Goal: Task Accomplishment & Management: Manage account settings

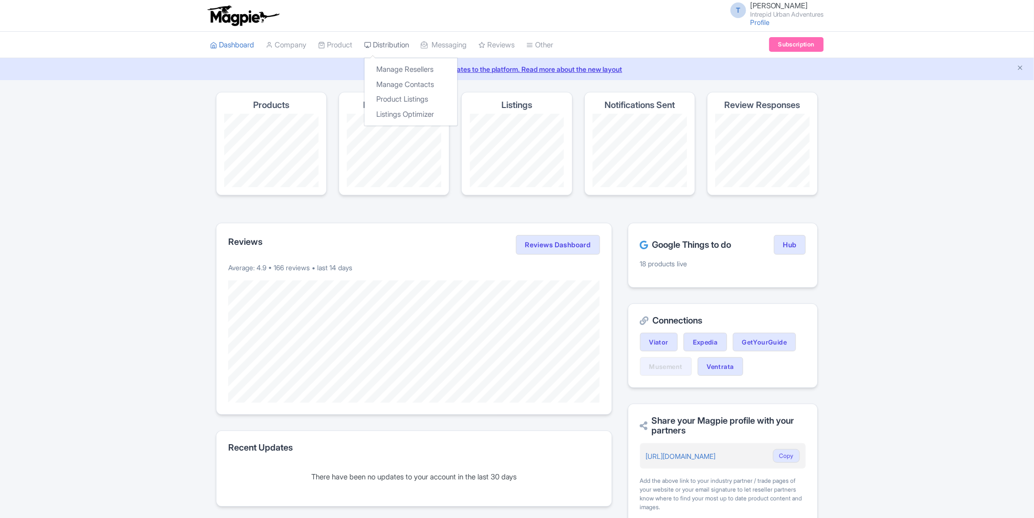
click at [407, 44] on link "Distribution" at bounding box center [386, 45] width 45 height 27
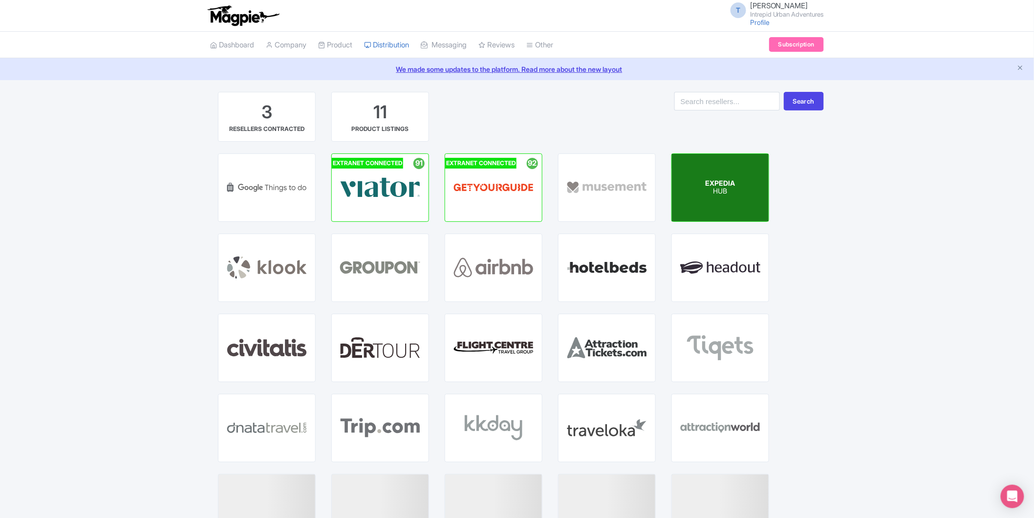
click at [714, 196] on div "EXPEDIA HUB" at bounding box center [720, 187] width 97 height 67
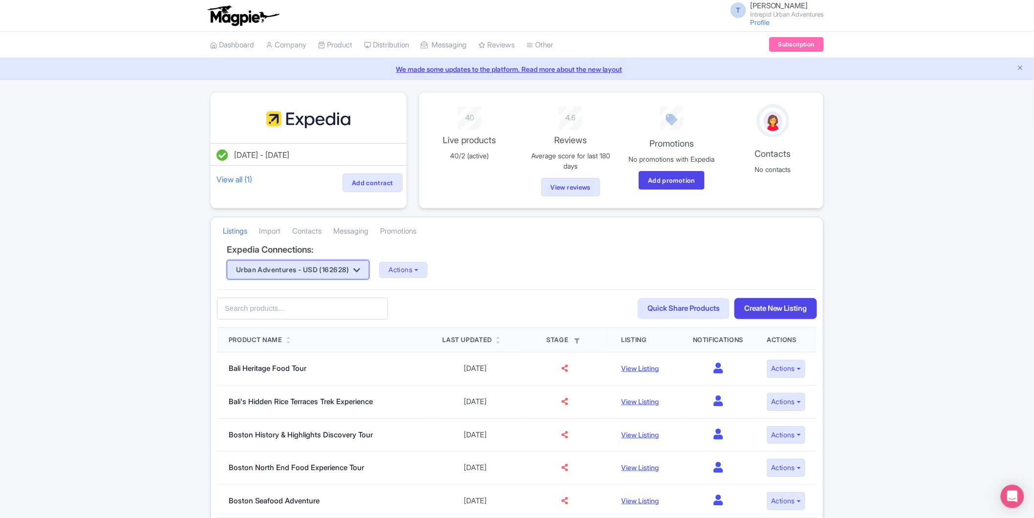
click at [369, 272] on button "Urban Adventures - USD (162628)" at bounding box center [298, 270] width 143 height 20
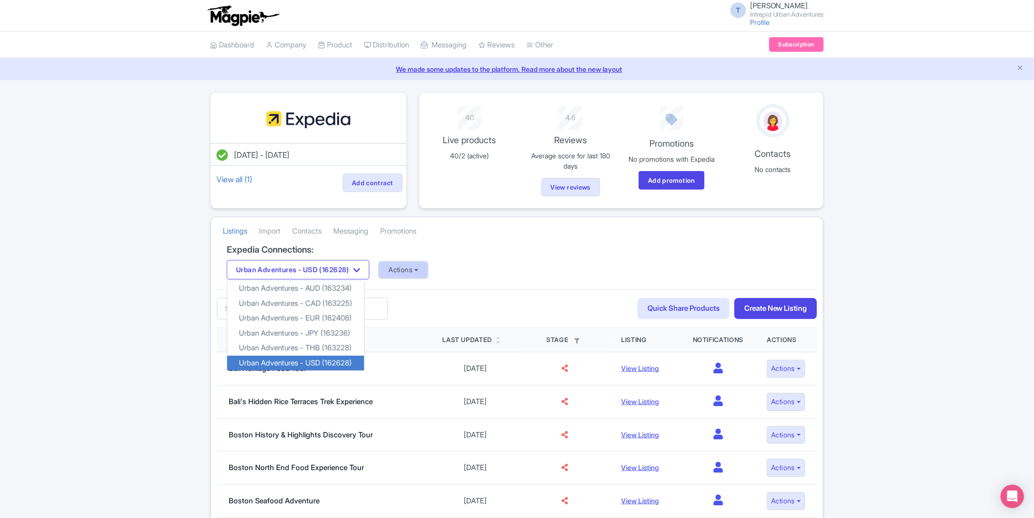
click at [409, 266] on button "Actions" at bounding box center [403, 270] width 48 height 16
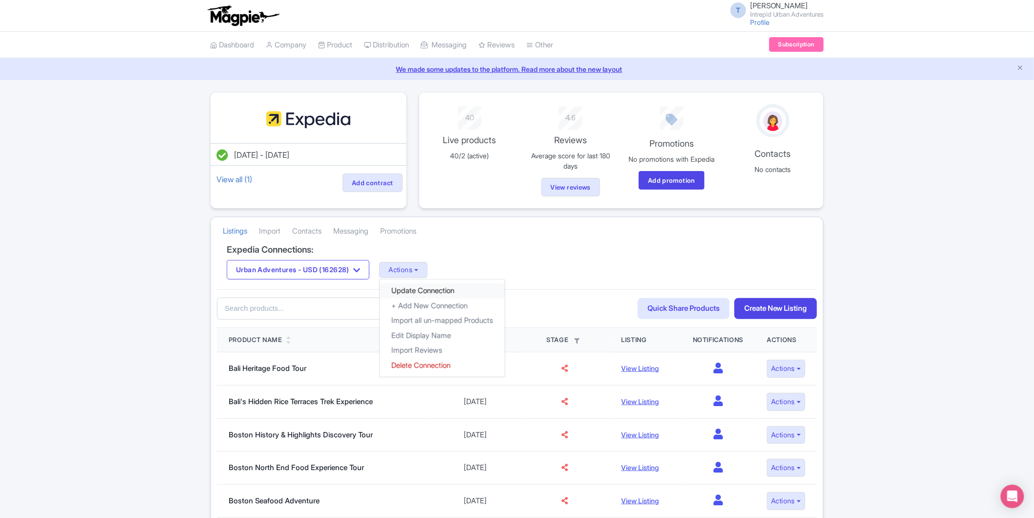
click at [413, 295] on link "Update Connection" at bounding box center [442, 290] width 125 height 15
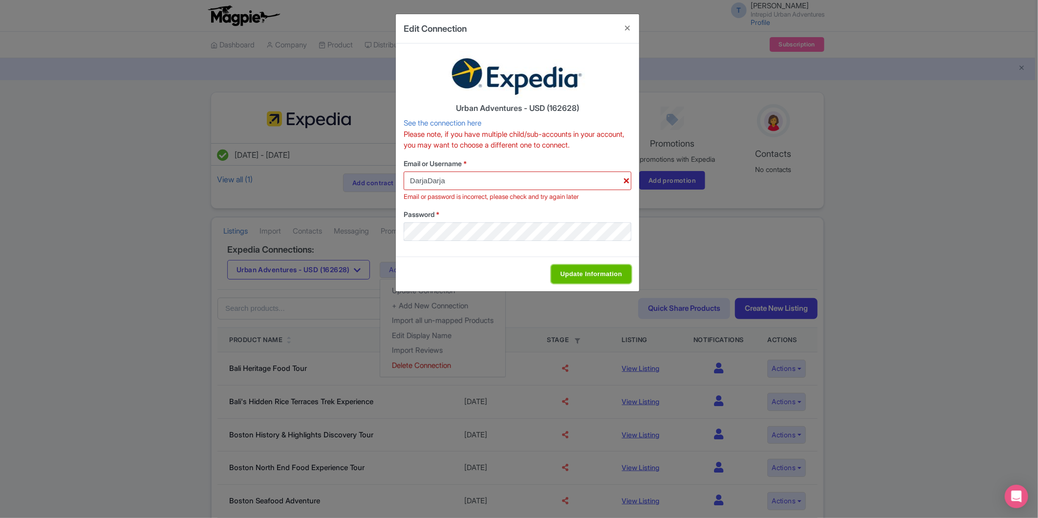
click at [570, 277] on input "Update Information" at bounding box center [591, 274] width 80 height 19
type input "Saving..."
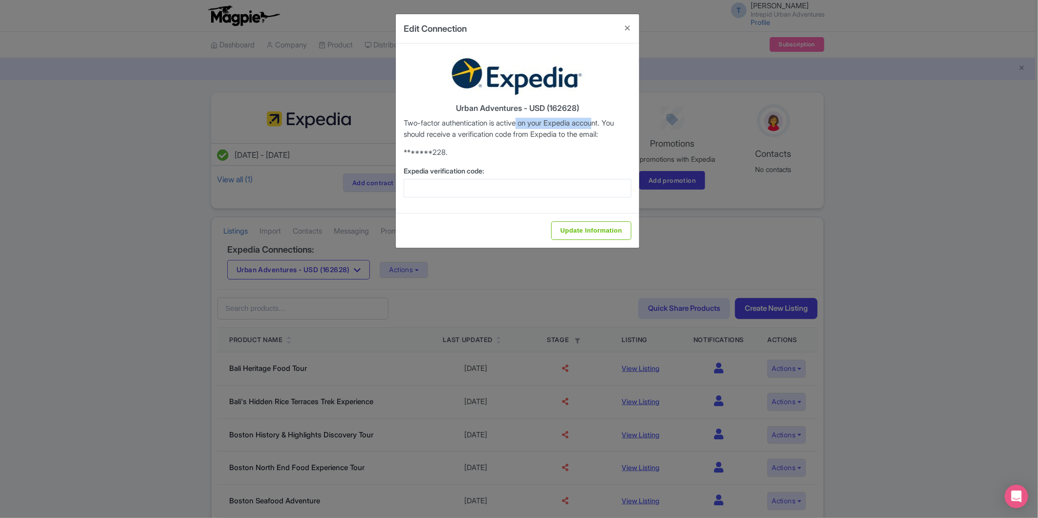
drag, startPoint x: 537, startPoint y: 123, endPoint x: 606, endPoint y: 124, distance: 68.4
click at [606, 124] on p "Two-factor authentication is active on your Expedia account. You should receive…" at bounding box center [518, 129] width 228 height 22
click at [574, 133] on p "Two-factor authentication is active on your Expedia account. You should receive…" at bounding box center [518, 129] width 228 height 22
drag, startPoint x: 518, startPoint y: 133, endPoint x: 593, endPoint y: 134, distance: 74.3
click at [593, 134] on p "Two-factor authentication is active on your Expedia account. You should receive…" at bounding box center [518, 129] width 228 height 22
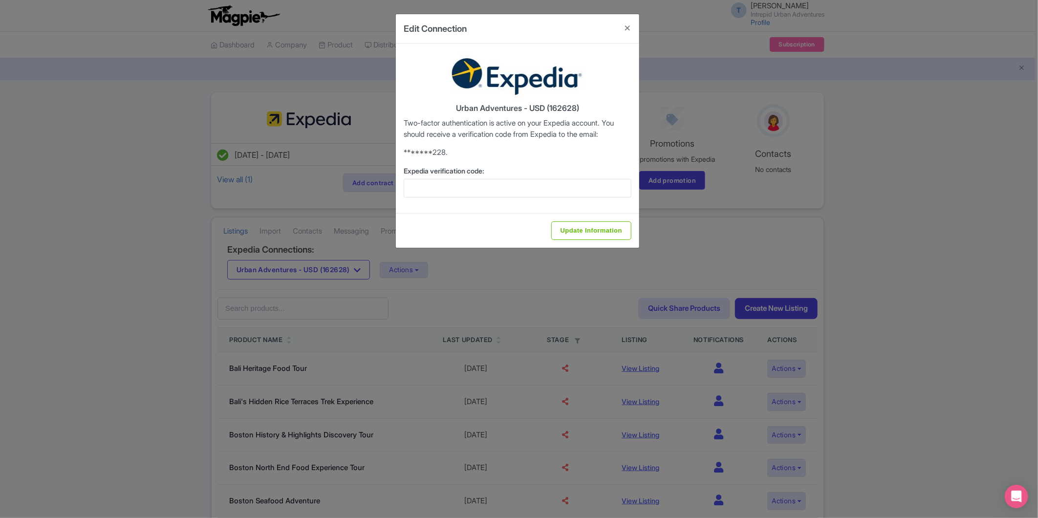
click at [608, 133] on p "Two-factor authentication is active on your Expedia account. You should receive…" at bounding box center [518, 129] width 228 height 22
click at [482, 193] on input "Expedia verification code:" at bounding box center [518, 188] width 228 height 19
click at [483, 188] on input "Expedia verification code:" at bounding box center [518, 188] width 228 height 19
drag, startPoint x: 491, startPoint y: 123, endPoint x: 575, endPoint y: 127, distance: 83.7
click at [575, 127] on p "Two-factor authentication is active on your Expedia account. You should receive…" at bounding box center [518, 129] width 228 height 22
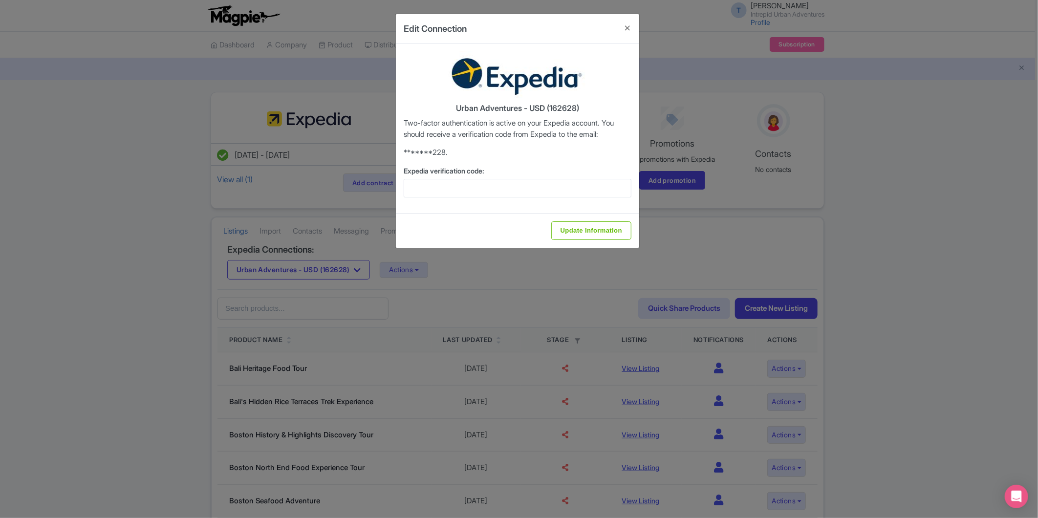
click at [582, 138] on p "Two-factor authentication is active on your Expedia account. You should receive…" at bounding box center [518, 129] width 228 height 22
drag, startPoint x: 452, startPoint y: 129, endPoint x: 568, endPoint y: 133, distance: 115.9
click at [566, 134] on p "Two-factor authentication is active on your Expedia account. You should receive…" at bounding box center [518, 129] width 228 height 22
click at [581, 132] on p "Two-factor authentication is active on your Expedia account. You should receive…" at bounding box center [518, 129] width 228 height 22
drag, startPoint x: 590, startPoint y: 133, endPoint x: 600, endPoint y: 137, distance: 10.8
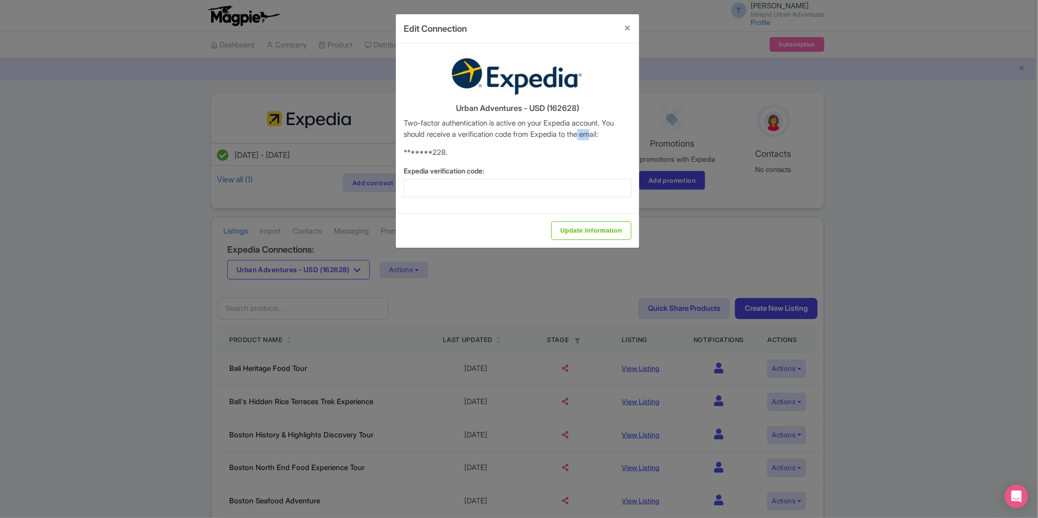
click at [600, 137] on p "Two-factor authentication is active on your Expedia account. You should receive…" at bounding box center [518, 129] width 228 height 22
click at [589, 150] on p "*******228." at bounding box center [518, 152] width 228 height 11
click at [631, 30] on button "Close" at bounding box center [627, 28] width 23 height 28
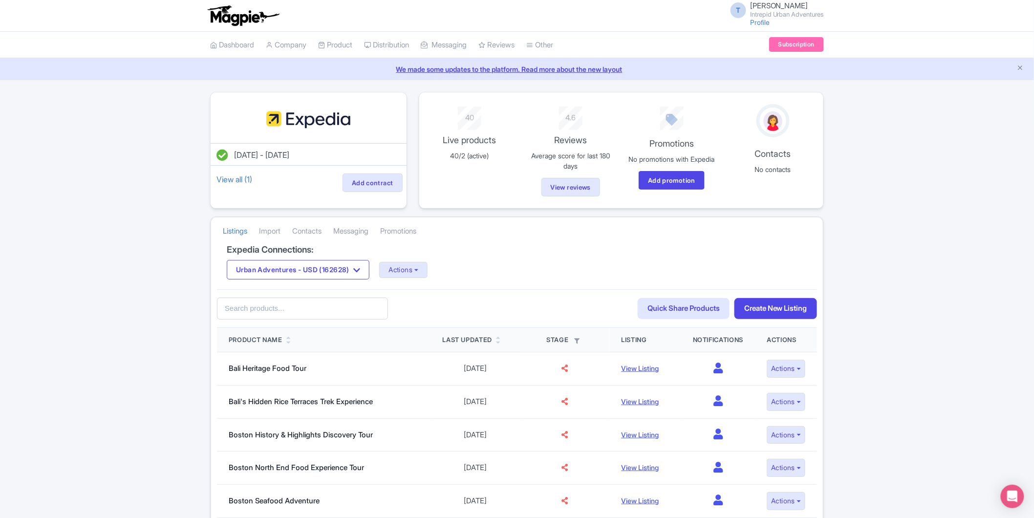
click at [402, 284] on div "Expedia Connections: Urban Adventures - USD (162628) Urban Adventures - AUD (16…" at bounding box center [517, 267] width 600 height 45
click at [405, 273] on button "Actions" at bounding box center [403, 270] width 48 height 16
click at [434, 289] on link "Update Connection" at bounding box center [442, 290] width 125 height 15
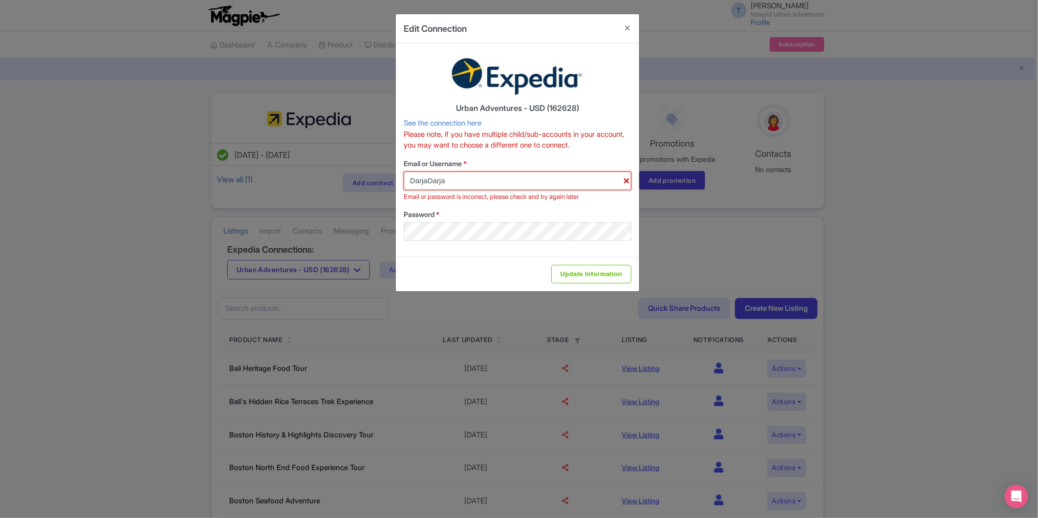
click at [459, 172] on input "DarjaDarja" at bounding box center [518, 181] width 228 height 19
click at [455, 178] on input "DarjaDarja" at bounding box center [518, 181] width 228 height 19
click at [409, 204] on div "Email or Username * DarjaDarja Email or password is incorrect, please check and…" at bounding box center [518, 199] width 228 height 83
paste input "AnNguyen2960"
drag, startPoint x: 450, startPoint y: 184, endPoint x: 341, endPoint y: 183, distance: 109.0
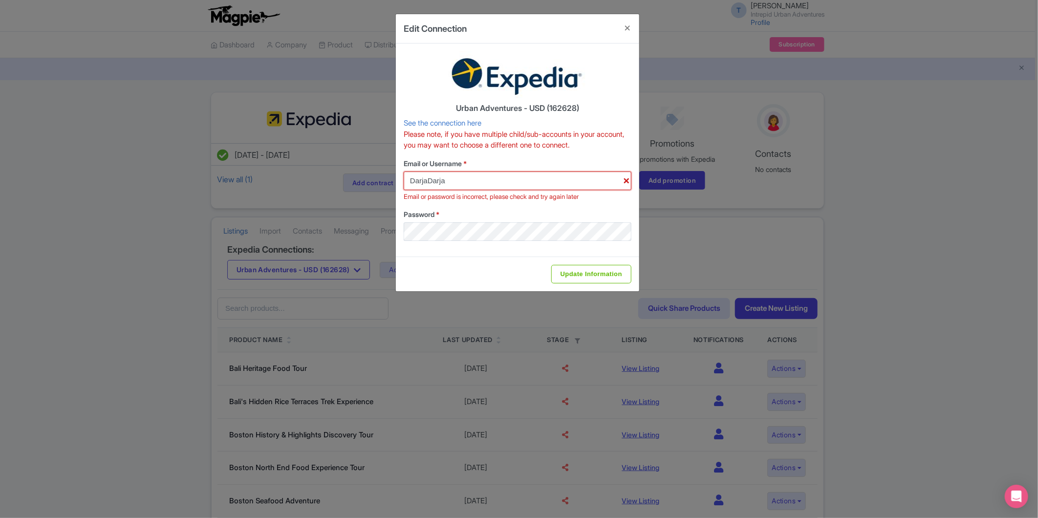
click at [341, 183] on div "Edit Connection Urban Adventures - USD (162628) See the connection here Please …" at bounding box center [519, 259] width 1038 height 518
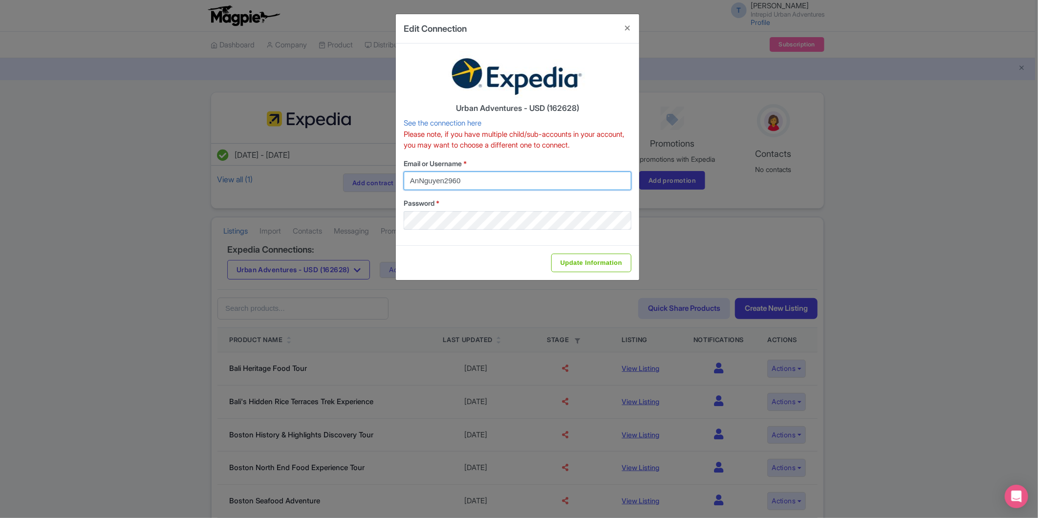
type input "AnNguyen2960"
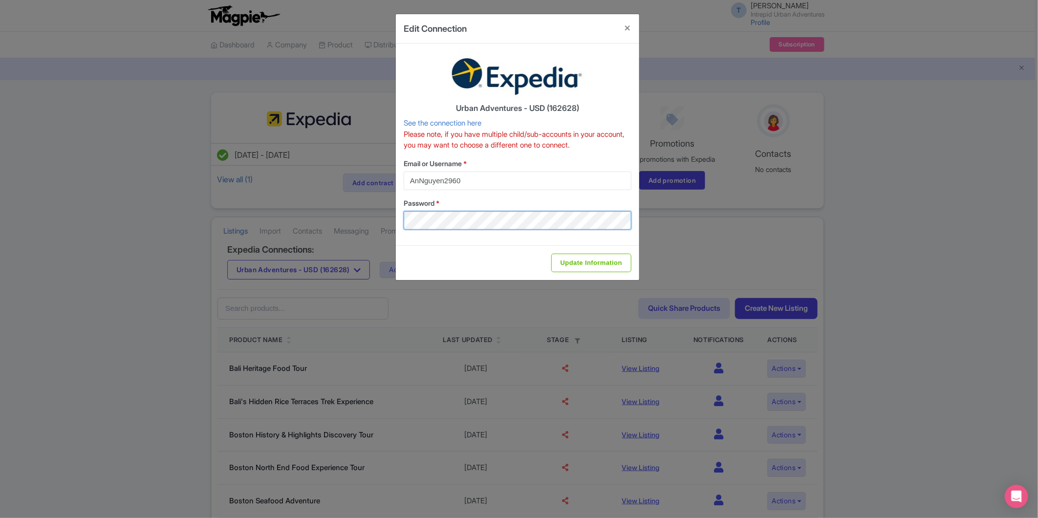
click at [364, 214] on div "Edit Connection Urban Adventures - USD (162628) See the connection here Please …" at bounding box center [519, 259] width 1038 height 518
click at [619, 261] on input "Update Information" at bounding box center [591, 263] width 80 height 19
type input "Saving..."
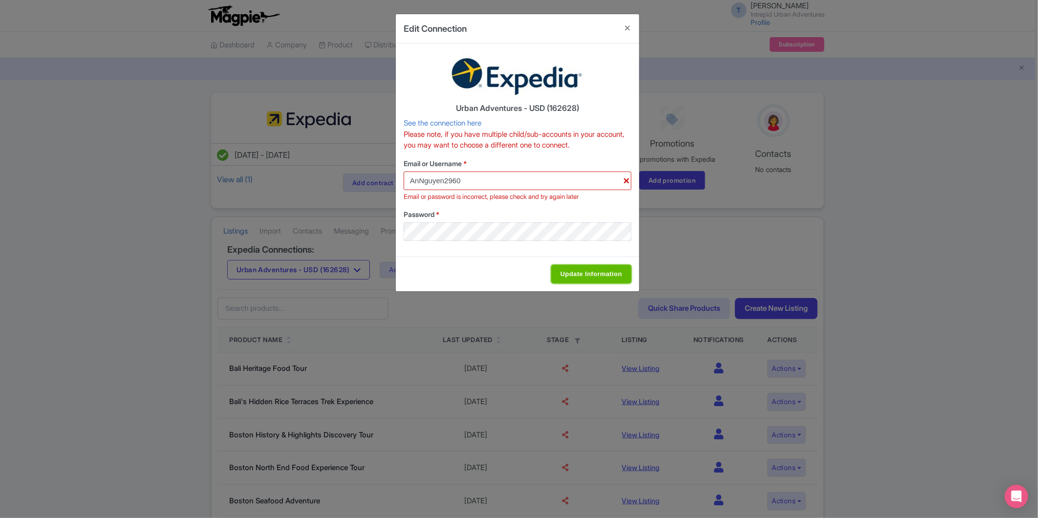
click at [606, 275] on input "Update Information" at bounding box center [591, 274] width 80 height 19
type input "Saving..."
click at [477, 126] on link "See the connection here" at bounding box center [443, 122] width 78 height 9
click at [629, 28] on button "Close" at bounding box center [627, 28] width 23 height 28
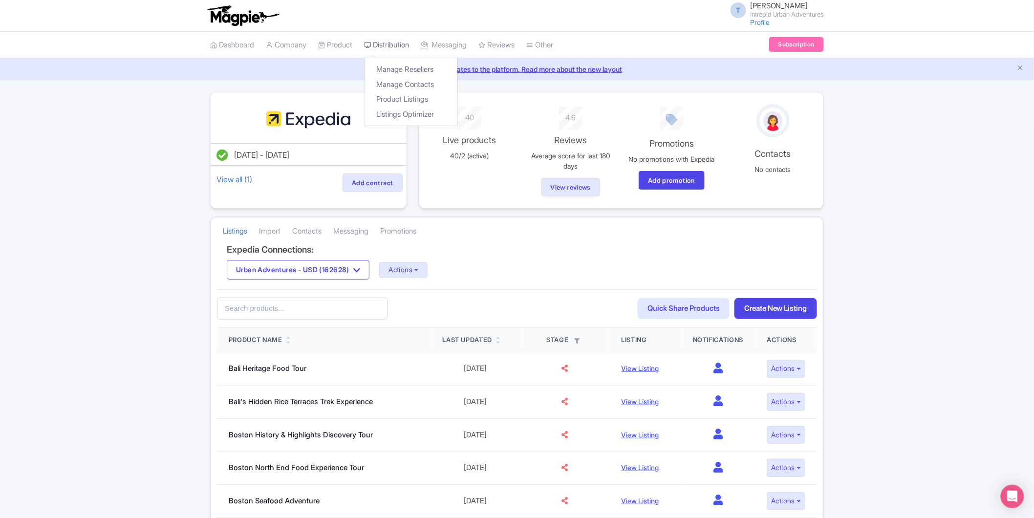
click at [393, 44] on link "Distribution" at bounding box center [386, 45] width 45 height 27
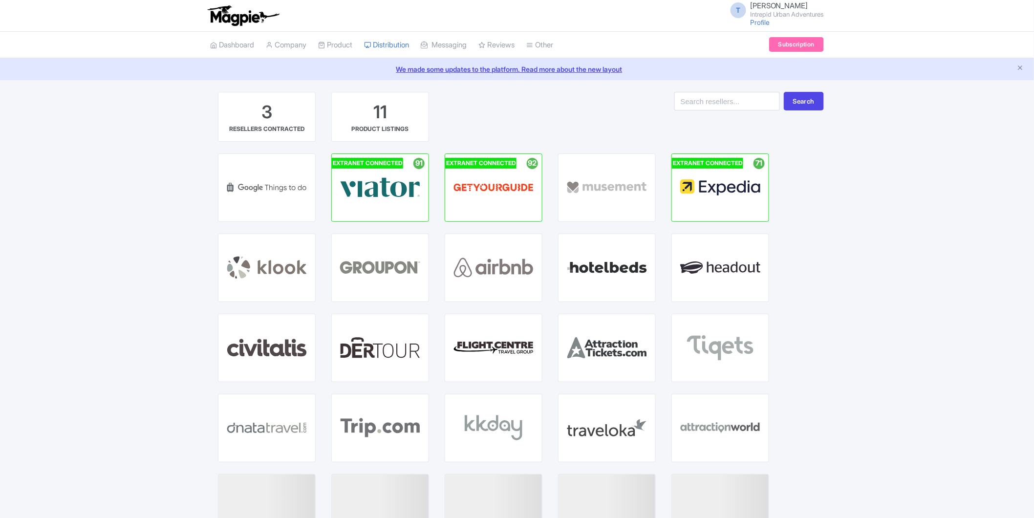
click at [496, 199] on div "GETYOURGUIDE HUB" at bounding box center [493, 187] width 97 height 67
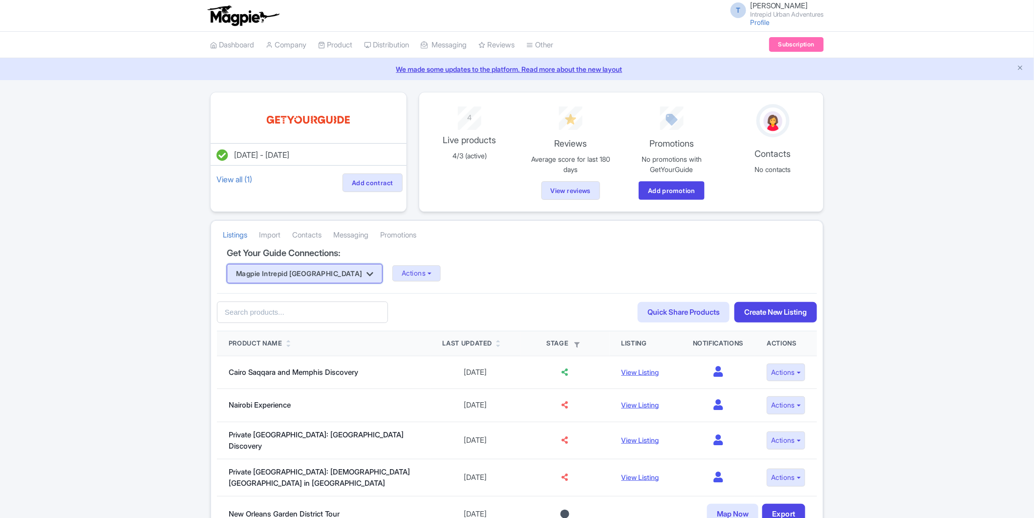
click at [320, 270] on button "Magpie Intrepid Africa" at bounding box center [305, 274] width 156 height 20
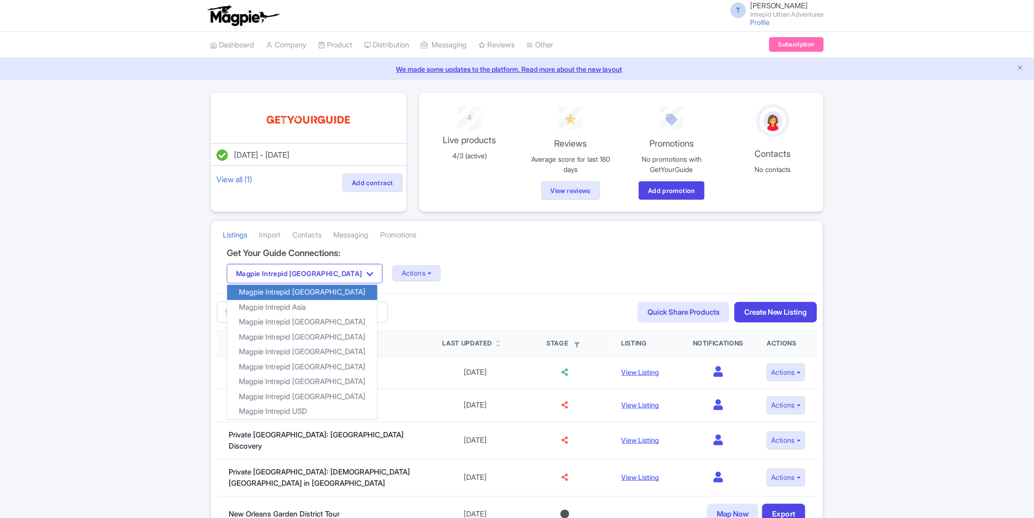
click at [370, 286] on div "Get Your Guide Connections: Magpie Intrepid Africa Magpie Intrepid Africa Magpi…" at bounding box center [517, 270] width 600 height 45
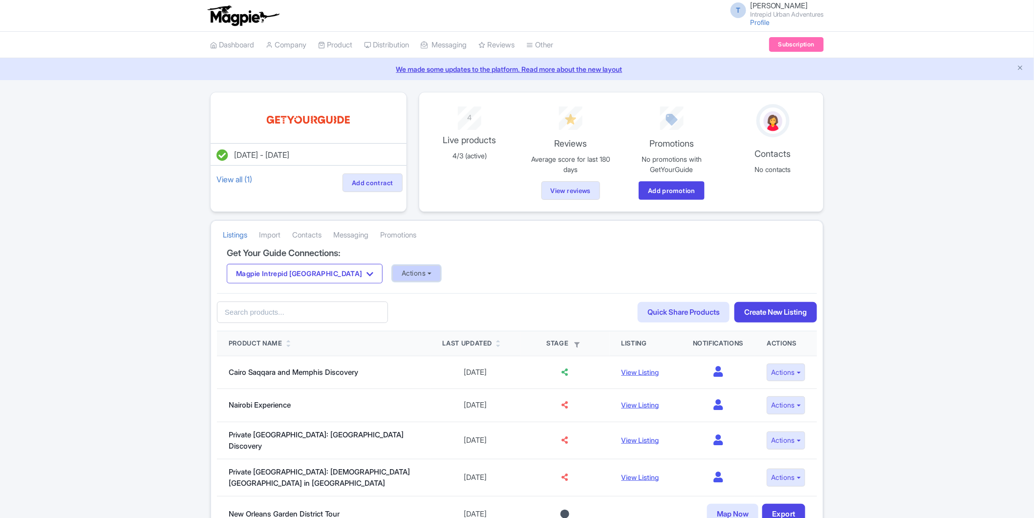
click at [392, 274] on button "Actions" at bounding box center [416, 273] width 48 height 16
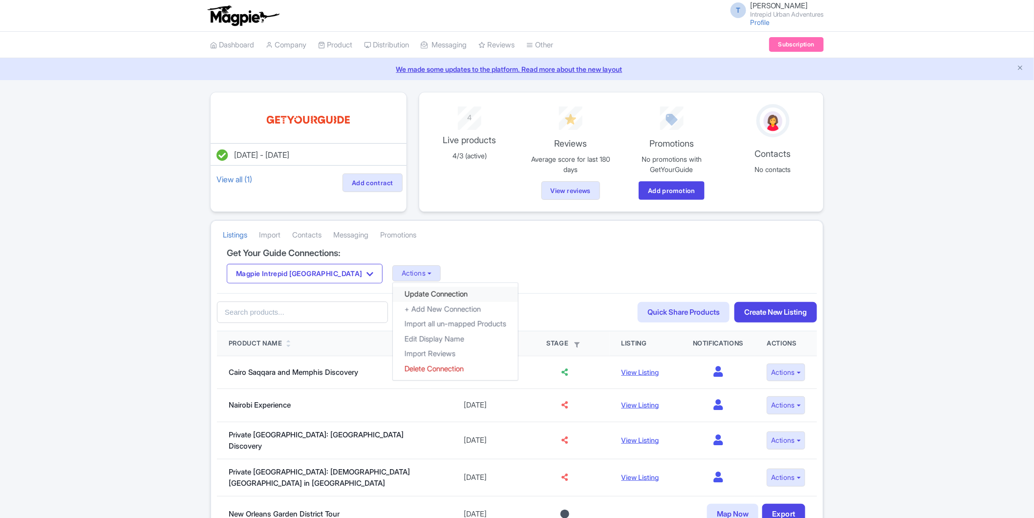
click at [396, 291] on link "Update Connection" at bounding box center [455, 294] width 125 height 15
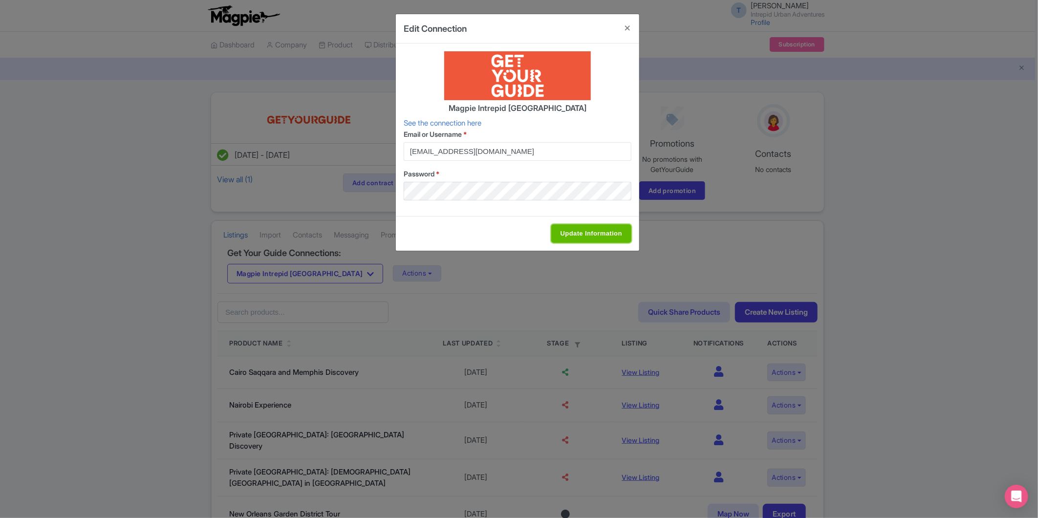
click at [623, 225] on input "Update Information" at bounding box center [591, 233] width 80 height 19
type input "Update Information"
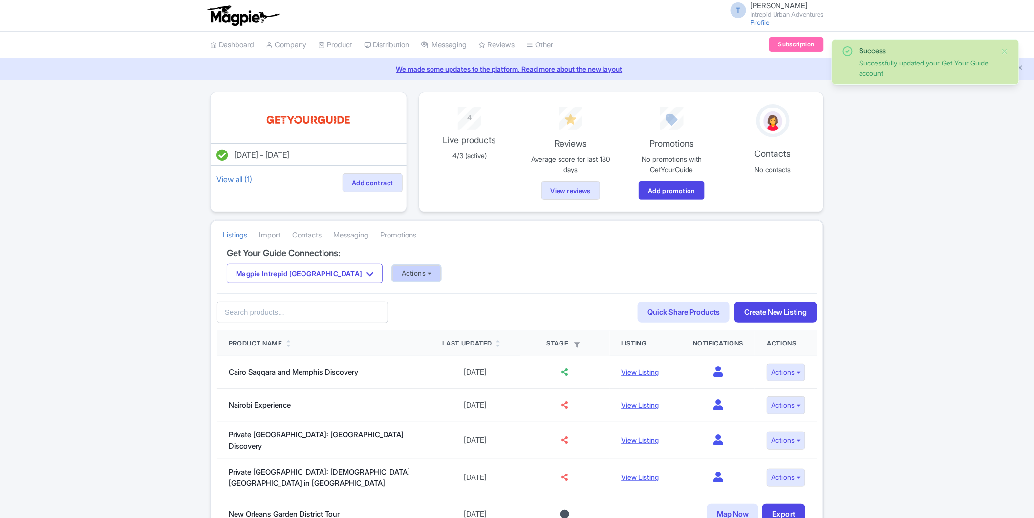
click at [392, 271] on button "Actions" at bounding box center [416, 273] width 48 height 16
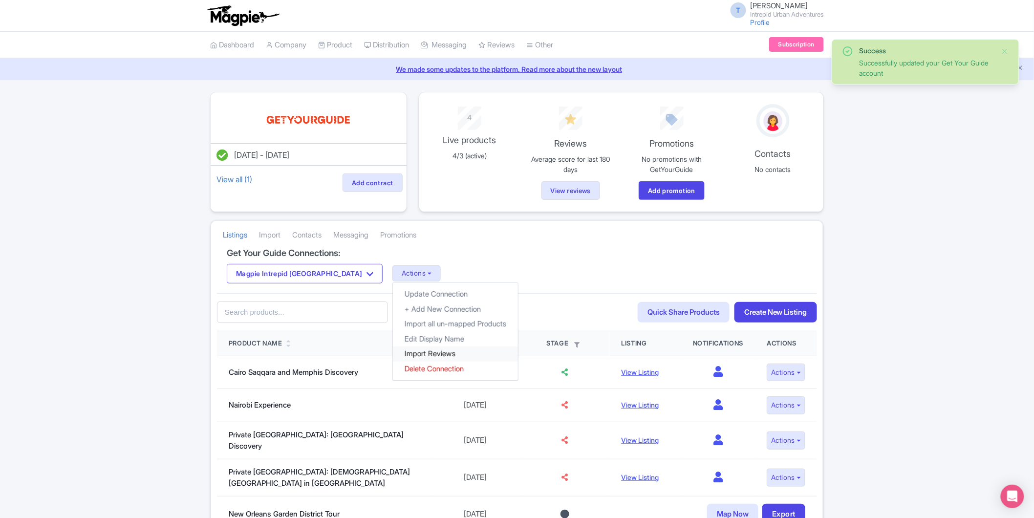
click at [393, 350] on link "Import Reviews" at bounding box center [455, 353] width 125 height 15
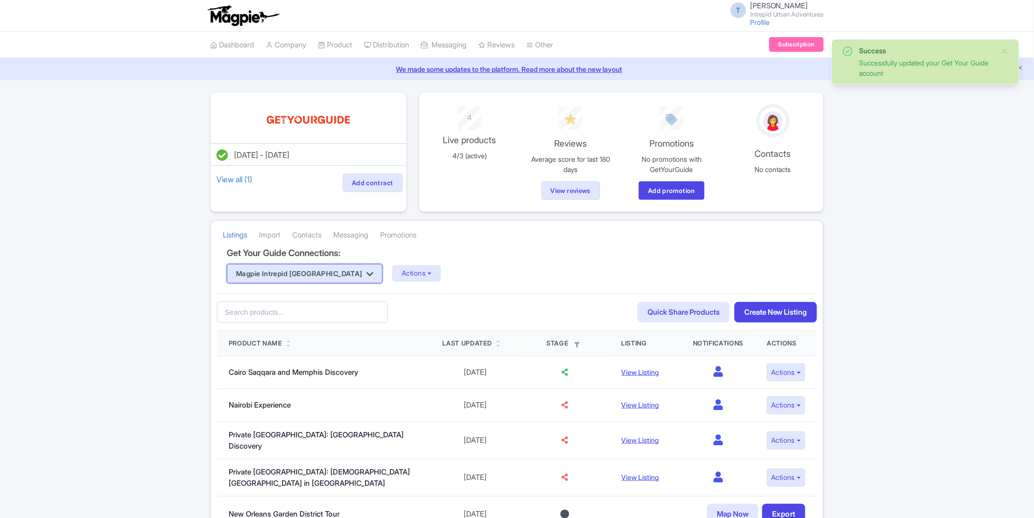
click at [299, 282] on button "Magpie Intrepid [GEOGRAPHIC_DATA]" at bounding box center [305, 274] width 156 height 20
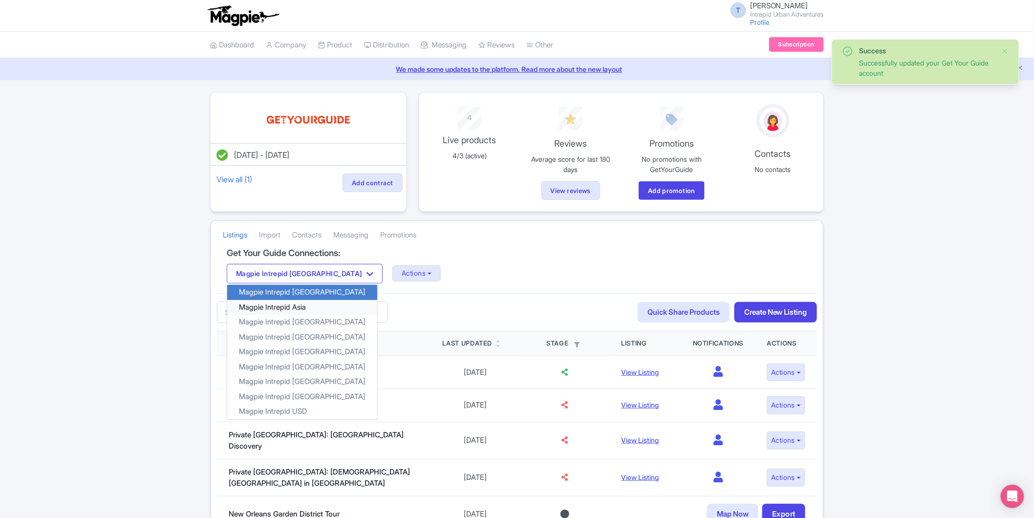
click at [301, 308] on link "Magpie Intrepid Asia" at bounding box center [302, 307] width 150 height 15
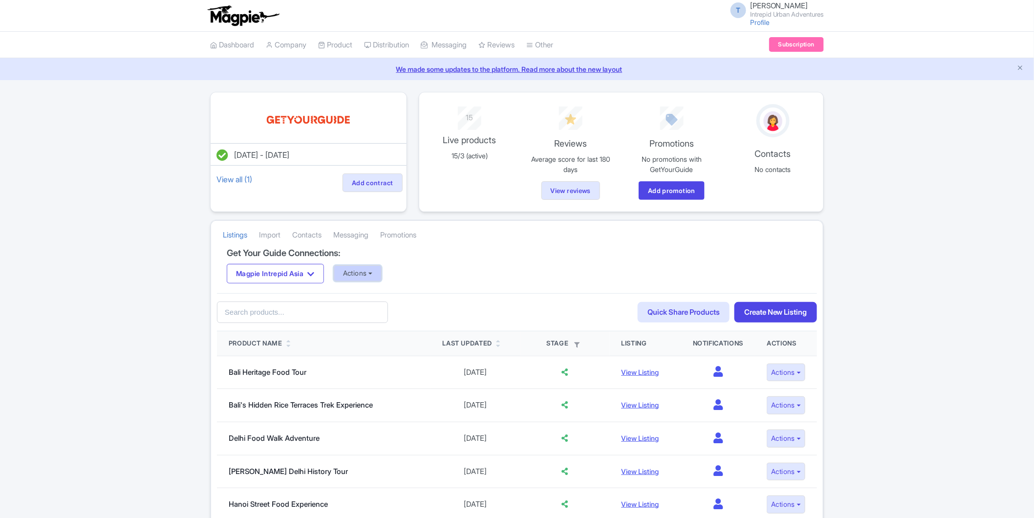
click at [378, 275] on button "Actions" at bounding box center [358, 273] width 48 height 16
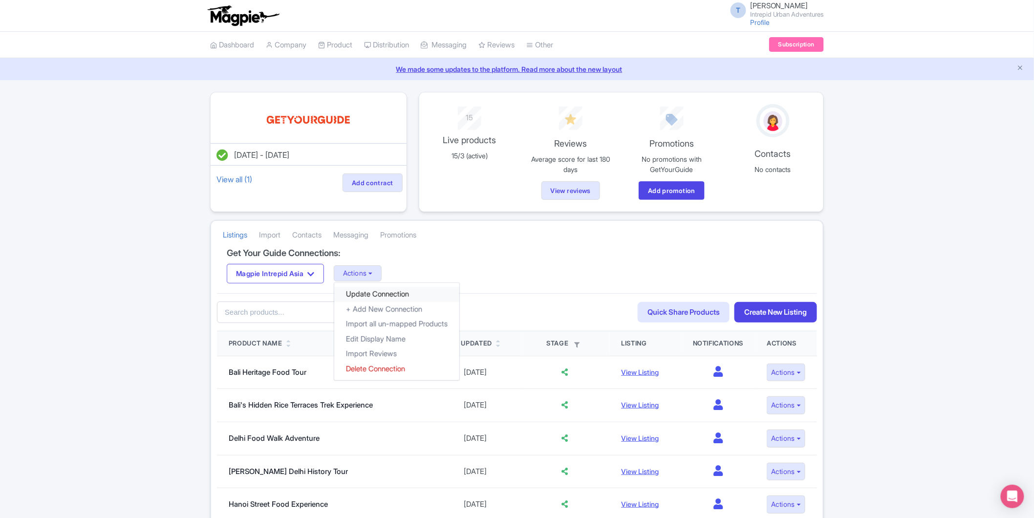
click at [390, 294] on link "Update Connection" at bounding box center [396, 294] width 125 height 15
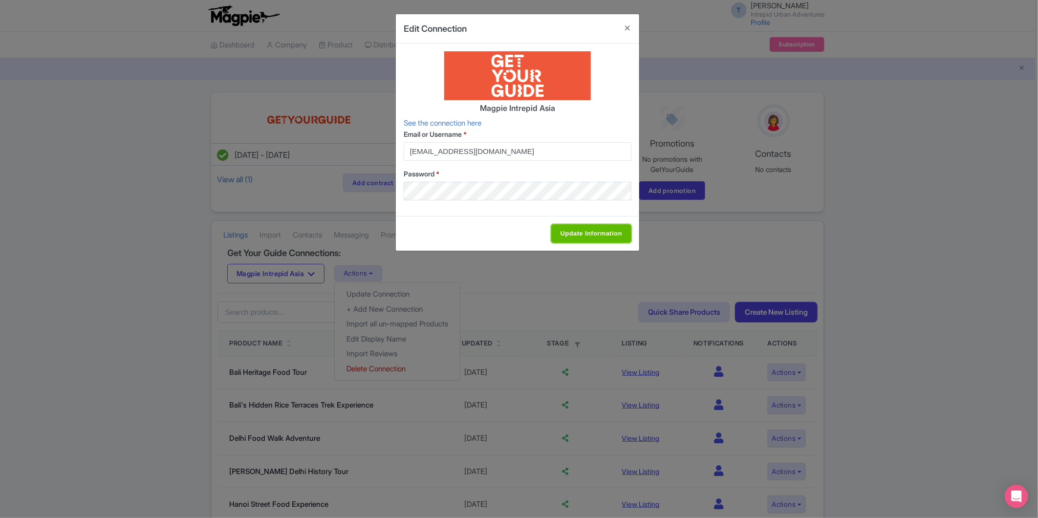
click at [582, 228] on input "Update Information" at bounding box center [591, 233] width 80 height 19
type input "Update Information"
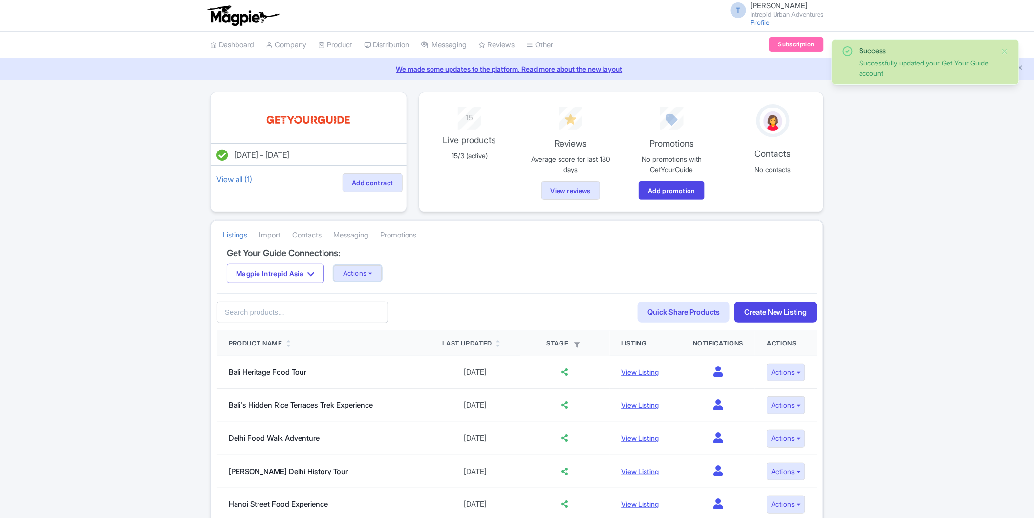
click at [381, 275] on button "Actions" at bounding box center [358, 273] width 48 height 16
click at [393, 349] on link "Import Reviews" at bounding box center [396, 353] width 125 height 15
click at [310, 274] on button "Magpie Intrepid Asia" at bounding box center [275, 274] width 97 height 20
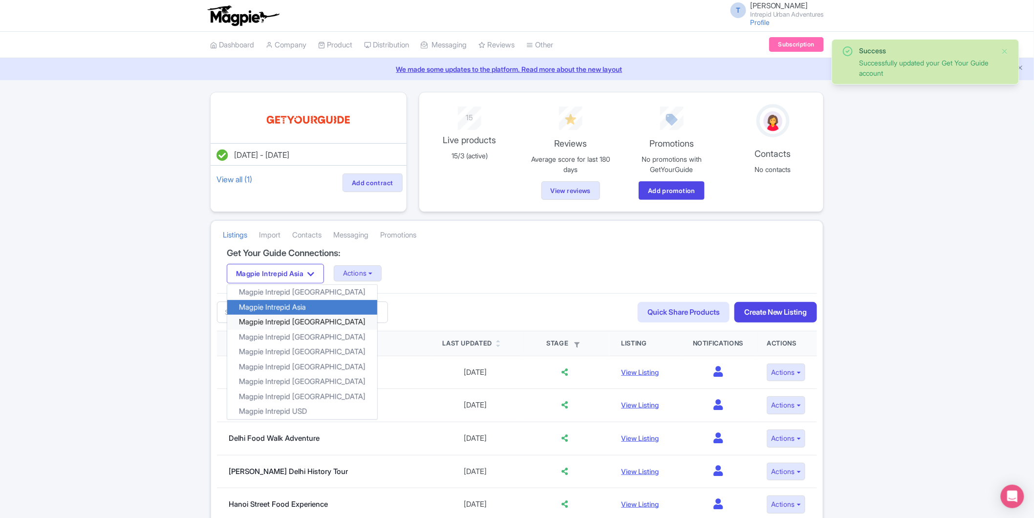
click at [303, 320] on link "Magpie Intrepid [GEOGRAPHIC_DATA]" at bounding box center [302, 322] width 150 height 15
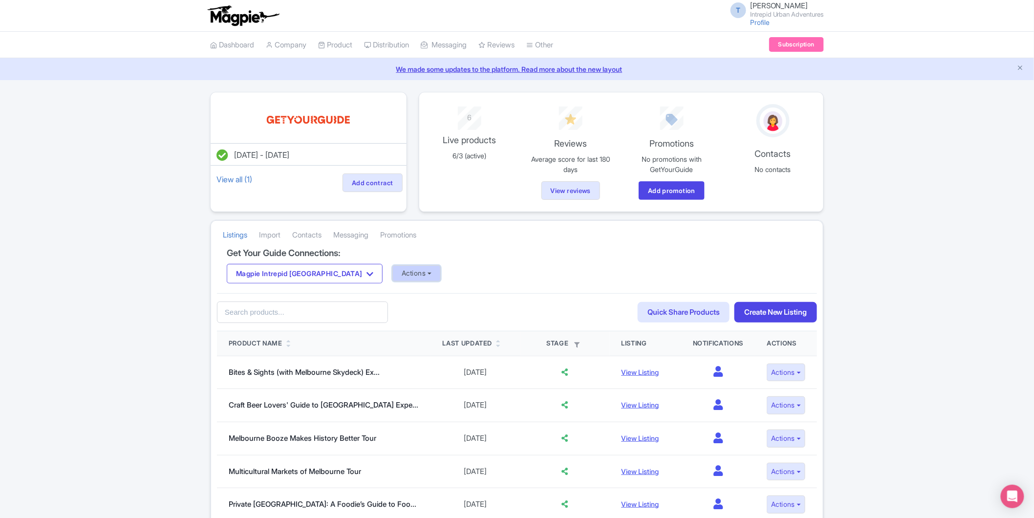
click at [392, 270] on button "Actions" at bounding box center [416, 273] width 48 height 16
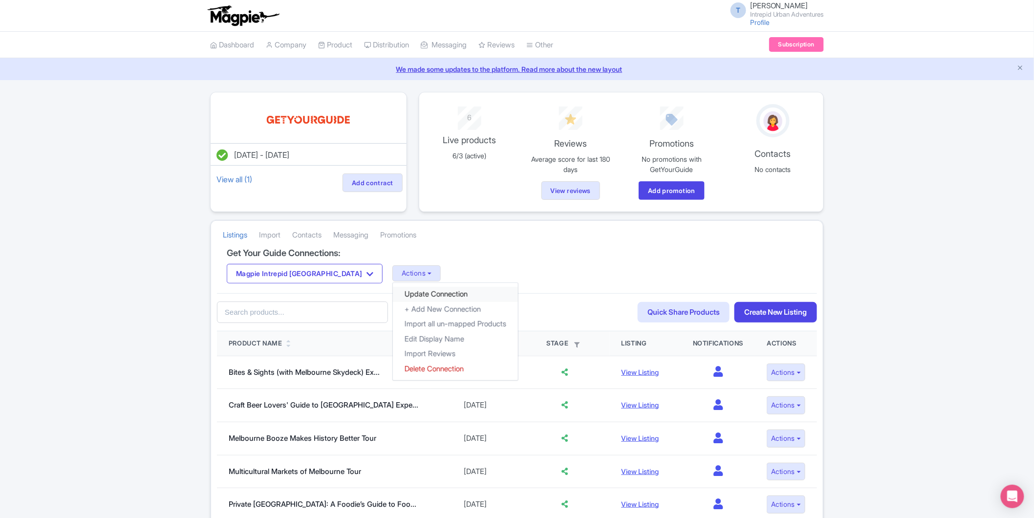
click at [393, 296] on link "Update Connection" at bounding box center [455, 294] width 125 height 15
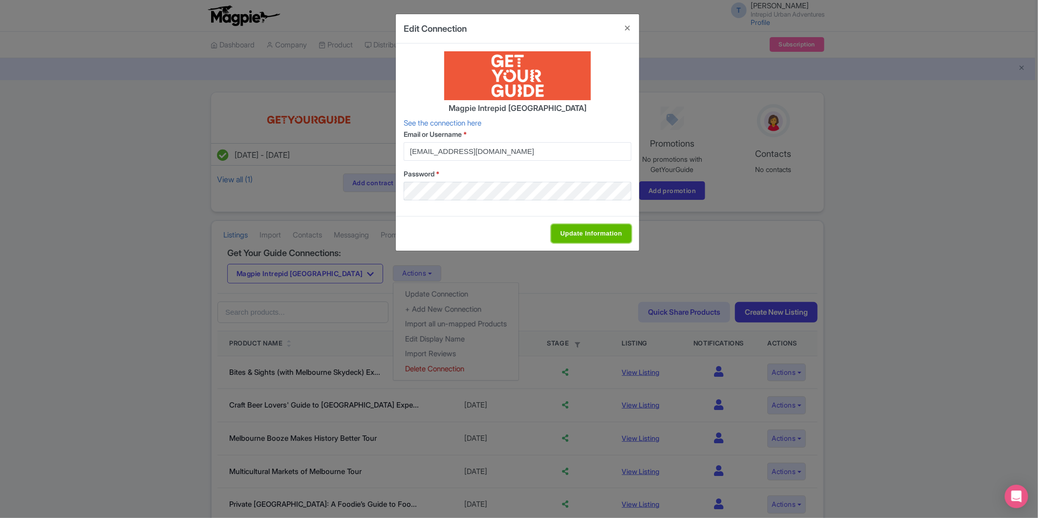
click at [580, 242] on input "Update Information" at bounding box center [591, 233] width 80 height 19
type input "Update Information"
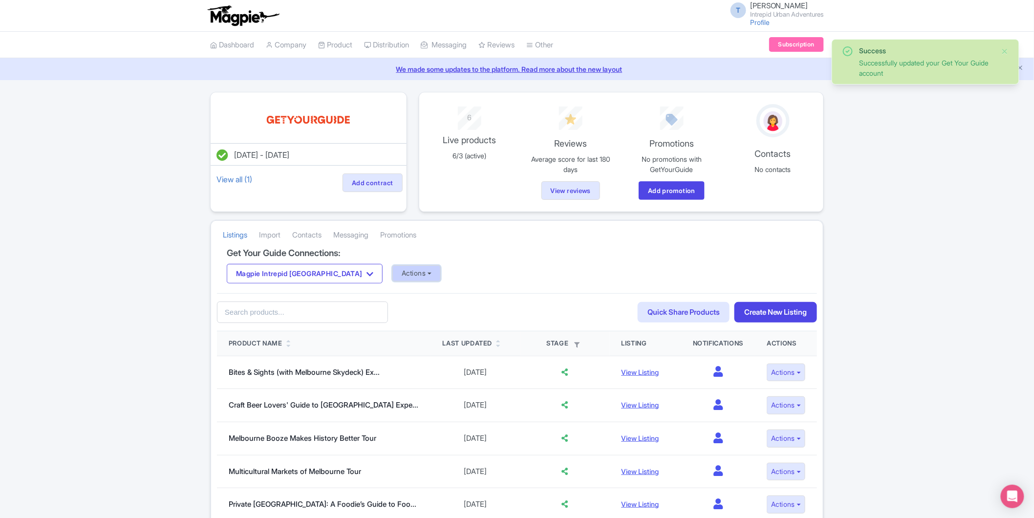
click at [392, 275] on button "Actions" at bounding box center [416, 273] width 48 height 16
click at [396, 355] on link "Import Reviews" at bounding box center [455, 353] width 125 height 15
click at [297, 280] on button "Magpie Intrepid [GEOGRAPHIC_DATA]" at bounding box center [305, 274] width 156 height 20
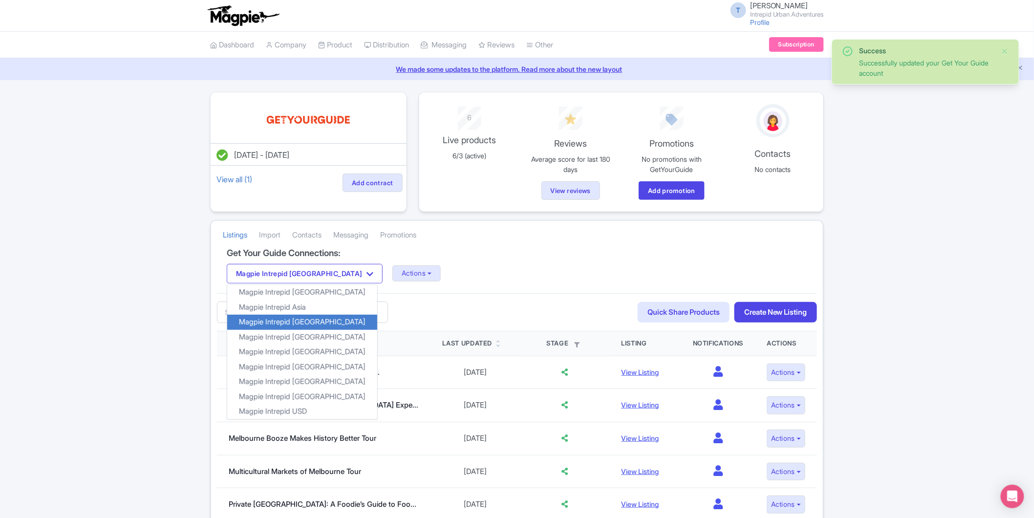
click at [288, 328] on link "Magpie Intrepid [GEOGRAPHIC_DATA]" at bounding box center [302, 322] width 150 height 15
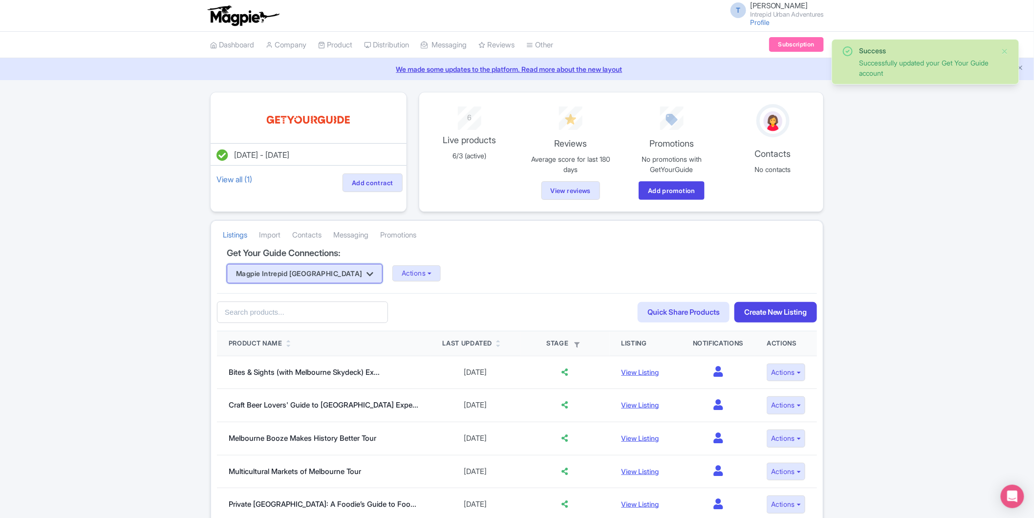
click at [310, 271] on button "Magpie Intrepid [GEOGRAPHIC_DATA]" at bounding box center [305, 274] width 156 height 20
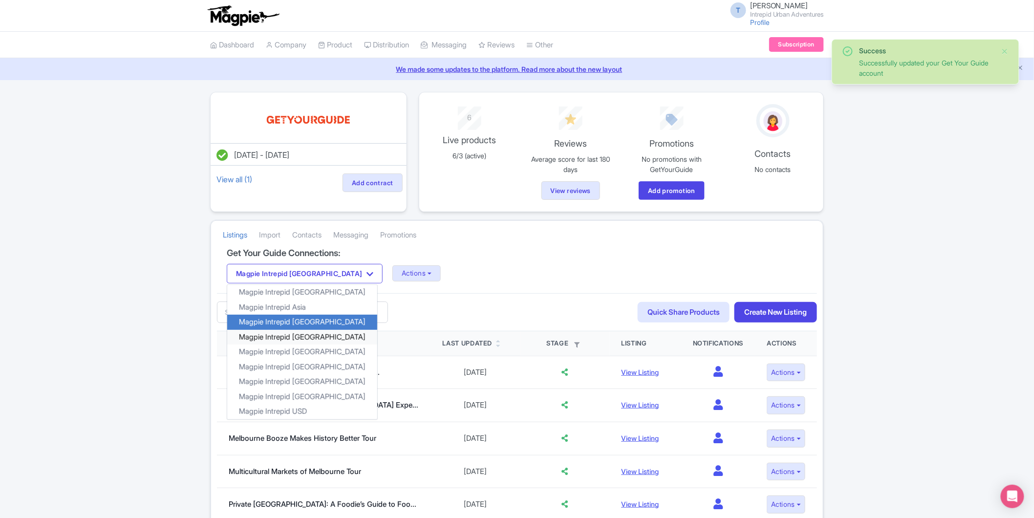
click at [301, 338] on link "Magpie Intrepid [GEOGRAPHIC_DATA]" at bounding box center [302, 336] width 150 height 15
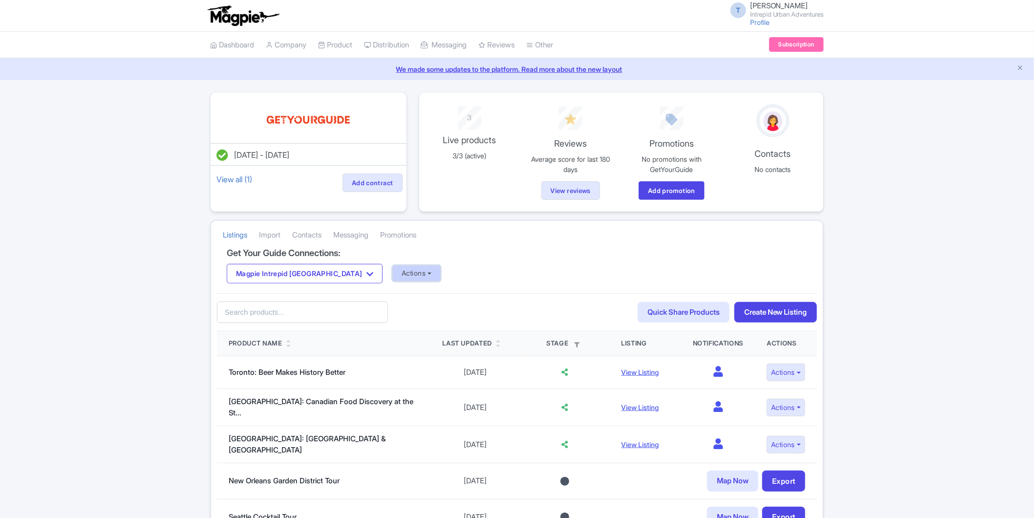
click at [392, 272] on button "Actions" at bounding box center [416, 273] width 48 height 16
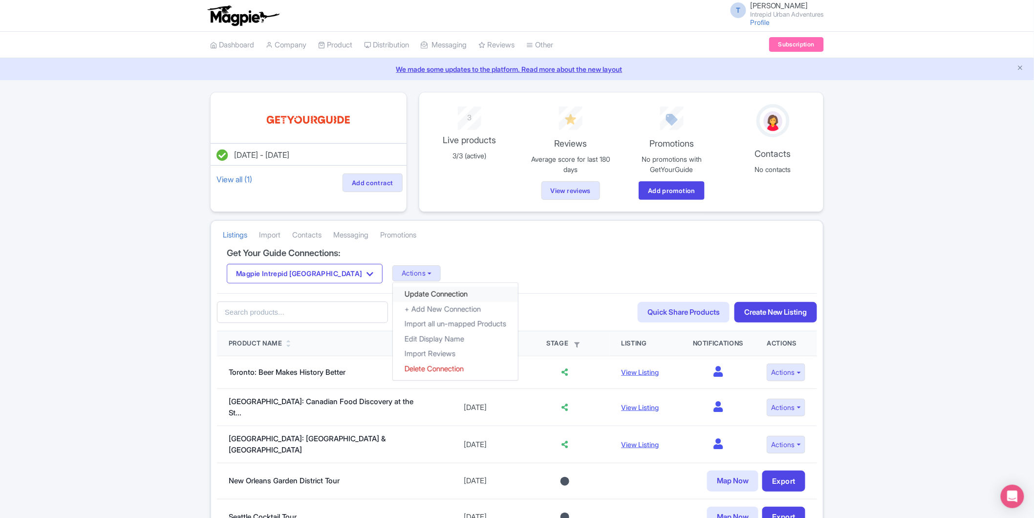
click at [393, 299] on link "Update Connection" at bounding box center [455, 294] width 125 height 15
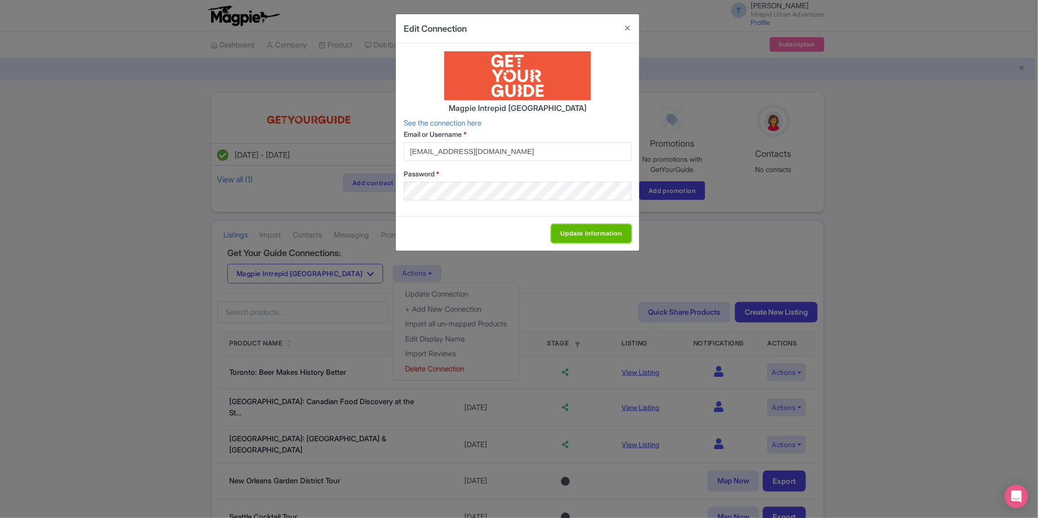
click at [578, 236] on input "Update Information" at bounding box center [591, 233] width 80 height 19
type input "Update Information"
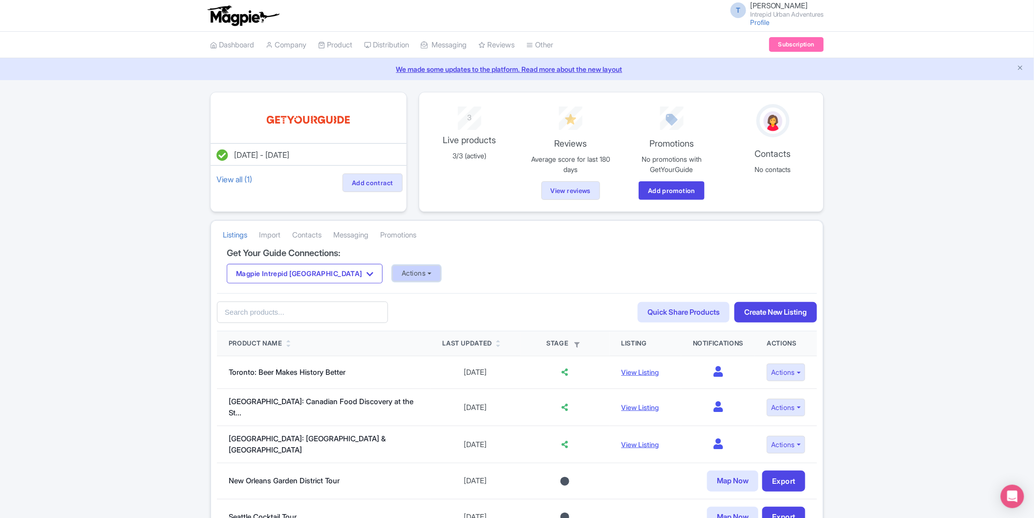
click at [392, 276] on button "Actions" at bounding box center [416, 273] width 48 height 16
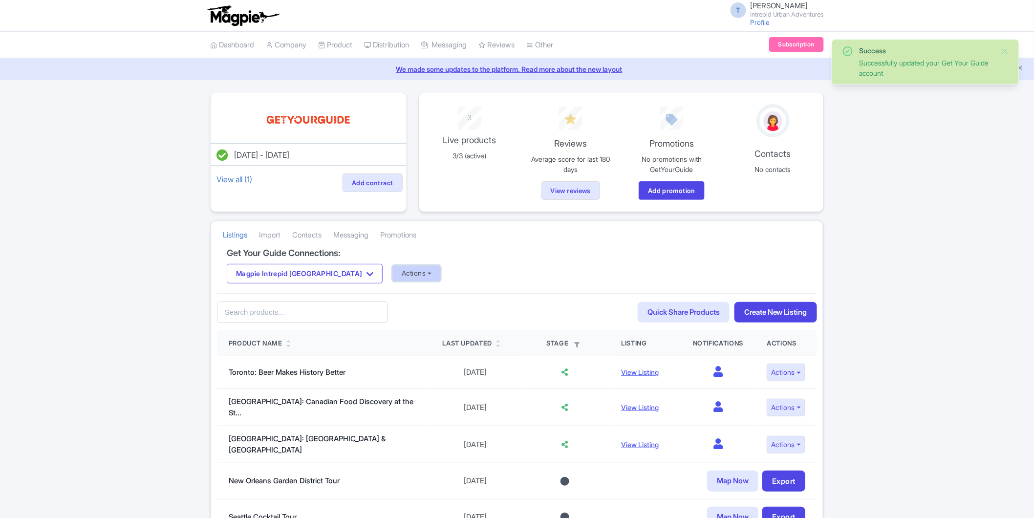
click at [392, 272] on button "Actions" at bounding box center [416, 273] width 48 height 16
click at [393, 348] on link "Import Reviews" at bounding box center [455, 353] width 125 height 15
click at [301, 269] on button "Magpie Intrepid [GEOGRAPHIC_DATA]" at bounding box center [305, 274] width 156 height 20
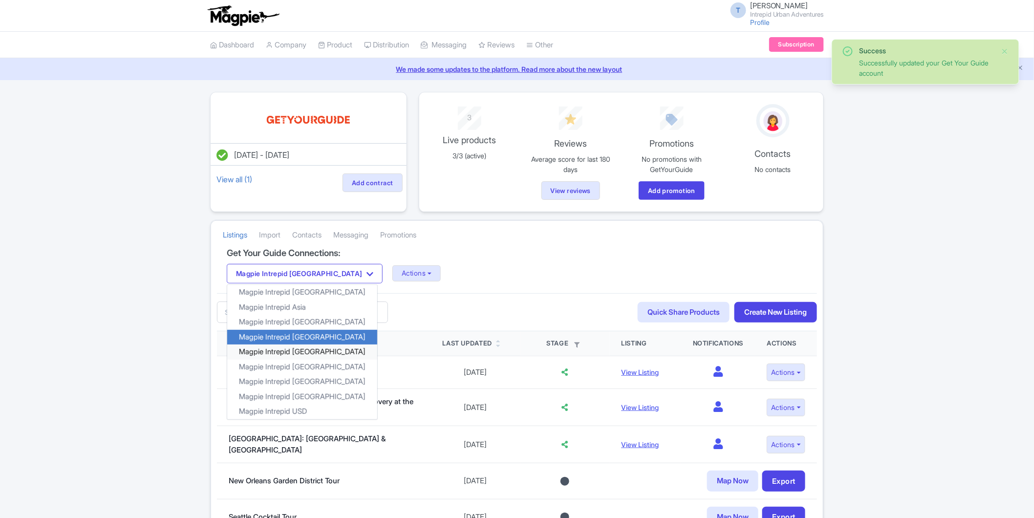
click at [294, 348] on link "Magpie Intrepid [GEOGRAPHIC_DATA]" at bounding box center [302, 351] width 150 height 15
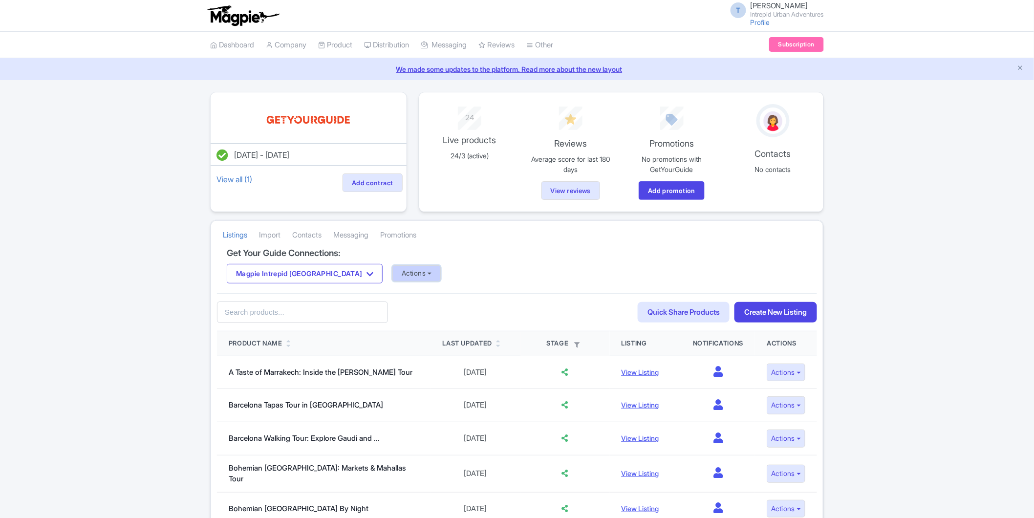
click at [392, 276] on button "Actions" at bounding box center [416, 273] width 48 height 16
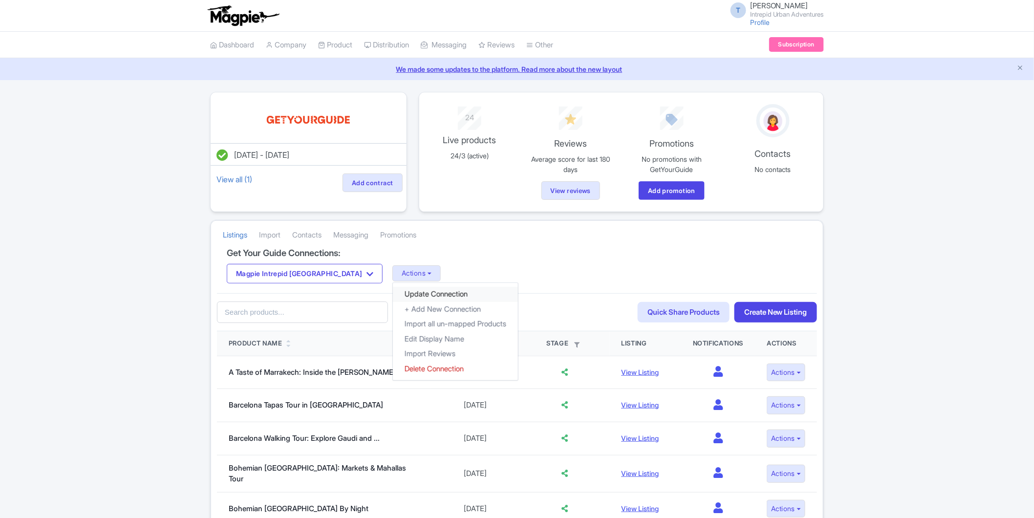
click at [393, 290] on link "Update Connection" at bounding box center [455, 294] width 125 height 15
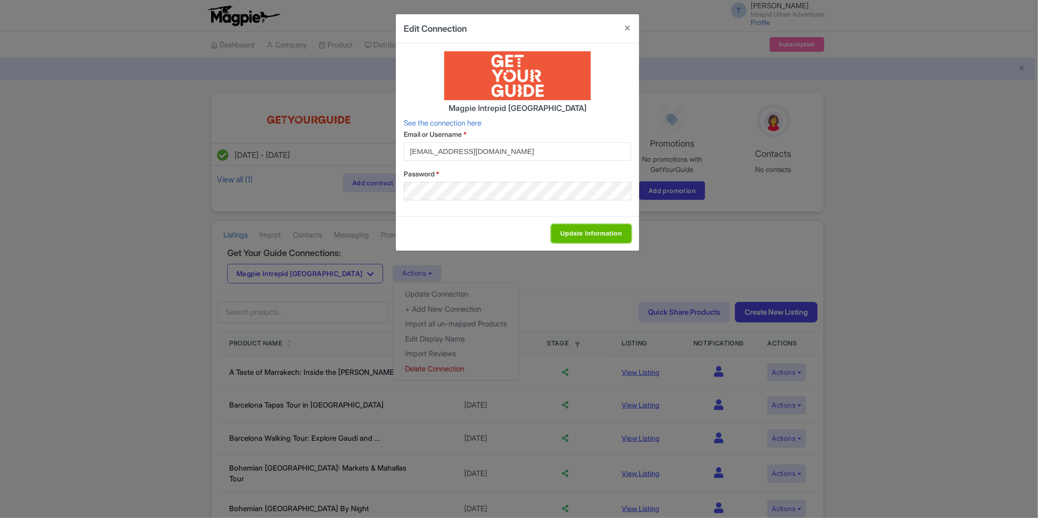
click at [574, 236] on input "Update Information" at bounding box center [591, 233] width 80 height 19
type input "Update Information"
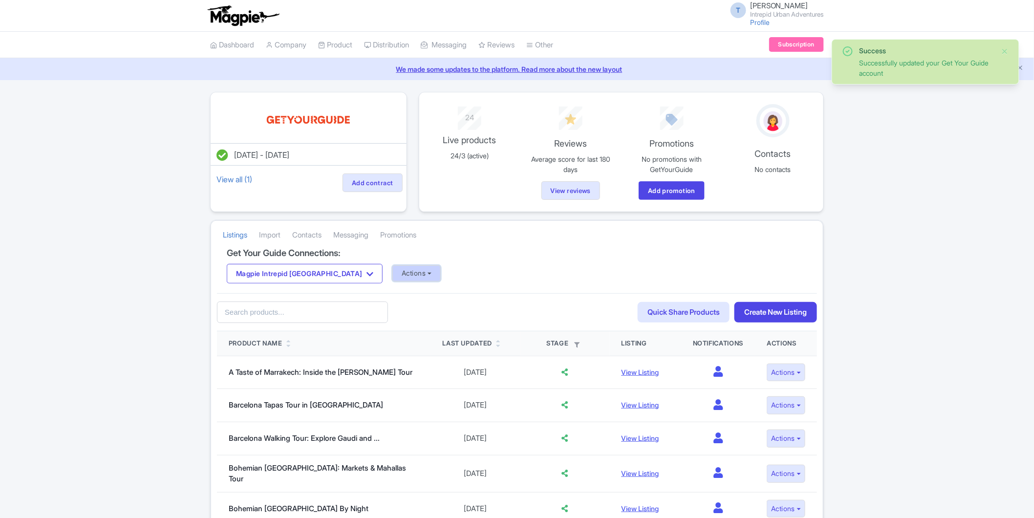
click at [392, 273] on button "Actions" at bounding box center [416, 273] width 48 height 16
click at [393, 352] on link "Import Reviews" at bounding box center [455, 353] width 125 height 15
click at [302, 277] on button "Magpie Intrepid [GEOGRAPHIC_DATA]" at bounding box center [305, 274] width 156 height 20
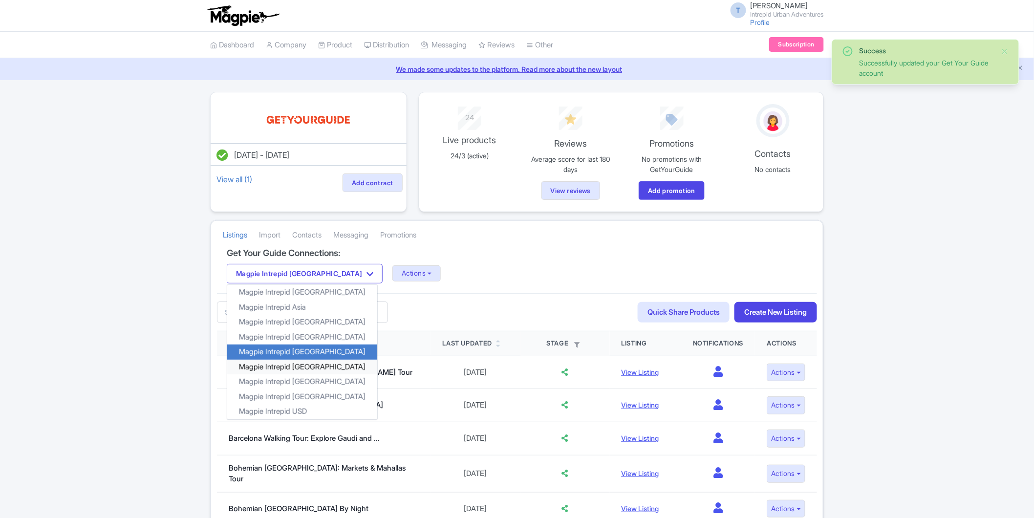
click at [284, 365] on link "Magpie Intrepid [GEOGRAPHIC_DATA]" at bounding box center [302, 366] width 150 height 15
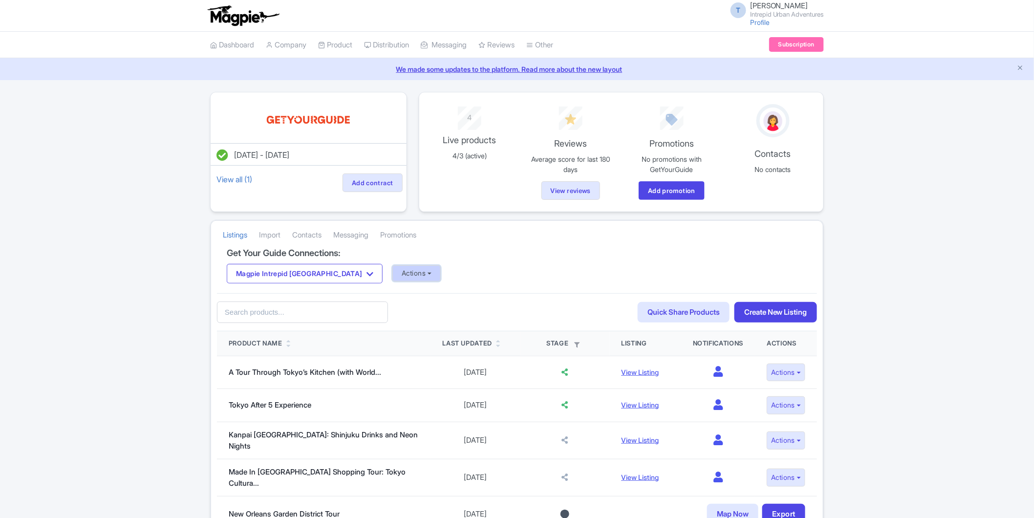
click at [392, 266] on button "Actions" at bounding box center [416, 273] width 48 height 16
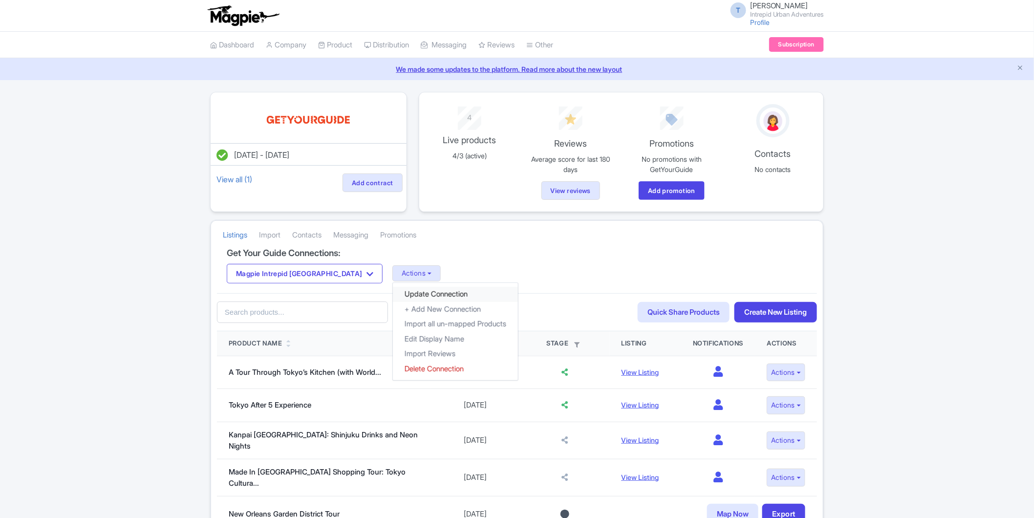
click at [393, 300] on link "Update Connection" at bounding box center [455, 294] width 125 height 15
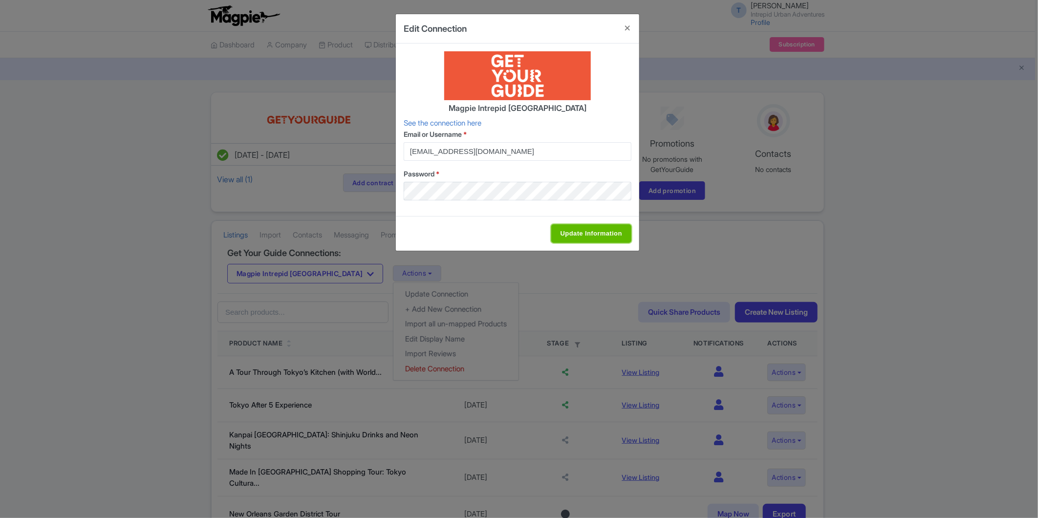
click at [572, 226] on input "Update Information" at bounding box center [591, 233] width 80 height 19
type input "Update Information"
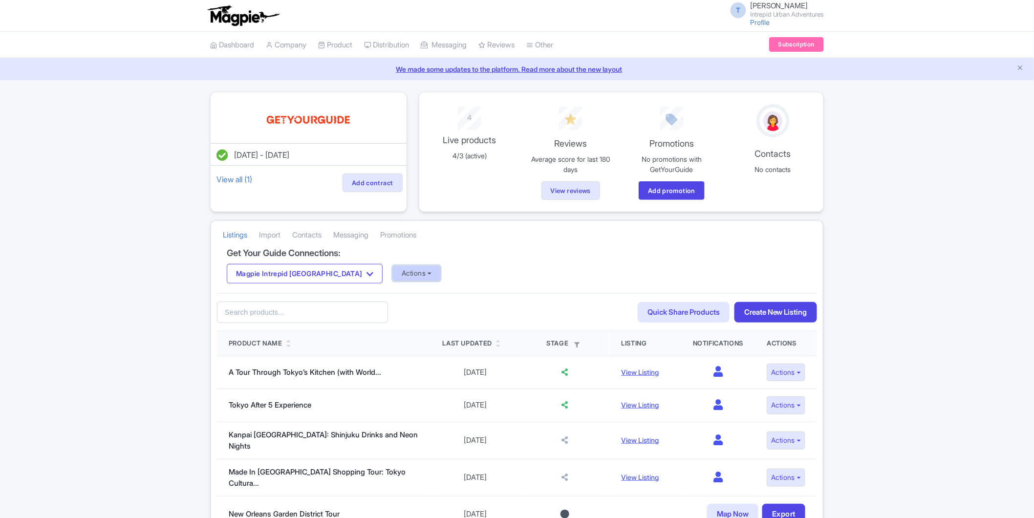
click at [392, 278] on button "Actions" at bounding box center [416, 273] width 48 height 16
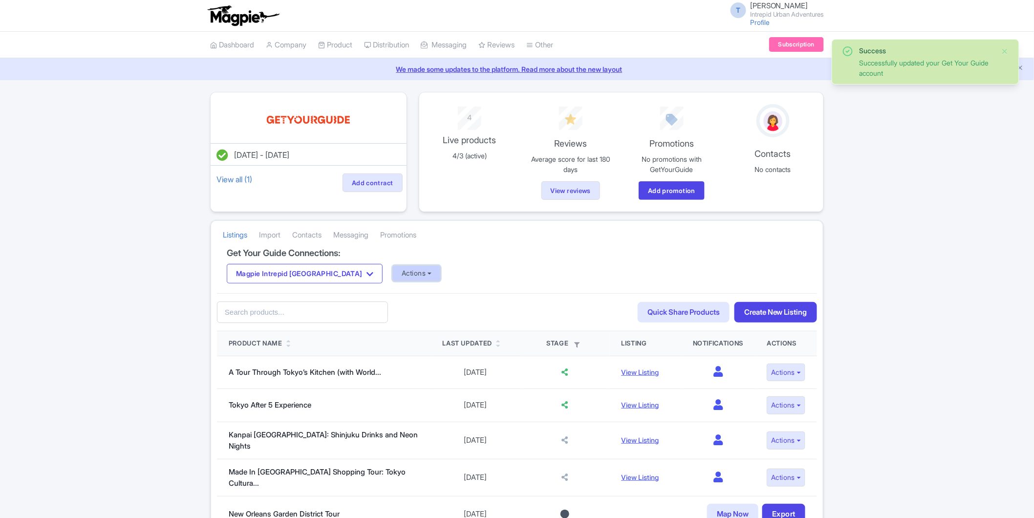
click at [392, 271] on button "Actions" at bounding box center [416, 273] width 48 height 16
click at [398, 355] on link "Import Reviews" at bounding box center [455, 353] width 125 height 15
click at [318, 274] on button "Magpie Intrepid [GEOGRAPHIC_DATA]" at bounding box center [305, 274] width 156 height 20
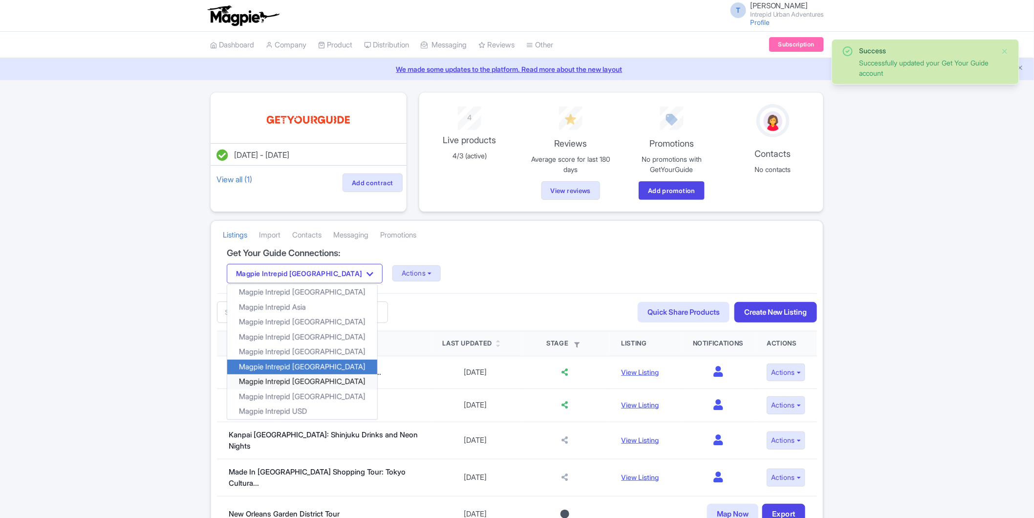
click at [271, 382] on link "Magpie Intrepid [GEOGRAPHIC_DATA]" at bounding box center [302, 381] width 150 height 15
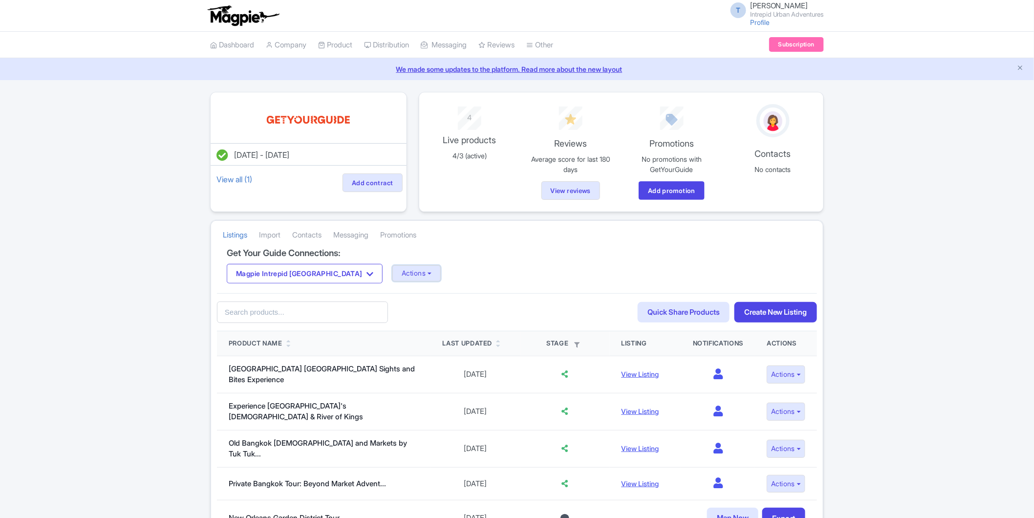
click at [392, 274] on button "Actions" at bounding box center [416, 273] width 48 height 16
click at [393, 287] on link "Update Connection" at bounding box center [455, 294] width 125 height 15
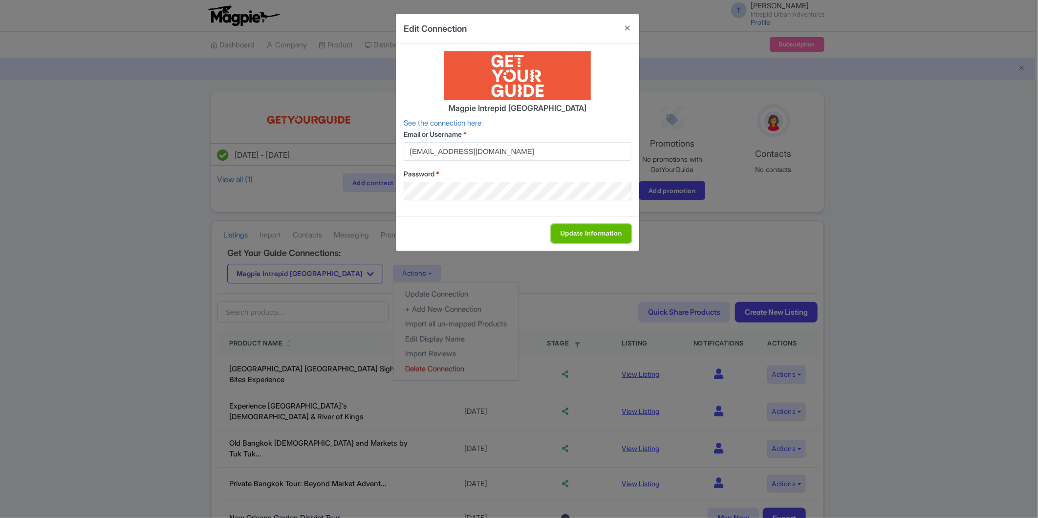
click at [568, 233] on input "Update Information" at bounding box center [591, 233] width 80 height 19
type input "Update Information"
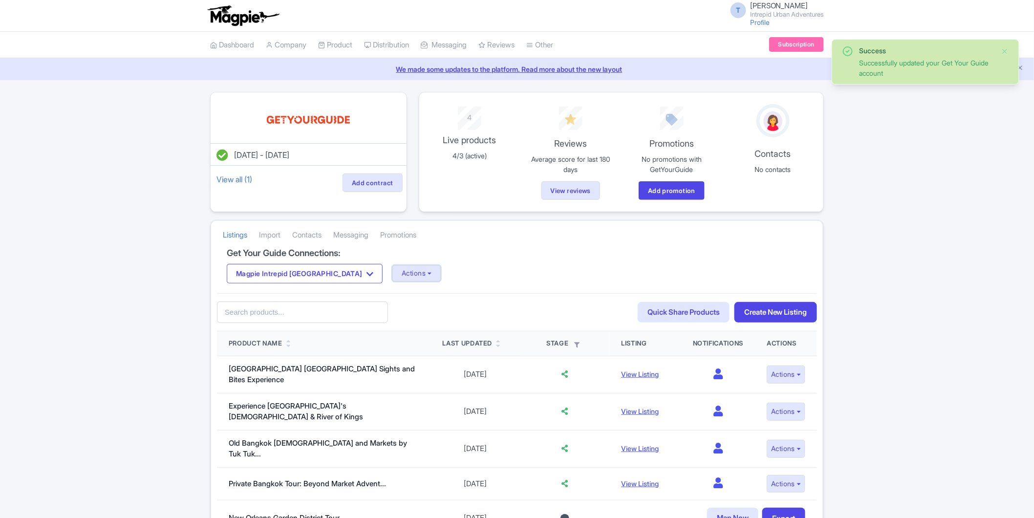
click at [392, 278] on button "Actions" at bounding box center [416, 273] width 48 height 16
click at [399, 352] on link "Import Reviews" at bounding box center [455, 353] width 125 height 15
click at [337, 277] on button "Magpie Intrepid [GEOGRAPHIC_DATA]" at bounding box center [305, 274] width 156 height 20
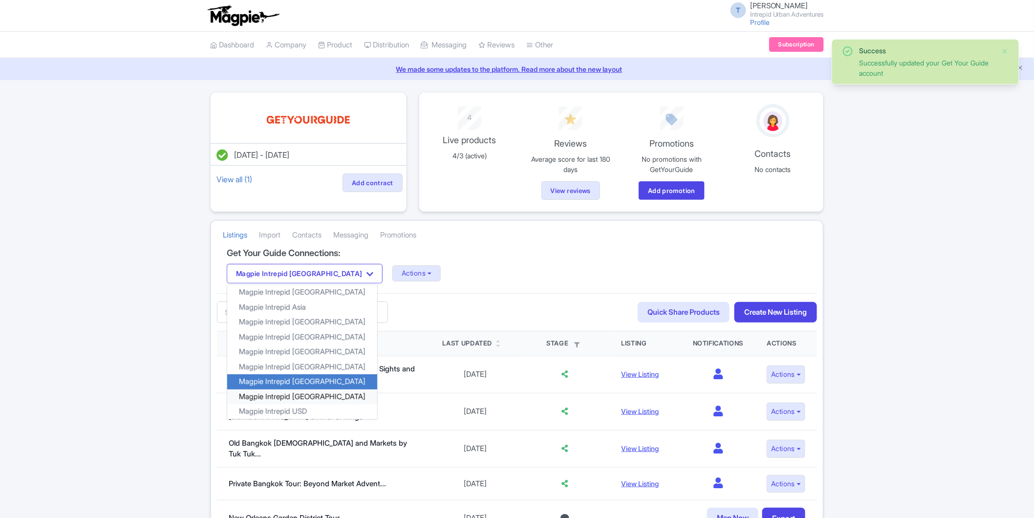
click at [298, 391] on link "Magpie Intrepid Turkey" at bounding box center [302, 396] width 150 height 15
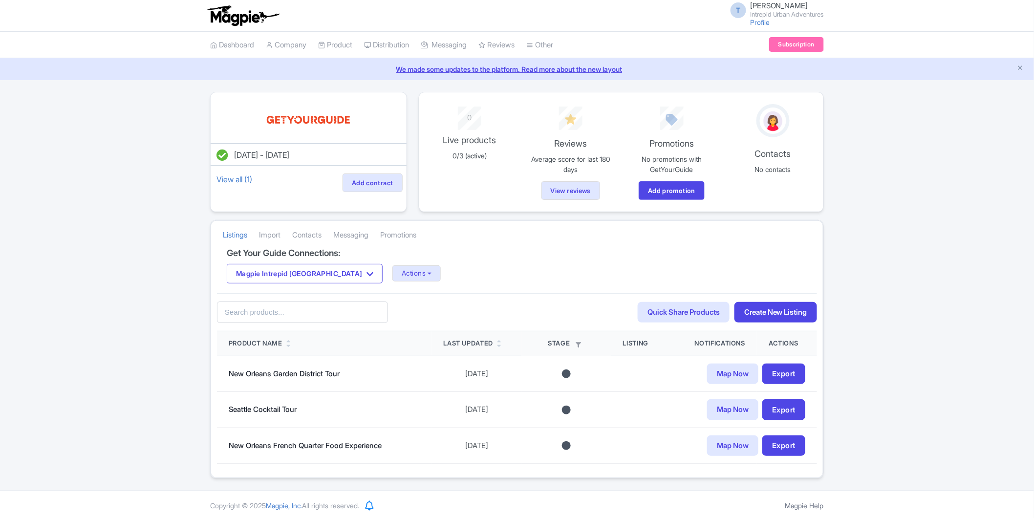
click at [297, 270] on button "Magpie Intrepid Turkey" at bounding box center [305, 274] width 156 height 20
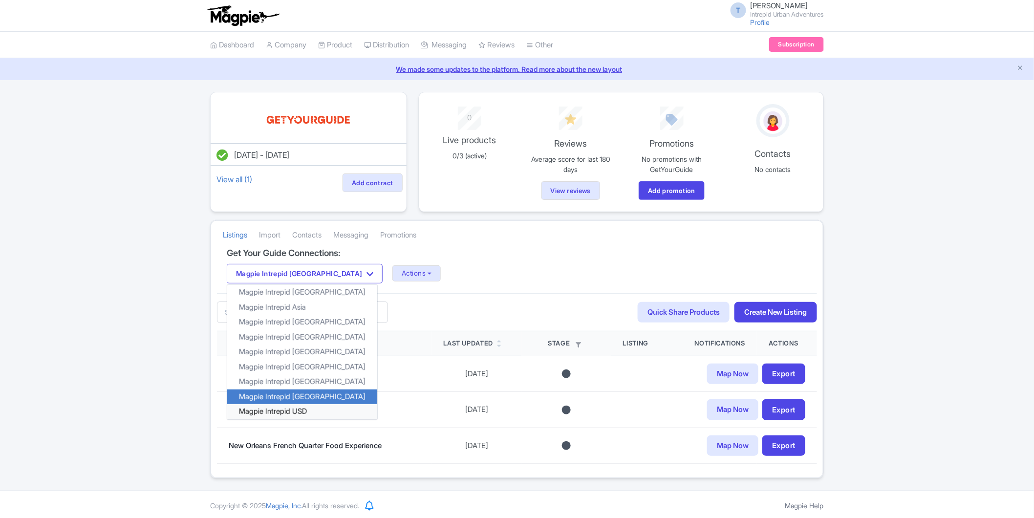
click at [260, 407] on link "Magpie Intrepid USD" at bounding box center [302, 411] width 150 height 15
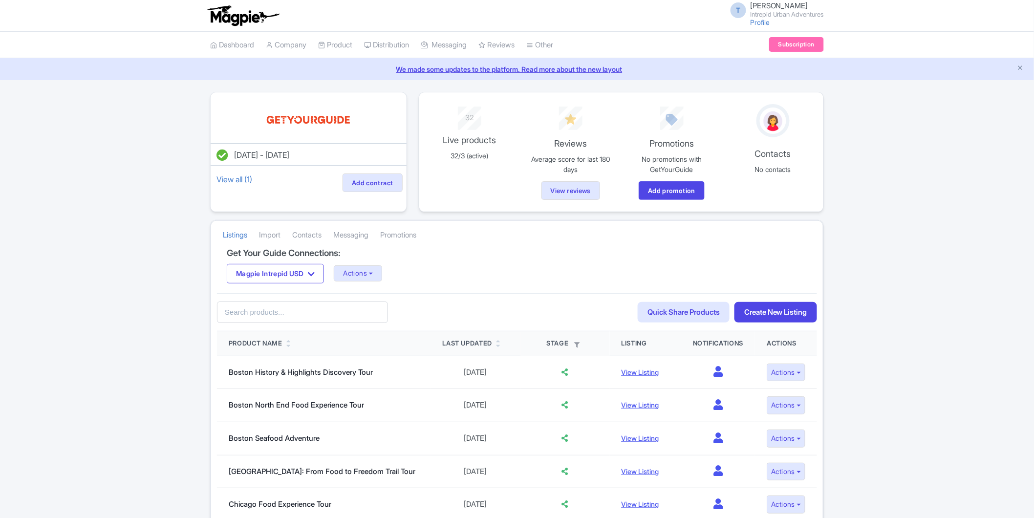
click at [362, 273] on button "Actions" at bounding box center [358, 273] width 48 height 16
click at [370, 297] on link "Update Connection" at bounding box center [396, 294] width 125 height 15
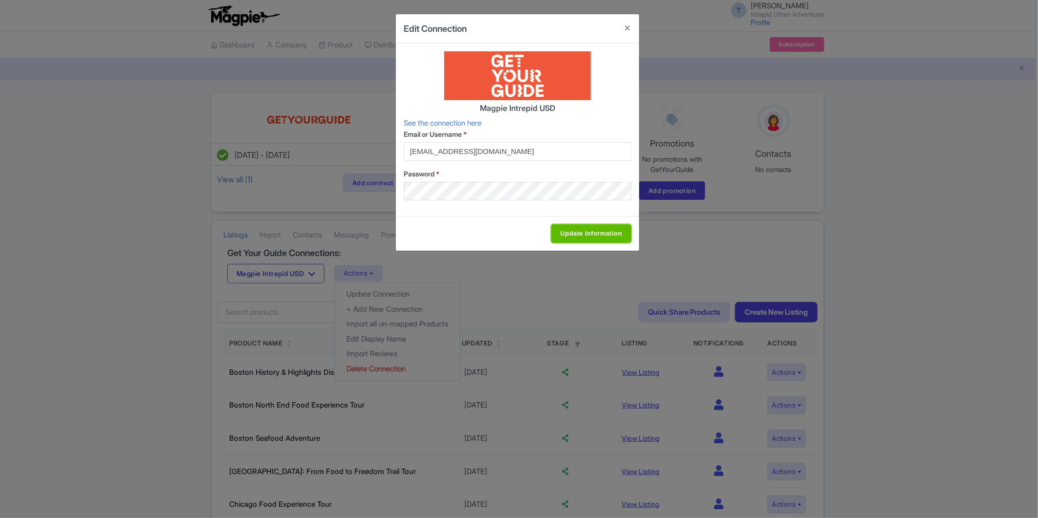
click at [584, 230] on input "Update Information" at bounding box center [591, 233] width 80 height 19
type input "Update Information"
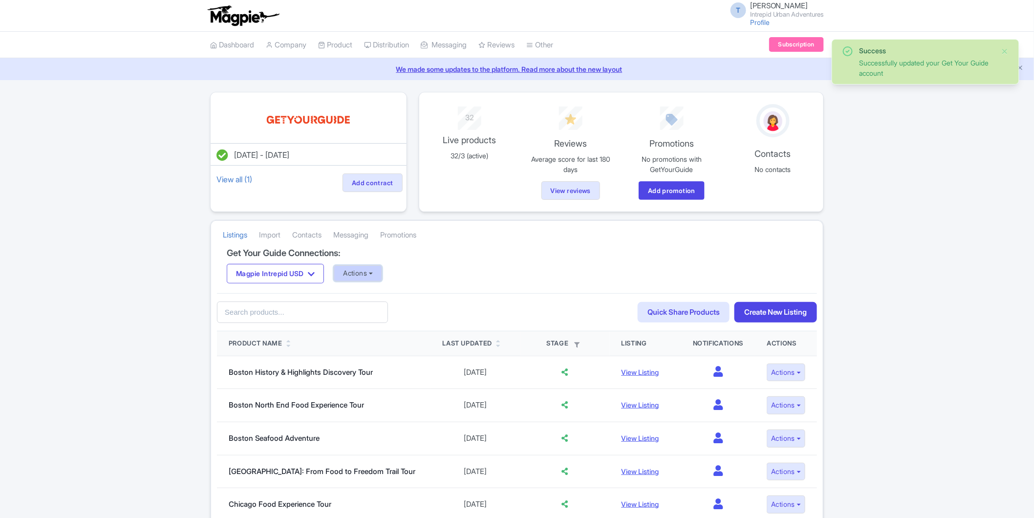
click at [380, 276] on button "Actions" at bounding box center [358, 273] width 48 height 16
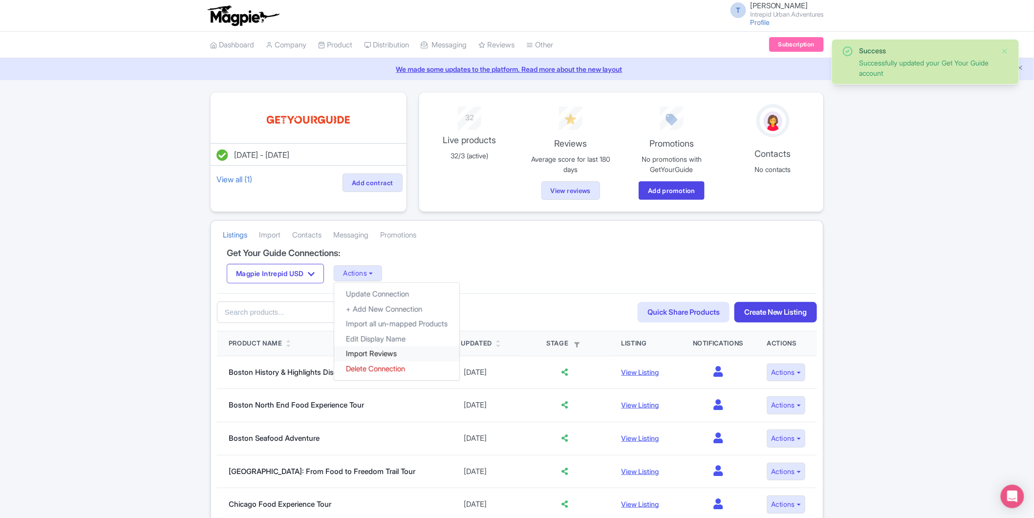
click at [375, 354] on link "Import Reviews" at bounding box center [396, 353] width 125 height 15
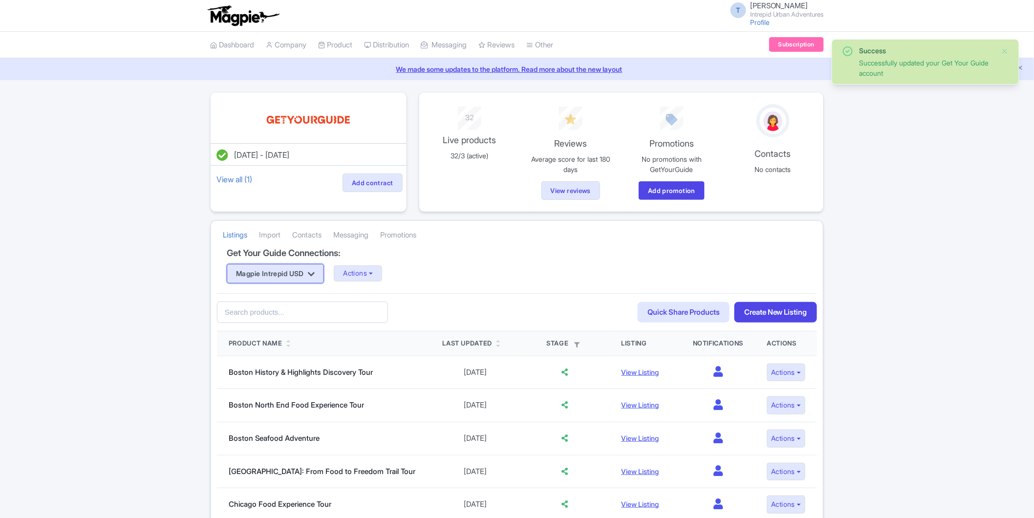
click at [311, 271] on button "Magpie Intrepid USD" at bounding box center [275, 274] width 97 height 20
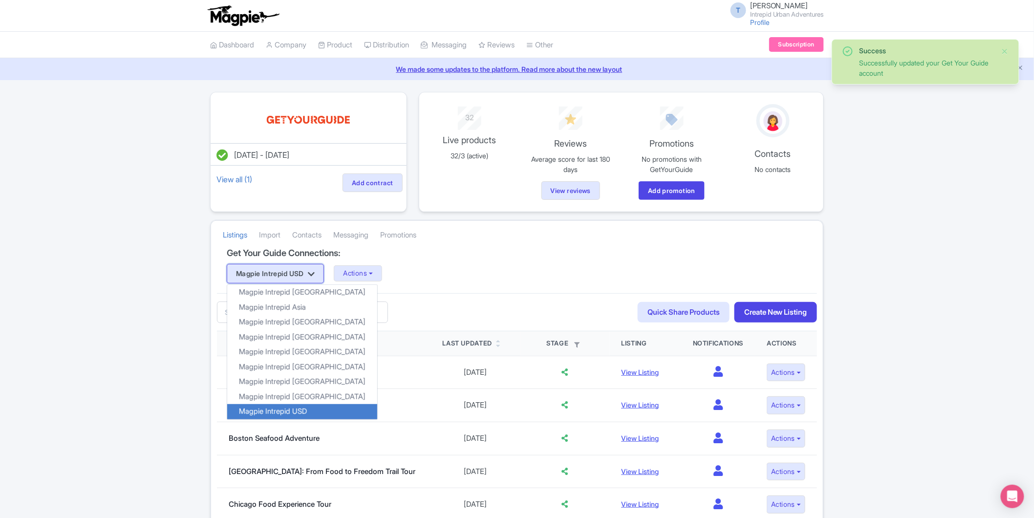
click at [313, 271] on button "Magpie Intrepid USD" at bounding box center [275, 274] width 97 height 20
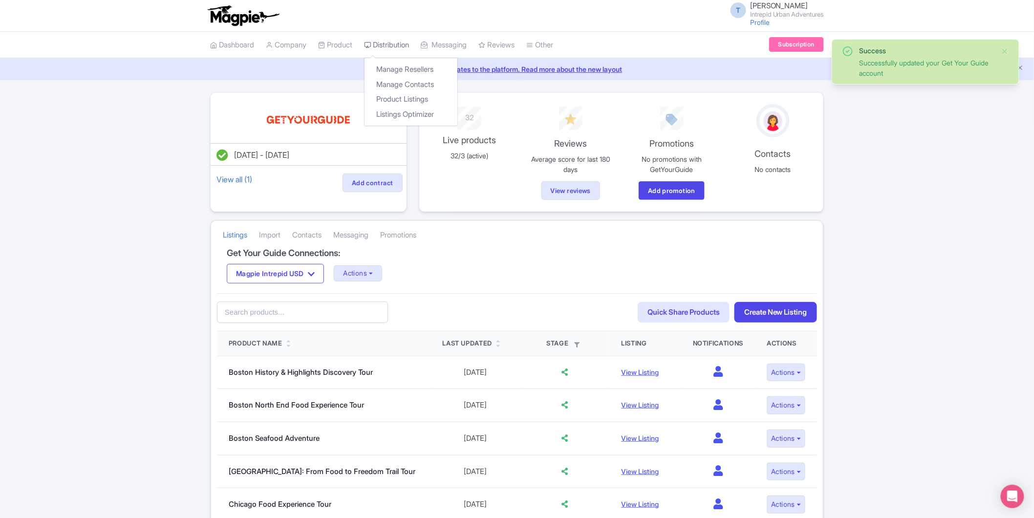
click at [392, 44] on link "Distribution" at bounding box center [386, 45] width 45 height 27
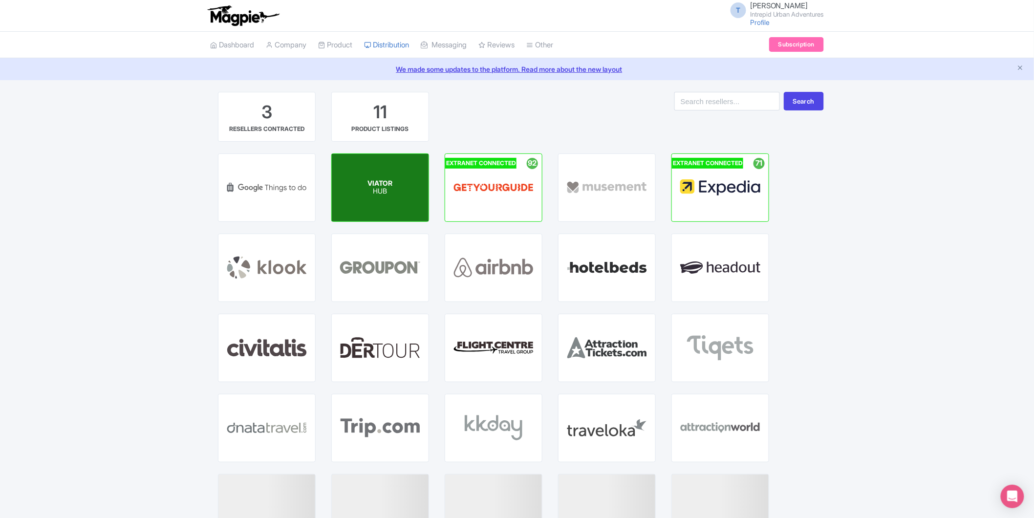
click at [405, 197] on div "VIATOR HUB" at bounding box center [380, 187] width 97 height 67
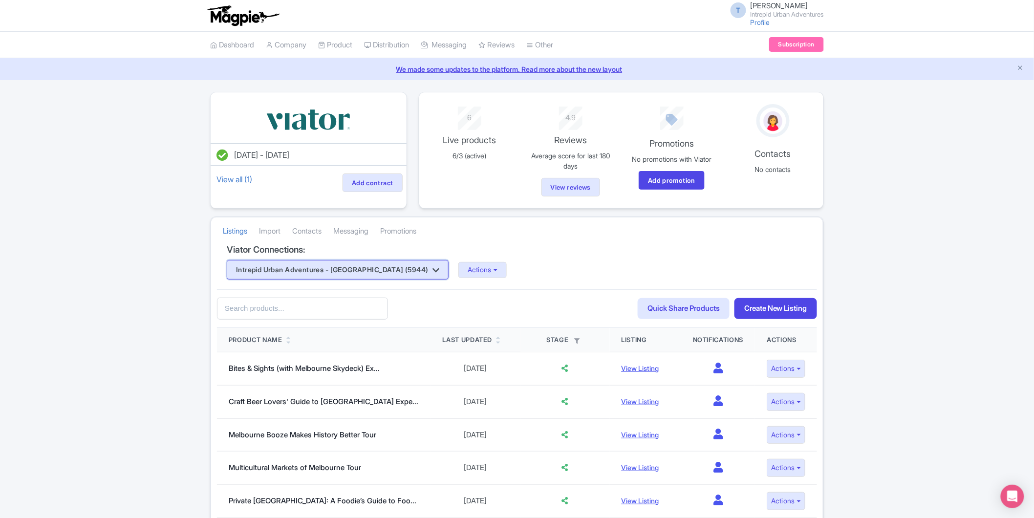
click at [378, 271] on button "Intrepid Urban Adventures - [GEOGRAPHIC_DATA] (5944)" at bounding box center [338, 270] width 222 height 20
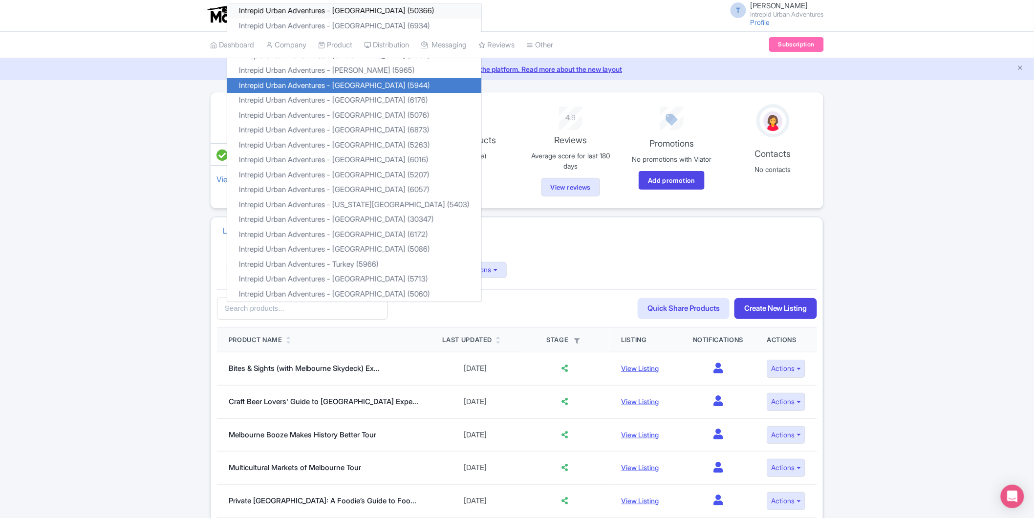
click at [338, 8] on link "Intrepid Urban Adventures - Austria (50366)" at bounding box center [354, 10] width 254 height 15
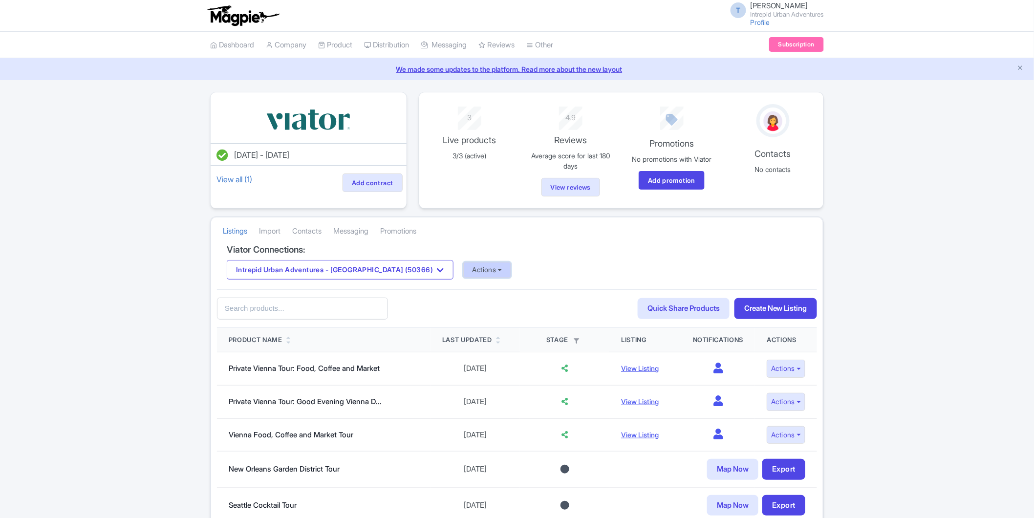
click at [463, 267] on button "Actions" at bounding box center [487, 270] width 48 height 16
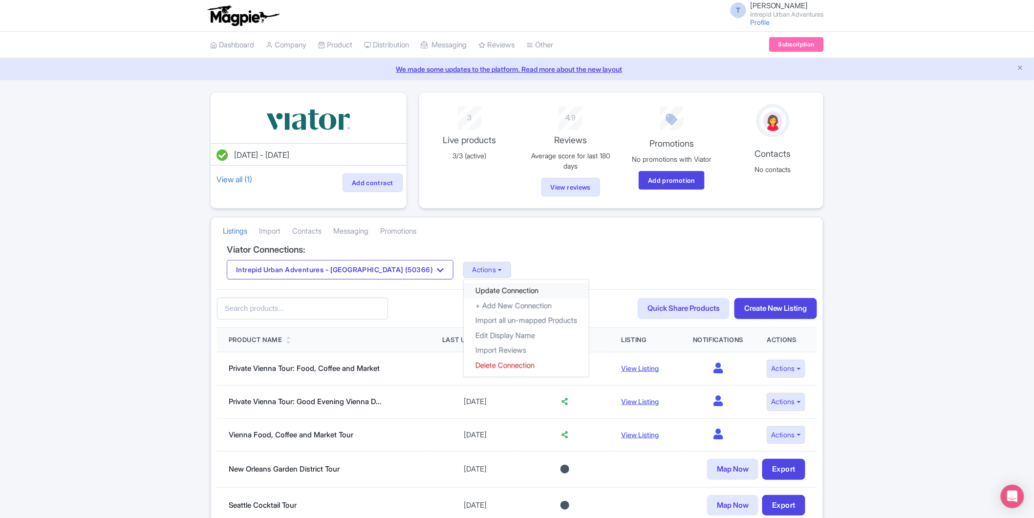
click at [464, 295] on link "Update Connection" at bounding box center [526, 290] width 125 height 15
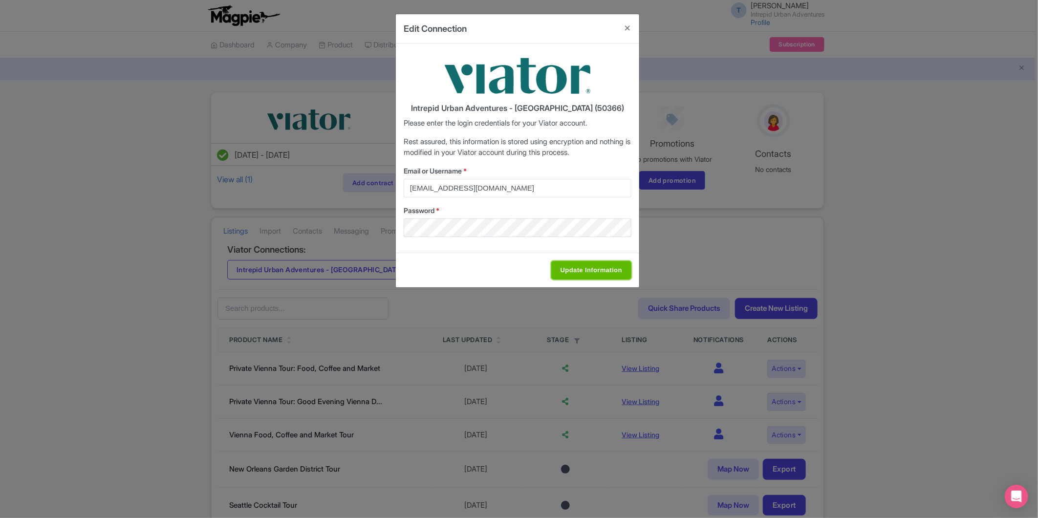
click at [615, 274] on input "Update Information" at bounding box center [591, 270] width 80 height 19
type input "Saving..."
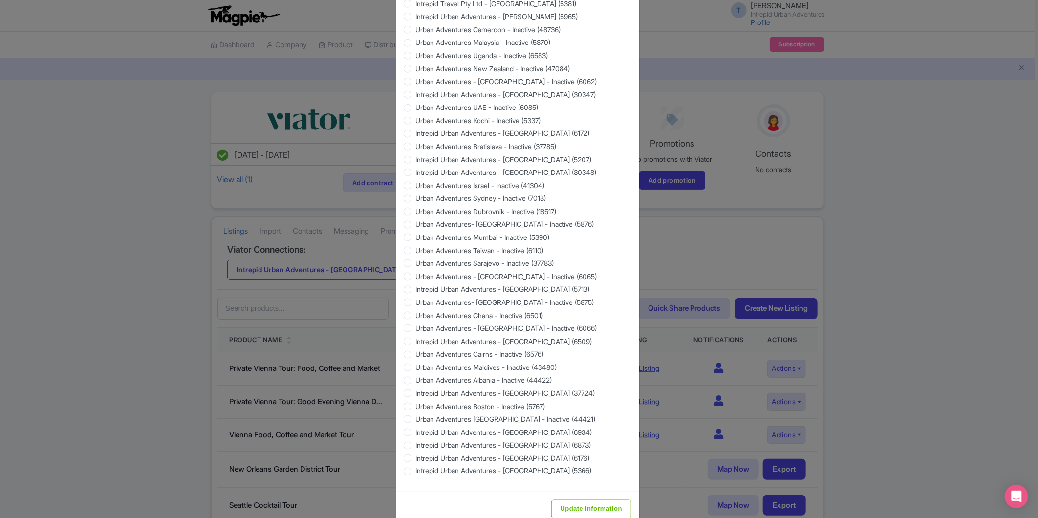
scroll to position [745, 0]
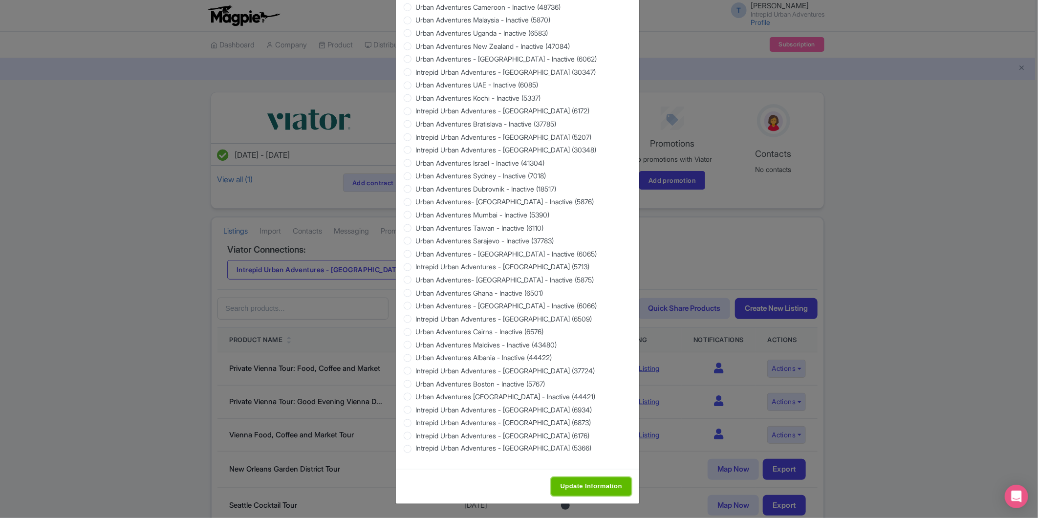
click at [586, 491] on input "Update Information" at bounding box center [591, 486] width 80 height 19
type input "Saving..."
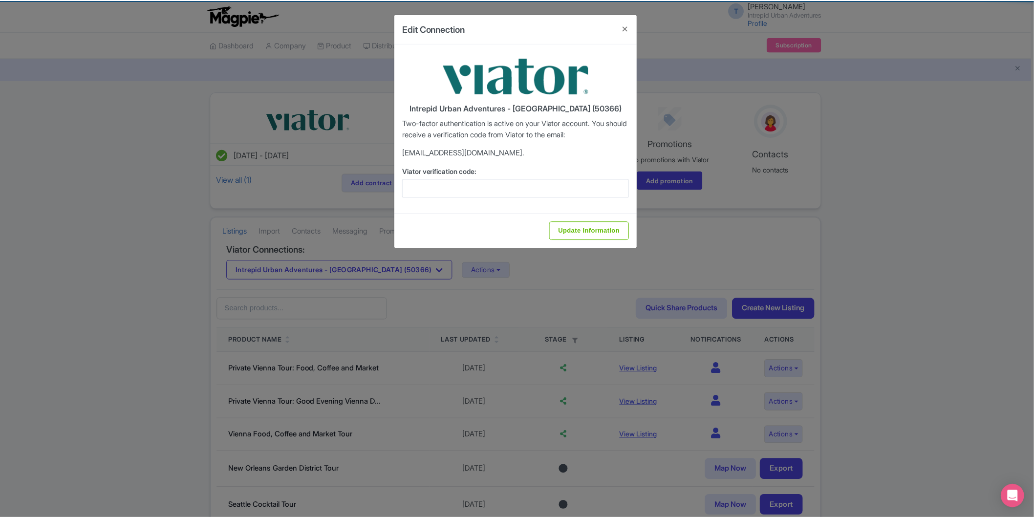
scroll to position [0, 0]
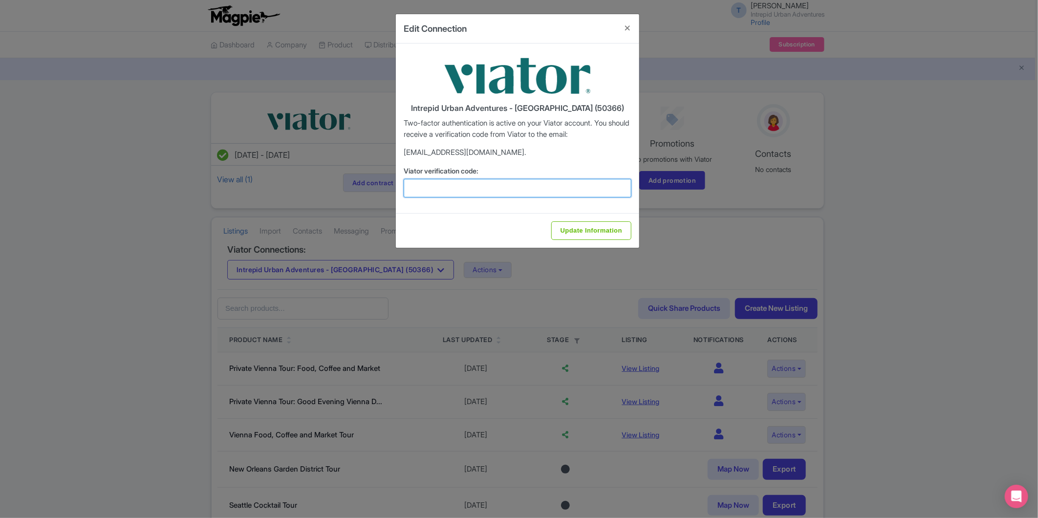
click at [474, 188] on input "Viator verification code:" at bounding box center [518, 188] width 228 height 19
paste input "257901"
type input "257901"
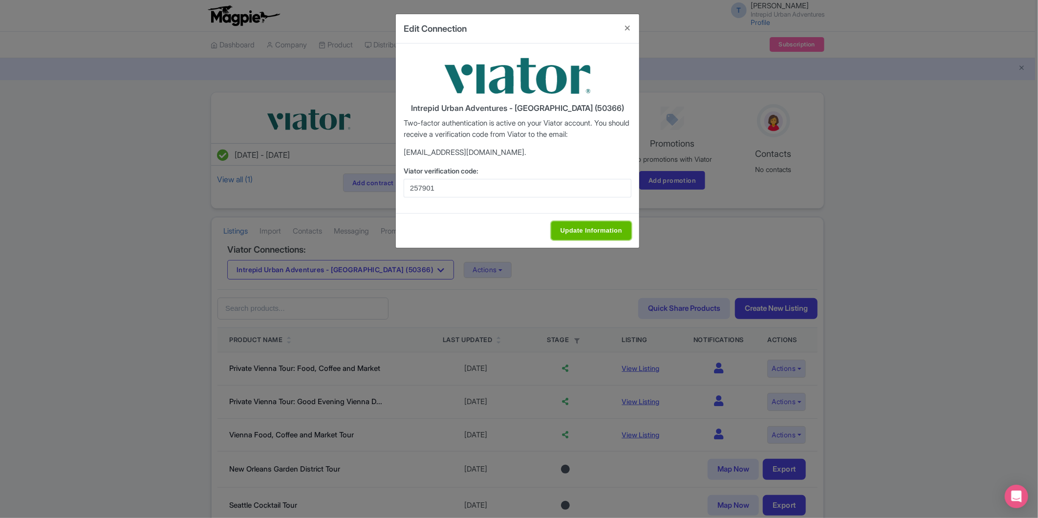
click at [609, 237] on input "Update Information" at bounding box center [591, 230] width 80 height 19
type input "Update Information"
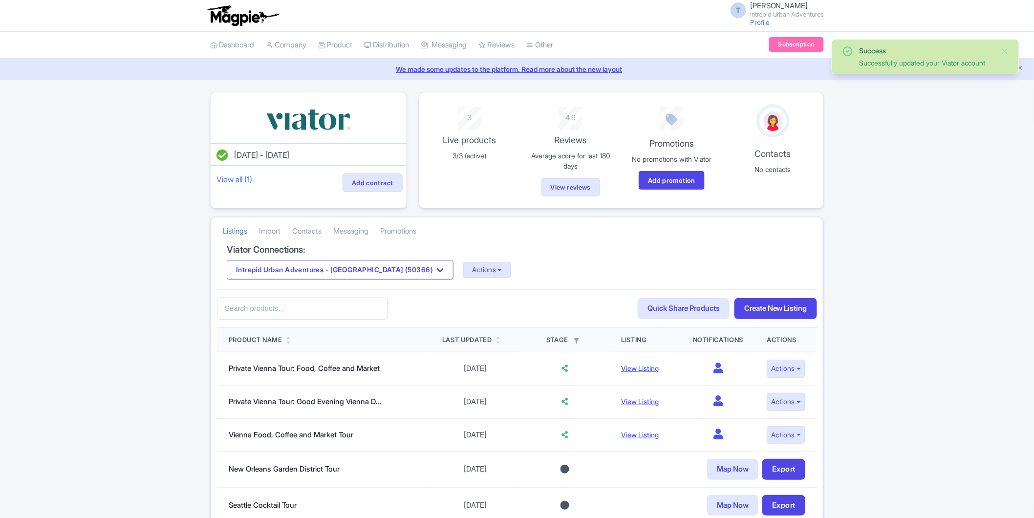
click at [478, 272] on div "Intrepid Urban Adventures - Austria (50366) Intrepid Urban Adventures - Austria…" at bounding box center [517, 270] width 580 height 20
click at [463, 273] on button "Actions" at bounding box center [487, 270] width 48 height 16
drag, startPoint x: 443, startPoint y: 351, endPoint x: 420, endPoint y: 352, distance: 22.5
click at [464, 351] on link "Import Reviews" at bounding box center [526, 350] width 125 height 15
click at [354, 267] on button "Intrepid Urban Adventures - [GEOGRAPHIC_DATA] (50366)" at bounding box center [340, 270] width 227 height 20
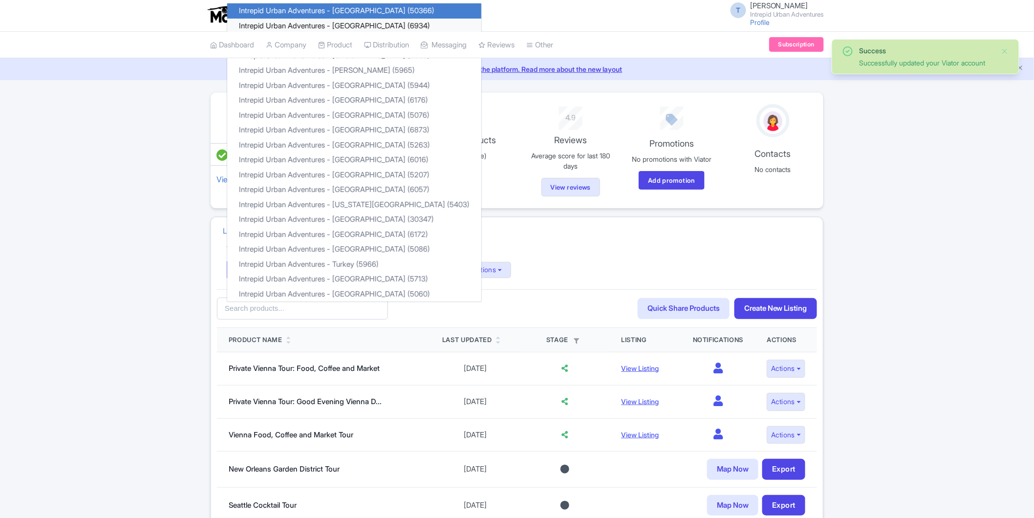
click at [349, 22] on link "Intrepid Urban Adventures - [GEOGRAPHIC_DATA] (6934)" at bounding box center [354, 26] width 254 height 15
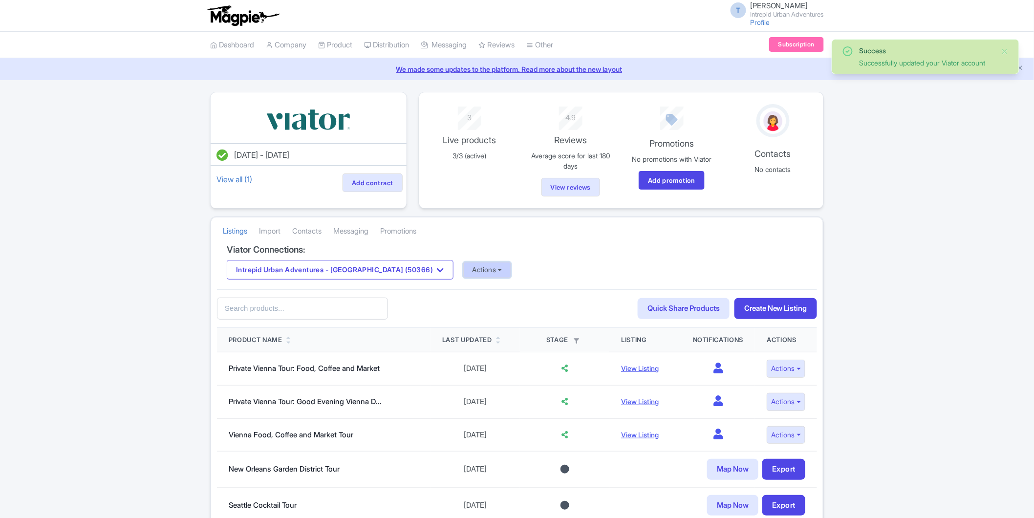
click at [463, 272] on button "Actions" at bounding box center [487, 270] width 48 height 16
click at [466, 290] on link "Update Connection" at bounding box center [526, 290] width 125 height 15
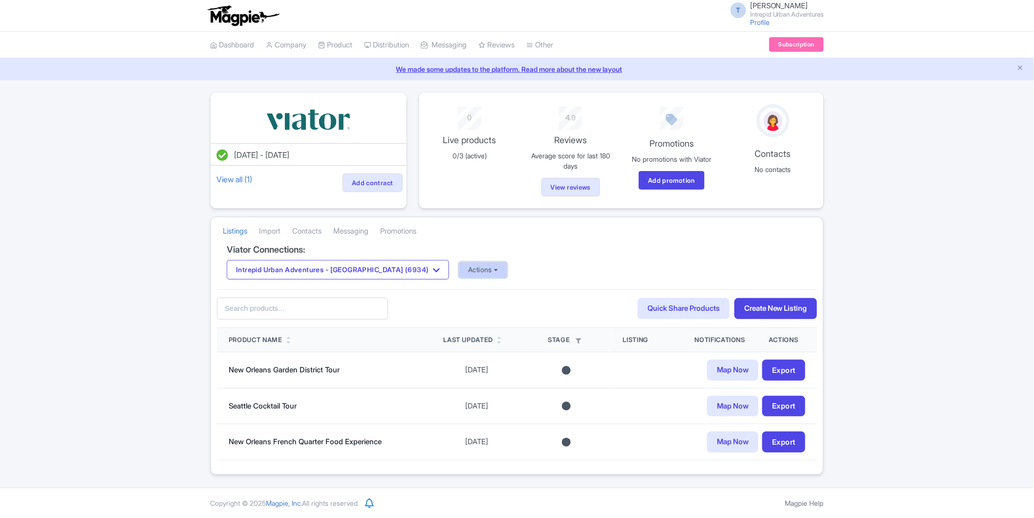
click at [459, 265] on button "Actions" at bounding box center [483, 270] width 48 height 16
click at [466, 290] on link "Update Connection" at bounding box center [521, 290] width 125 height 15
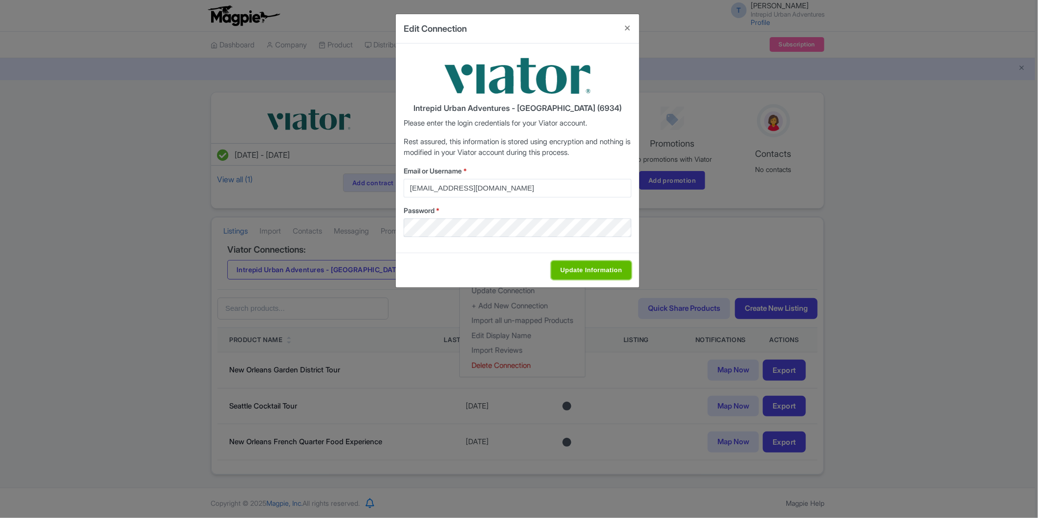
click at [555, 266] on input "Update Information" at bounding box center [591, 270] width 80 height 19
type input "Saving..."
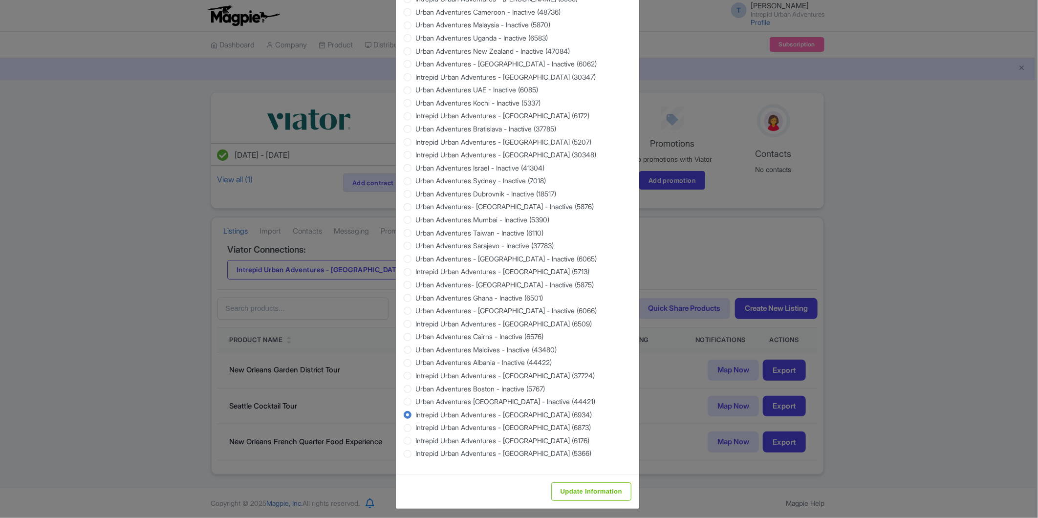
scroll to position [745, 0]
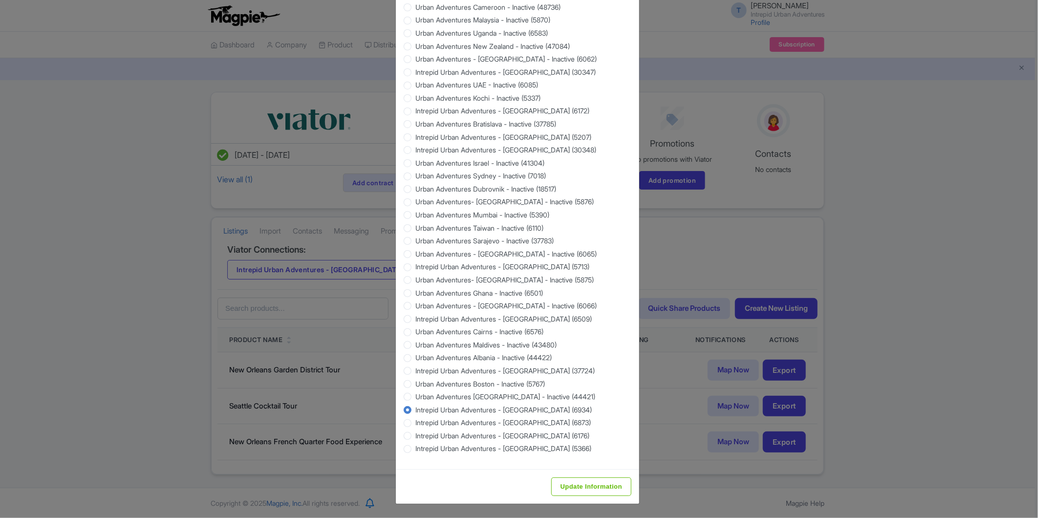
click at [604, 499] on div "Update Information" at bounding box center [517, 486] width 243 height 35
click at [599, 487] on input "Update Information" at bounding box center [591, 486] width 80 height 19
type input "Saving..."
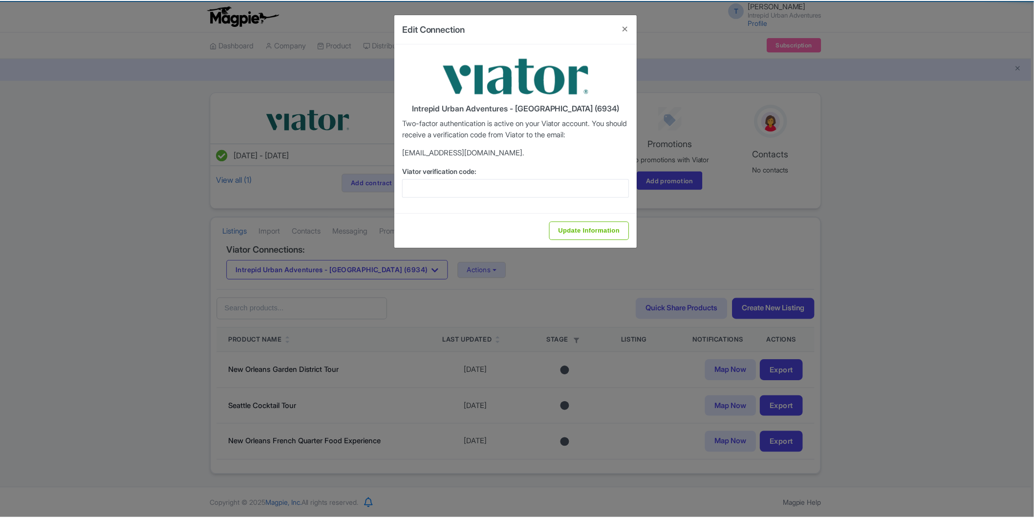
scroll to position [0, 0]
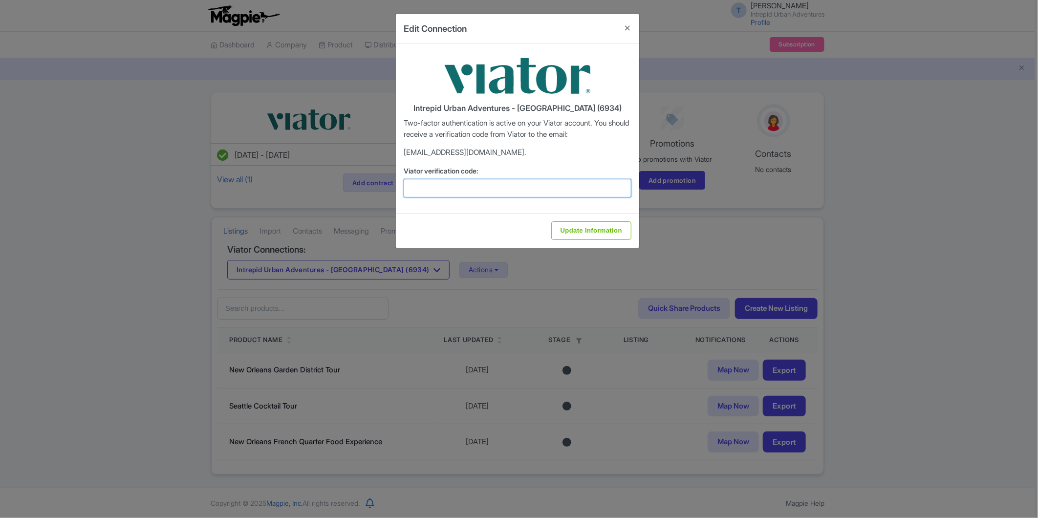
click at [460, 188] on input "Viator verification code:" at bounding box center [518, 188] width 228 height 19
paste input "120488"
type input "120488"
click at [580, 223] on input "Update Information" at bounding box center [591, 230] width 80 height 19
type input "Update Information"
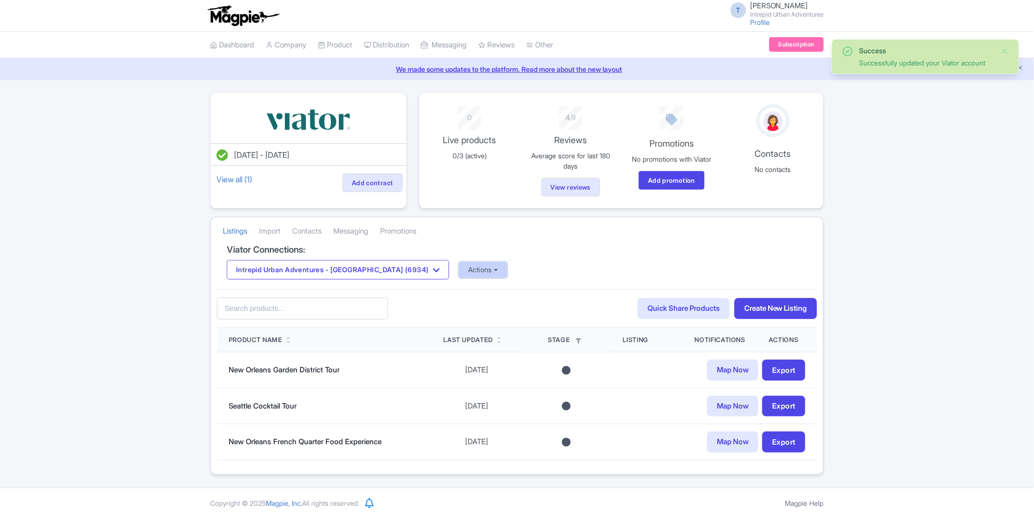
click at [459, 274] on button "Actions" at bounding box center [483, 270] width 48 height 16
click at [459, 346] on link "Import Reviews" at bounding box center [521, 350] width 125 height 15
click at [354, 281] on div "Viator Connections: Intrepid Urban Adventures - [GEOGRAPHIC_DATA] (6934) Intrep…" at bounding box center [517, 267] width 600 height 45
click at [354, 275] on button "Intrepid Urban Adventures - [GEOGRAPHIC_DATA] (6934)" at bounding box center [338, 270] width 222 height 20
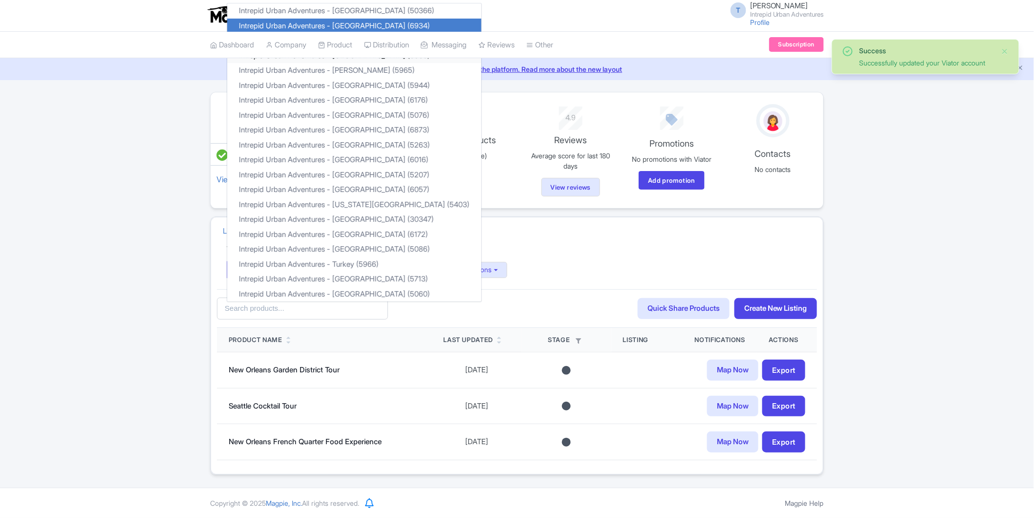
click at [279, 61] on link "Intrepid Urban Adventures - [GEOGRAPHIC_DATA] (6509)" at bounding box center [354, 55] width 254 height 15
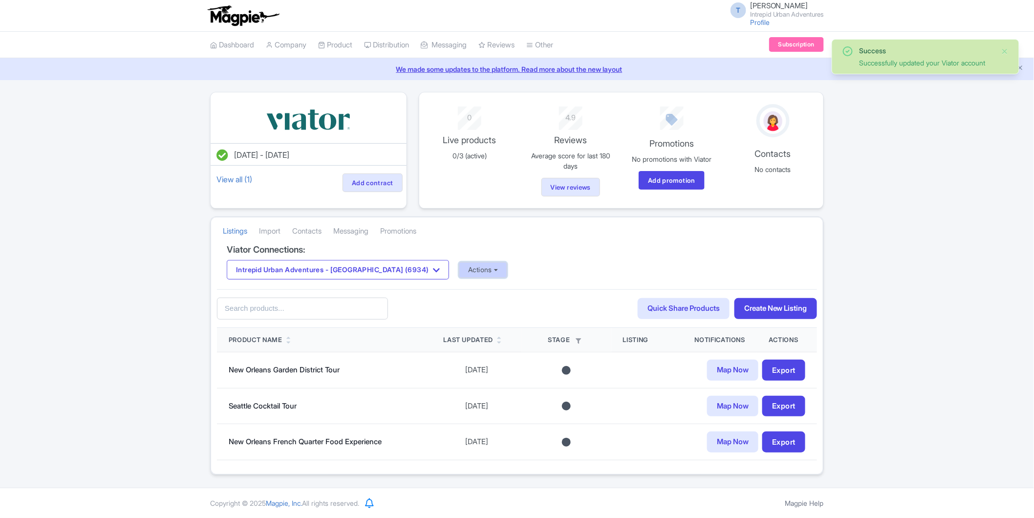
click at [459, 275] on button "Actions" at bounding box center [483, 270] width 48 height 16
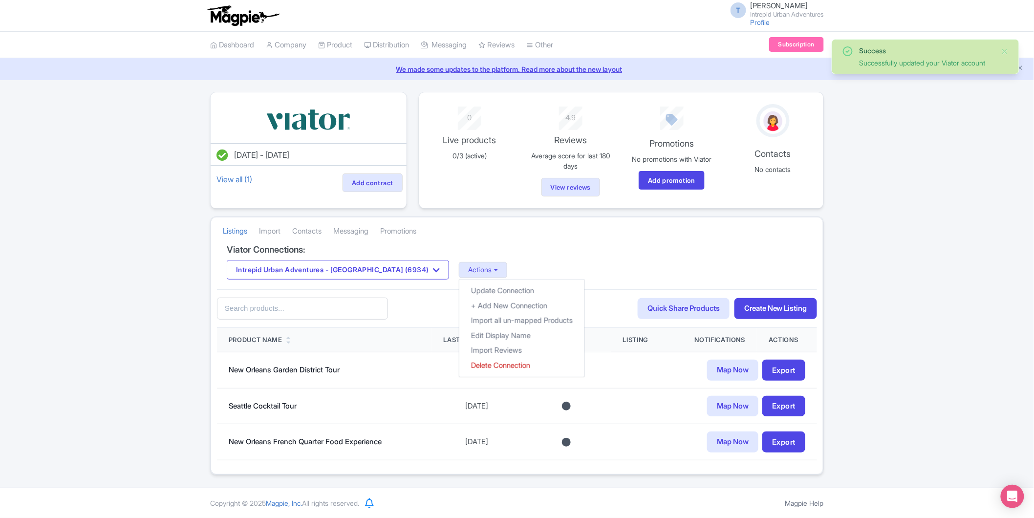
click at [549, 263] on div "Intrepid Urban Adventures - Canada (6934) Intrepid Urban Adventures - Austria (…" at bounding box center [517, 270] width 580 height 20
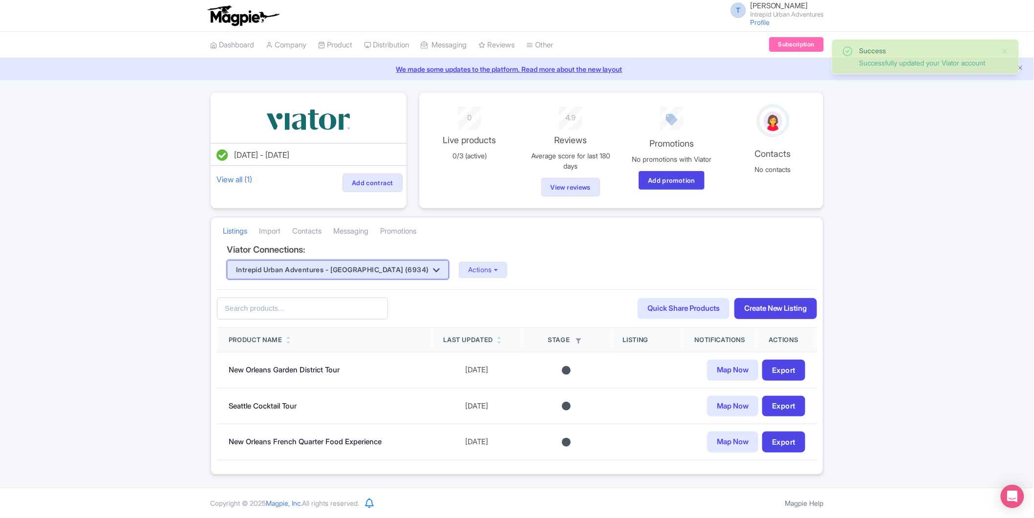
click at [374, 260] on button "Intrepid Urban Adventures - [GEOGRAPHIC_DATA] (6934)" at bounding box center [338, 270] width 222 height 20
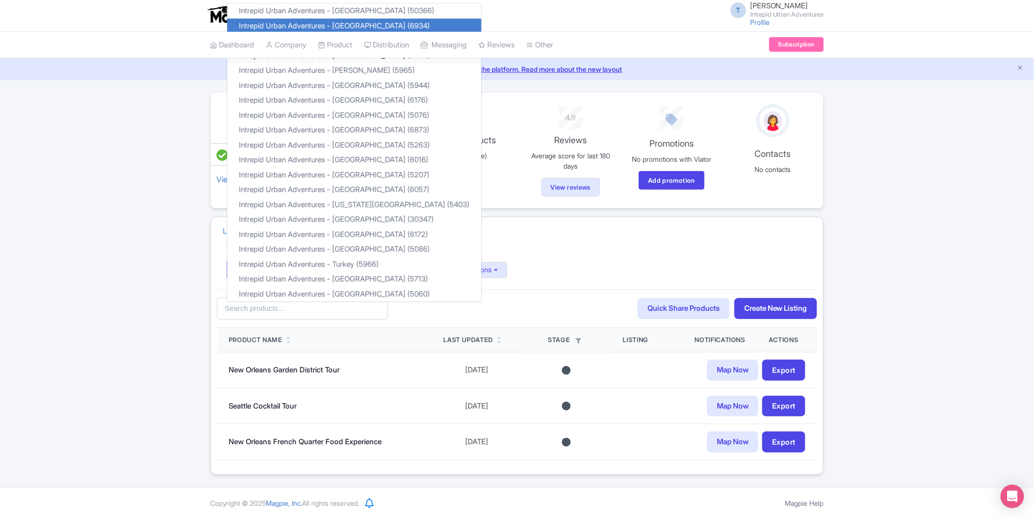
click at [260, 59] on link "Intrepid Urban Adventures - Egypt (6509)" at bounding box center [354, 55] width 254 height 15
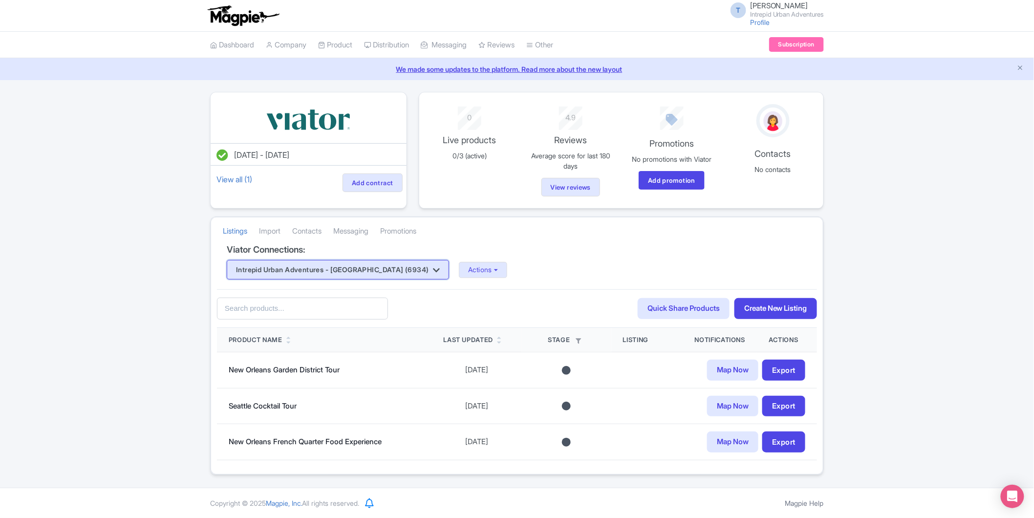
click at [378, 272] on button "Intrepid Urban Adventures - [GEOGRAPHIC_DATA] (6934)" at bounding box center [338, 270] width 222 height 20
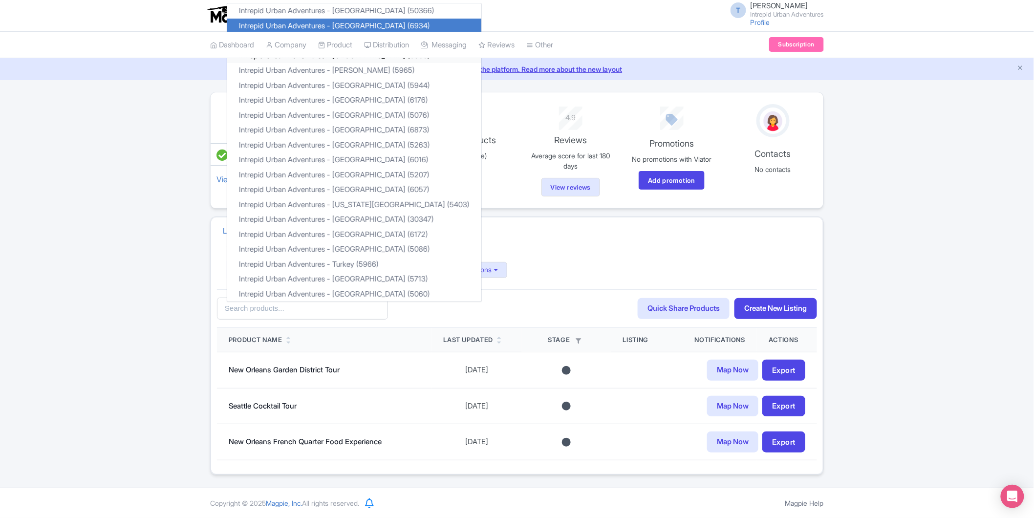
drag, startPoint x: 355, startPoint y: 58, endPoint x: 279, endPoint y: 61, distance: 75.3
click at [279, 61] on div "T Tu Nguyen Intrepid Urban Adventures Profile Users Settings Sign out Dashboard…" at bounding box center [517, 244] width 1034 height 488
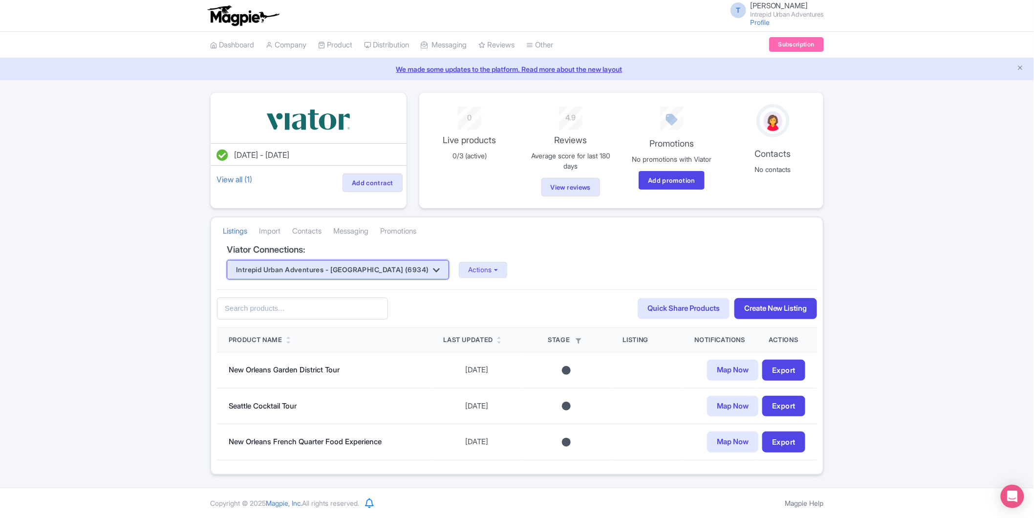
click at [389, 261] on button "Intrepid Urban Adventures - [GEOGRAPHIC_DATA] (6934)" at bounding box center [338, 270] width 222 height 20
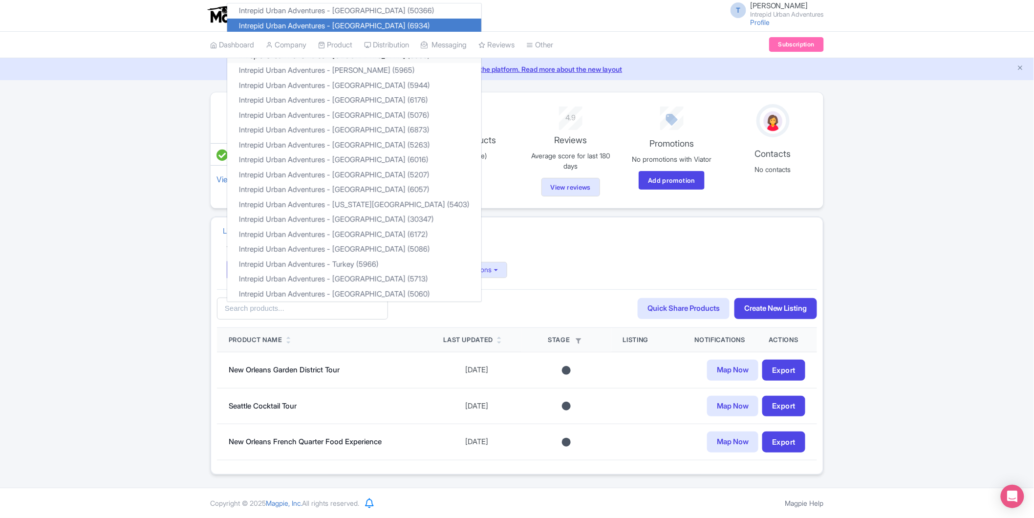
click at [329, 62] on link "Intrepid Urban Adventures - [GEOGRAPHIC_DATA] (6509)" at bounding box center [354, 55] width 254 height 15
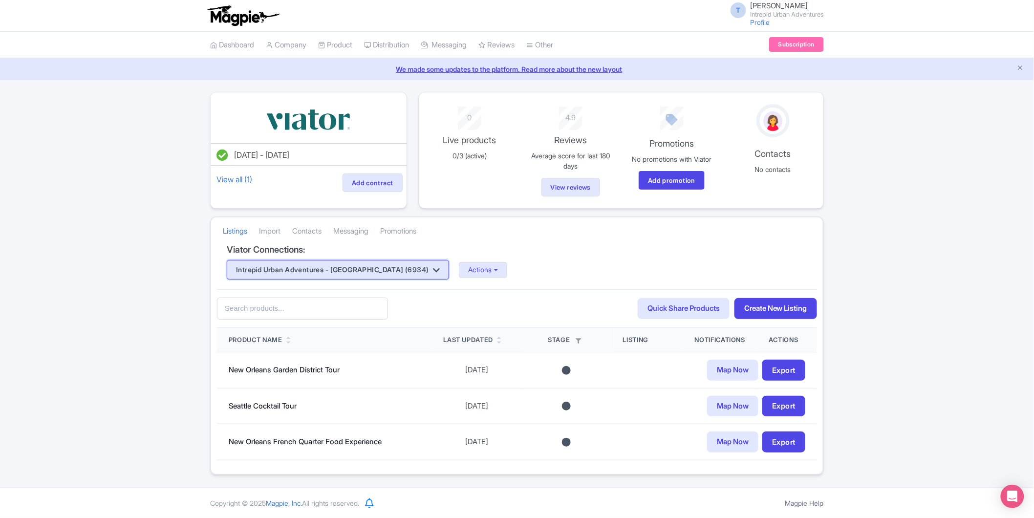
click at [379, 266] on button "Intrepid Urban Adventures - [GEOGRAPHIC_DATA] (6934)" at bounding box center [338, 270] width 222 height 20
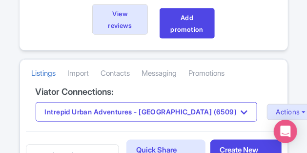
scroll to position [260, 0]
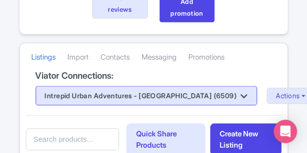
drag, startPoint x: 163, startPoint y: 108, endPoint x: 163, endPoint y: 101, distance: 6.9
click at [163, 108] on div "Viator Connections: Intrepid Urban Adventures - Egypt (6509) Intrepid Urban Adv…" at bounding box center [154, 93] width 256 height 45
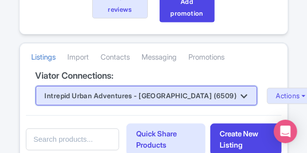
click at [164, 95] on button "Intrepid Urban Adventures - [GEOGRAPHIC_DATA] (6509)" at bounding box center [147, 96] width 222 height 20
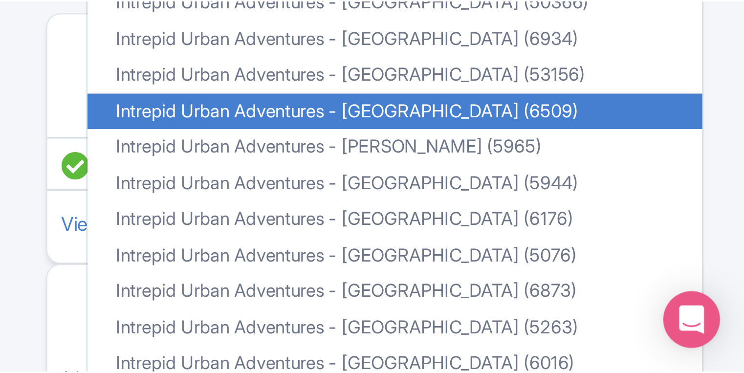
scroll to position [49, 0]
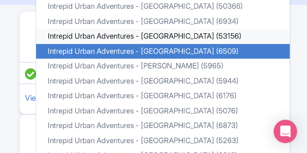
click at [157, 34] on link "Intrepid Urban Adventures - [GEOGRAPHIC_DATA] (53156)" at bounding box center [163, 36] width 254 height 15
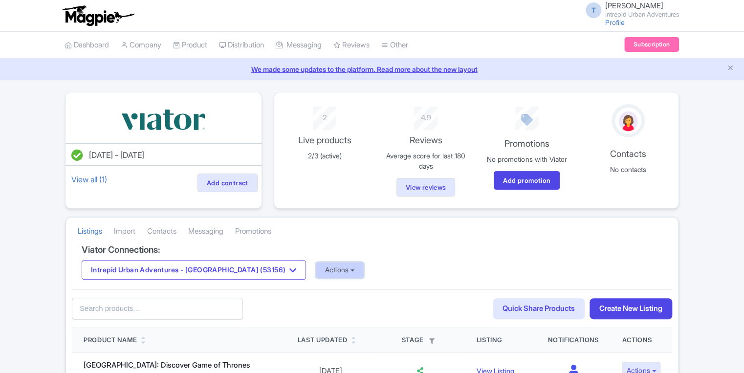
click at [316, 270] on button "Actions" at bounding box center [340, 270] width 48 height 16
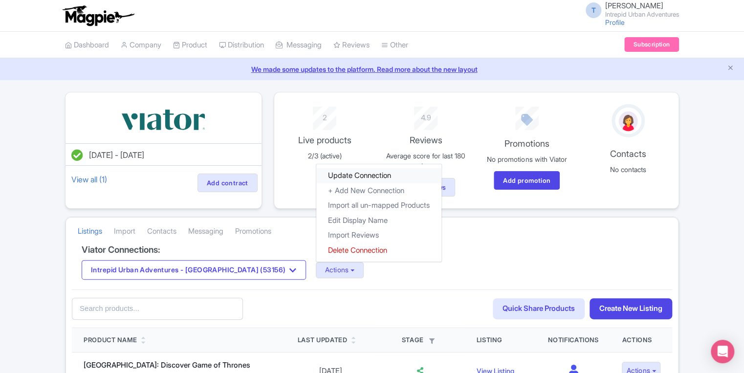
click at [316, 174] on link "Update Connection" at bounding box center [378, 175] width 125 height 15
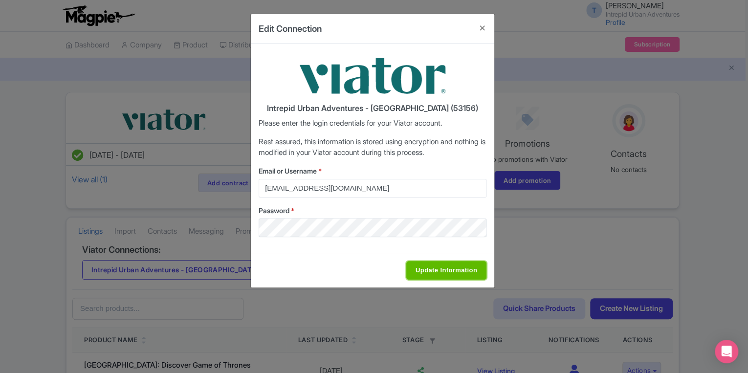
click at [424, 268] on input "Update Information" at bounding box center [446, 270] width 80 height 19
type input "Saving..."
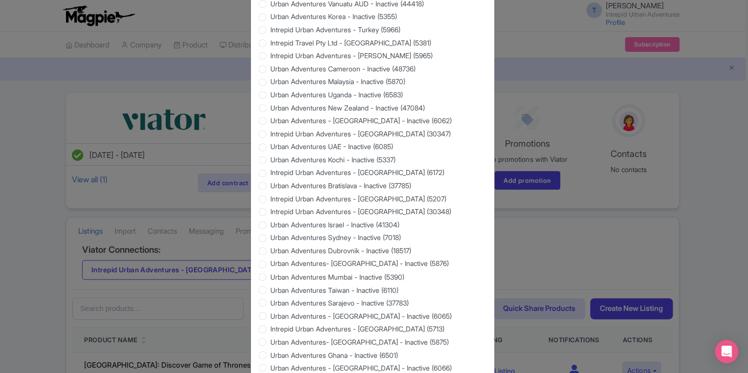
scroll to position [868, 0]
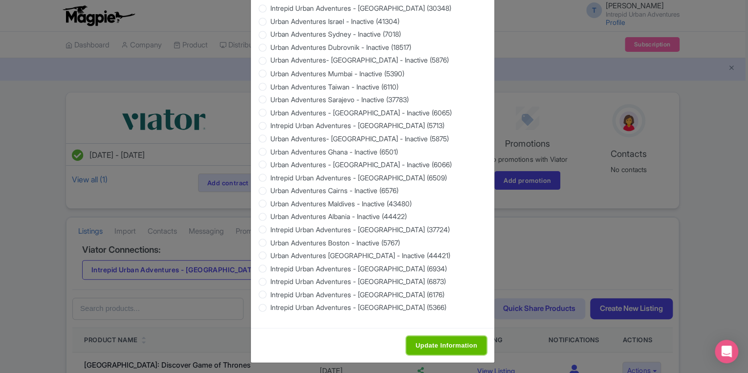
click at [445, 348] on input "Update Information" at bounding box center [446, 345] width 80 height 19
type input "Saving..."
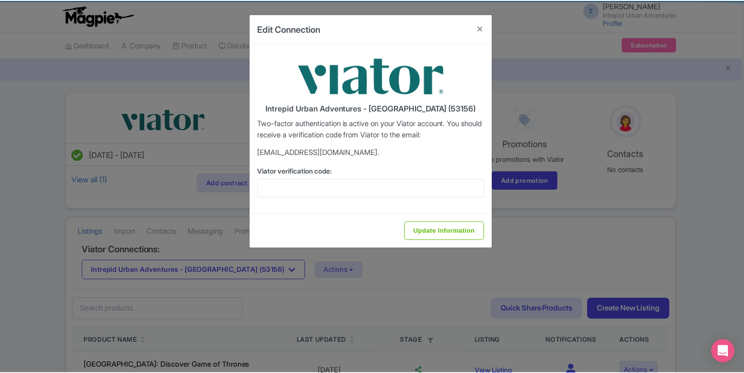
scroll to position [0, 0]
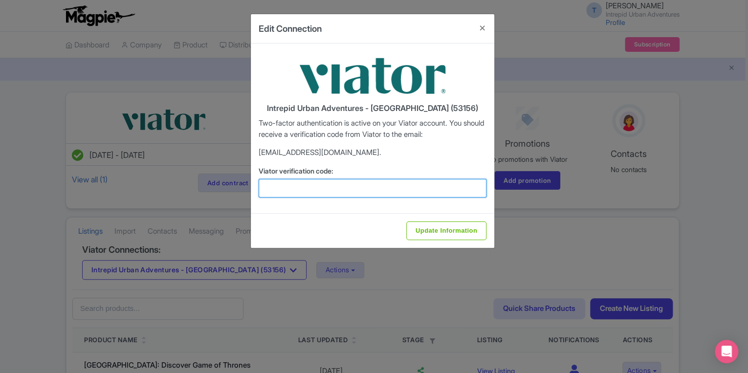
click at [299, 181] on input "Viator verification code:" at bounding box center [372, 188] width 228 height 19
paste input "818113"
type input "818113"
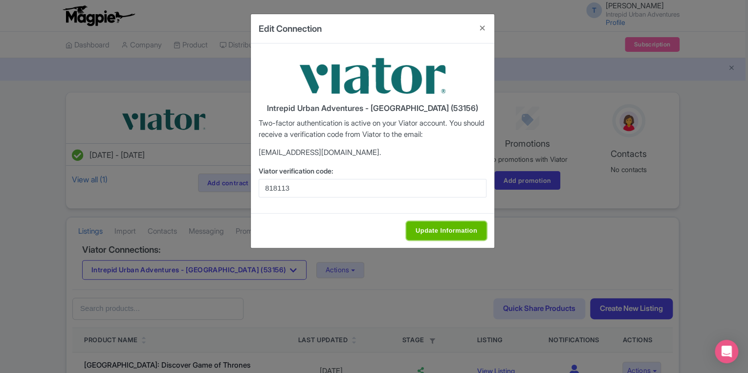
click at [430, 223] on input "Update Information" at bounding box center [446, 230] width 80 height 19
type input "Update Information"
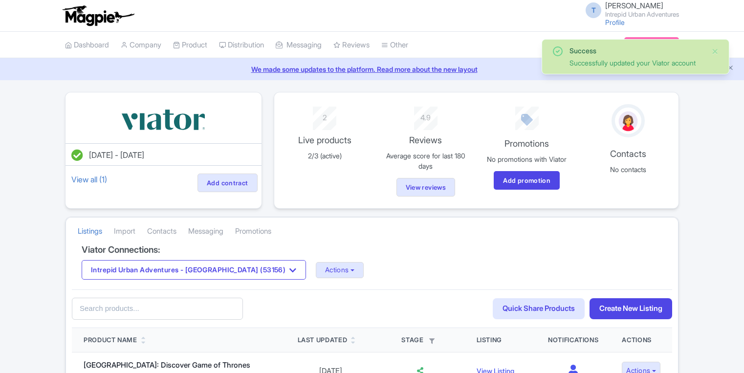
scroll to position [39, 0]
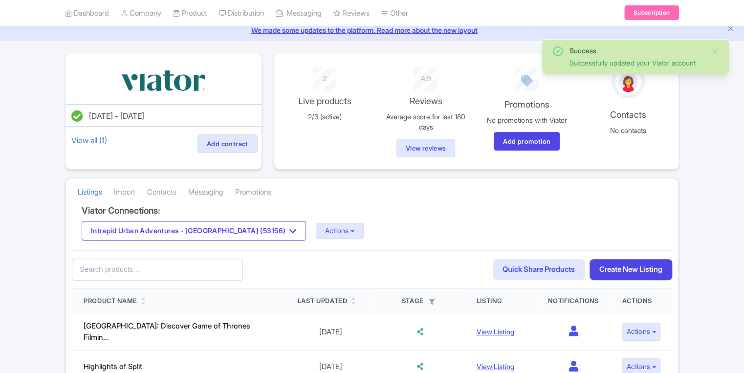
click at [302, 211] on h4 "Viator Connections:" at bounding box center [372, 211] width 580 height 10
click at [316, 228] on button "Actions" at bounding box center [340, 231] width 48 height 16
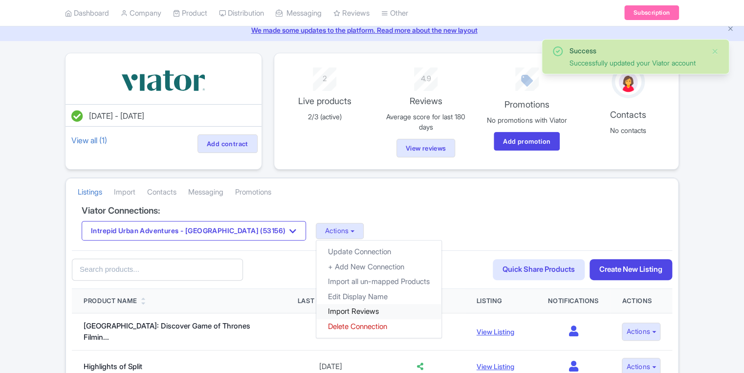
click at [317, 308] on link "Import Reviews" at bounding box center [378, 311] width 125 height 15
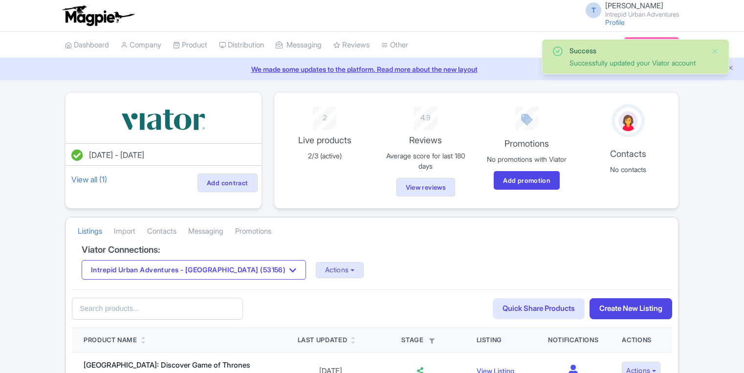
scroll to position [39, 0]
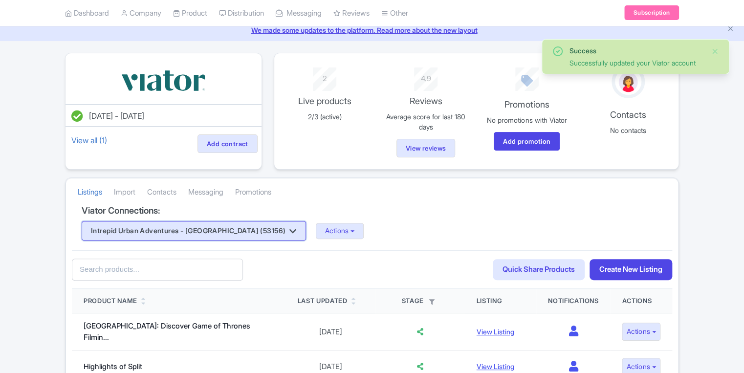
click at [207, 221] on button "Intrepid Urban Adventures - [GEOGRAPHIC_DATA] (53156)" at bounding box center [194, 231] width 224 height 20
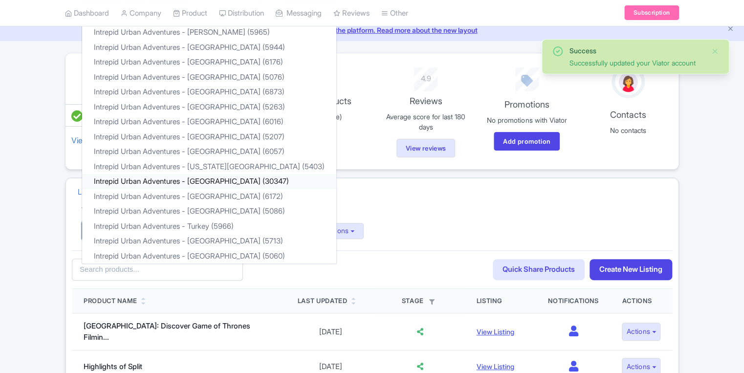
scroll to position [0, 0]
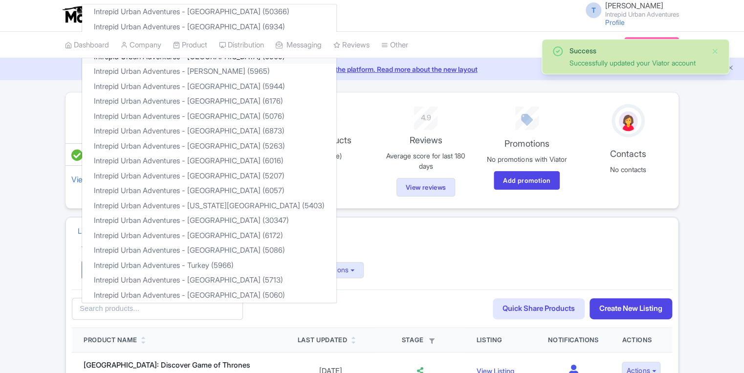
click at [198, 60] on link "Intrepid Urban Adventures - [GEOGRAPHIC_DATA] (6509)" at bounding box center [209, 56] width 254 height 15
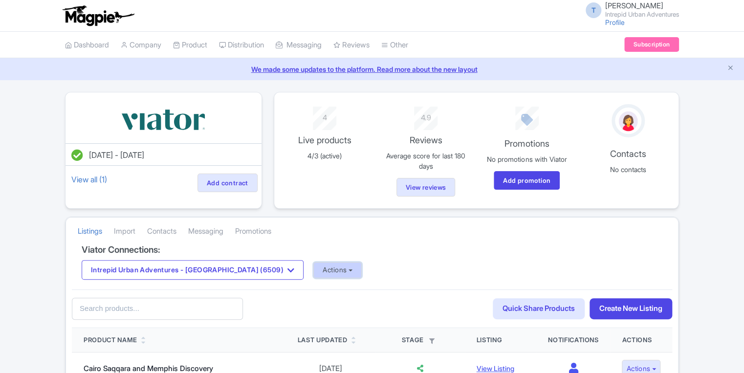
click at [313, 270] on button "Actions" at bounding box center [337, 270] width 48 height 16
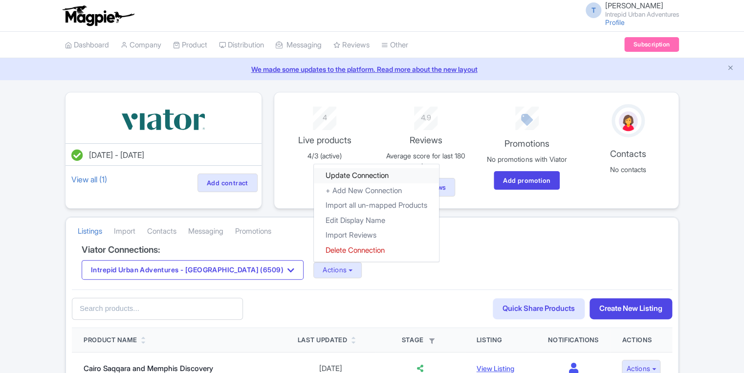
click at [314, 175] on link "Update Connection" at bounding box center [376, 175] width 125 height 15
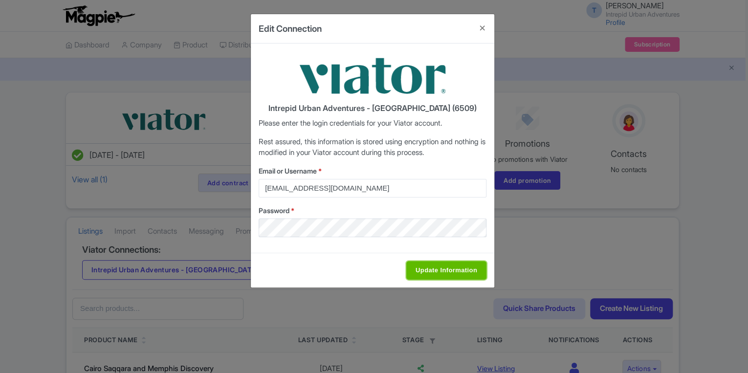
click at [452, 274] on input "Update Information" at bounding box center [446, 270] width 80 height 19
type input "Saving..."
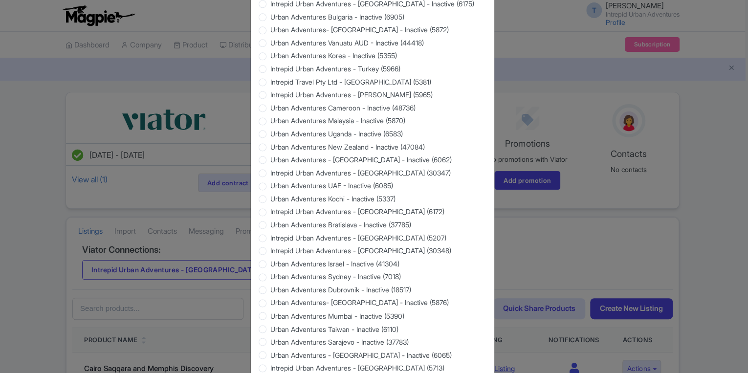
scroll to position [868, 0]
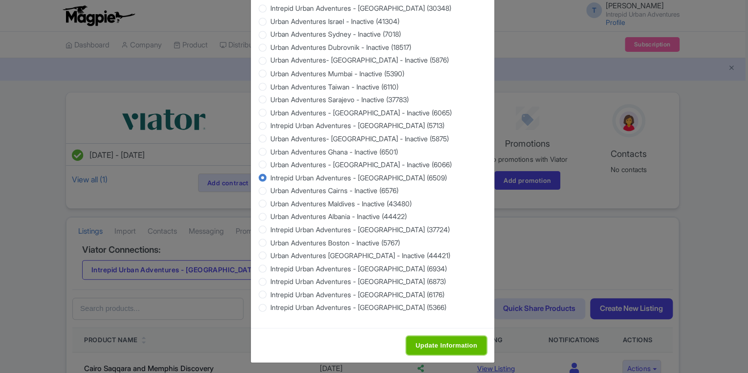
click at [449, 345] on input "Update Information" at bounding box center [446, 345] width 80 height 19
type input "Saving..."
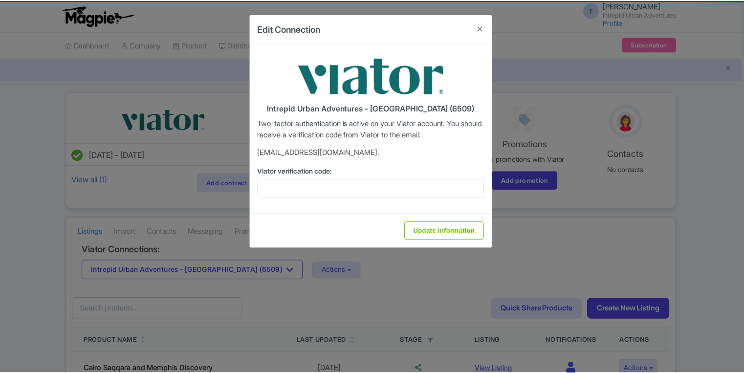
scroll to position [0, 0]
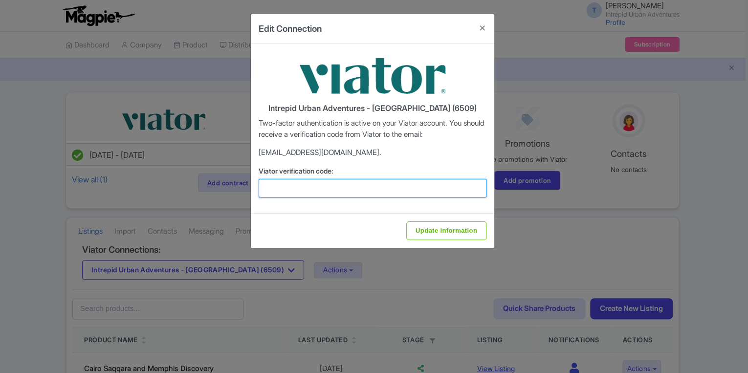
click at [317, 191] on input "Viator verification code:" at bounding box center [372, 188] width 228 height 19
paste input "302321"
type input "302321"
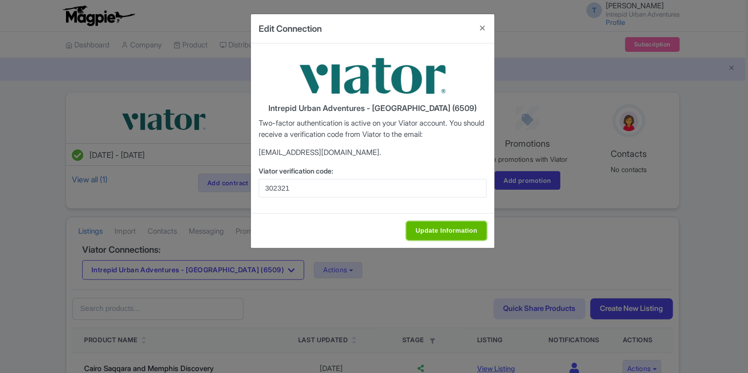
click at [432, 224] on input "Update Information" at bounding box center [446, 230] width 80 height 19
type input "Update Information"
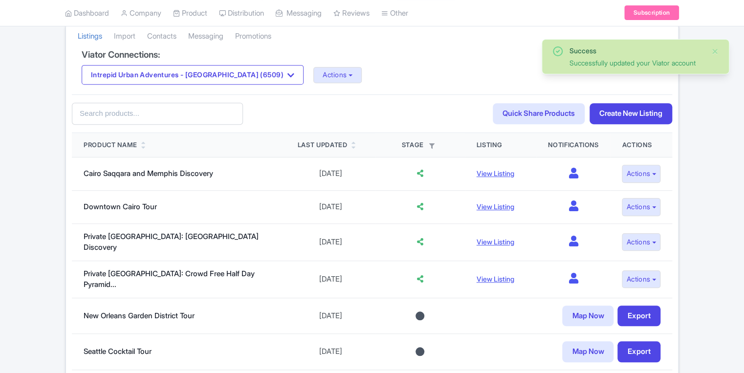
scroll to position [195, 0]
click at [313, 81] on button "Actions" at bounding box center [337, 74] width 48 height 16
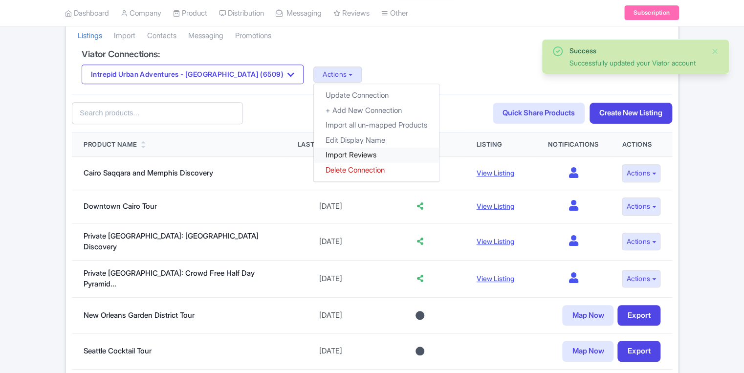
click at [314, 153] on link "Import Reviews" at bounding box center [376, 155] width 125 height 15
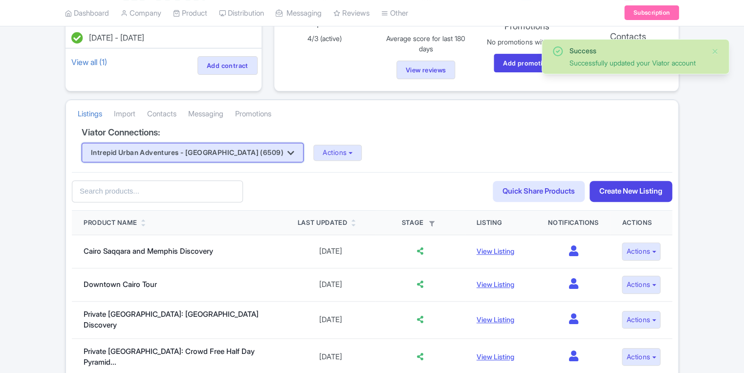
click at [209, 157] on button "Intrepid Urban Adventures - [GEOGRAPHIC_DATA] (6509)" at bounding box center [193, 153] width 222 height 20
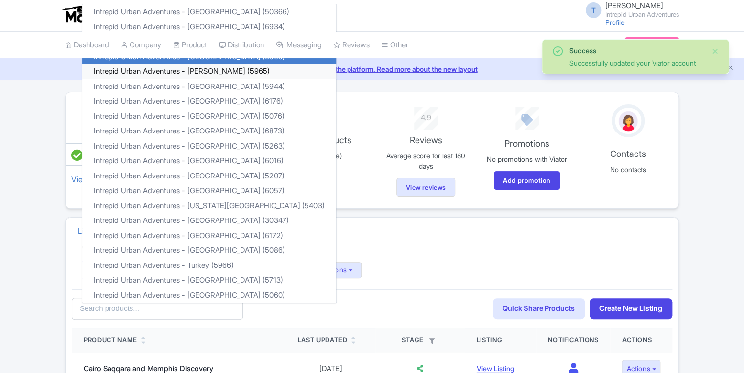
click at [216, 72] on link "Intrepid Urban Adventures - [PERSON_NAME] (5965)" at bounding box center [209, 71] width 254 height 15
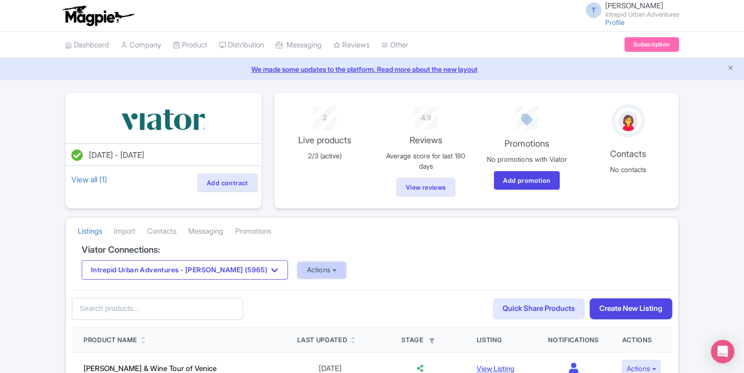
click at [304, 271] on button "Actions" at bounding box center [322, 270] width 48 height 16
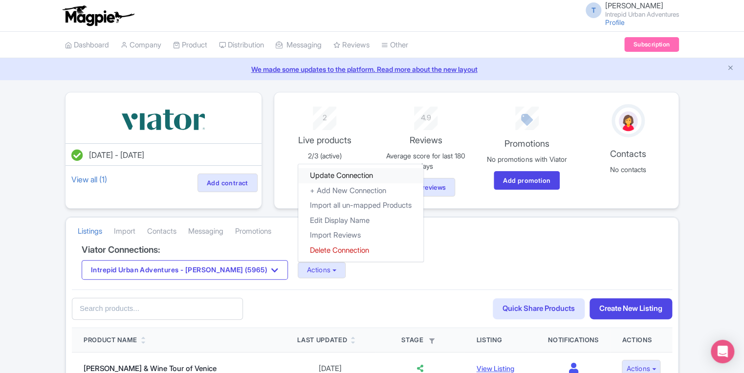
click at [312, 177] on link "Update Connection" at bounding box center [360, 175] width 125 height 15
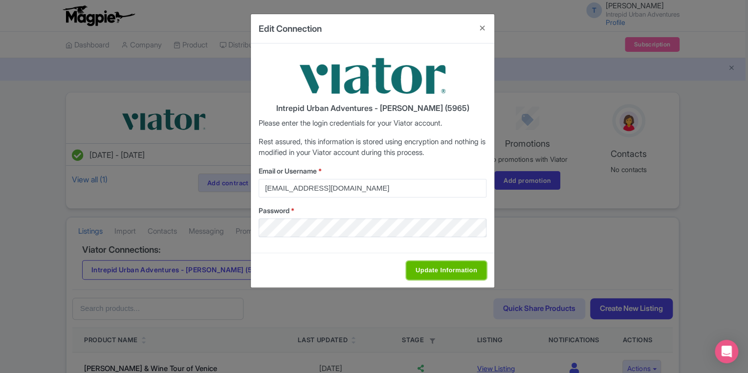
click at [418, 276] on input "Update Information" at bounding box center [446, 270] width 80 height 19
type input "Saving..."
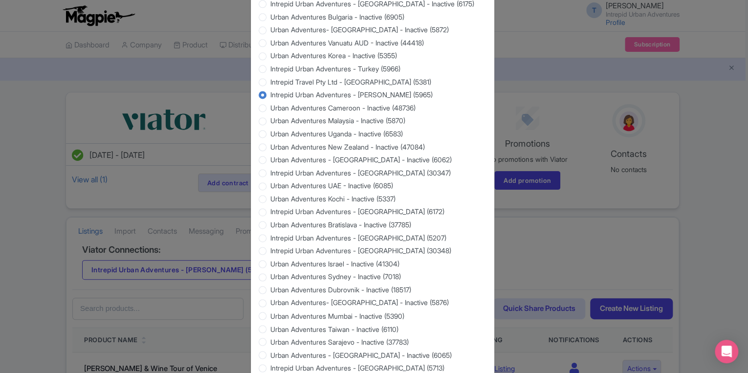
scroll to position [868, 0]
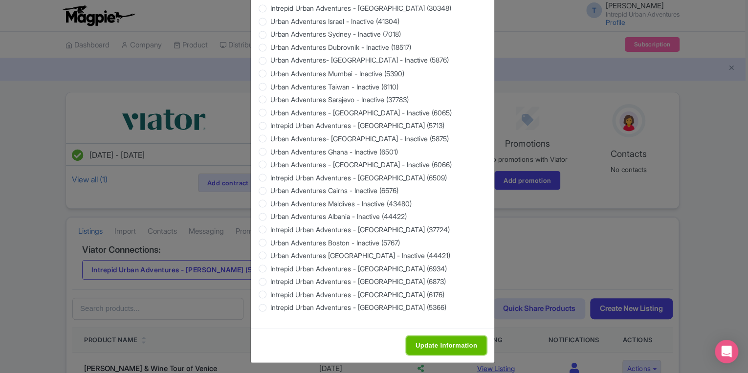
click at [441, 342] on input "Update Information" at bounding box center [446, 345] width 80 height 19
type input "Saving..."
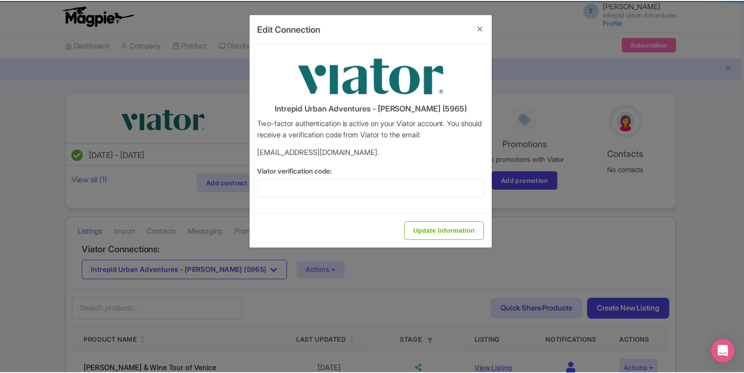
scroll to position [0, 0]
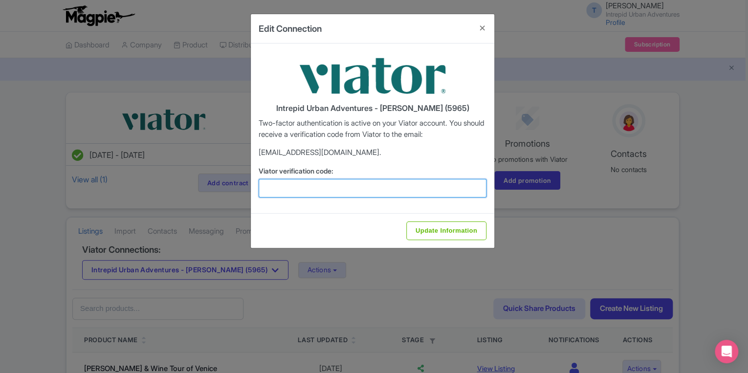
click at [294, 193] on input "Viator verification code:" at bounding box center [372, 188] width 228 height 19
paste input "898563"
type input "898563"
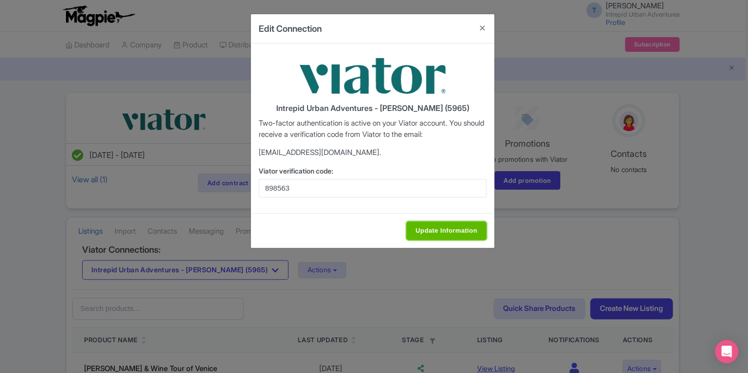
click at [434, 230] on input "Update Information" at bounding box center [446, 230] width 80 height 19
type input "Update Information"
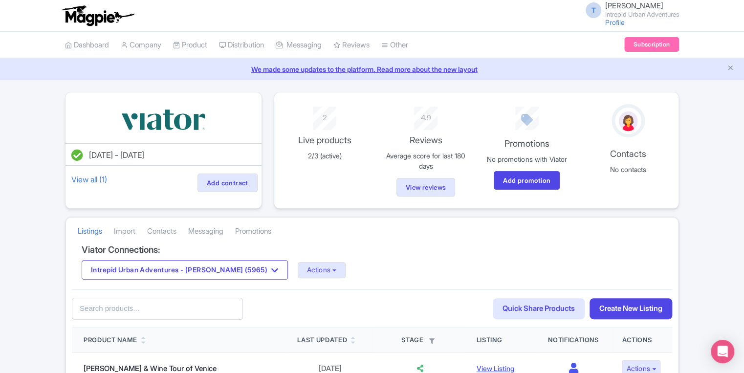
click at [309, 278] on div "Intrepid Urban Adventures - Florence (5965) Intrepid Urban Adventures - Austria…" at bounding box center [372, 270] width 580 height 20
click at [309, 271] on button "Actions" at bounding box center [322, 270] width 48 height 16
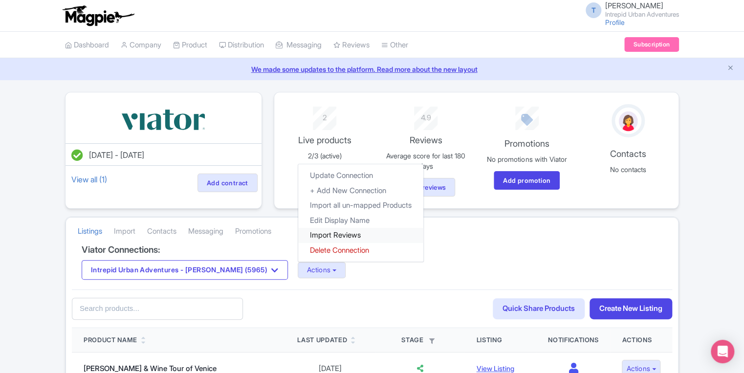
click at [298, 233] on link "Import Reviews" at bounding box center [360, 235] width 125 height 15
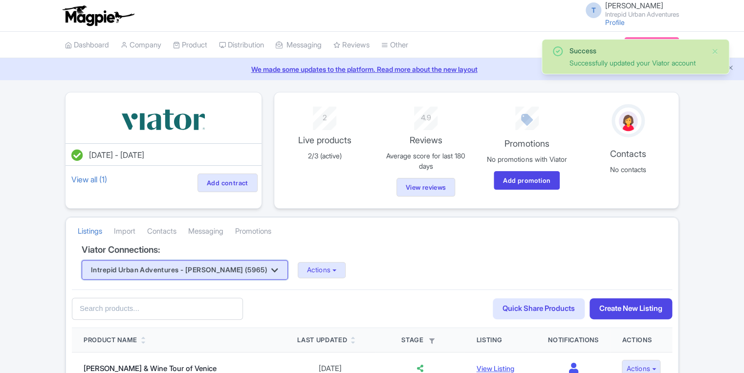
click at [189, 272] on button "Intrepid Urban Adventures - [PERSON_NAME] (5965)" at bounding box center [185, 270] width 206 height 20
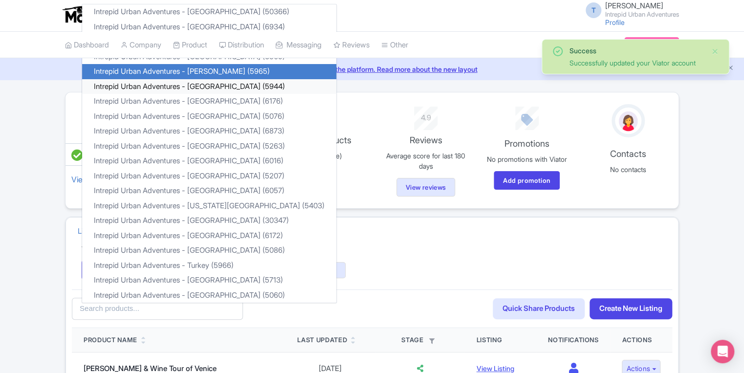
click at [204, 87] on link "Intrepid Urban Adventures - [GEOGRAPHIC_DATA] (5944)" at bounding box center [209, 86] width 254 height 15
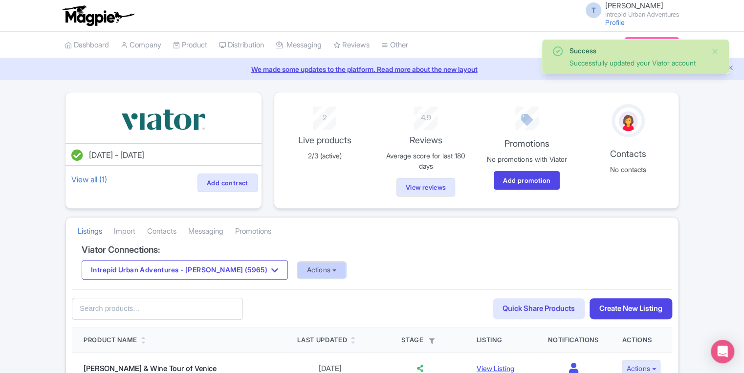
click at [307, 268] on button "Actions" at bounding box center [322, 270] width 48 height 16
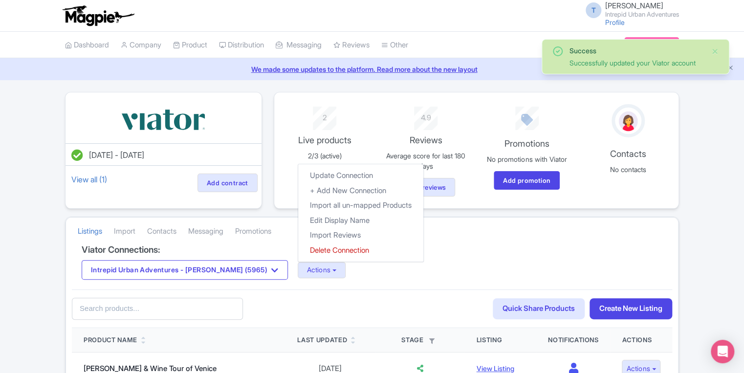
click at [400, 280] on div "Viator Connections: Intrepid Urban Adventures - Florence (5965) Intrepid Urban …" at bounding box center [372, 267] width 600 height 45
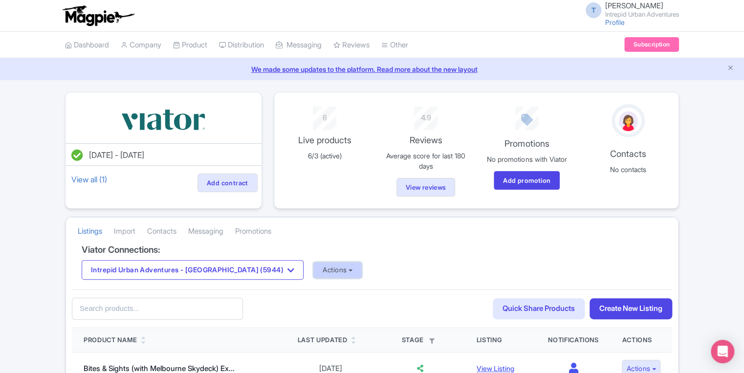
click at [313, 264] on button "Actions" at bounding box center [337, 270] width 48 height 16
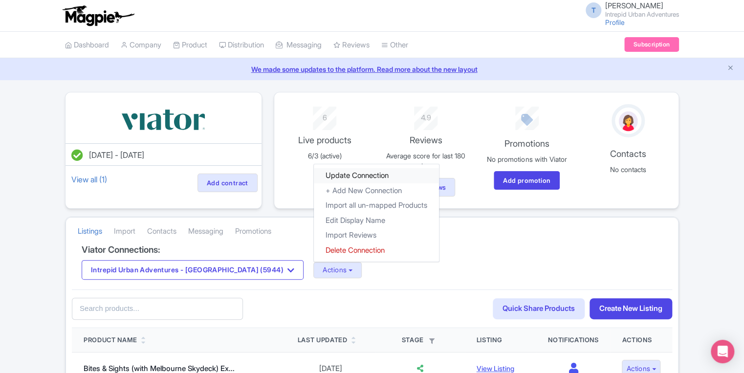
click at [322, 176] on link "Update Connection" at bounding box center [376, 175] width 125 height 15
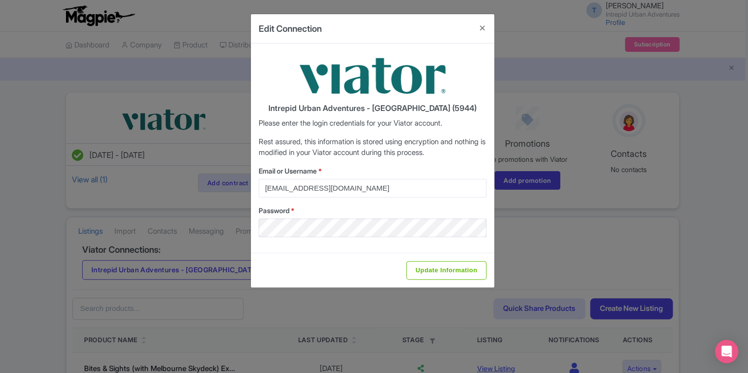
click at [466, 279] on div "Update Information" at bounding box center [372, 270] width 243 height 35
click at [465, 270] on input "Update Information" at bounding box center [446, 270] width 80 height 19
type input "Saving..."
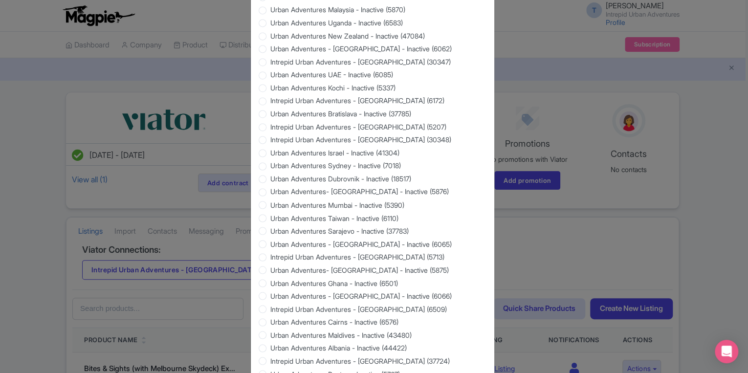
scroll to position [868, 0]
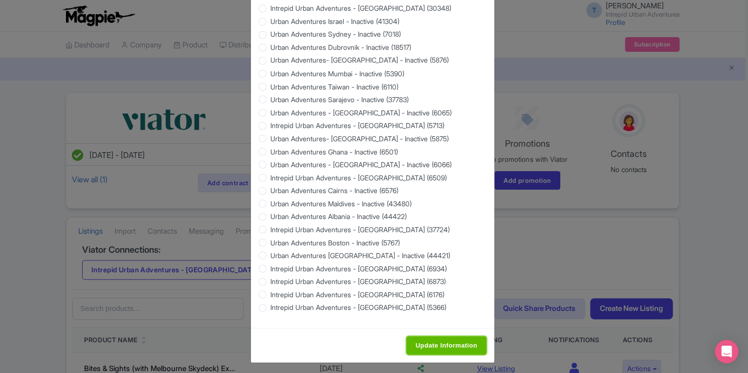
click at [428, 340] on input "Update Information" at bounding box center [446, 345] width 80 height 19
type input "Saving..."
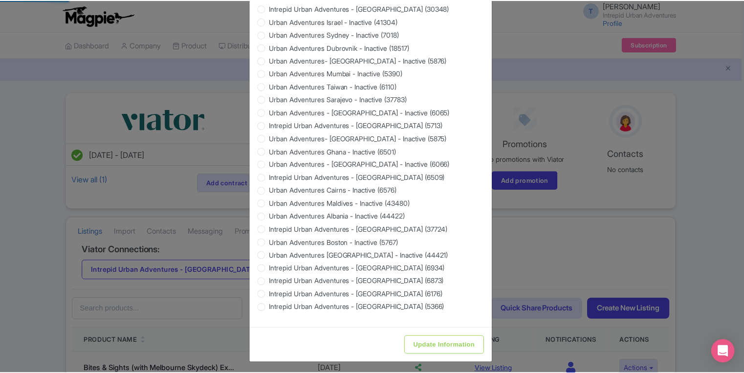
scroll to position [0, 0]
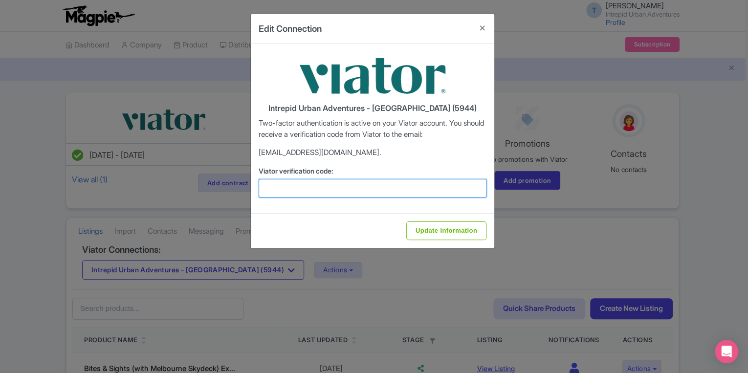
click at [293, 184] on input "Viator verification code:" at bounding box center [372, 188] width 228 height 19
paste input "123714"
type input "123714"
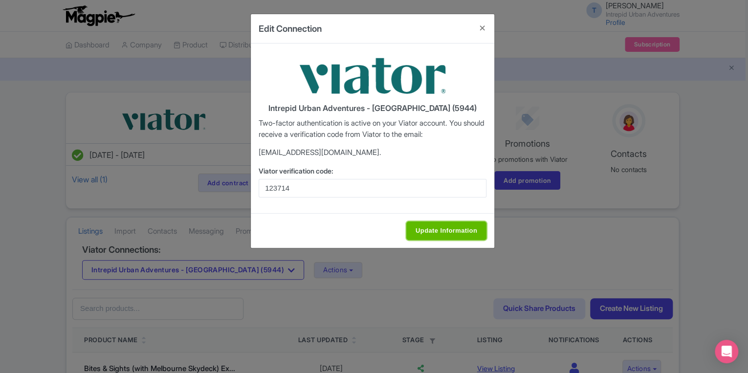
click at [436, 234] on input "Update Information" at bounding box center [446, 230] width 80 height 19
type input "Update Information"
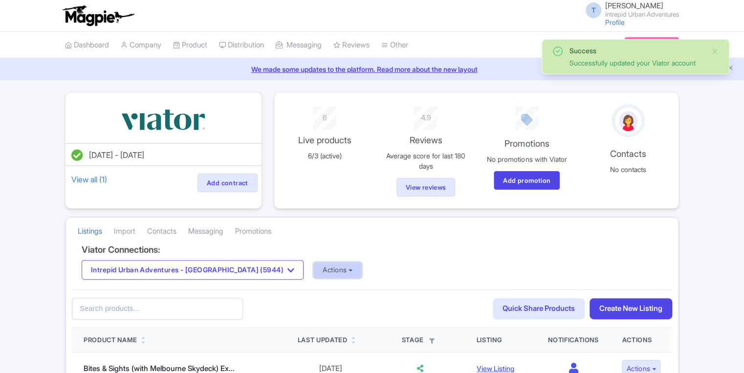
drag, startPoint x: 0, startPoint y: 0, endPoint x: 315, endPoint y: 270, distance: 415.1
click at [315, 270] on button "Actions" at bounding box center [337, 270] width 48 height 16
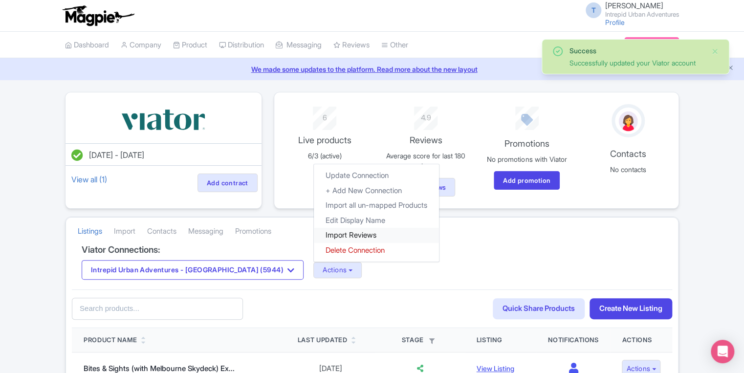
click at [314, 233] on link "Import Reviews" at bounding box center [376, 235] width 125 height 15
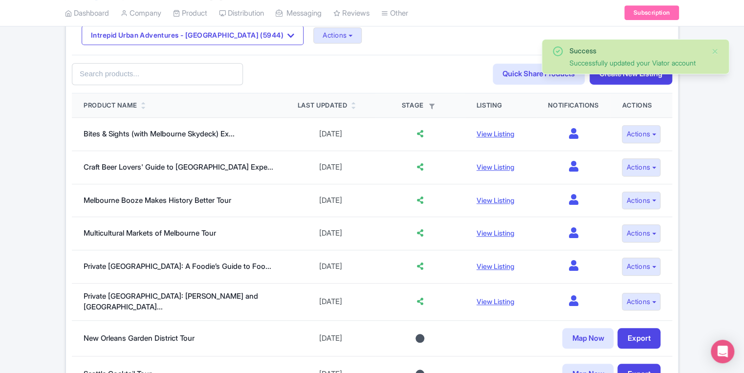
scroll to position [39, 0]
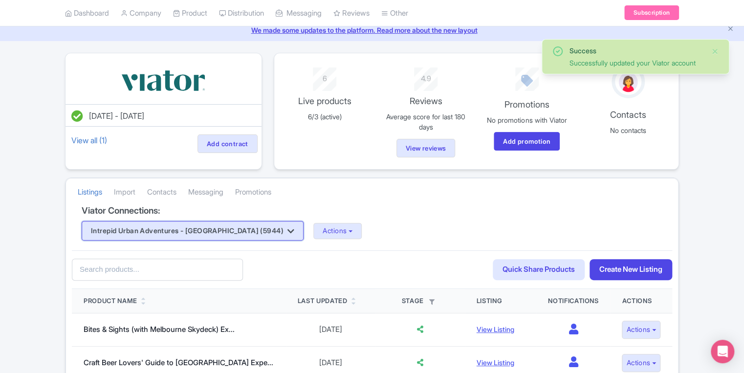
click at [204, 225] on button "Intrepid Urban Adventures - [GEOGRAPHIC_DATA] (5944)" at bounding box center [193, 231] width 222 height 20
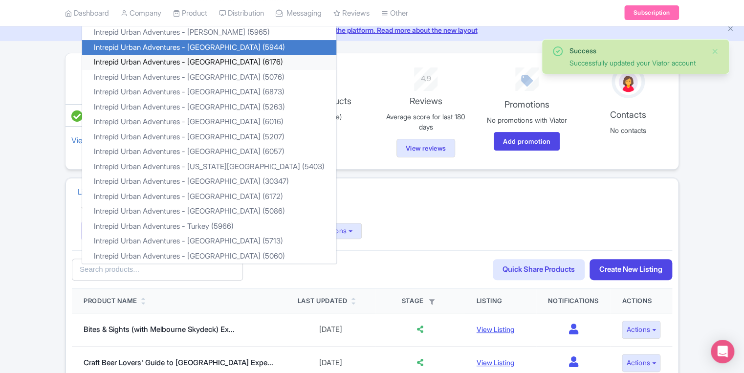
click at [203, 59] on link "Intrepid Urban Adventures - [GEOGRAPHIC_DATA] (6176)" at bounding box center [209, 62] width 254 height 15
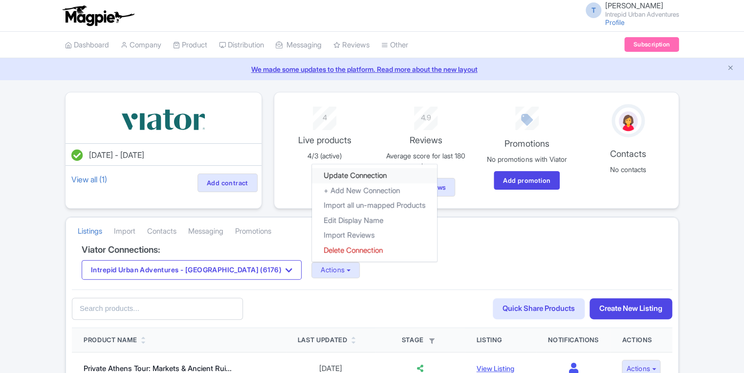
click at [312, 176] on link "Update Connection" at bounding box center [374, 175] width 125 height 15
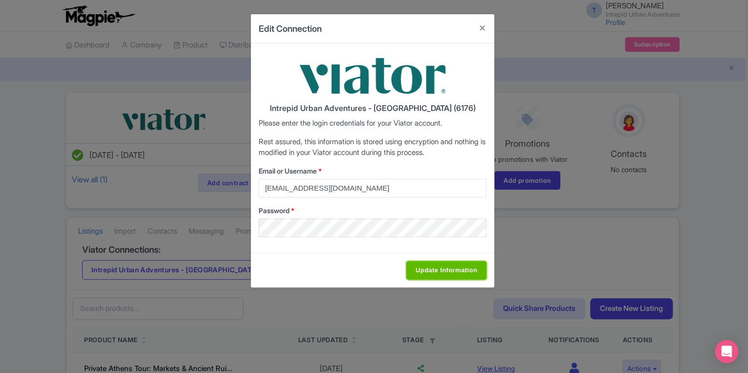
click at [464, 268] on input "Update Information" at bounding box center [446, 270] width 80 height 19
type input "Saving..."
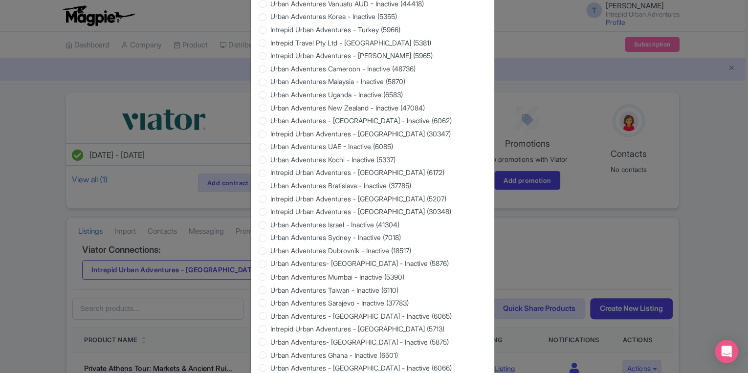
scroll to position [868, 0]
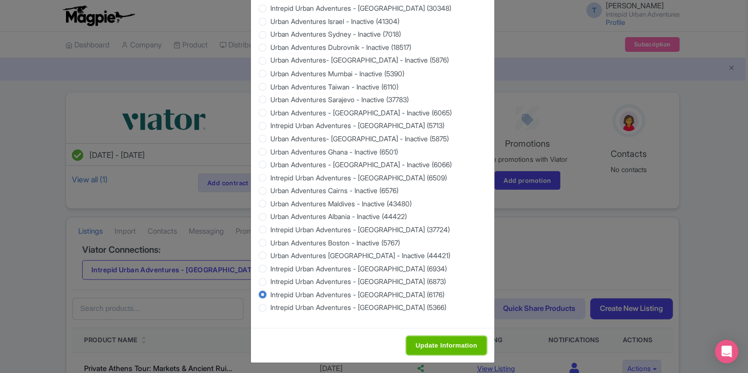
click at [435, 340] on input "Update Information" at bounding box center [446, 345] width 80 height 19
type input "Saving..."
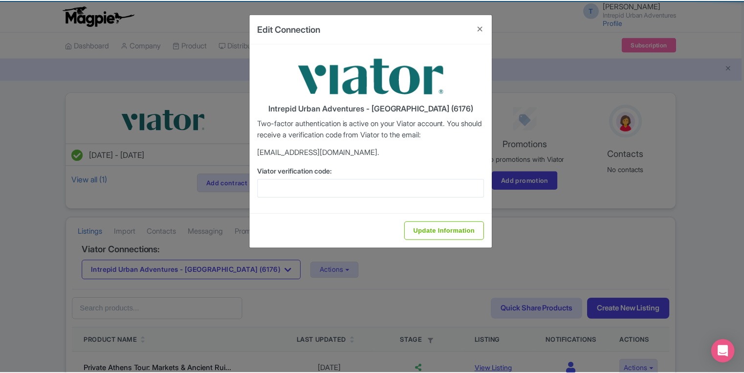
scroll to position [0, 0]
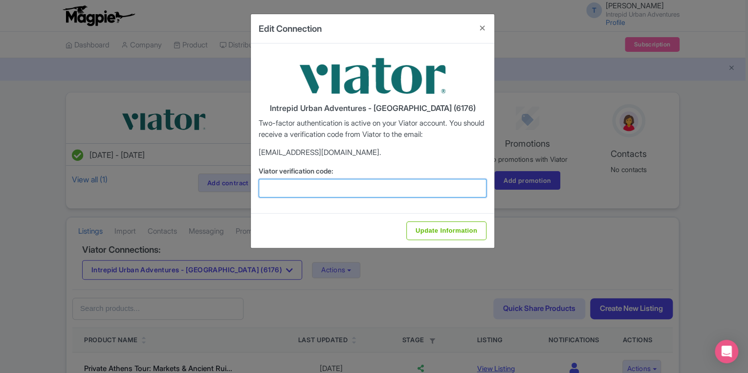
click at [300, 190] on input "Viator verification code:" at bounding box center [372, 188] width 228 height 19
paste input "332741"
type input "332741"
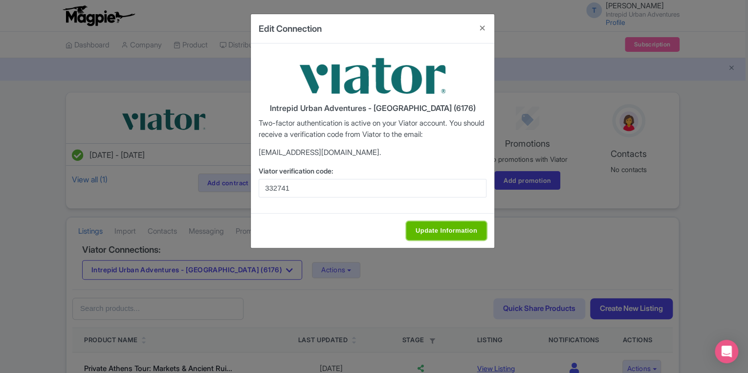
click at [467, 223] on input "Update Information" at bounding box center [446, 230] width 80 height 19
type input "Update Information"
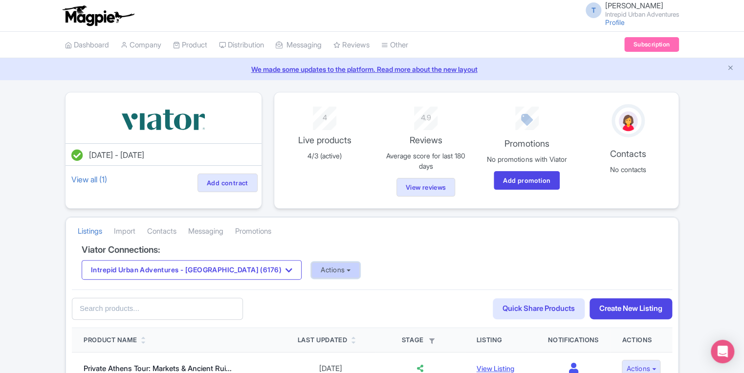
click at [311, 269] on button "Actions" at bounding box center [335, 270] width 48 height 16
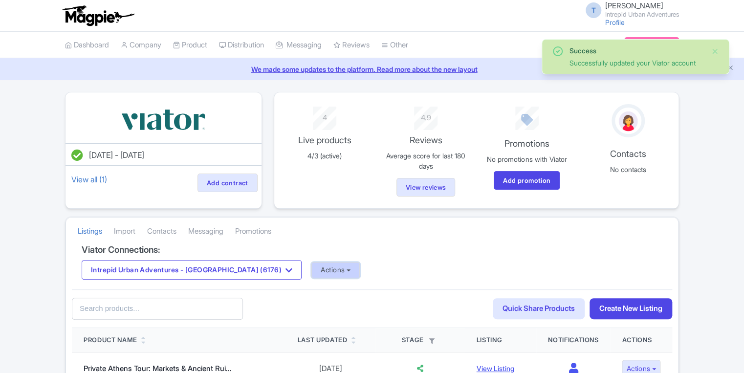
click at [311, 269] on button "Actions" at bounding box center [335, 270] width 48 height 16
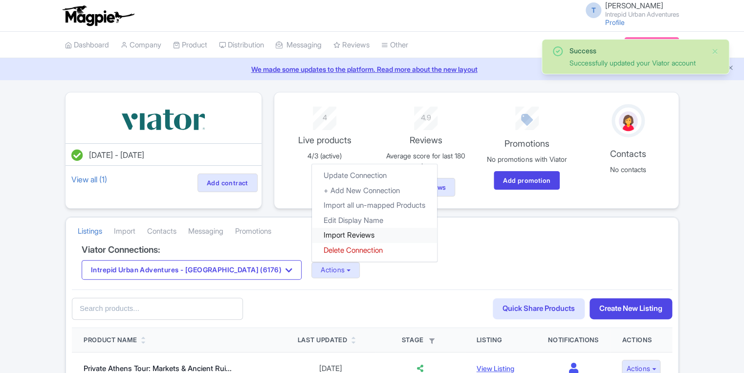
click at [317, 232] on link "Import Reviews" at bounding box center [374, 235] width 125 height 15
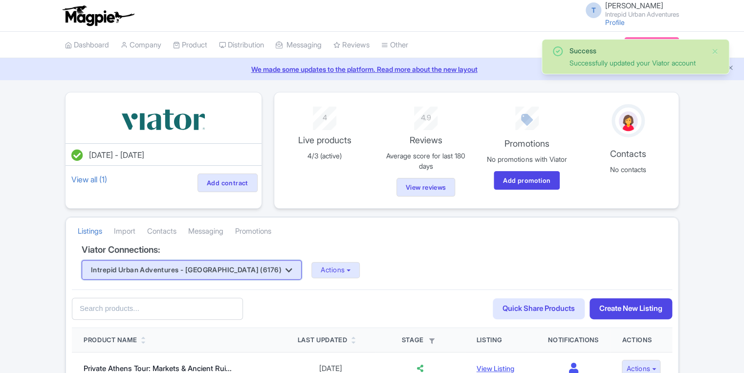
click at [285, 268] on icon "button" at bounding box center [288, 270] width 7 height 8
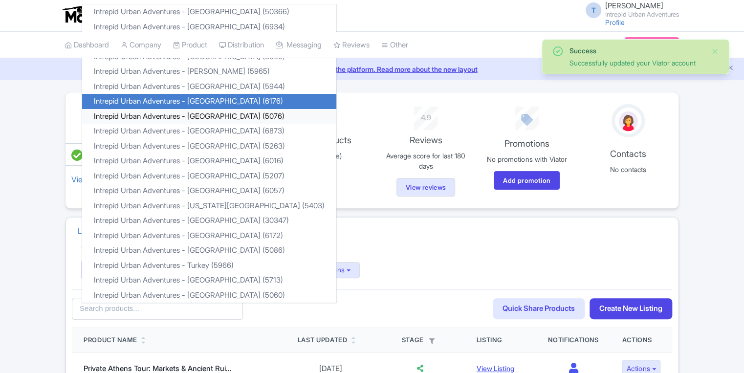
click at [223, 115] on link "Intrepid Urban Adventures - India (5076)" at bounding box center [209, 116] width 254 height 15
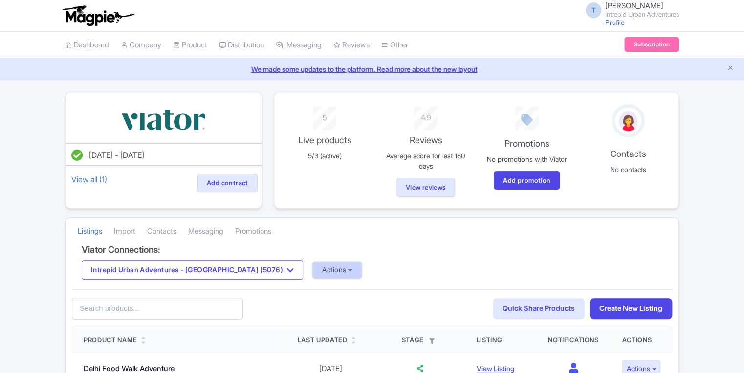
click at [313, 268] on button "Actions" at bounding box center [337, 270] width 48 height 16
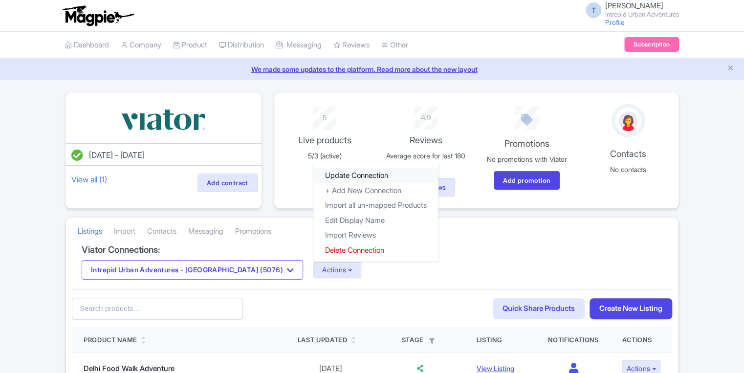
click at [313, 178] on link "Update Connection" at bounding box center [375, 175] width 125 height 15
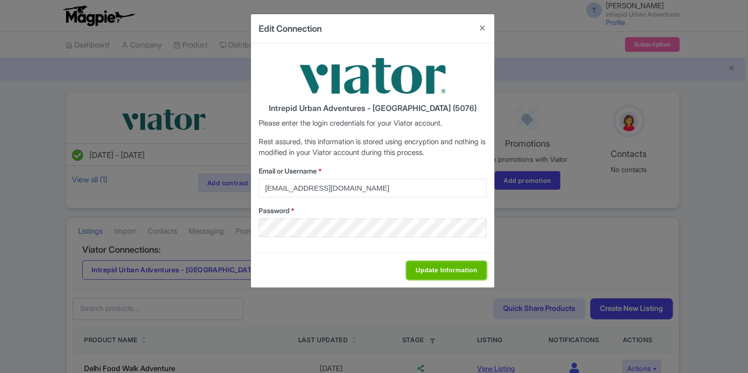
click at [425, 266] on input "Update Information" at bounding box center [446, 270] width 80 height 19
type input "Saving..."
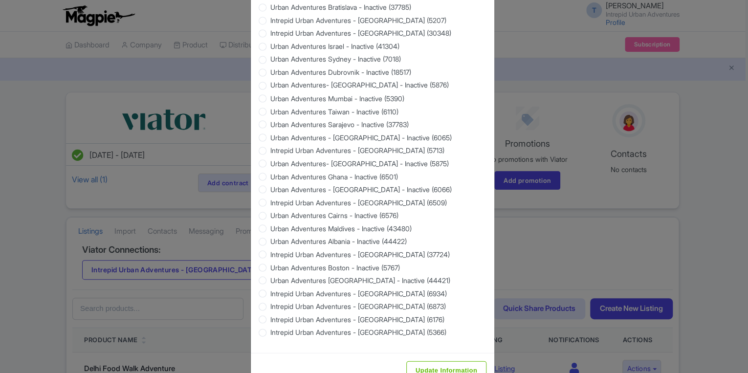
scroll to position [868, 0]
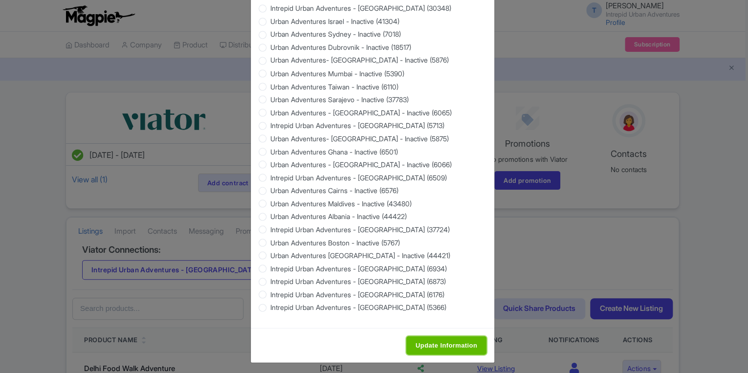
click at [431, 341] on input "Update Information" at bounding box center [446, 345] width 80 height 19
type input "Saving..."
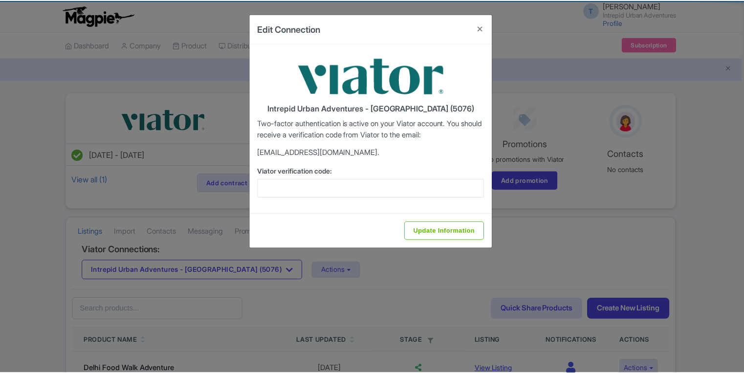
scroll to position [0, 0]
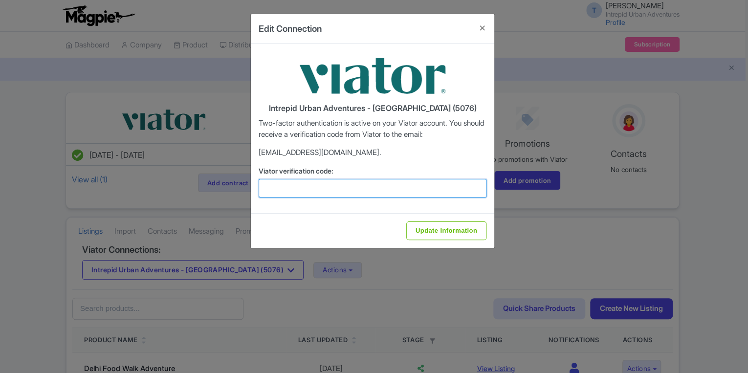
click at [305, 194] on input "Viator verification code:" at bounding box center [372, 188] width 228 height 19
paste input "313216"
type input "313216"
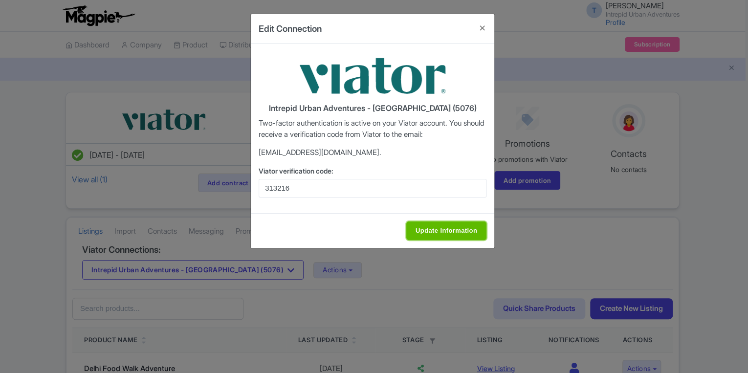
click at [450, 228] on input "Update Information" at bounding box center [446, 230] width 80 height 19
type input "Update Information"
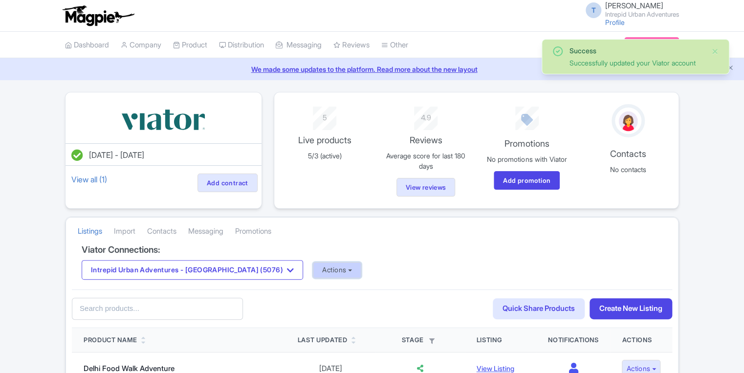
click at [313, 274] on button "Actions" at bounding box center [337, 270] width 48 height 16
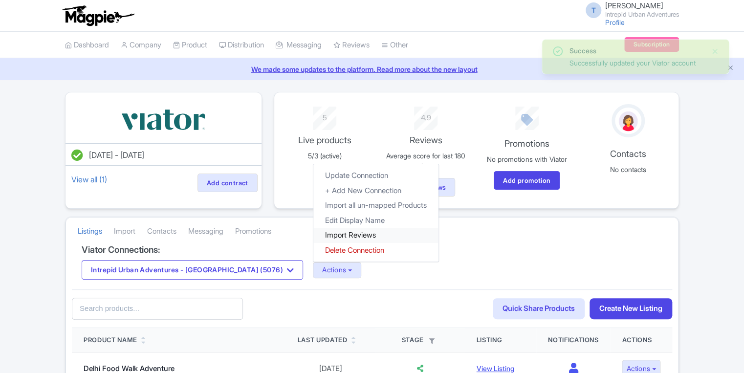
click at [333, 231] on link "Import Reviews" at bounding box center [375, 235] width 125 height 15
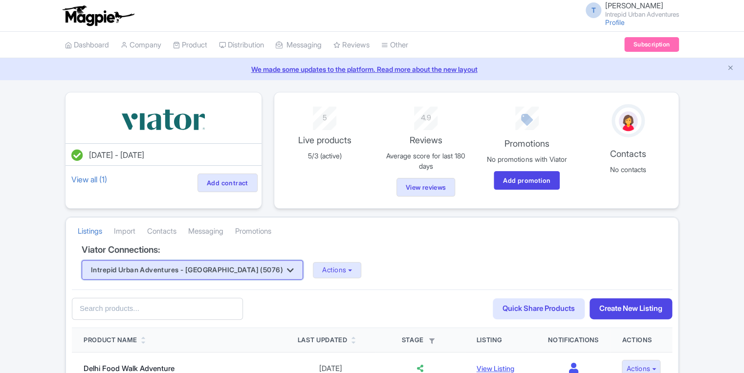
click at [220, 264] on button "Intrepid Urban Adventures - [GEOGRAPHIC_DATA] (5076)" at bounding box center [192, 270] width 221 height 20
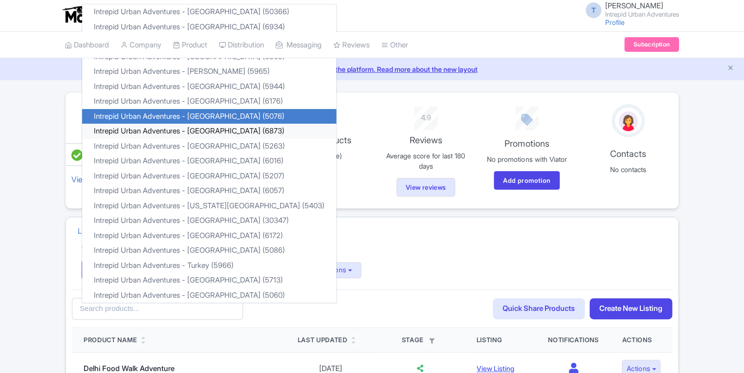
click at [212, 131] on link "Intrepid Urban Adventures - [GEOGRAPHIC_DATA] (6873)" at bounding box center [209, 131] width 254 height 15
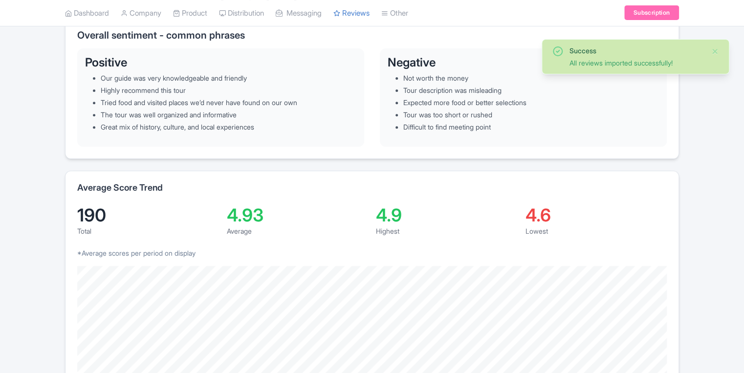
scroll to position [313, 0]
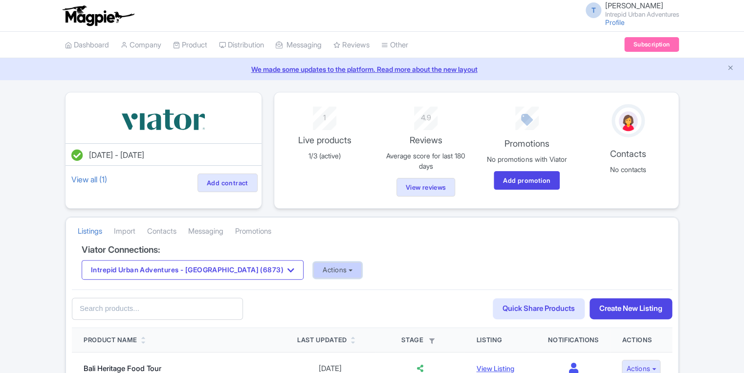
click at [313, 268] on button "Actions" at bounding box center [337, 270] width 48 height 16
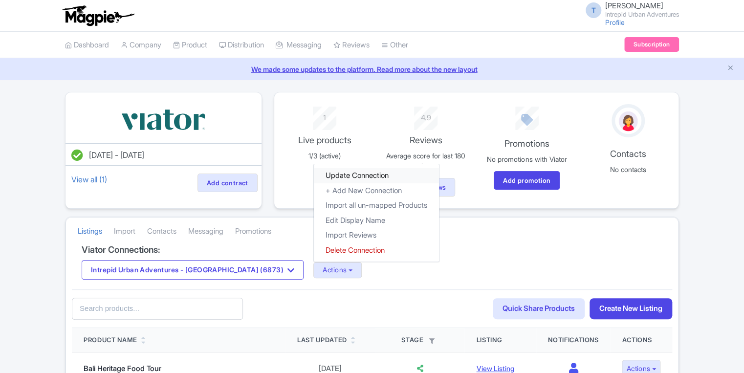
click at [319, 169] on link "Update Connection" at bounding box center [376, 175] width 125 height 15
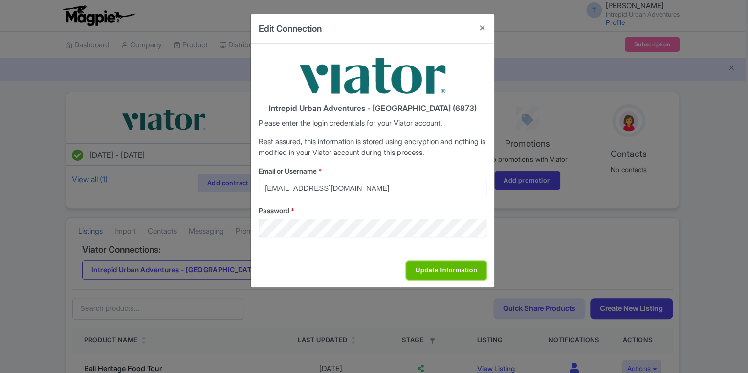
click at [417, 268] on input "Update Information" at bounding box center [446, 270] width 80 height 19
type input "Saving..."
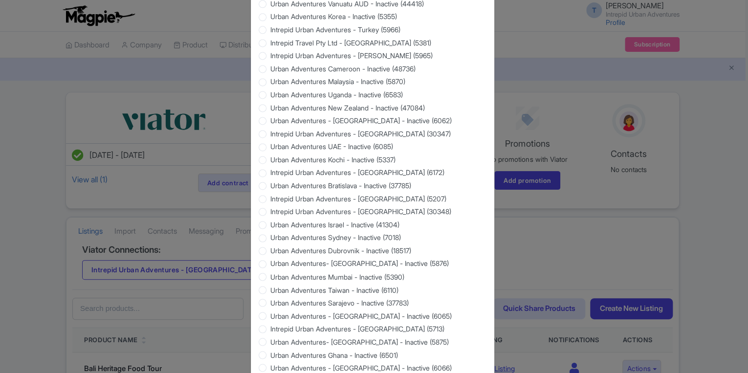
scroll to position [868, 0]
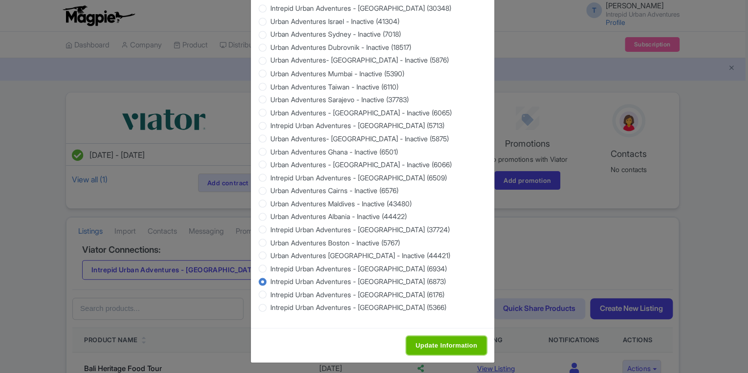
click at [435, 348] on input "Update Information" at bounding box center [446, 345] width 80 height 19
type input "Saving..."
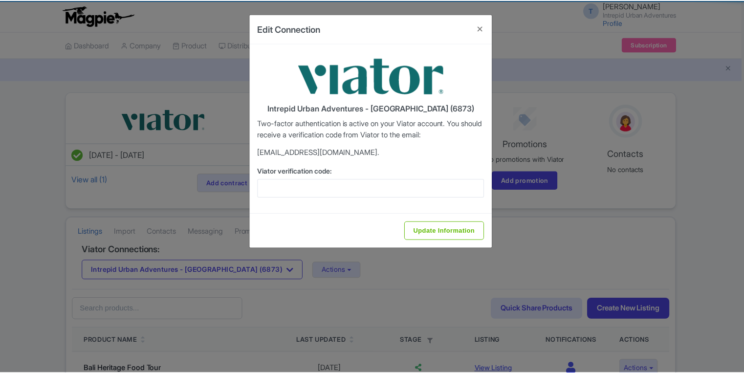
scroll to position [0, 0]
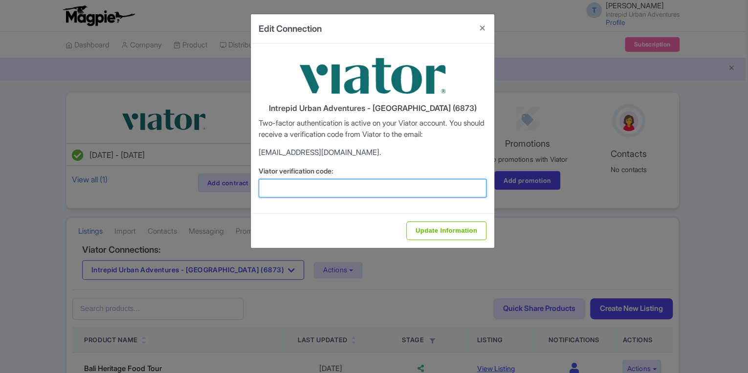
click at [330, 187] on input "Viator verification code:" at bounding box center [372, 188] width 228 height 19
paste input "514079"
type input "514079"
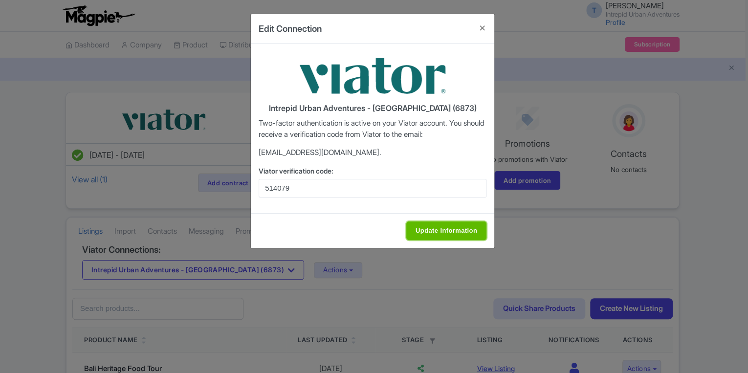
click at [443, 225] on input "Update Information" at bounding box center [446, 230] width 80 height 19
type input "Update Information"
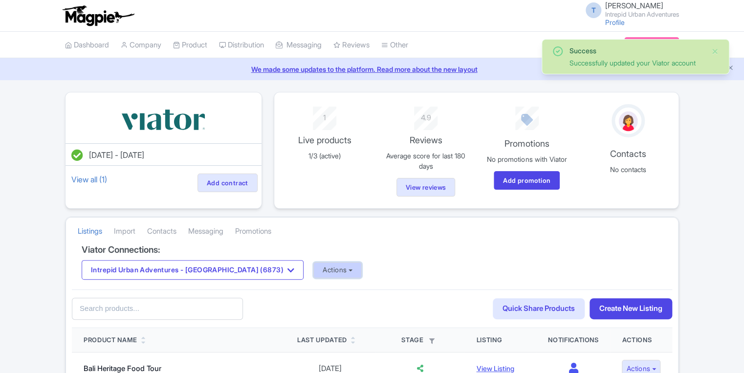
click at [313, 272] on button "Actions" at bounding box center [337, 270] width 48 height 16
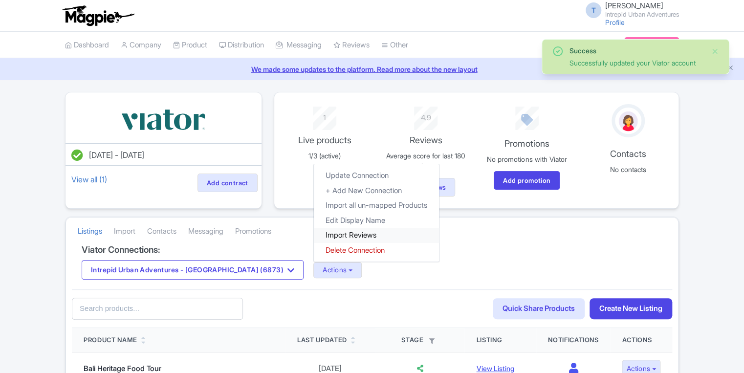
click at [318, 236] on link "Import Reviews" at bounding box center [376, 235] width 125 height 15
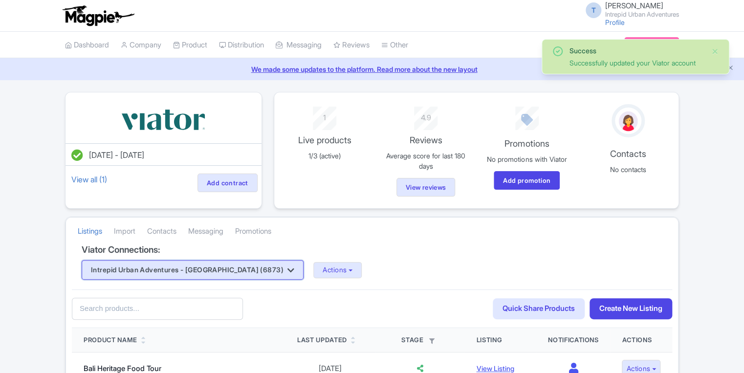
click at [200, 274] on button "Intrepid Urban Adventures - [GEOGRAPHIC_DATA] (6873)" at bounding box center [193, 270] width 222 height 20
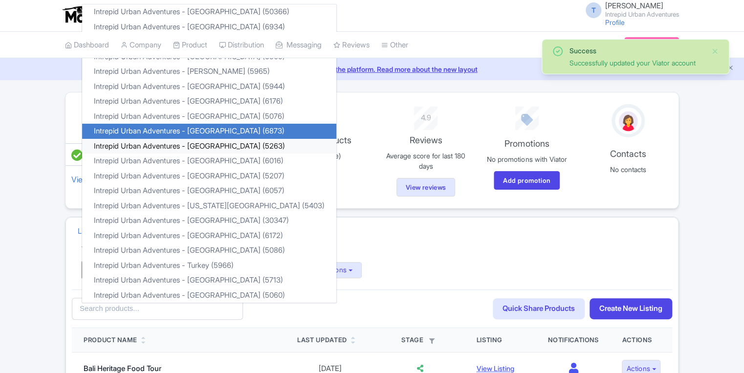
click at [209, 149] on link "Intrepid Urban Adventures - [GEOGRAPHIC_DATA] (5263)" at bounding box center [209, 146] width 254 height 15
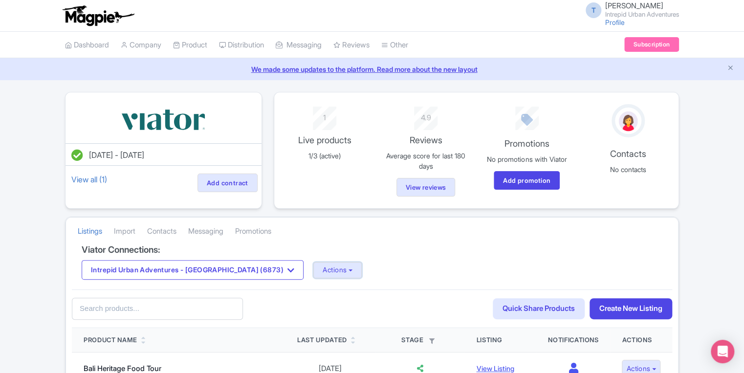
drag, startPoint x: 305, startPoint y: 267, endPoint x: 310, endPoint y: 254, distance: 14.1
click at [313, 267] on button "Actions" at bounding box center [337, 270] width 48 height 16
click at [313, 269] on button "Actions" at bounding box center [337, 270] width 48 height 16
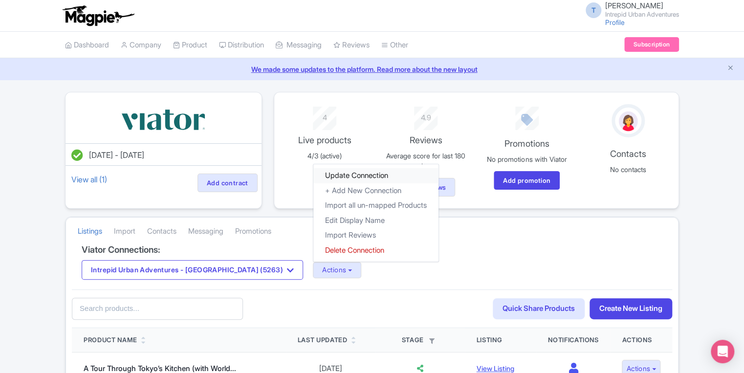
click at [313, 172] on link "Update Connection" at bounding box center [375, 175] width 125 height 15
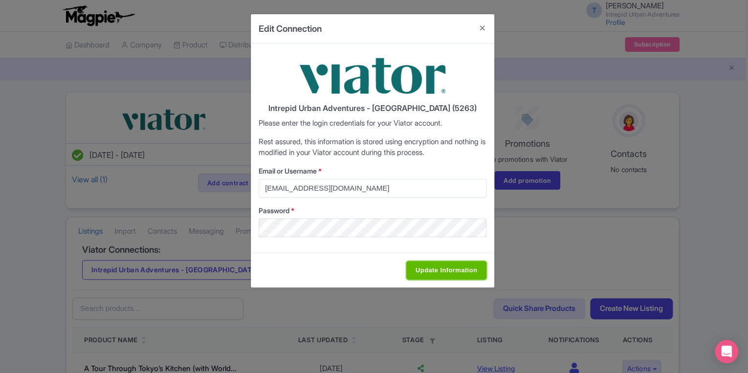
click at [437, 276] on input "Update Information" at bounding box center [446, 270] width 80 height 19
type input "Saving..."
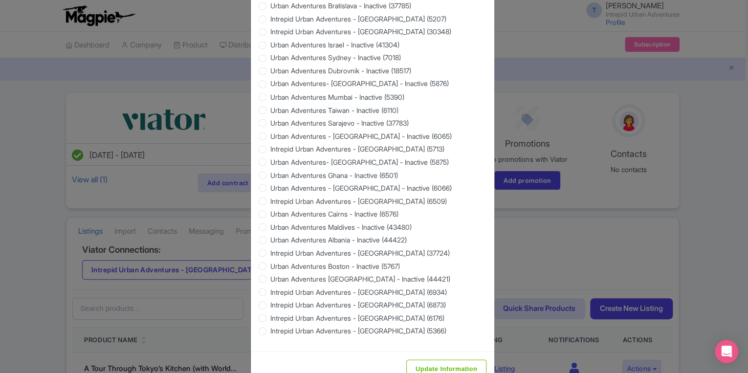
scroll to position [868, 0]
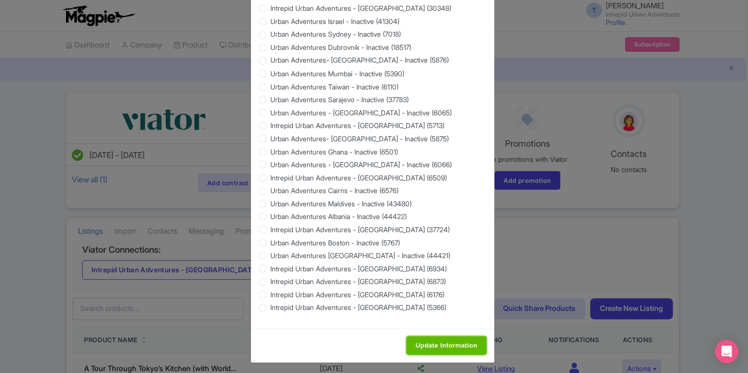
click at [433, 337] on input "Update Information" at bounding box center [446, 345] width 80 height 19
type input "Saving..."
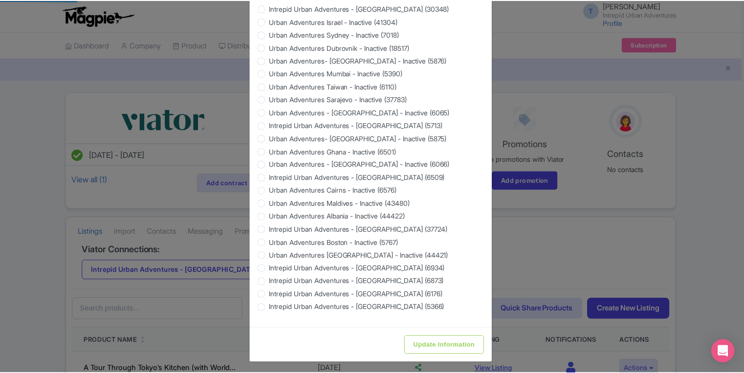
scroll to position [0, 0]
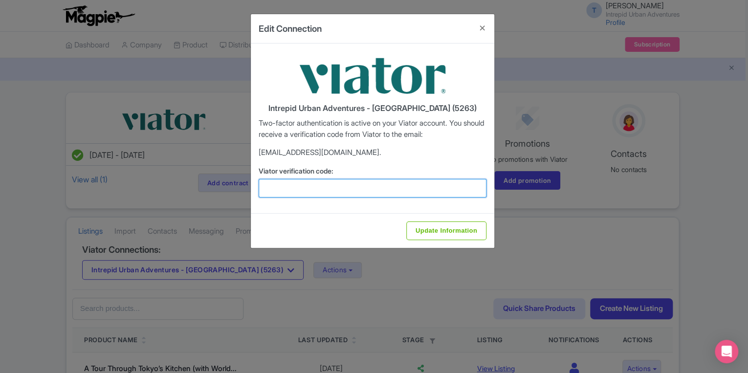
click at [301, 191] on input "Viator verification code:" at bounding box center [372, 188] width 228 height 19
paste input "863653"
type input "863653"
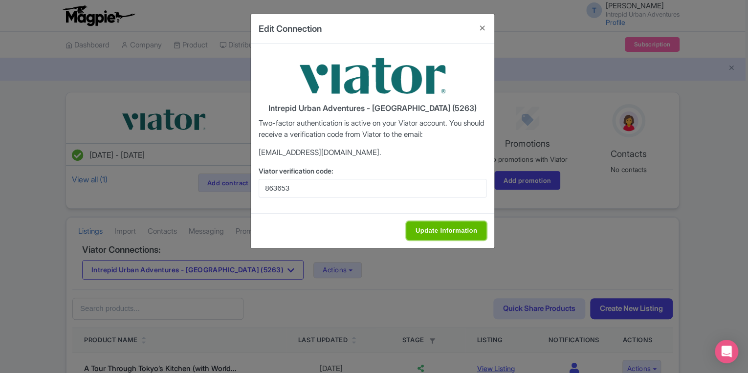
click at [443, 231] on input "Update Information" at bounding box center [446, 230] width 80 height 19
type input "Update Information"
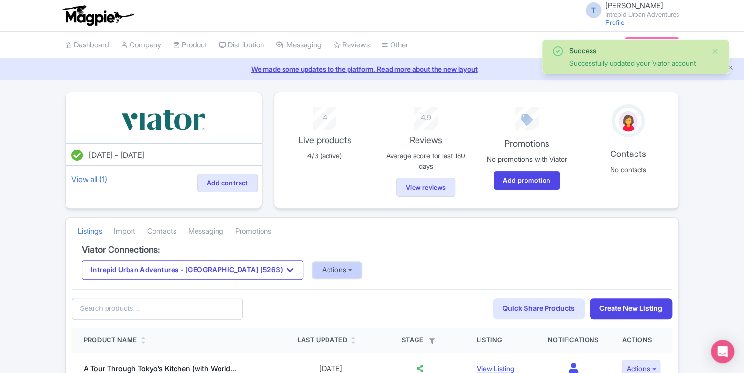
click at [313, 272] on button "Actions" at bounding box center [337, 270] width 48 height 16
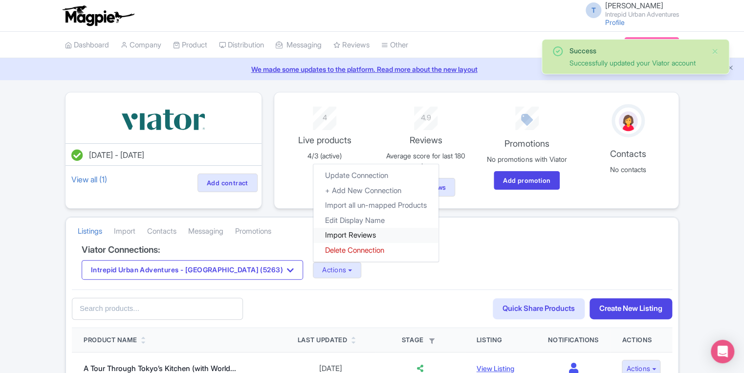
click at [320, 236] on link "Import Reviews" at bounding box center [375, 235] width 125 height 15
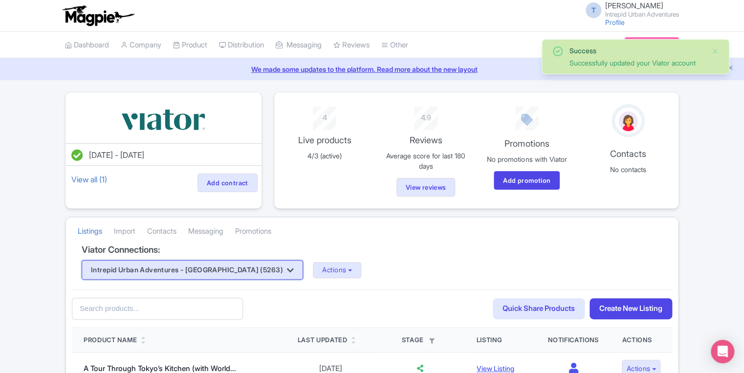
click at [188, 270] on button "Intrepid Urban Adventures - [GEOGRAPHIC_DATA] (5263)" at bounding box center [192, 270] width 221 height 20
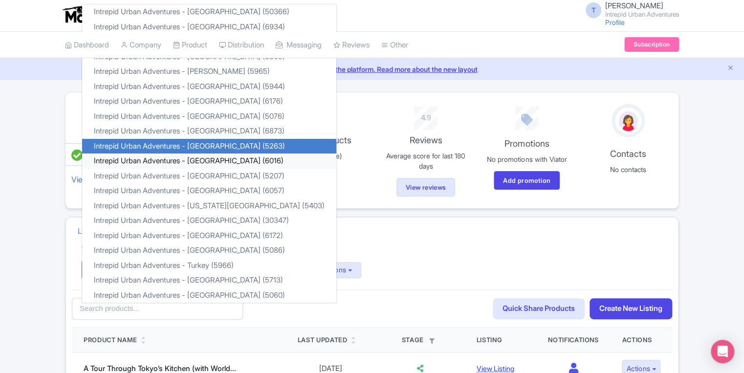
click at [213, 161] on link "Intrepid Urban Adventures - [GEOGRAPHIC_DATA] (6016)" at bounding box center [209, 160] width 254 height 15
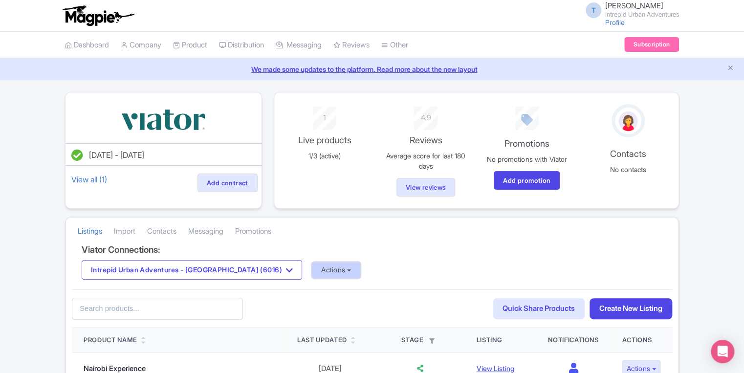
click at [316, 276] on button "Actions" at bounding box center [336, 270] width 48 height 16
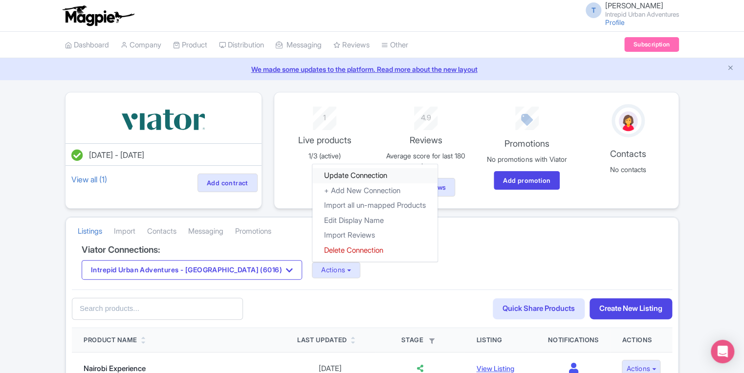
click at [318, 176] on link "Update Connection" at bounding box center [374, 175] width 125 height 15
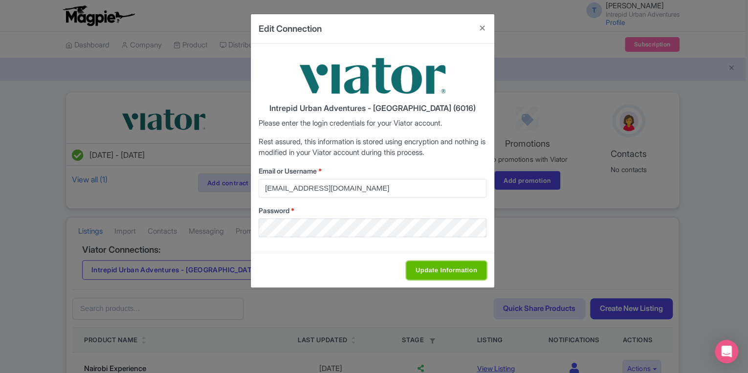
click at [427, 274] on input "Update Information" at bounding box center [446, 270] width 80 height 19
type input "Saving..."
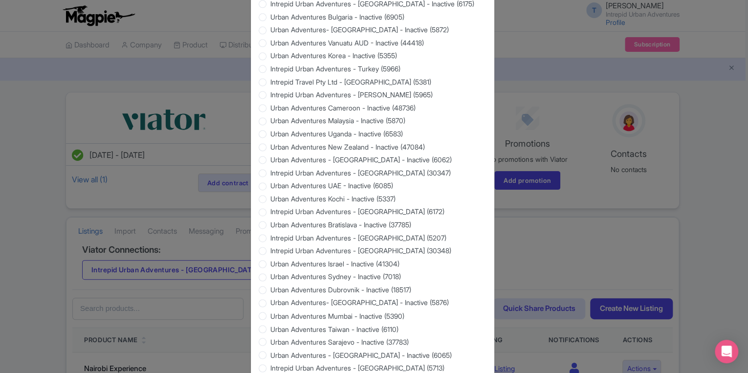
scroll to position [868, 0]
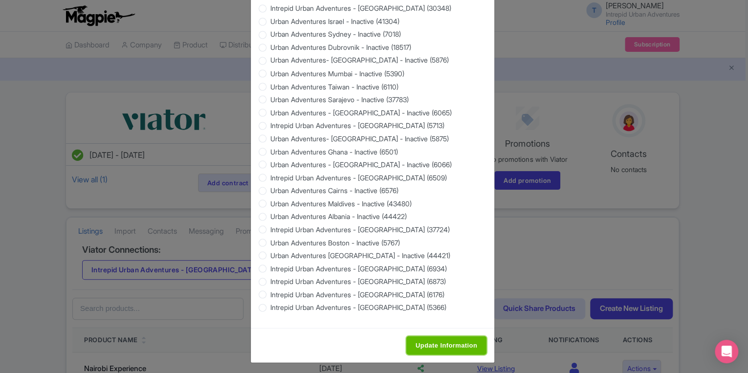
click at [436, 342] on input "Update Information" at bounding box center [446, 345] width 80 height 19
type input "Saving..."
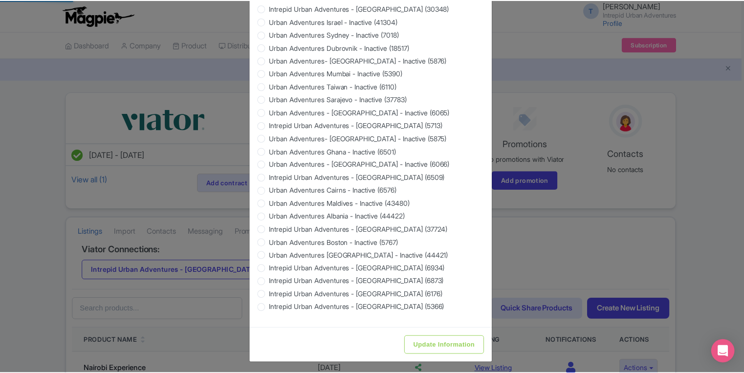
scroll to position [0, 0]
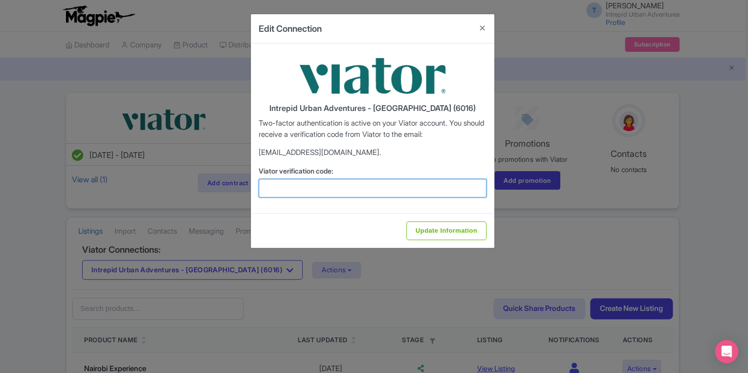
click at [321, 190] on input "Viator verification code:" at bounding box center [372, 188] width 228 height 19
paste input "856946"
type input "856946"
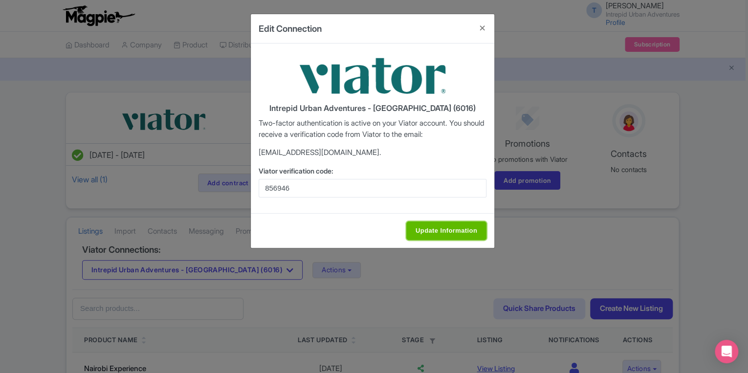
click at [440, 229] on input "Update Information" at bounding box center [446, 230] width 80 height 19
type input "Update Information"
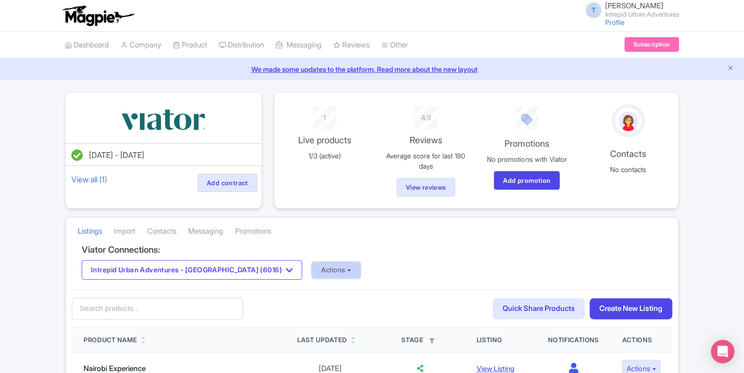
click at [312, 273] on button "Actions" at bounding box center [336, 270] width 48 height 16
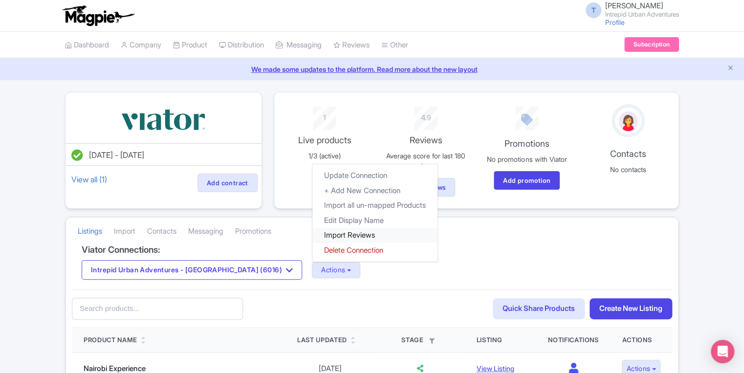
click at [312, 229] on link "Import Reviews" at bounding box center [374, 235] width 125 height 15
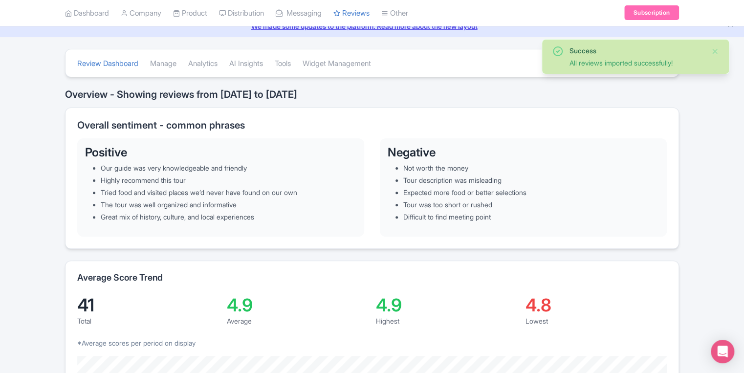
scroll to position [39, 0]
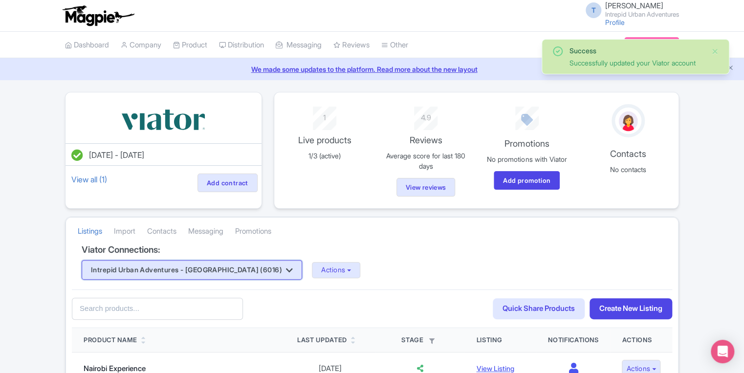
click at [218, 270] on button "Intrepid Urban Adventures - [GEOGRAPHIC_DATA] (6016)" at bounding box center [192, 270] width 220 height 20
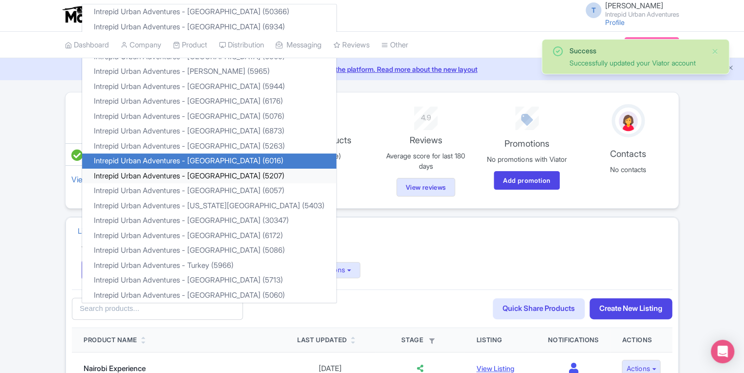
click at [220, 180] on link "Intrepid Urban Adventures - [GEOGRAPHIC_DATA] (5207)" at bounding box center [209, 176] width 254 height 15
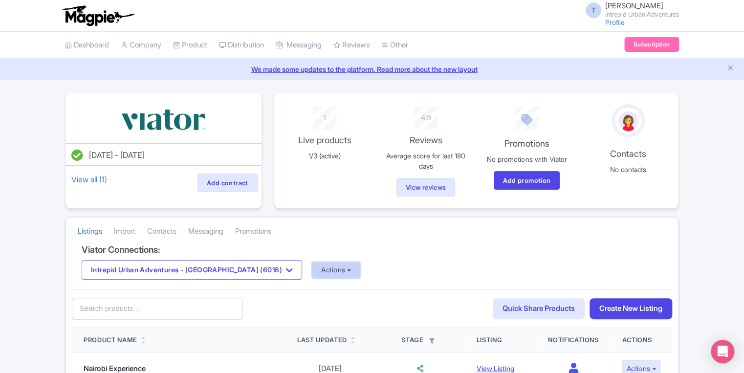
click at [312, 267] on button "Actions" at bounding box center [336, 270] width 48 height 16
click at [221, 270] on button "Actions" at bounding box center [242, 270] width 48 height 16
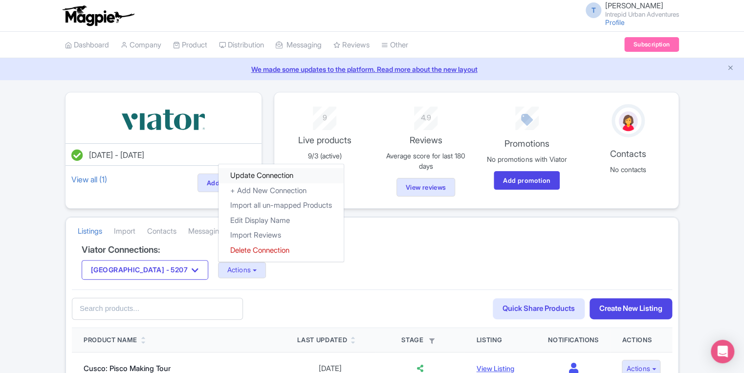
click at [236, 174] on link "Update Connection" at bounding box center [280, 175] width 125 height 15
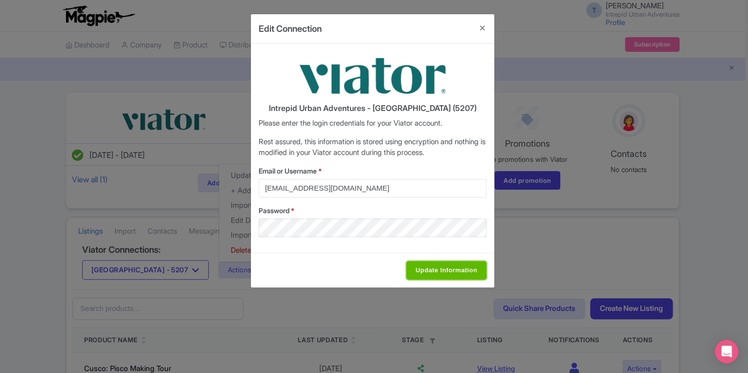
click at [435, 272] on input "Update Information" at bounding box center [446, 270] width 80 height 19
type input "Saving..."
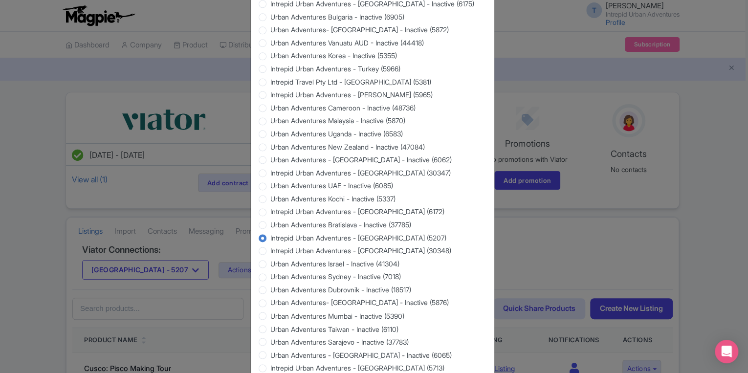
scroll to position [868, 0]
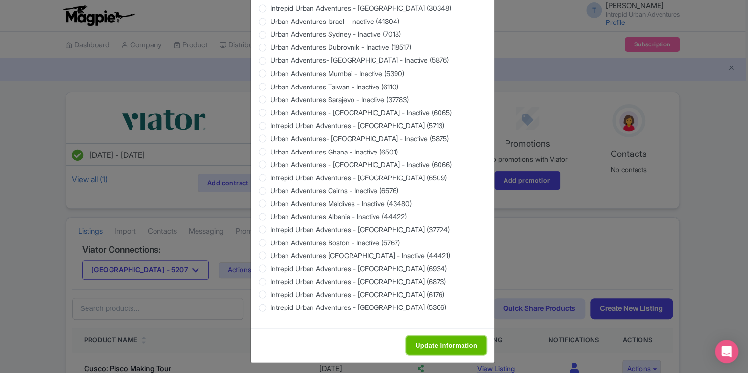
click at [429, 343] on input "Update Information" at bounding box center [446, 345] width 80 height 19
type input "Saving..."
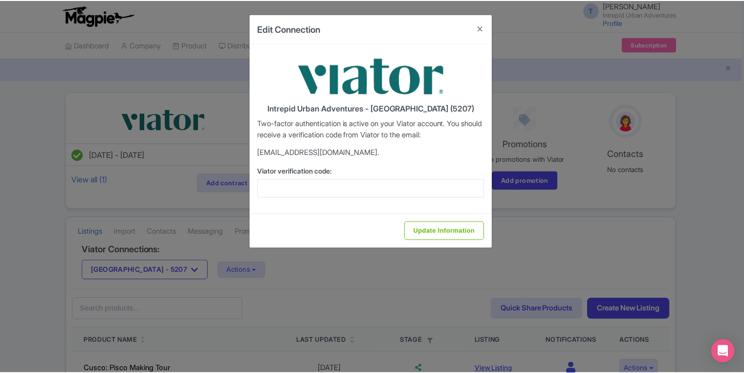
scroll to position [0, 0]
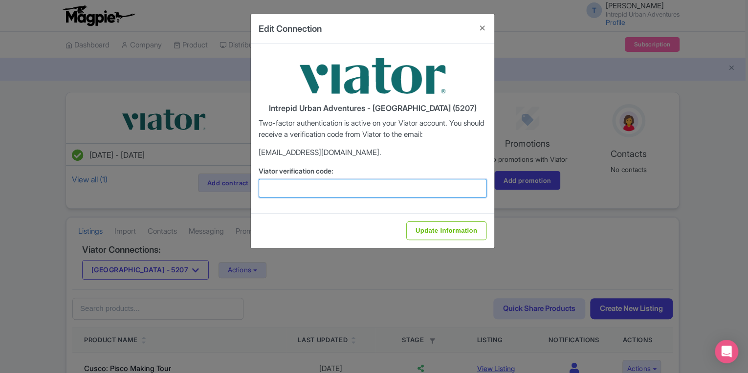
paste input "149411"
type input "149411"
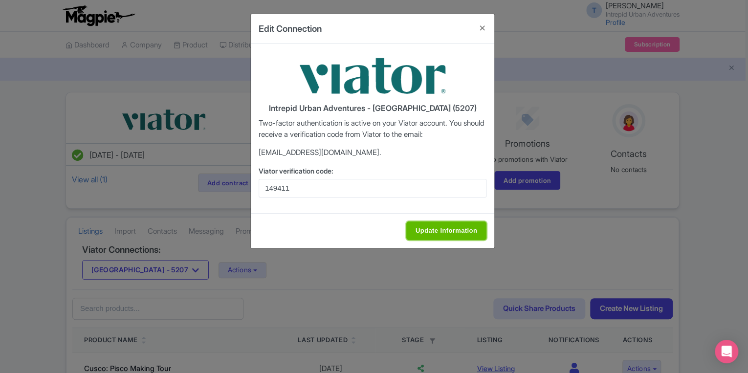
click at [417, 235] on input "Update Information" at bounding box center [446, 230] width 80 height 19
type input "Update Information"
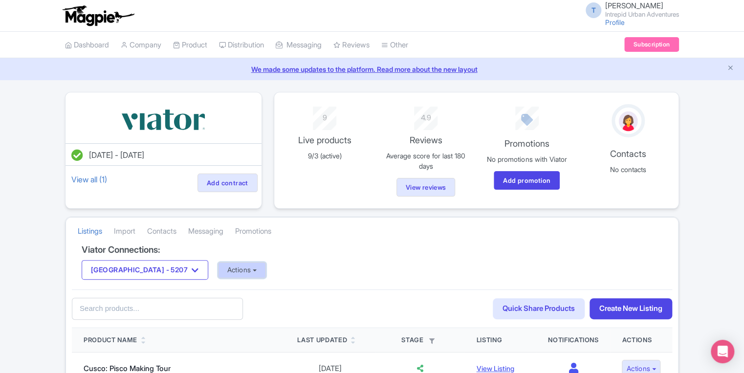
click at [226, 267] on button "Actions" at bounding box center [242, 270] width 48 height 16
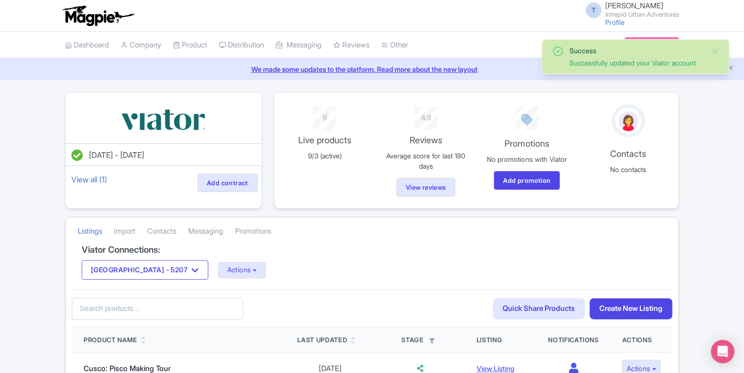
click at [240, 269] on button "Actions" at bounding box center [242, 270] width 48 height 16
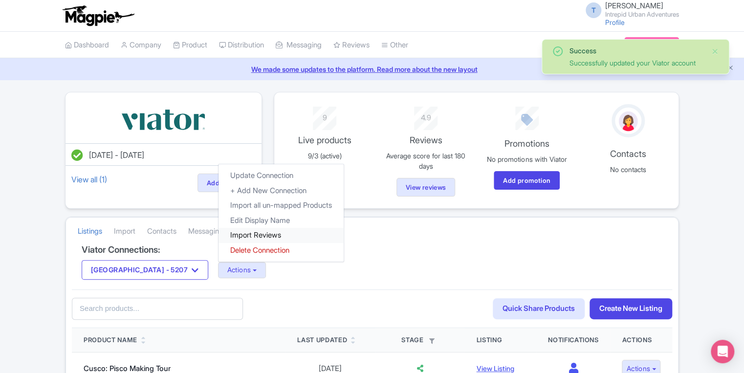
click at [236, 235] on link "Import Reviews" at bounding box center [280, 235] width 125 height 15
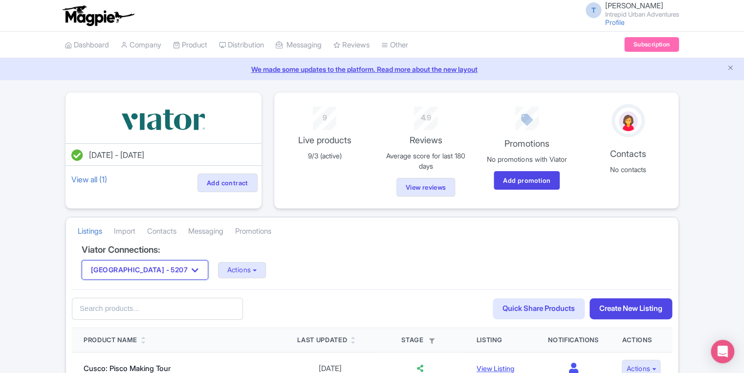
click at [172, 262] on button "[GEOGRAPHIC_DATA] - 5207" at bounding box center [145, 270] width 127 height 20
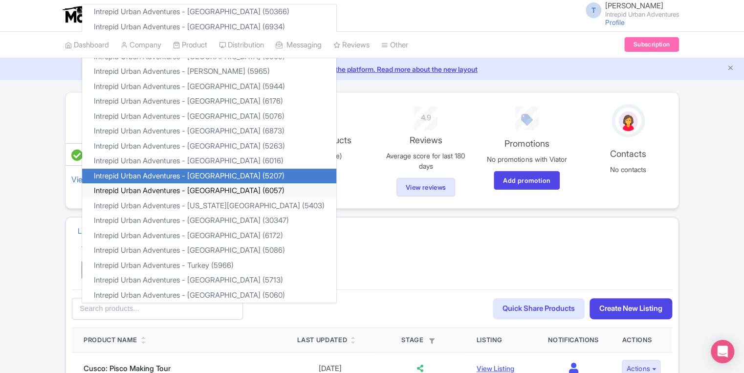
click at [176, 190] on link "Intrepid Urban Adventures - [GEOGRAPHIC_DATA] (6057)" at bounding box center [209, 190] width 254 height 15
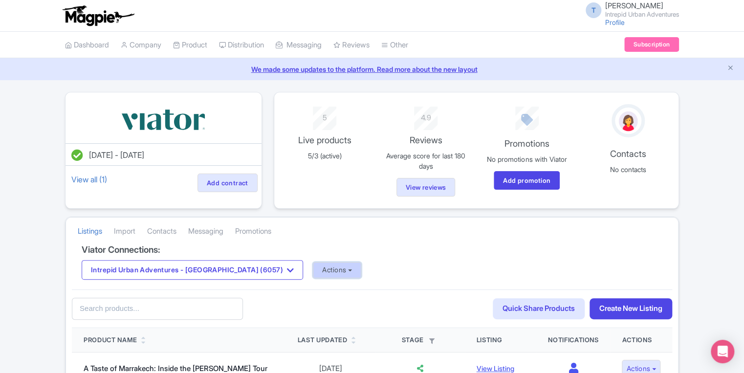
click at [324, 269] on button "Actions" at bounding box center [337, 270] width 48 height 16
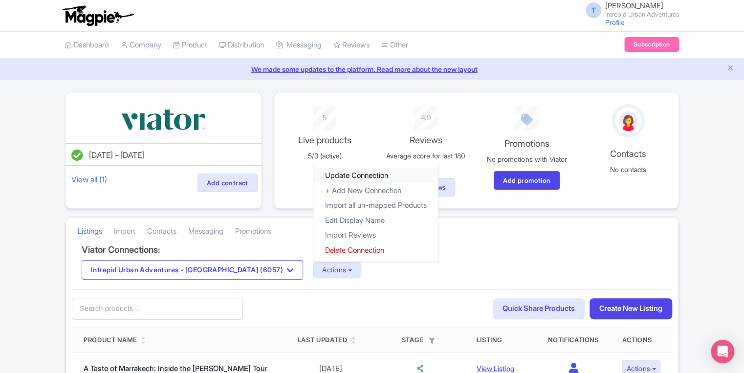
click at [317, 171] on link "Update Connection" at bounding box center [375, 175] width 125 height 15
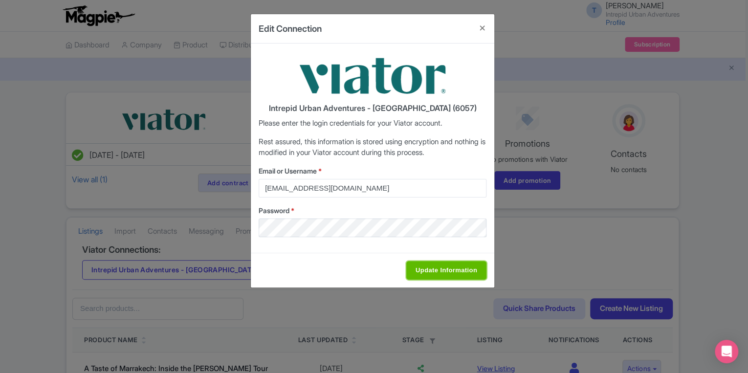
click at [417, 275] on input "Update Information" at bounding box center [446, 270] width 80 height 19
type input "Saving..."
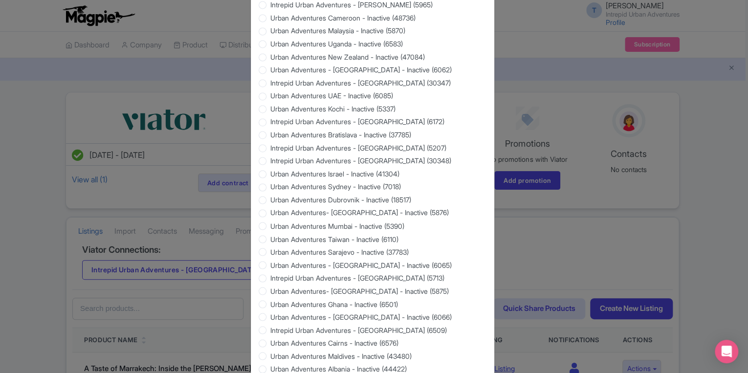
scroll to position [868, 0]
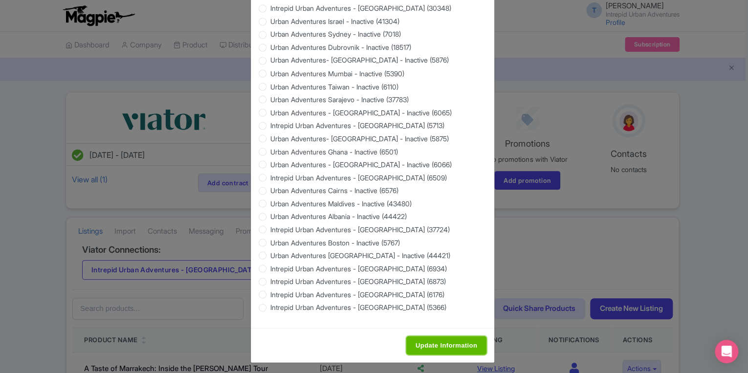
click at [464, 336] on input "Update Information" at bounding box center [446, 345] width 80 height 19
type input "Saving..."
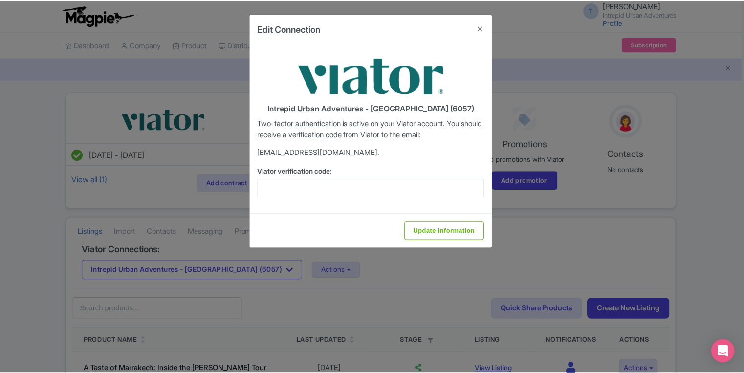
scroll to position [0, 0]
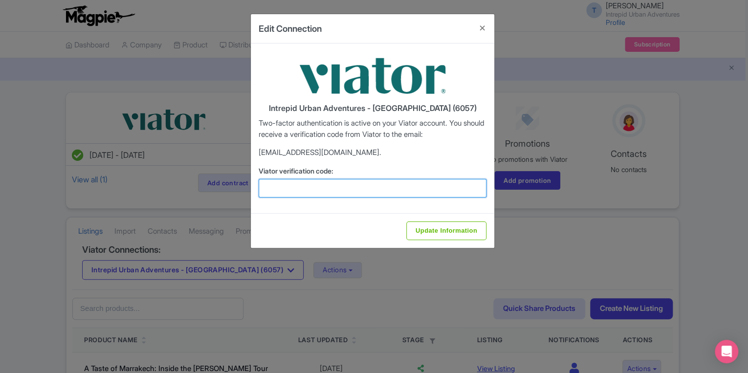
click at [289, 185] on input "Viator verification code:" at bounding box center [372, 188] width 228 height 19
paste input "588021"
type input "588021"
click at [406, 221] on input "Update Information" at bounding box center [446, 230] width 80 height 19
type input "Update Information"
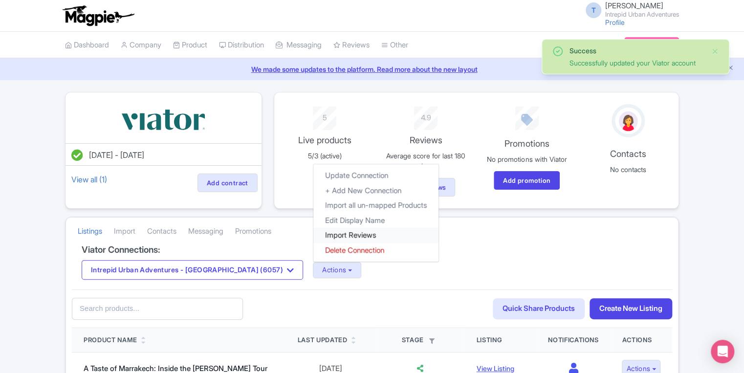
click at [319, 235] on link "Import Reviews" at bounding box center [375, 235] width 125 height 15
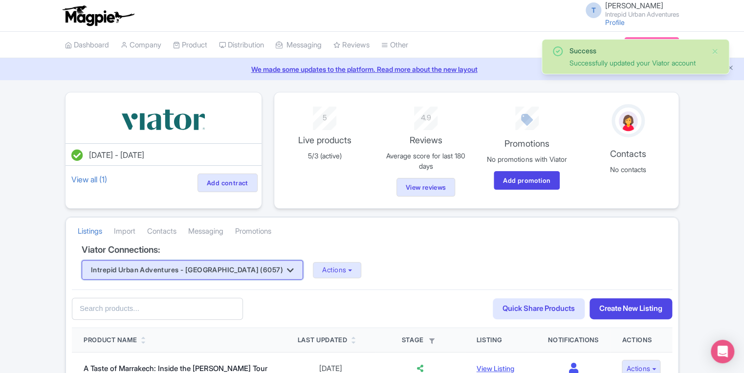
click at [248, 268] on button "Intrepid Urban Adventures - [GEOGRAPHIC_DATA] (6057)" at bounding box center [192, 270] width 221 height 20
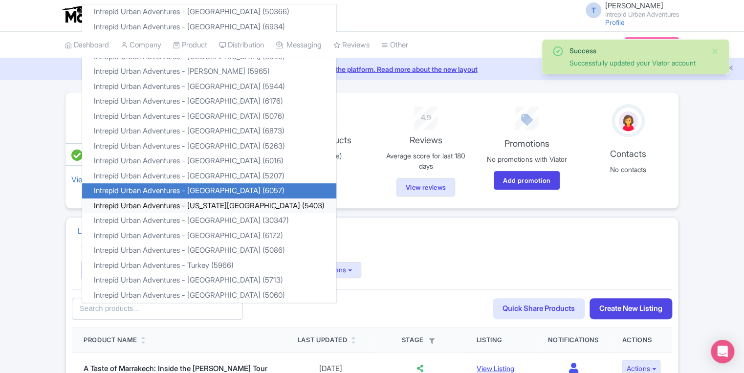
click at [176, 202] on link "Intrepid Urban Adventures - [US_STATE][GEOGRAPHIC_DATA] (5403)" at bounding box center [209, 205] width 254 height 15
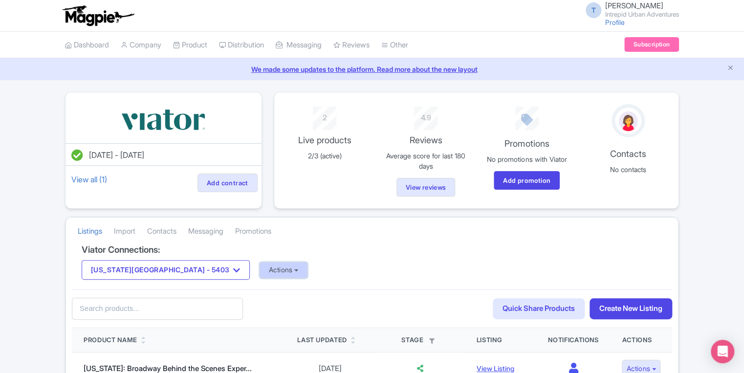
click at [259, 266] on button "Actions" at bounding box center [283, 270] width 48 height 16
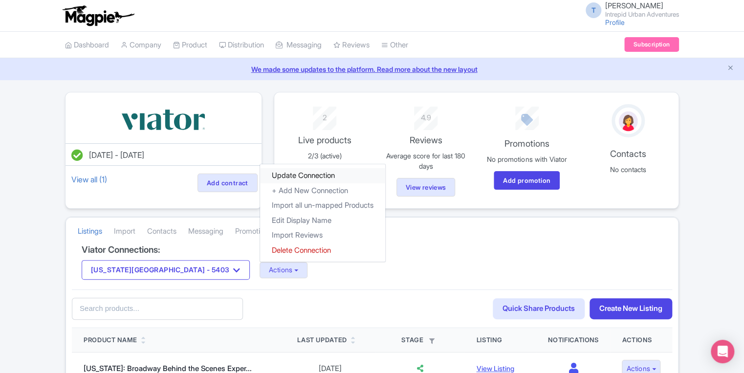
click at [260, 176] on link "Update Connection" at bounding box center [322, 175] width 125 height 15
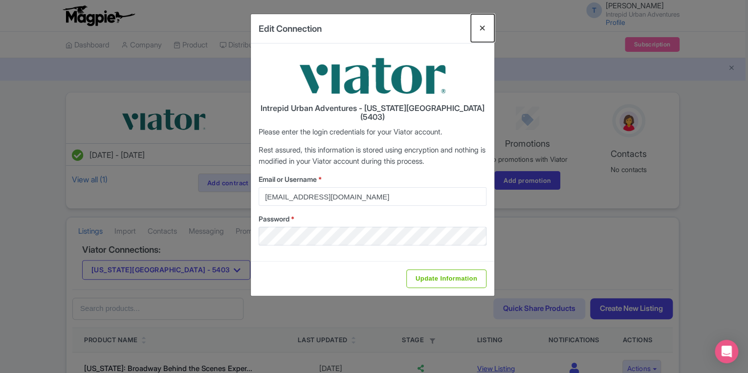
click at [484, 29] on button "Close" at bounding box center [482, 28] width 23 height 28
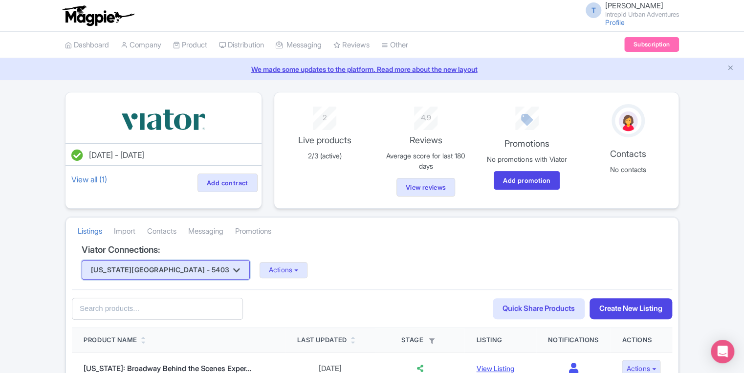
click at [156, 269] on button "New York City - 5403" at bounding box center [166, 270] width 168 height 20
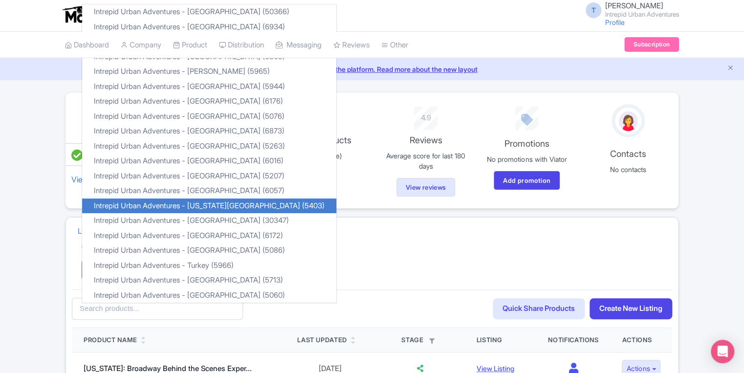
click at [236, 205] on link "Intrepid Urban Adventures - [US_STATE][GEOGRAPHIC_DATA] (5403)" at bounding box center [209, 205] width 254 height 15
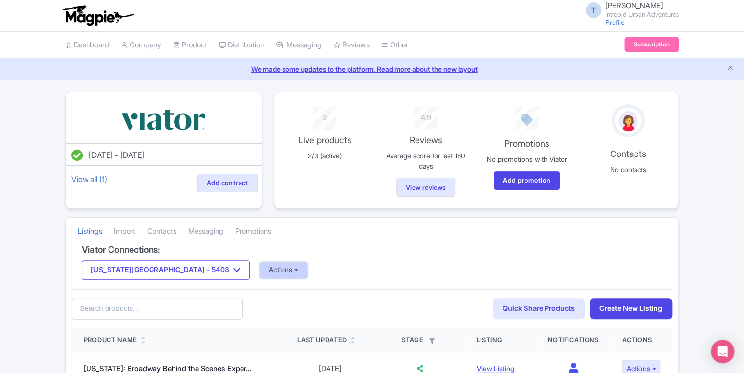
click at [259, 262] on button "Actions" at bounding box center [283, 270] width 48 height 16
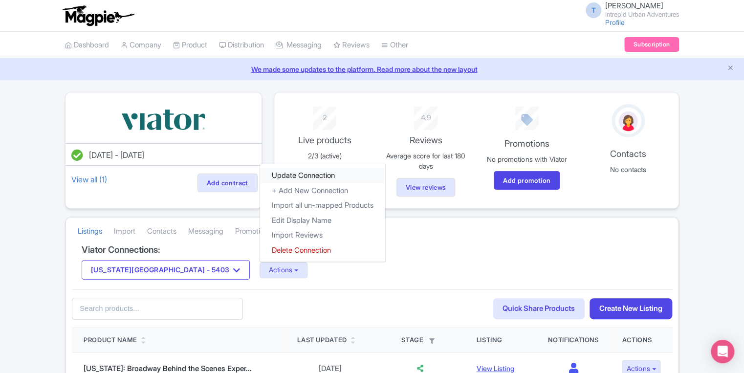
click at [260, 181] on link "Update Connection" at bounding box center [322, 175] width 125 height 15
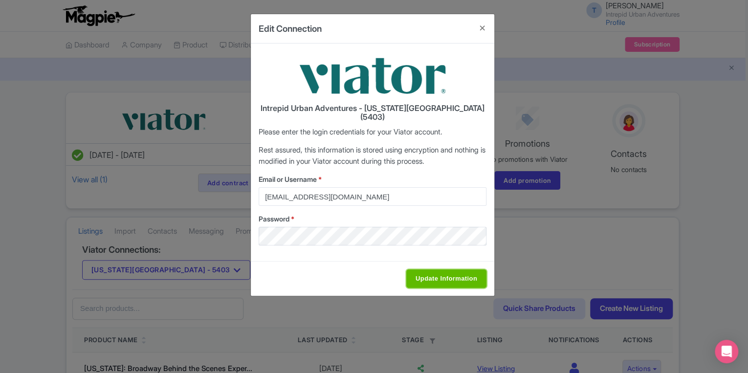
click at [449, 269] on input "Update Information" at bounding box center [446, 278] width 80 height 19
type input "Saving..."
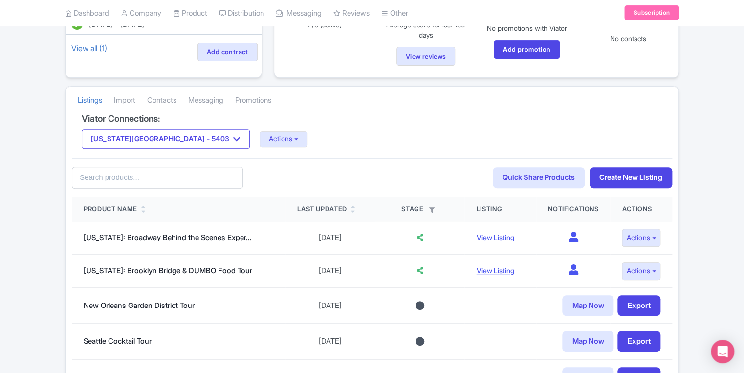
scroll to position [129, 0]
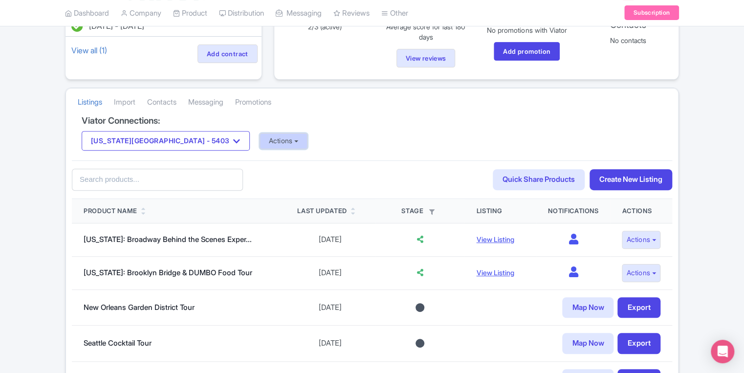
click at [259, 137] on button "Actions" at bounding box center [283, 141] width 48 height 16
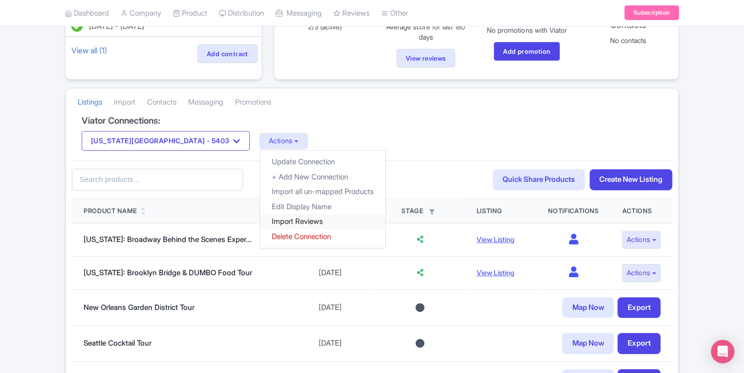
click at [260, 219] on link "Import Reviews" at bounding box center [322, 221] width 125 height 15
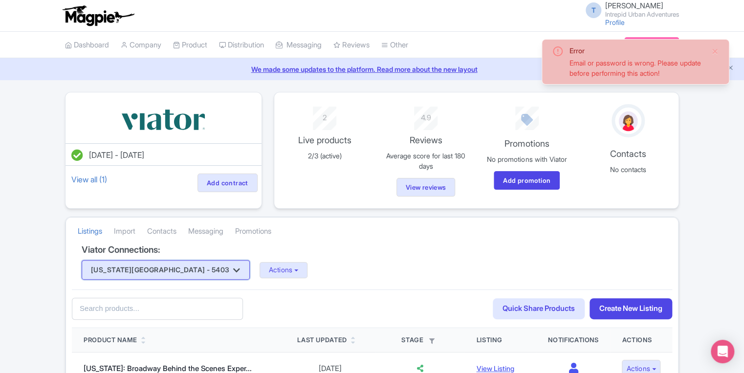
click at [145, 272] on button "[US_STATE][GEOGRAPHIC_DATA] - 5403" at bounding box center [166, 270] width 168 height 20
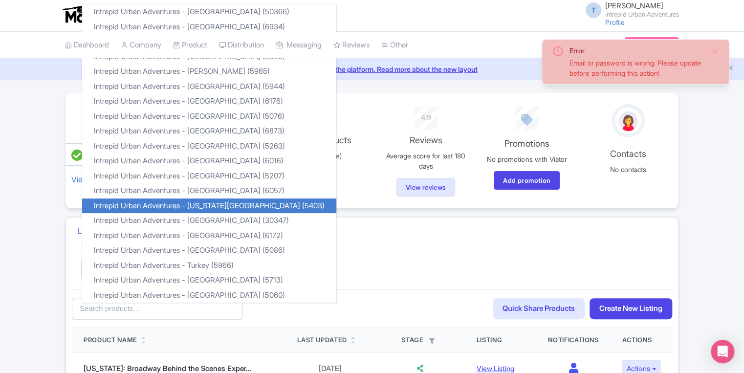
click at [372, 269] on div "New York City - 5403 Intrepid Urban Adventures - Austria (50366) Intrepid Urban…" at bounding box center [372, 270] width 580 height 20
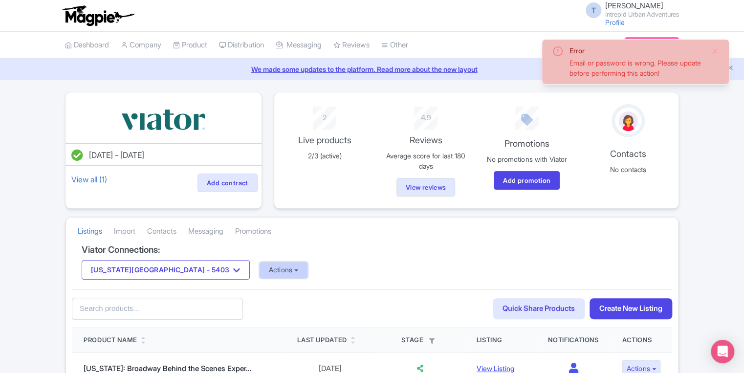
click at [259, 269] on button "Actions" at bounding box center [283, 270] width 48 height 16
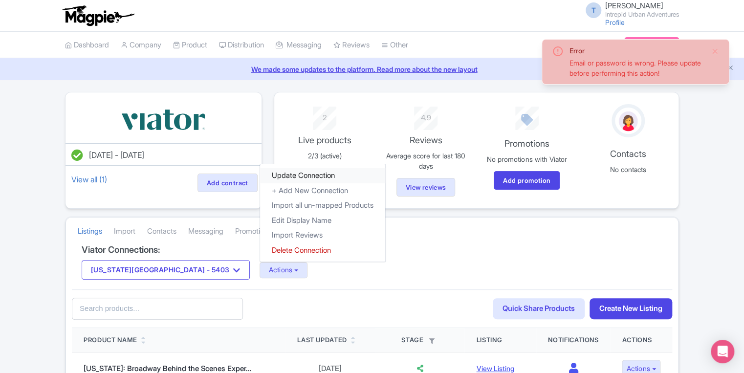
click at [260, 176] on link "Update Connection" at bounding box center [322, 175] width 125 height 15
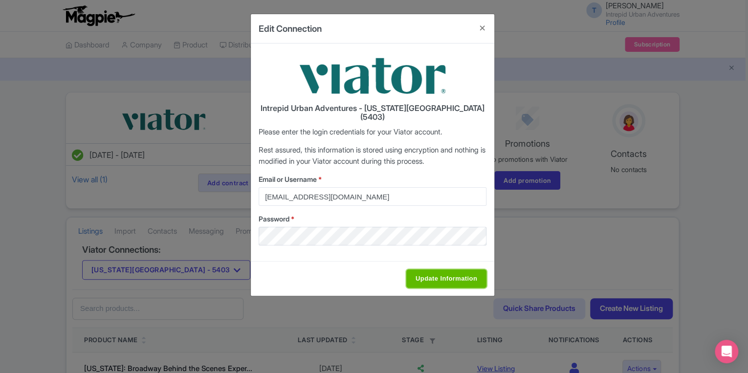
click at [469, 269] on input "Update Information" at bounding box center [446, 278] width 80 height 19
type input "Saving..."
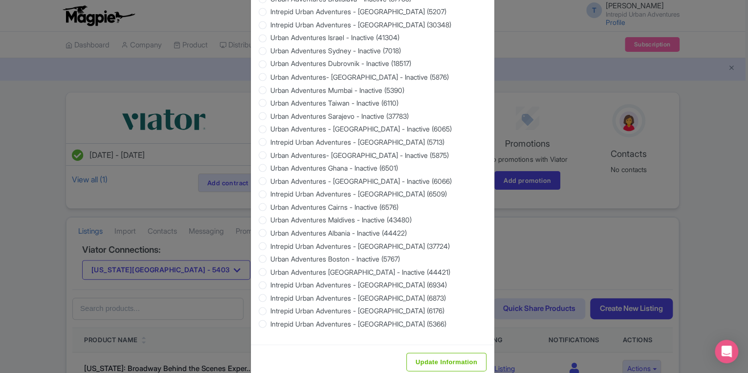
scroll to position [868, 0]
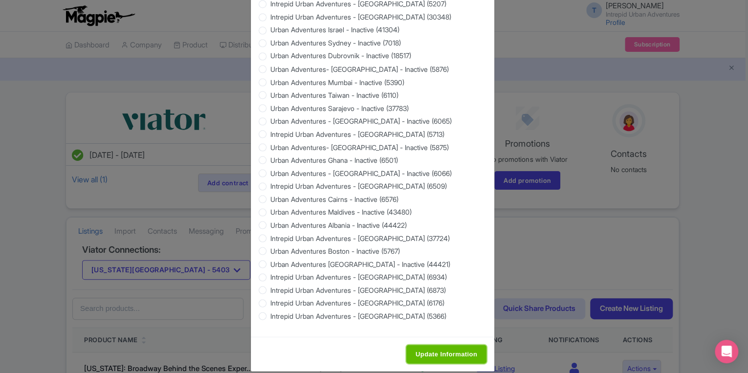
click at [438, 344] on input "Update Information" at bounding box center [446, 353] width 80 height 19
type input "Saving..."
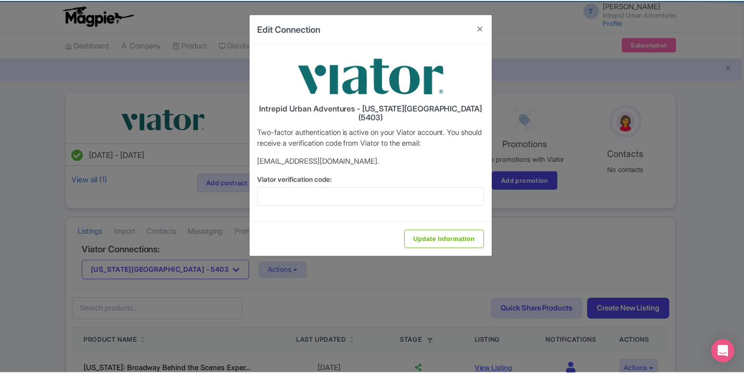
scroll to position [0, 0]
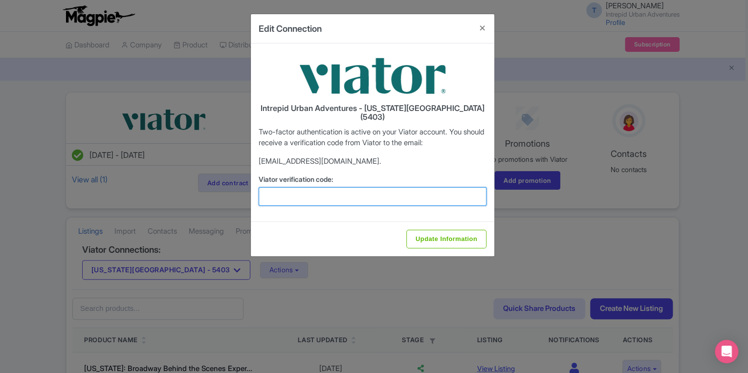
click at [304, 192] on input "Viator verification code:" at bounding box center [372, 196] width 228 height 19
paste input "371169"
type input "371169"
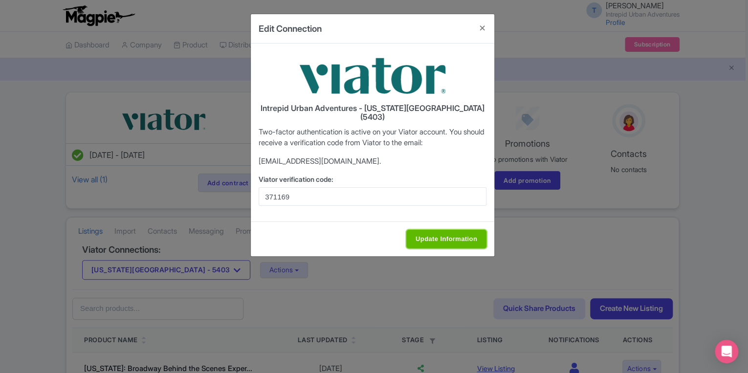
click at [429, 235] on input "Update Information" at bounding box center [446, 239] width 80 height 19
type input "Update Information"
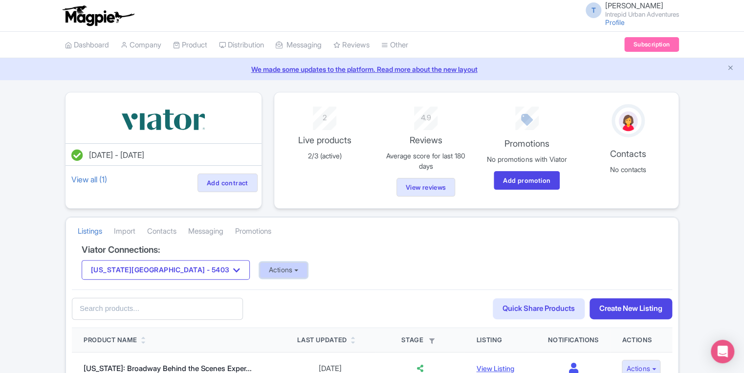
click at [259, 268] on button "Actions" at bounding box center [283, 270] width 48 height 16
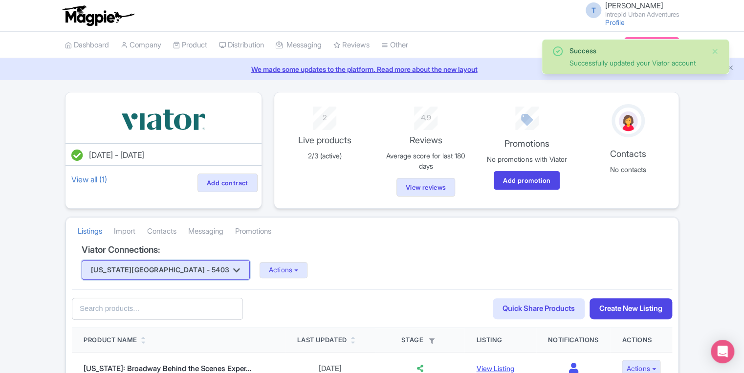
click at [152, 266] on button "[US_STATE][GEOGRAPHIC_DATA] - 5403" at bounding box center [166, 270] width 168 height 20
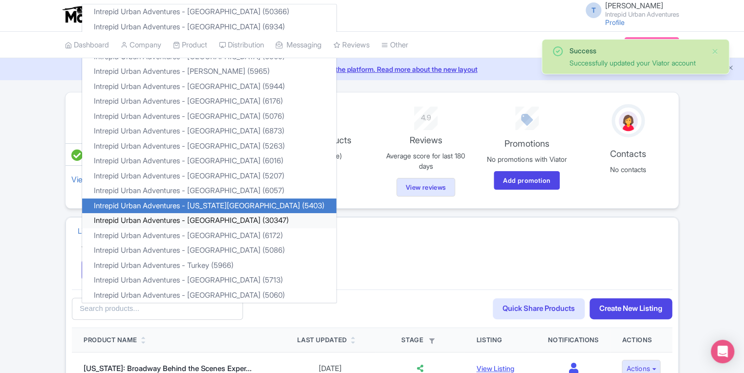
click at [178, 219] on link "Intrepid Urban Adventures - [GEOGRAPHIC_DATA] (30347)" at bounding box center [209, 220] width 254 height 15
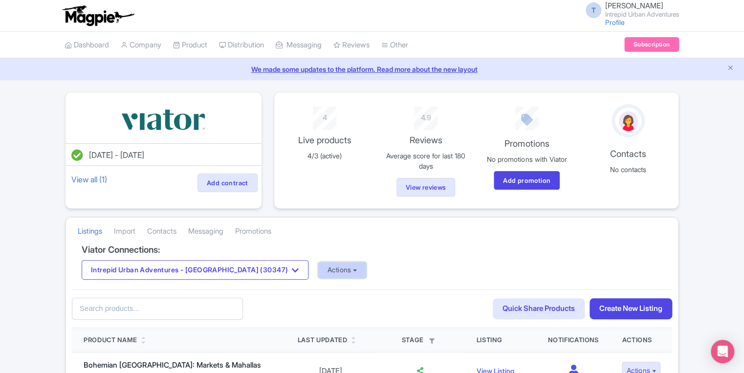
click at [318, 274] on button "Actions" at bounding box center [342, 270] width 48 height 16
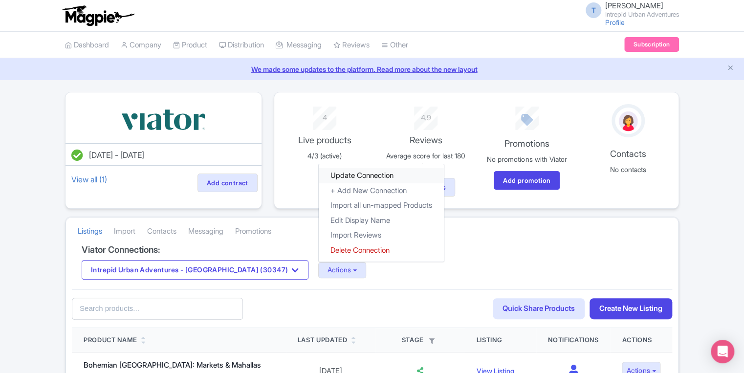
click at [319, 180] on link "Update Connection" at bounding box center [381, 175] width 125 height 15
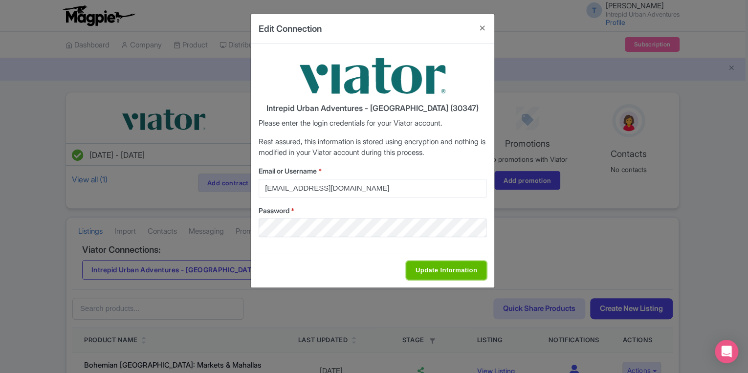
click at [426, 275] on input "Update Information" at bounding box center [446, 270] width 80 height 19
type input "Saving..."
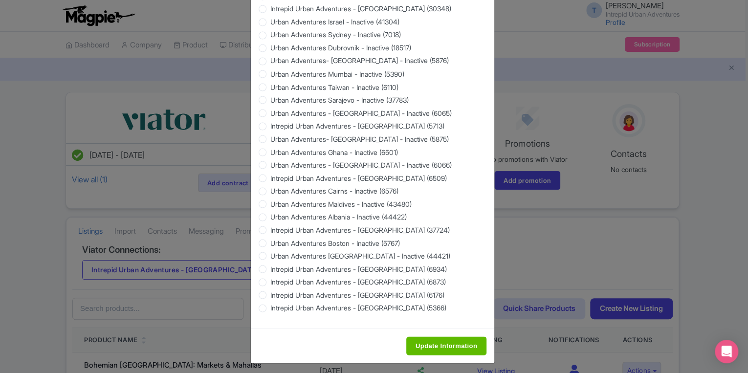
scroll to position [868, 0]
click at [437, 351] on div "Update Information" at bounding box center [372, 344] width 243 height 35
click at [434, 347] on input "Update Information" at bounding box center [446, 345] width 80 height 19
type input "Saving..."
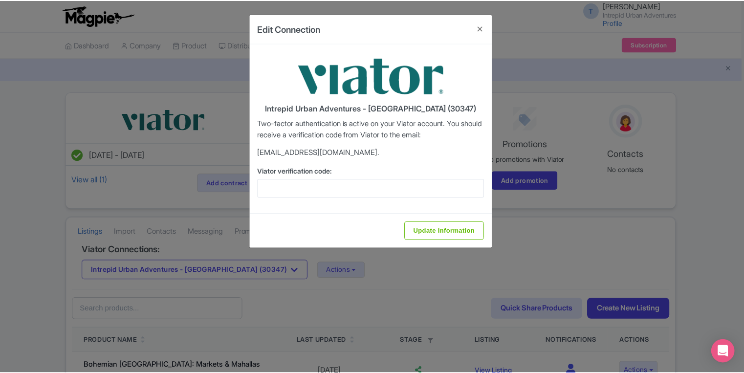
scroll to position [0, 0]
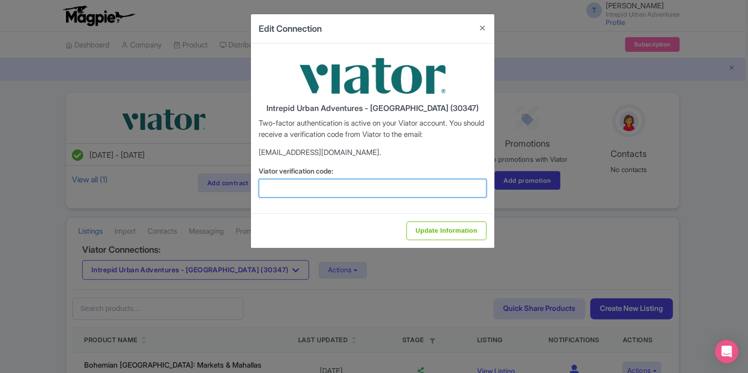
paste input "729968"
type input "729968"
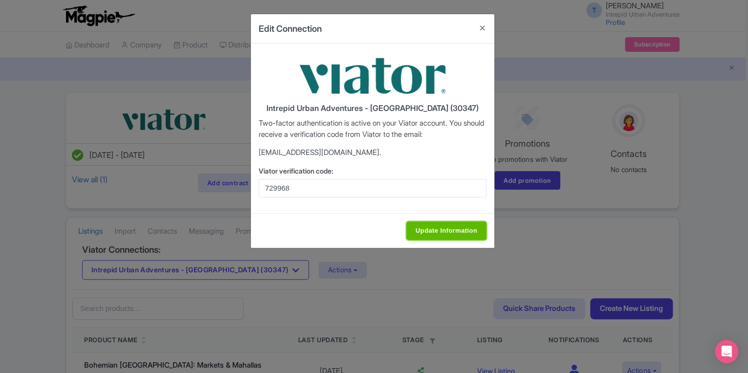
click at [461, 235] on input "Update Information" at bounding box center [446, 230] width 80 height 19
type input "Update Information"
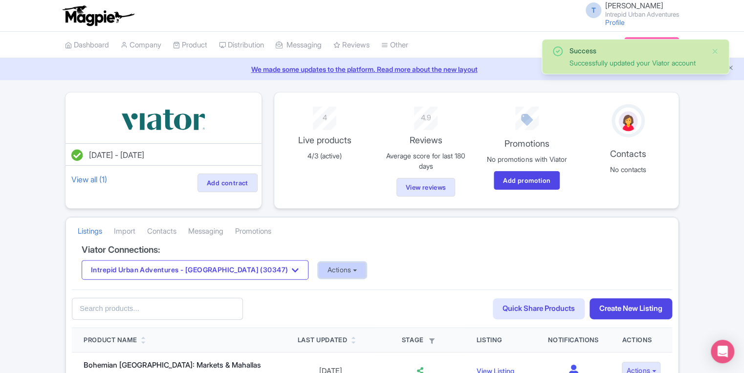
click at [318, 276] on button "Actions" at bounding box center [342, 270] width 48 height 16
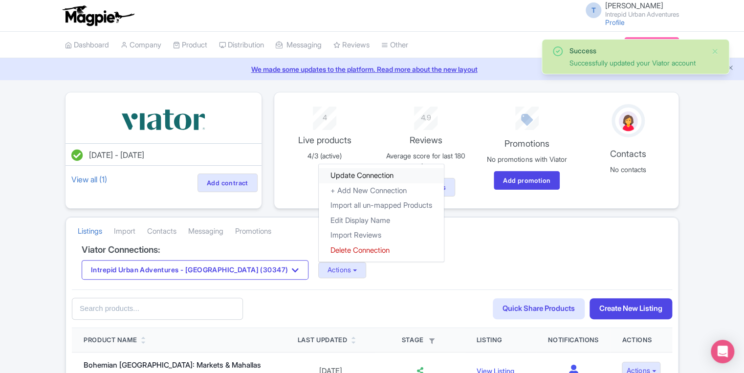
click at [319, 169] on link "Update Connection" at bounding box center [381, 175] width 125 height 15
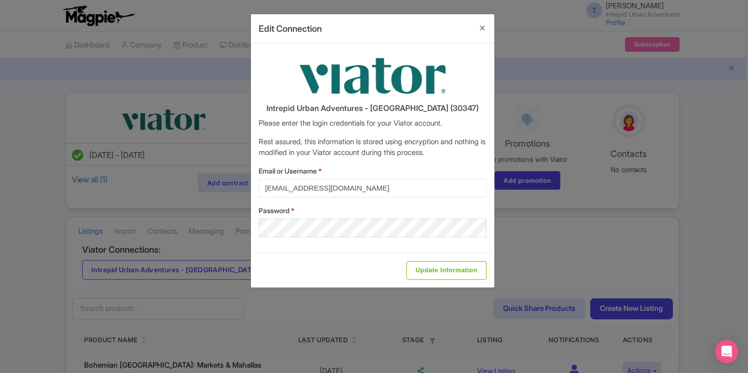
click at [422, 280] on div "Update Information" at bounding box center [372, 270] width 243 height 35
click at [423, 276] on input "Update Information" at bounding box center [446, 270] width 80 height 19
type input "Saving..."
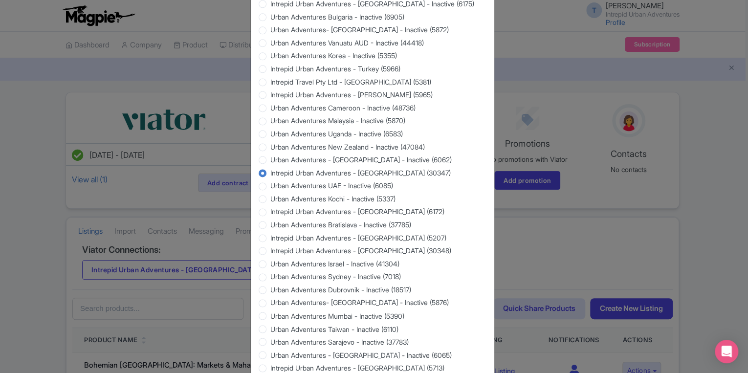
scroll to position [868, 0]
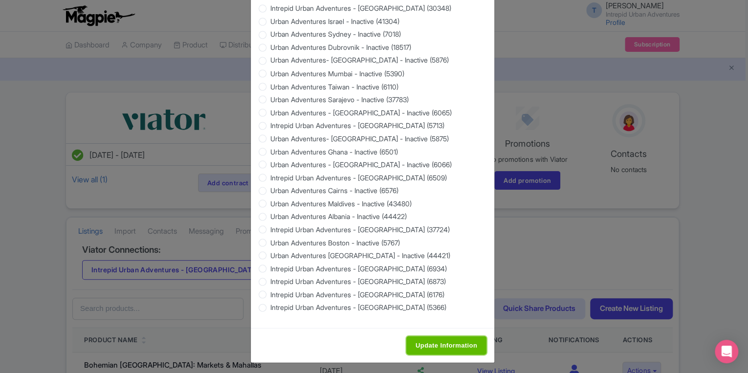
click at [425, 341] on input "Update Information" at bounding box center [446, 345] width 80 height 19
type input "Saving..."
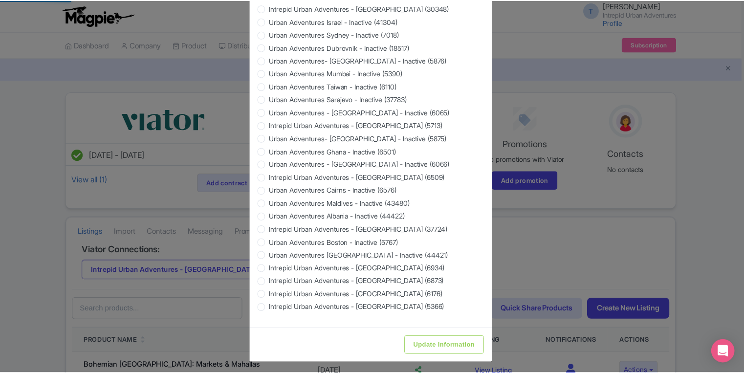
scroll to position [0, 0]
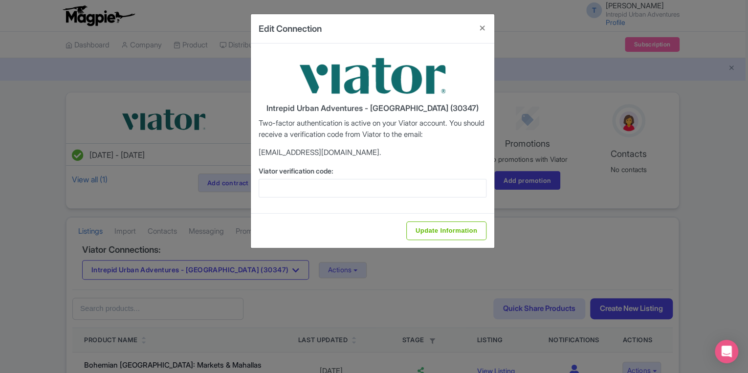
click at [333, 199] on div "Intrepid Urban Adventures - Romania (30347) Two-factor authentication is active…" at bounding box center [372, 128] width 243 height 170
click at [331, 194] on input "Viator verification code:" at bounding box center [372, 188] width 228 height 19
paste input "729968"
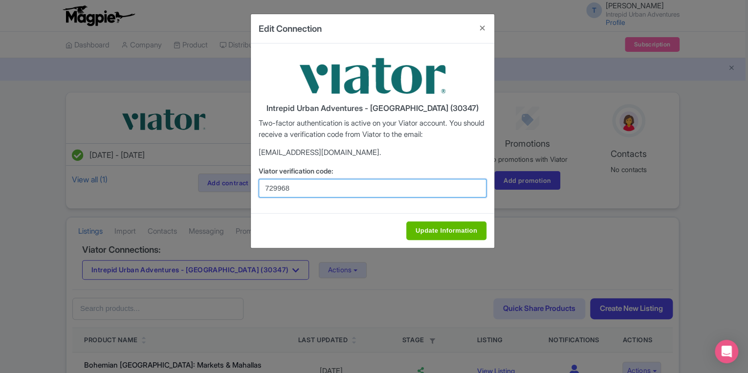
type input "729968"
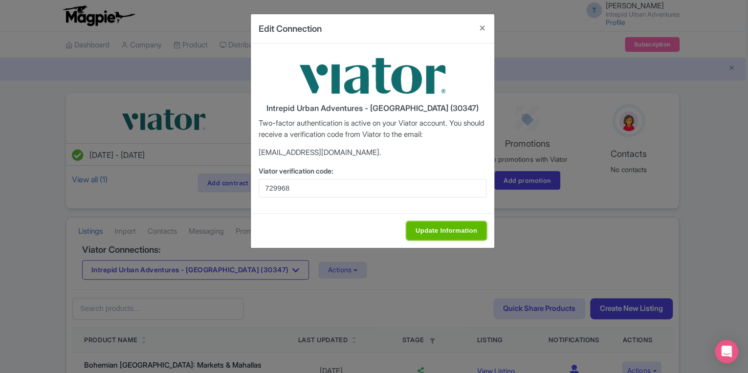
click at [426, 236] on input "Update Information" at bounding box center [446, 230] width 80 height 19
type input "Update Information"
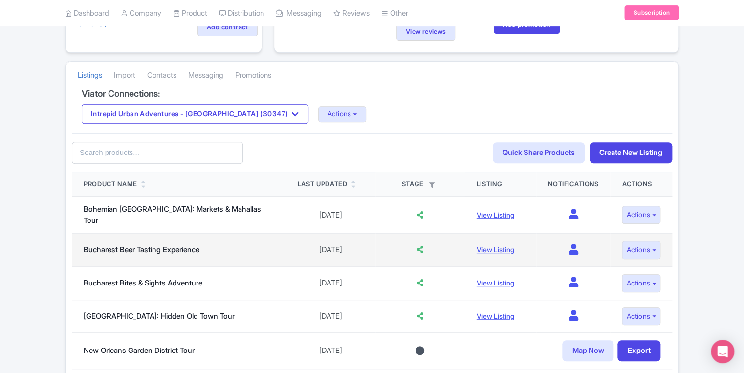
scroll to position [156, 0]
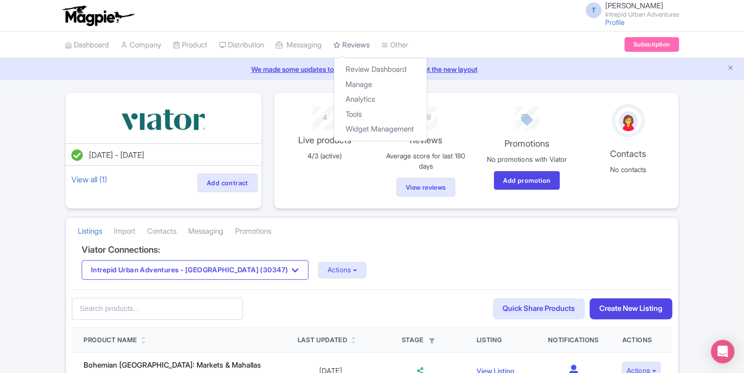
click at [361, 54] on link "Reviews" at bounding box center [351, 45] width 36 height 27
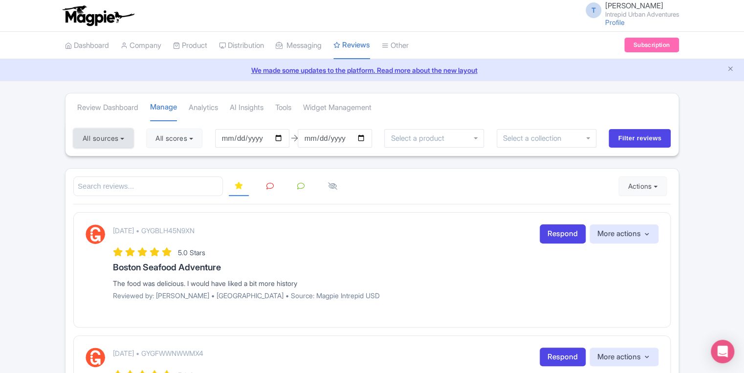
click at [117, 140] on button "All sources" at bounding box center [103, 139] width 60 height 20
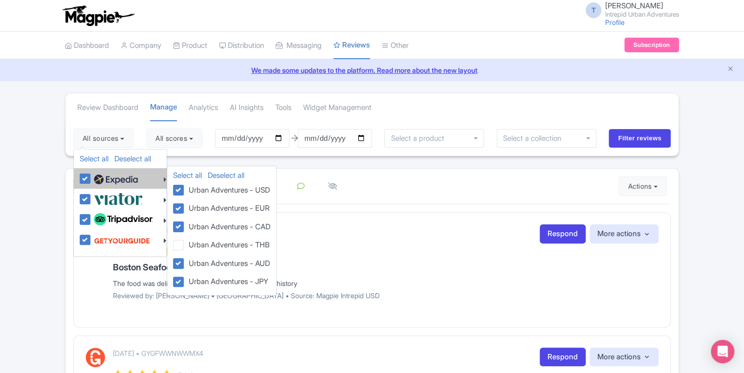
click at [91, 180] on label at bounding box center [114, 178] width 46 height 17
click at [91, 176] on input "checkbox" at bounding box center [94, 173] width 6 height 6
checkbox input "false"
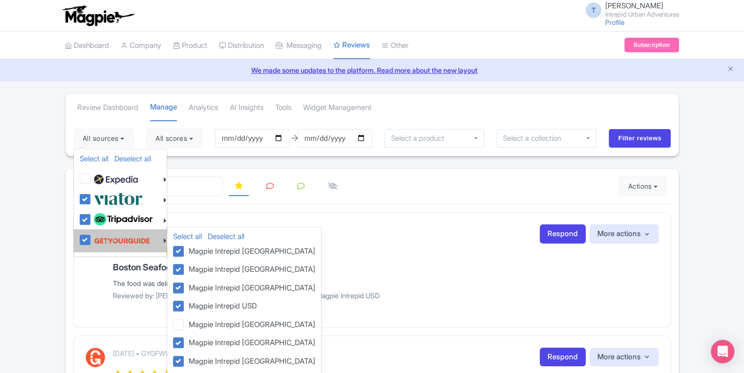
click at [84, 246] on div at bounding box center [123, 240] width 87 height 19
click at [91, 236] on label at bounding box center [120, 240] width 59 height 19
click at [91, 236] on input "checkbox" at bounding box center [94, 234] width 6 height 6
checkbox input "false"
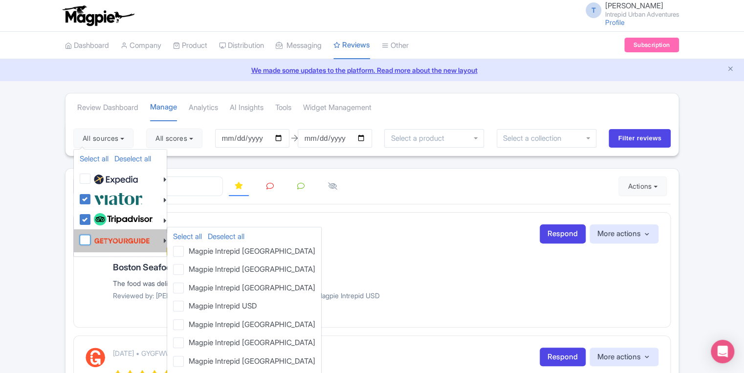
checkbox input "false"
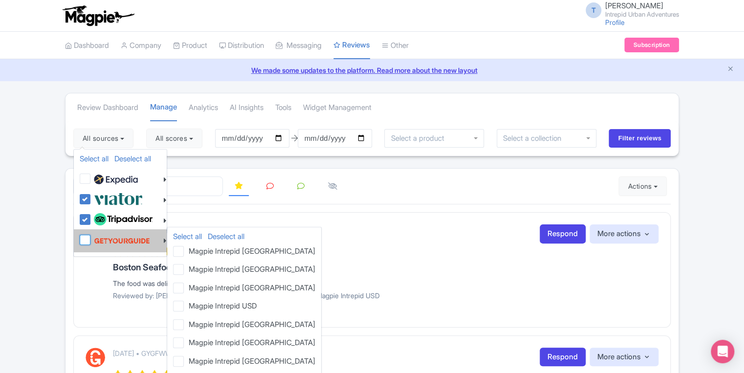
checkbox input "false"
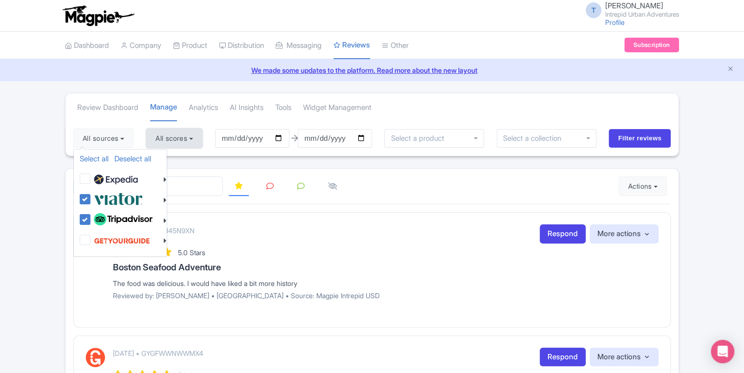
click at [162, 137] on button "All scores" at bounding box center [174, 139] width 56 height 20
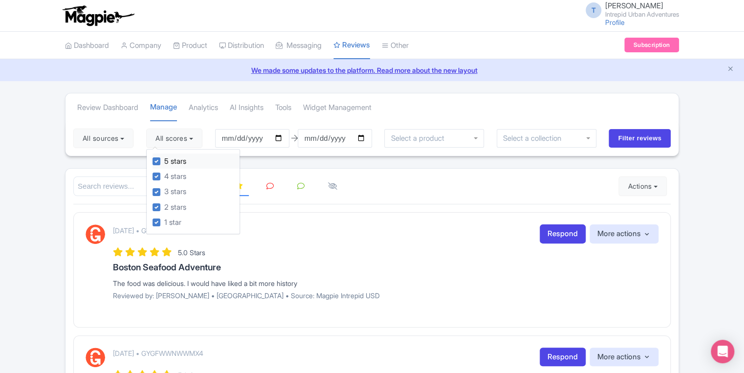
click at [164, 163] on label "5 stars" at bounding box center [175, 161] width 22 height 11
click at [164, 162] on input "5 stars" at bounding box center [167, 158] width 6 height 6
checkbox input "false"
click at [164, 178] on label "4 stars" at bounding box center [175, 176] width 22 height 11
click at [164, 177] on input "4 stars" at bounding box center [167, 174] width 6 height 6
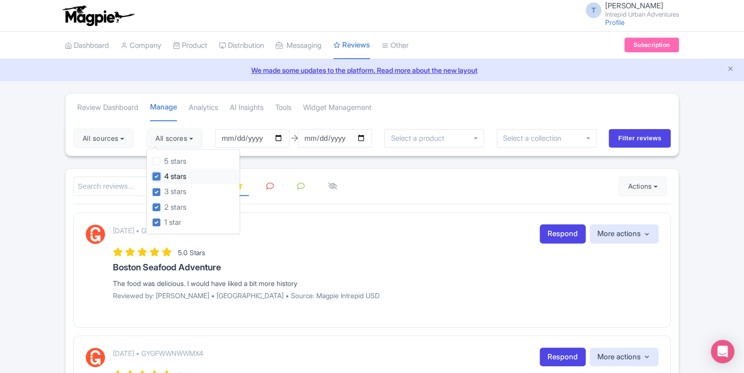
checkbox input "false"
click at [639, 138] on input "Filter reviews" at bounding box center [639, 138] width 62 height 19
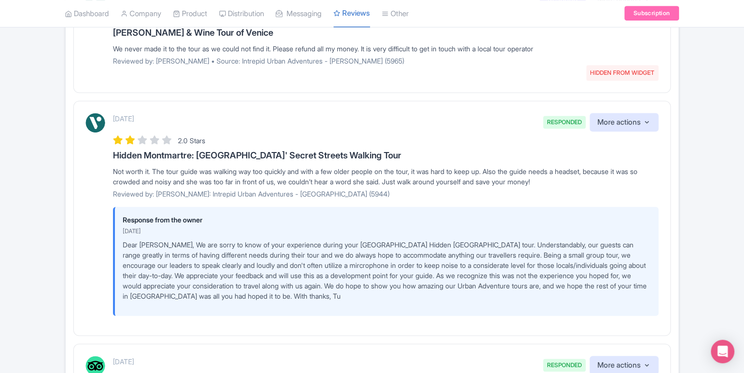
scroll to position [39, 0]
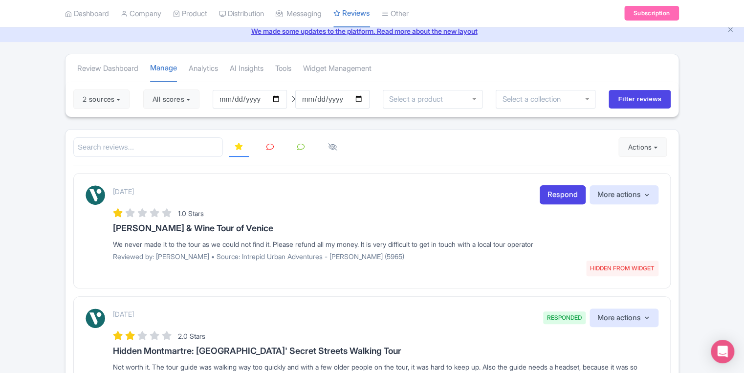
click at [166, 259] on p "Reviewed by: [PERSON_NAME] • Source: Intrepid Urban Adventures - [PERSON_NAME] …" at bounding box center [385, 256] width 545 height 10
click at [166, 259] on p "Reviewed by: Vernon_W • Source: Intrepid Urban Adventures - Florence (5965)" at bounding box center [385, 256] width 545 height 10
copy p "Vernon_W"
click at [252, 19] on link "Distribution" at bounding box center [241, 13] width 45 height 27
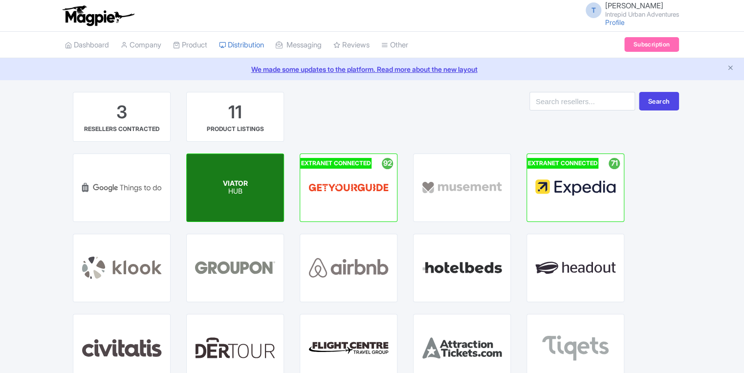
click at [237, 186] on span "VIATOR" at bounding box center [235, 183] width 25 height 8
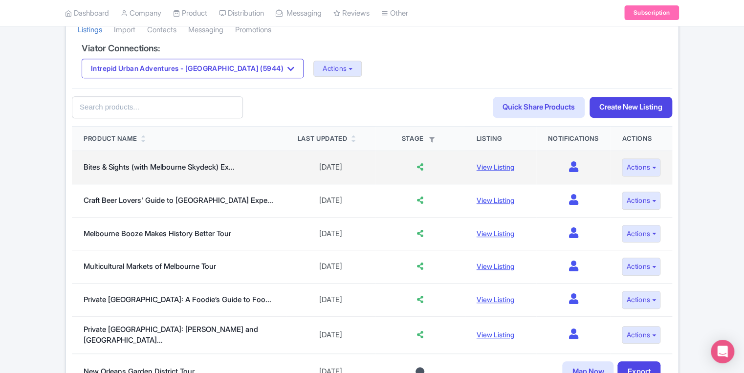
scroll to position [156, 0]
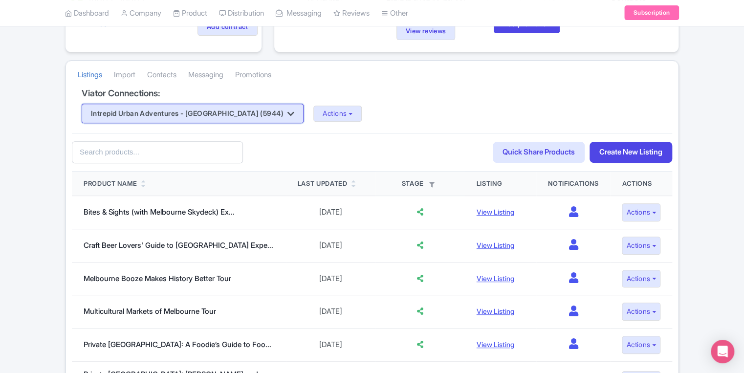
click at [250, 119] on button "Intrepid Urban Adventures - [GEOGRAPHIC_DATA] (5944)" at bounding box center [193, 114] width 222 height 20
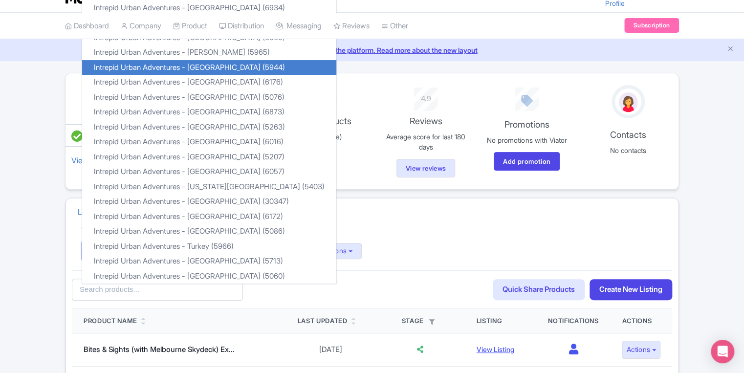
scroll to position [0, 0]
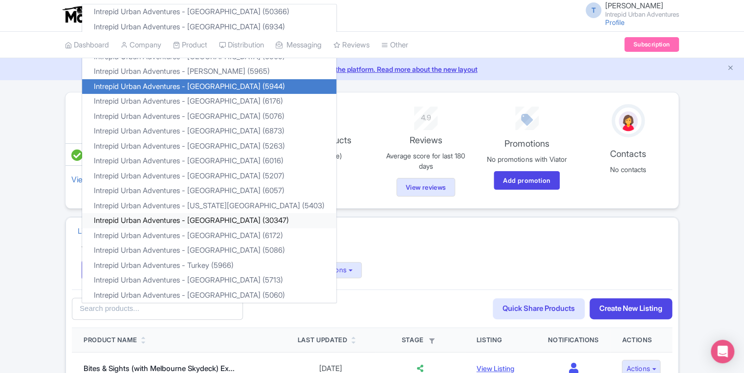
click at [205, 218] on link "Intrepid Urban Adventures - [GEOGRAPHIC_DATA] (30347)" at bounding box center [209, 220] width 254 height 15
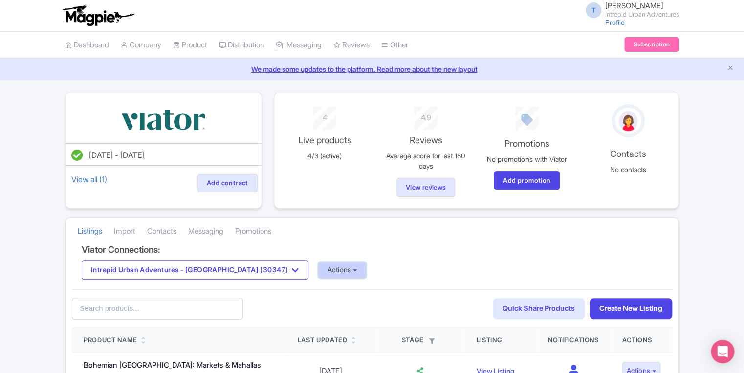
drag, startPoint x: 305, startPoint y: 272, endPoint x: 311, endPoint y: 264, distance: 10.1
click at [318, 272] on button "Actions" at bounding box center [342, 270] width 48 height 16
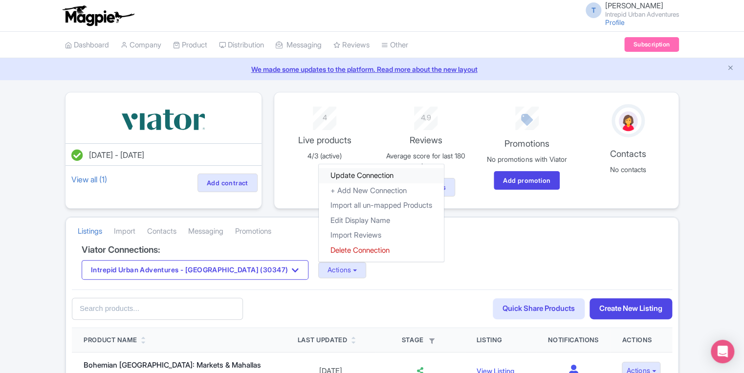
click at [324, 174] on link "Update Connection" at bounding box center [381, 175] width 125 height 15
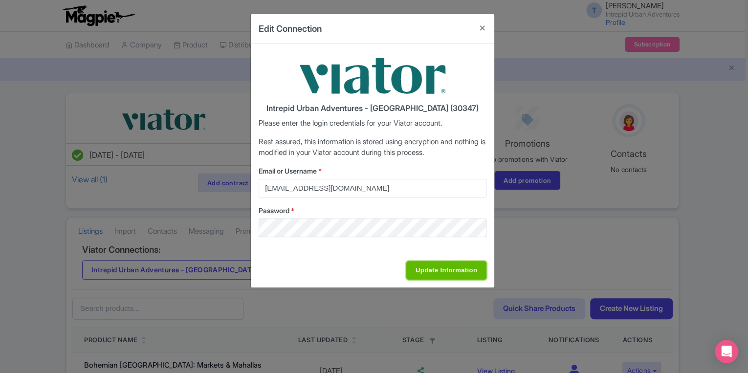
click at [461, 270] on input "Update Information" at bounding box center [446, 270] width 80 height 19
type input "Saving..."
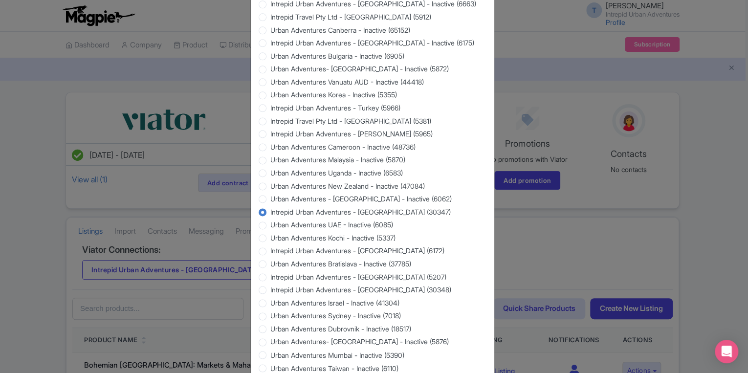
scroll to position [868, 0]
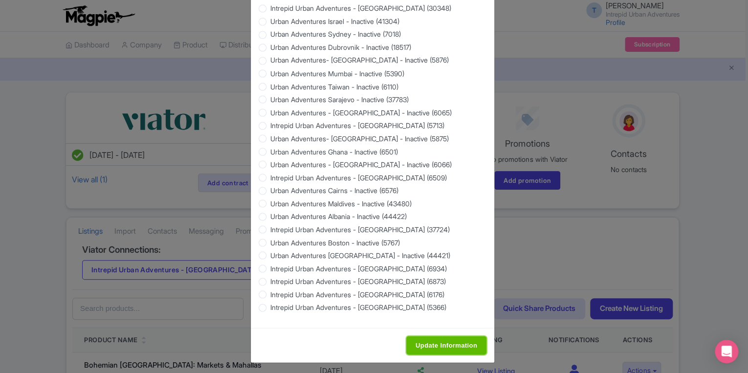
click at [417, 338] on input "Update Information" at bounding box center [446, 345] width 80 height 19
type input "Saving..."
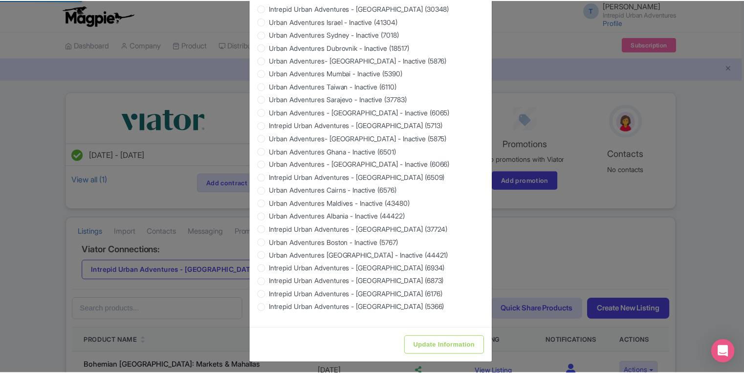
scroll to position [0, 0]
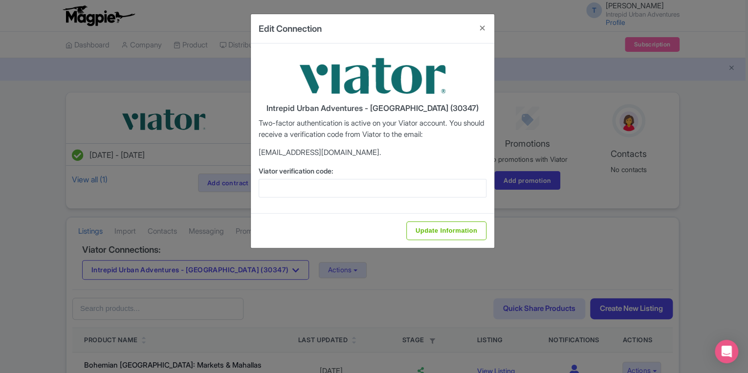
click at [356, 197] on div "Intrepid Urban Adventures - Romania (30347) Two-factor authentication is active…" at bounding box center [372, 128] width 243 height 170
click at [335, 192] on input "Viator verification code:" at bounding box center [372, 188] width 228 height 19
paste input "631991"
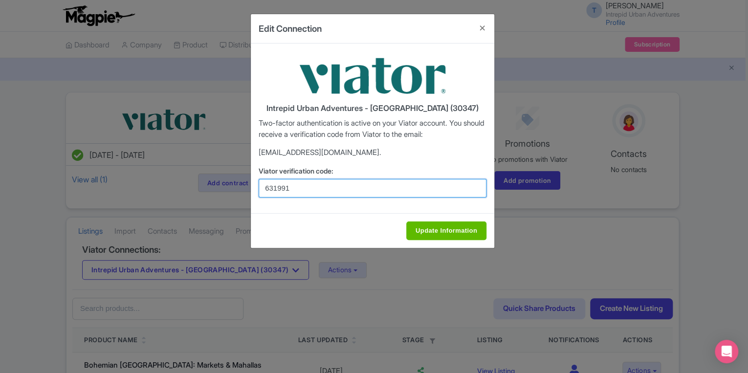
type input "631991"
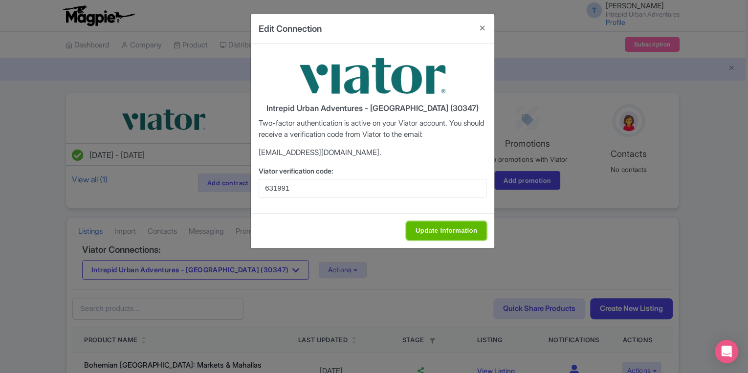
click at [436, 236] on input "Update Information" at bounding box center [446, 230] width 80 height 19
type input "Update Information"
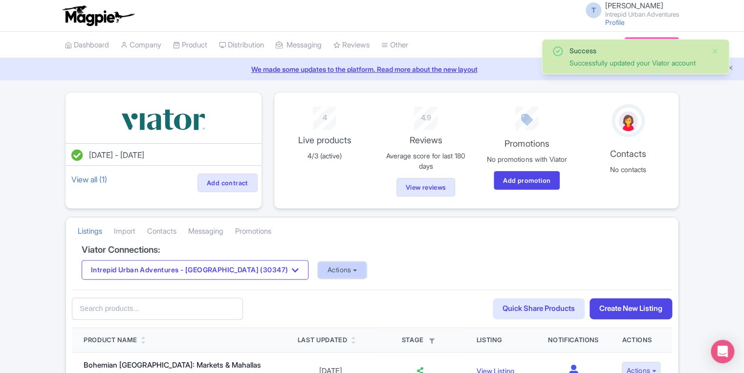
click at [318, 268] on button "Actions" at bounding box center [342, 270] width 48 height 16
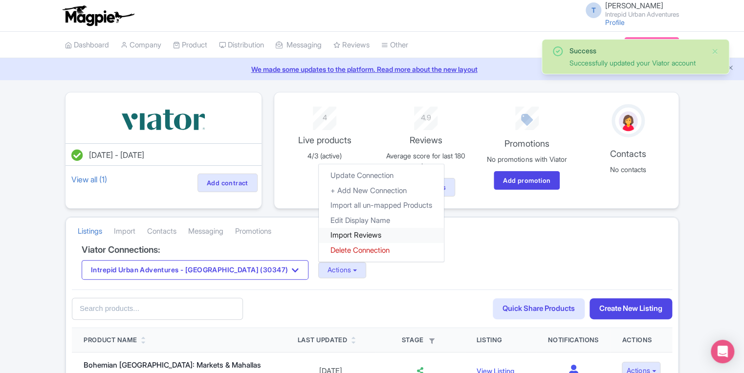
click at [319, 233] on link "Import Reviews" at bounding box center [381, 235] width 125 height 15
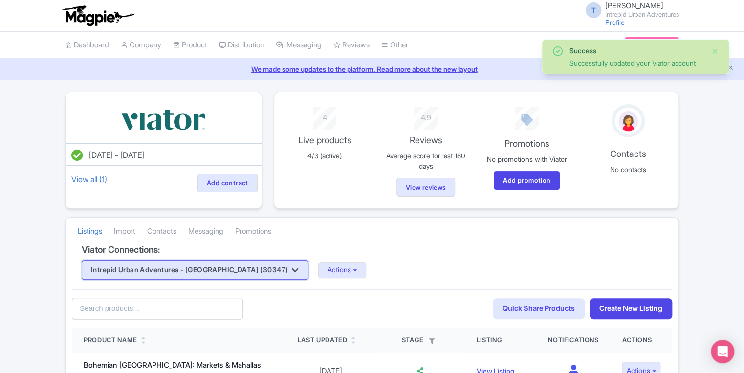
click at [205, 264] on button "Intrepid Urban Adventures - [GEOGRAPHIC_DATA] (30347)" at bounding box center [195, 270] width 227 height 20
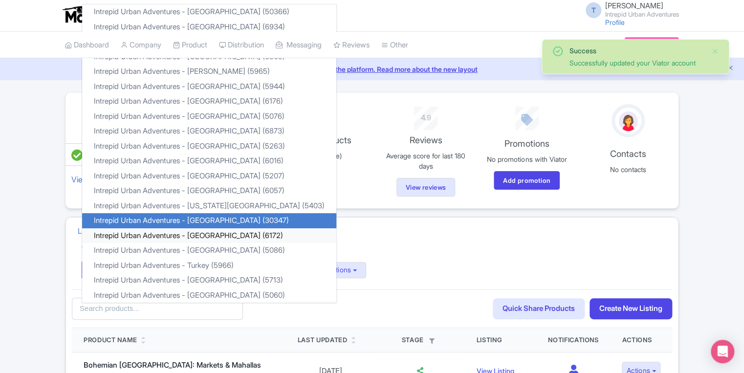
click at [205, 232] on link "Intrepid Urban Adventures - [GEOGRAPHIC_DATA] (6172)" at bounding box center [209, 235] width 254 height 15
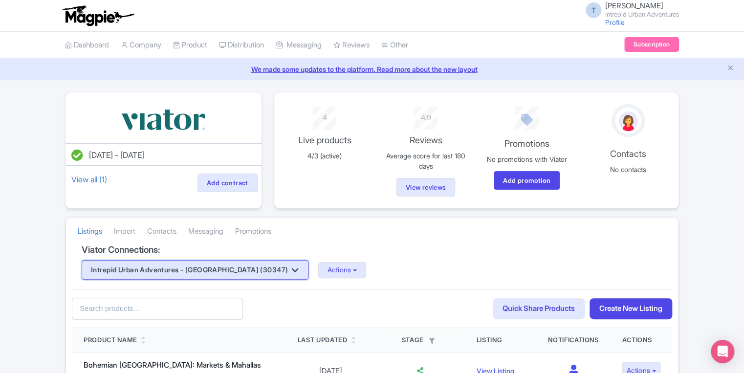
click at [242, 269] on button "Intrepid Urban Adventures - [GEOGRAPHIC_DATA] (30347)" at bounding box center [195, 270] width 227 height 20
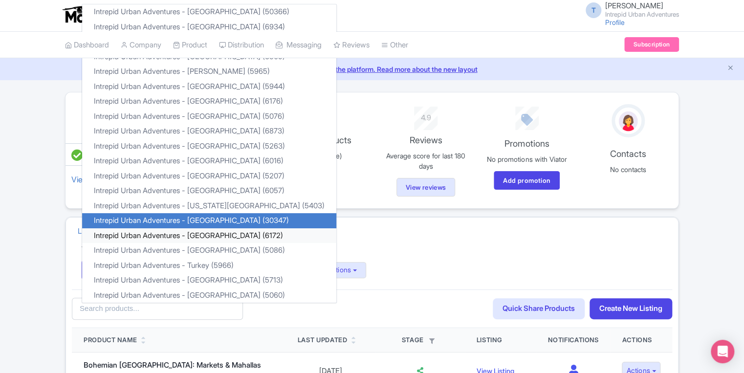
click at [205, 236] on link "Intrepid Urban Adventures - [GEOGRAPHIC_DATA] (6172)" at bounding box center [209, 235] width 254 height 15
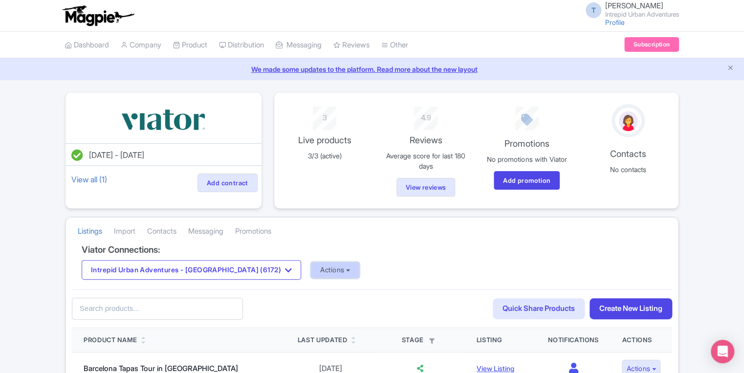
click at [311, 271] on button "Actions" at bounding box center [335, 270] width 48 height 16
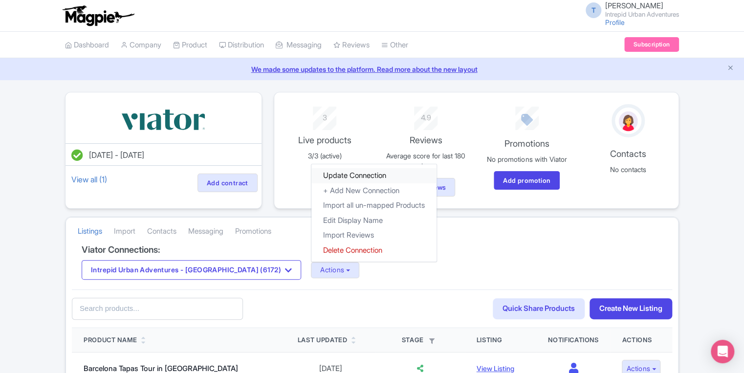
click at [311, 176] on link "Update Connection" at bounding box center [373, 175] width 125 height 15
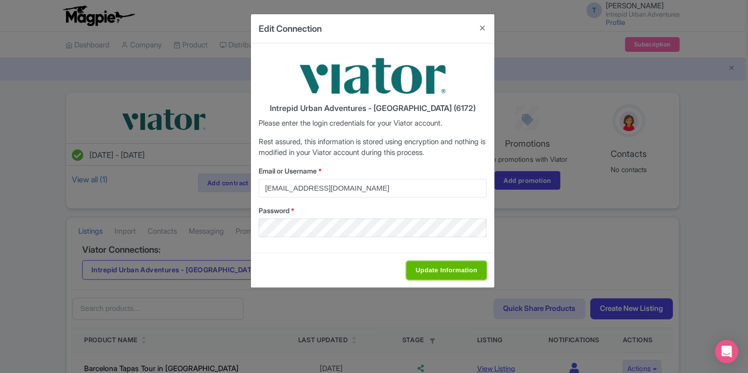
click at [413, 267] on input "Update Information" at bounding box center [446, 270] width 80 height 19
type input "Saving..."
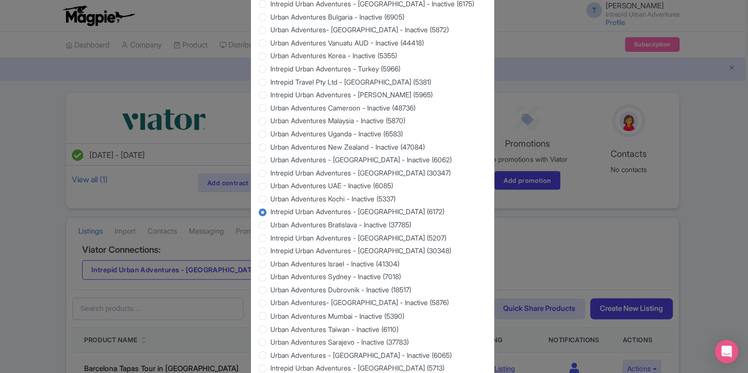
scroll to position [868, 0]
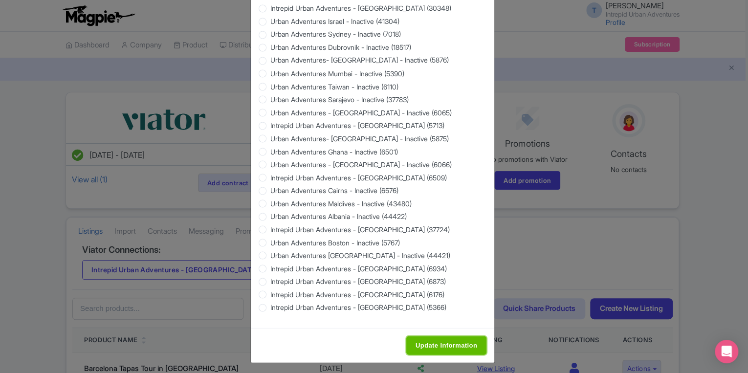
click at [434, 346] on input "Update Information" at bounding box center [446, 345] width 80 height 19
type input "Saving..."
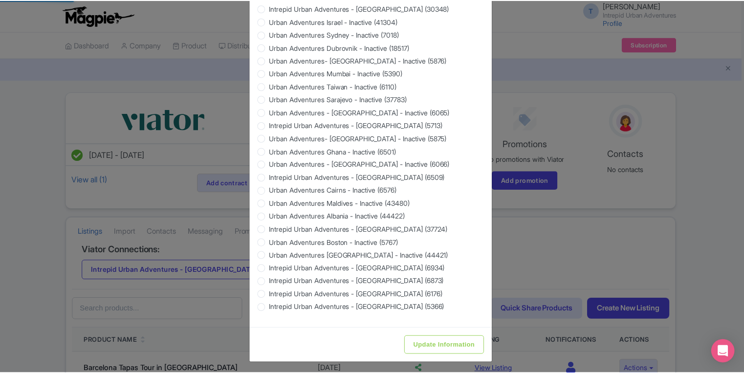
scroll to position [0, 0]
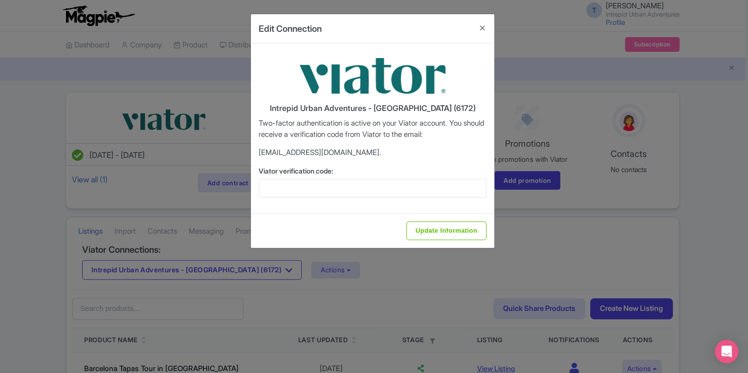
click at [291, 197] on div "Intrepid Urban Adventures - Spain (6172) Two-factor authentication is active on…" at bounding box center [372, 128] width 243 height 170
click at [291, 185] on input "Viator verification code:" at bounding box center [372, 188] width 228 height 19
paste input "388534"
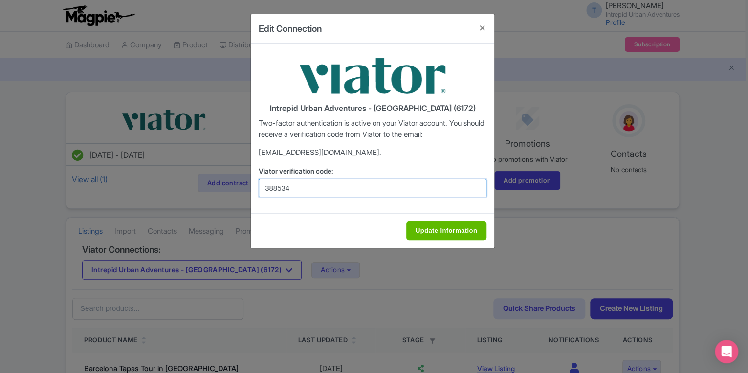
type input "388534"
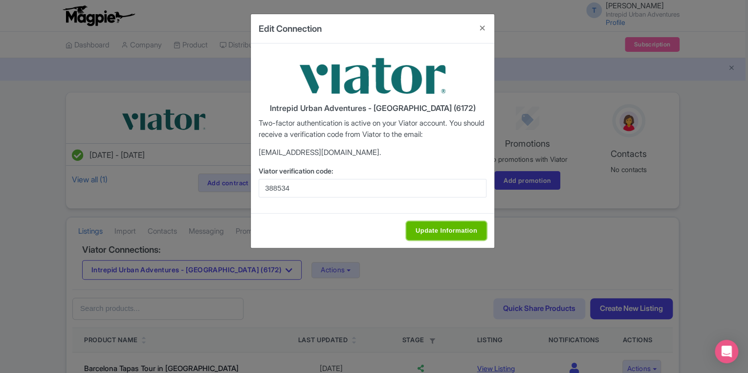
click at [418, 234] on input "Update Information" at bounding box center [446, 230] width 80 height 19
type input "Update Information"
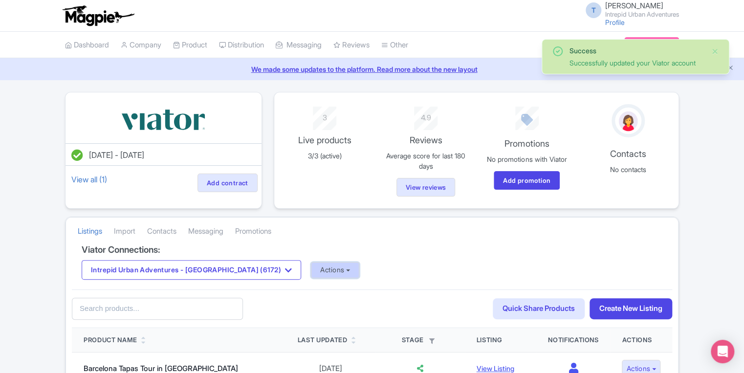
click at [311, 266] on button "Actions" at bounding box center [335, 270] width 48 height 16
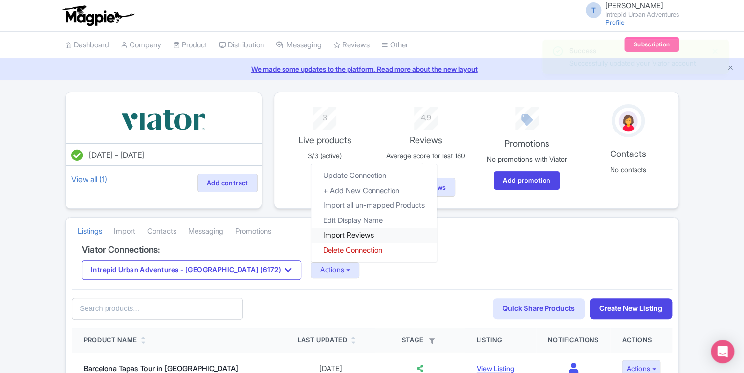
click at [311, 233] on link "Import Reviews" at bounding box center [373, 235] width 125 height 15
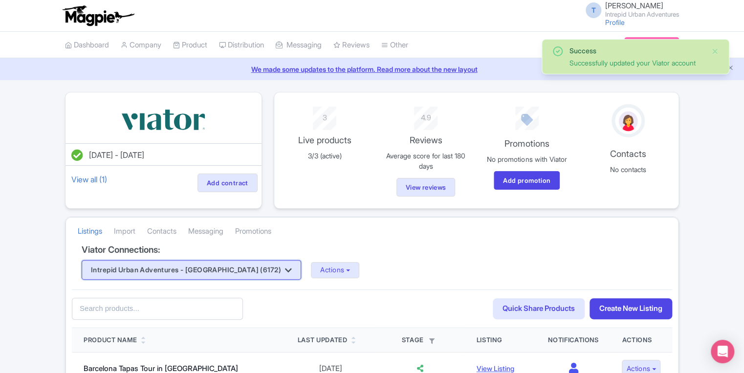
drag, startPoint x: 217, startPoint y: 271, endPoint x: 218, endPoint y: 266, distance: 5.4
click at [217, 271] on button "Intrepid Urban Adventures - [GEOGRAPHIC_DATA] (6172)" at bounding box center [191, 270] width 219 height 20
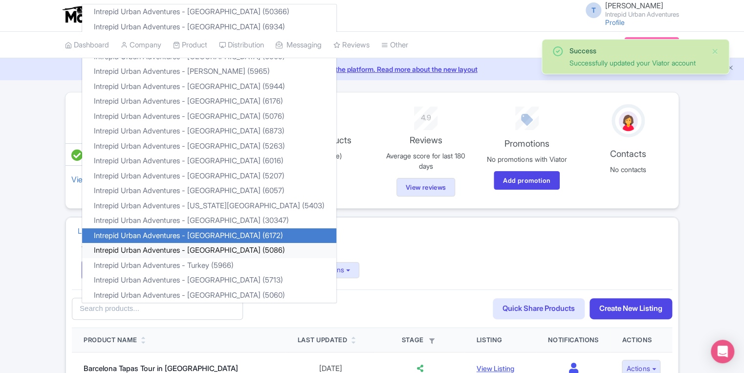
click at [189, 250] on link "Intrepid Urban Adventures - [GEOGRAPHIC_DATA] (5086)" at bounding box center [209, 250] width 254 height 15
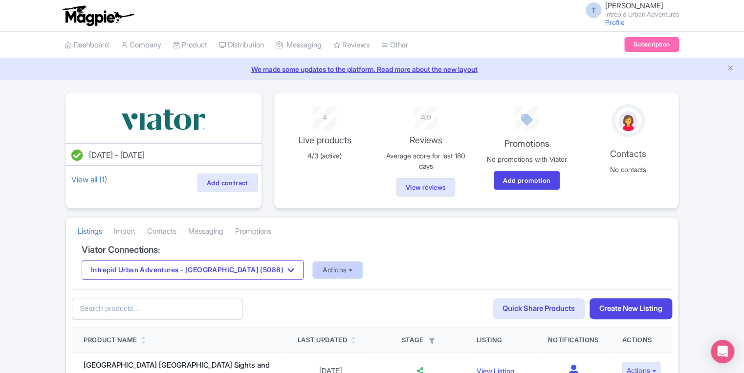
click at [313, 268] on button "Actions" at bounding box center [337, 270] width 48 height 16
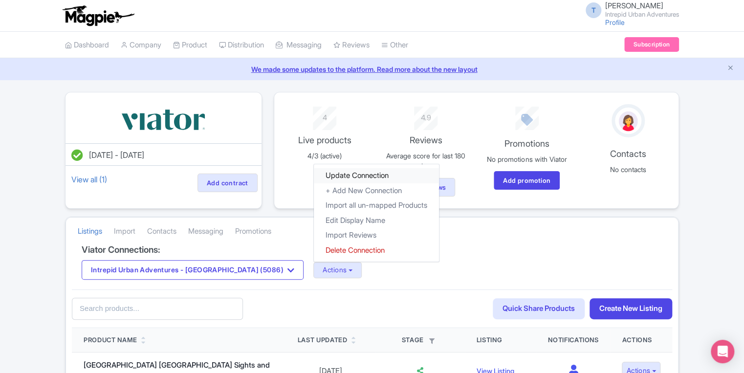
click at [320, 173] on link "Update Connection" at bounding box center [376, 175] width 125 height 15
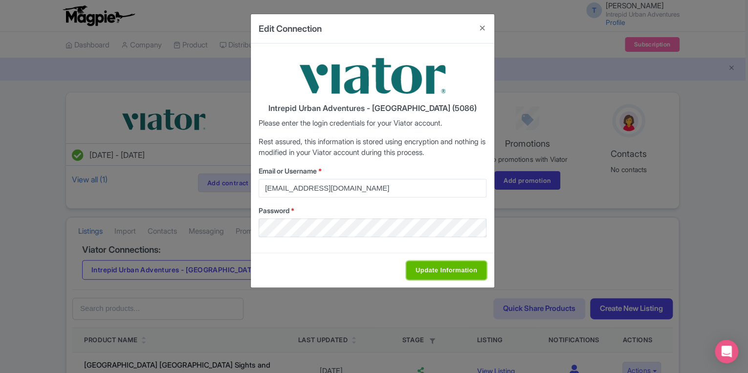
click at [430, 272] on input "Update Information" at bounding box center [446, 270] width 80 height 19
type input "Saving..."
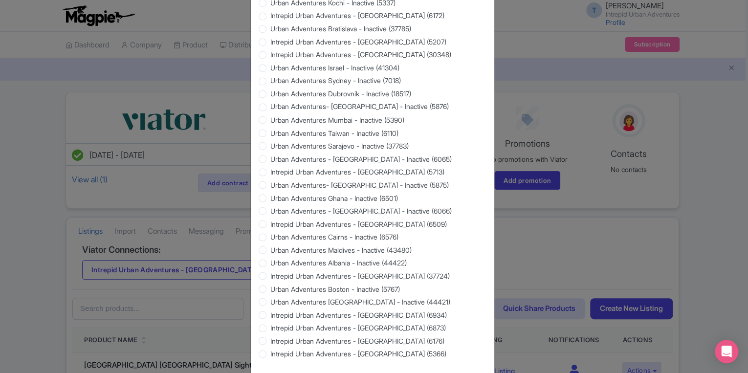
scroll to position [868, 0]
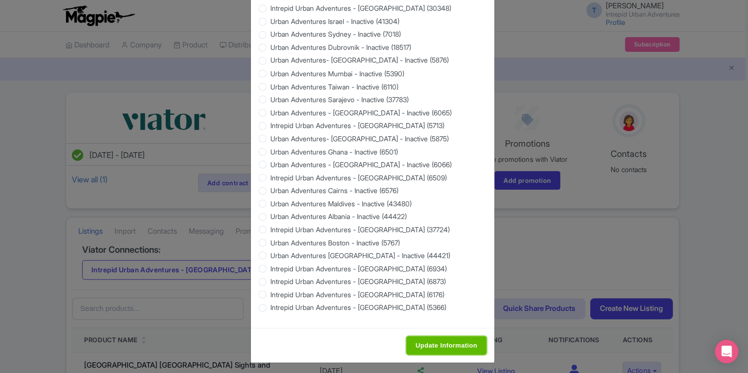
click at [426, 339] on input "Update Information" at bounding box center [446, 345] width 80 height 19
type input "Saving..."
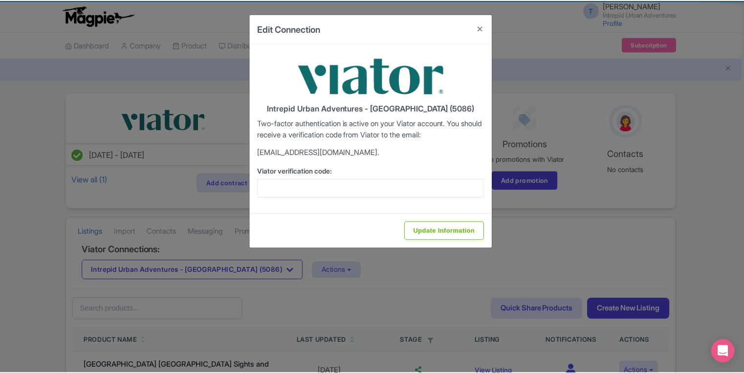
scroll to position [0, 0]
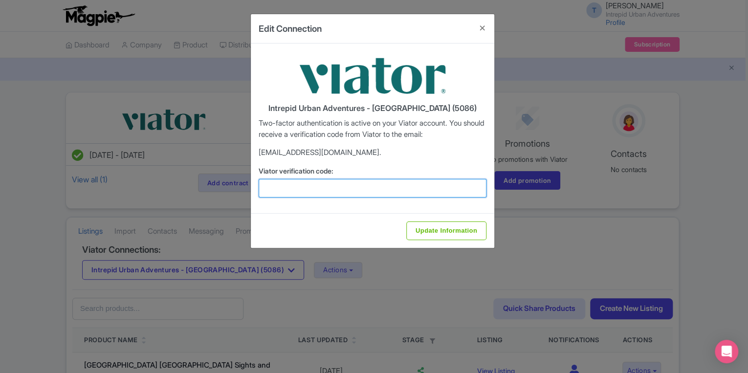
click at [360, 187] on input "Viator verification code:" at bounding box center [372, 188] width 228 height 19
paste input "624566"
type input "624566"
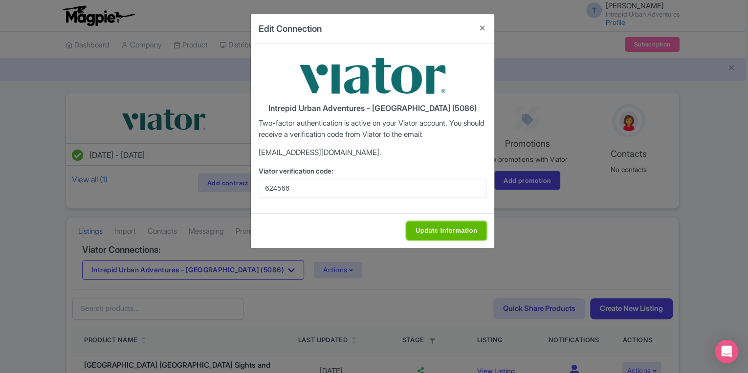
click at [450, 229] on input "Update Information" at bounding box center [446, 230] width 80 height 19
type input "Saving..."
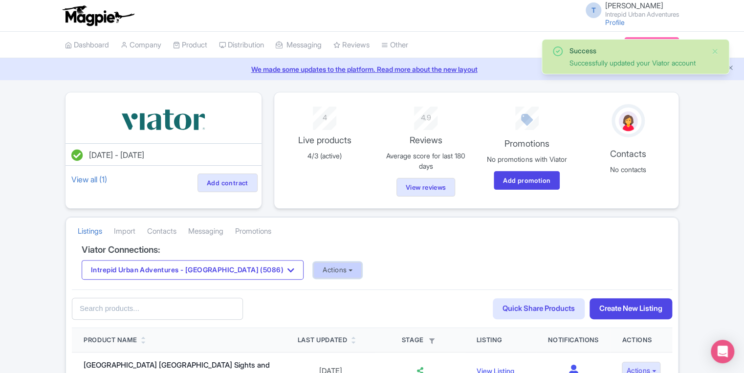
drag, startPoint x: 0, startPoint y: 0, endPoint x: 298, endPoint y: 270, distance: 401.6
click at [313, 270] on button "Actions" at bounding box center [337, 270] width 48 height 16
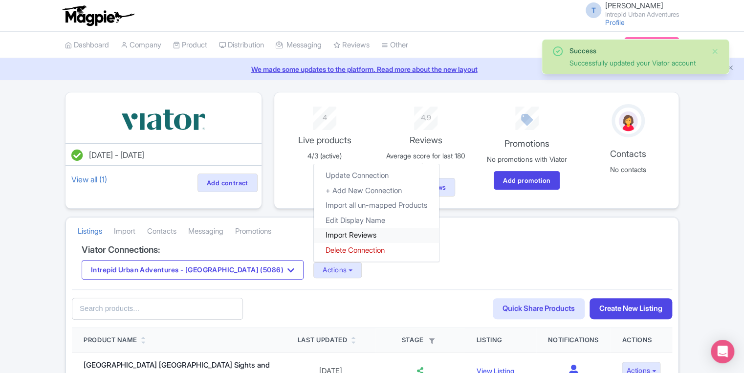
click at [320, 234] on link "Import Reviews" at bounding box center [376, 235] width 125 height 15
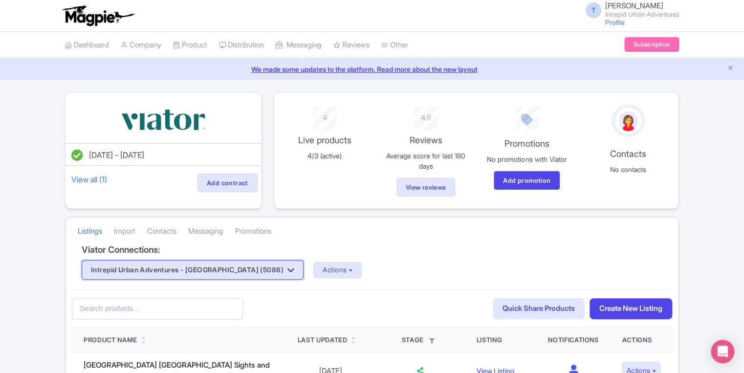
click at [233, 266] on button "Intrepid Urban Adventures - [GEOGRAPHIC_DATA] (5086)" at bounding box center [193, 270] width 222 height 20
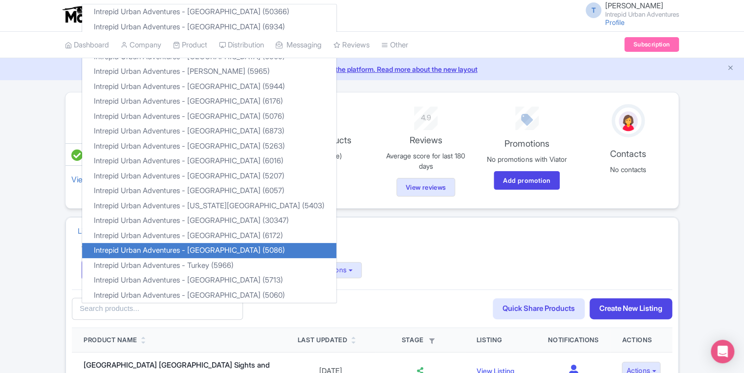
click at [389, 249] on h4 "Viator Connections:" at bounding box center [372, 250] width 580 height 10
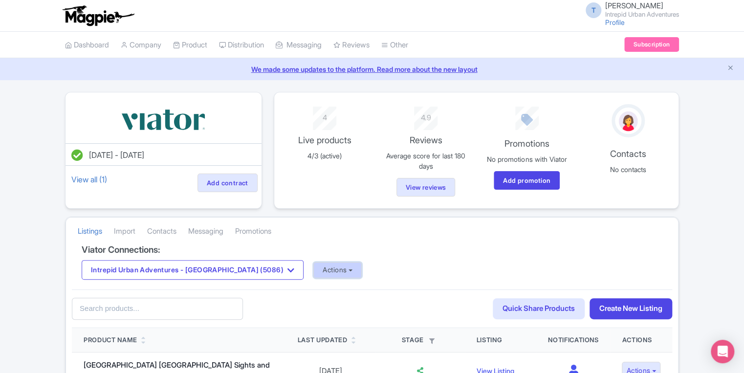
click at [313, 274] on button "Actions" at bounding box center [337, 270] width 48 height 16
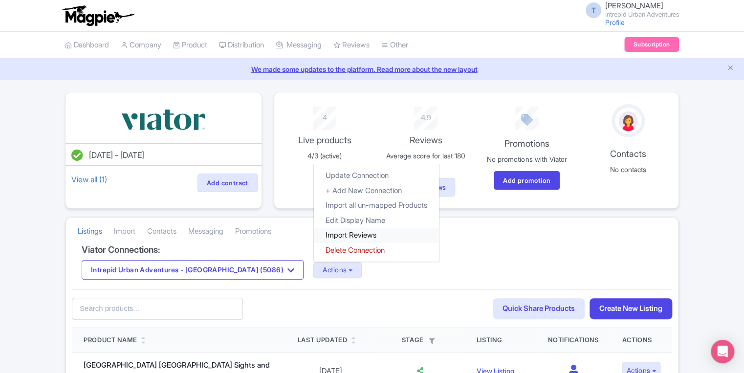
click at [343, 228] on link "Import Reviews" at bounding box center [376, 235] width 125 height 15
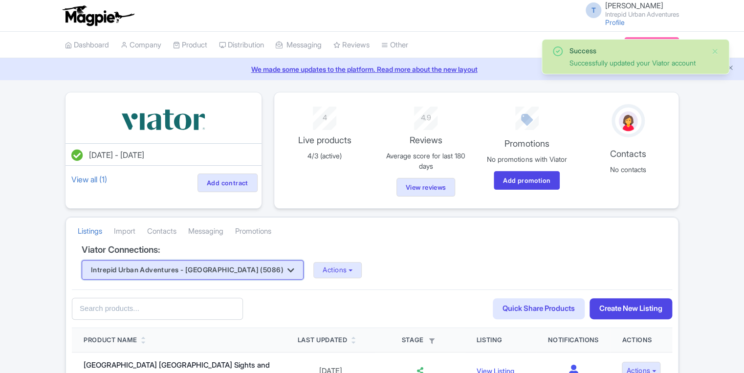
drag, startPoint x: 238, startPoint y: 267, endPoint x: 260, endPoint y: 229, distance: 44.4
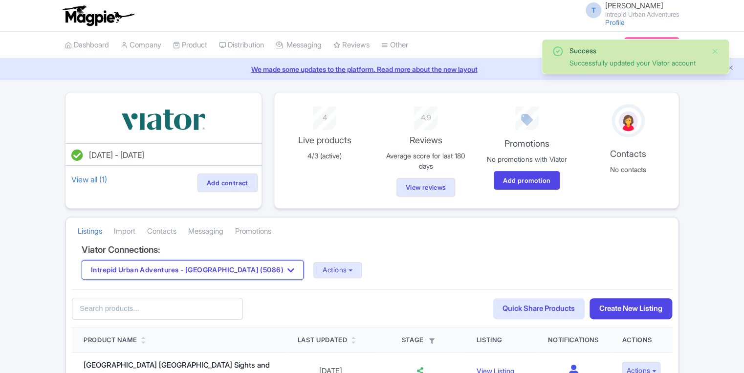
click at [238, 266] on button "Intrepid Urban Adventures - [GEOGRAPHIC_DATA] (5086)" at bounding box center [193, 270] width 222 height 20
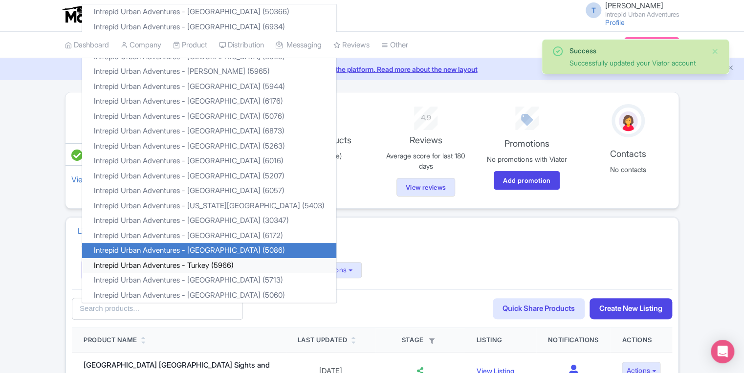
drag, startPoint x: 199, startPoint y: 263, endPoint x: 290, endPoint y: 278, distance: 91.6
click at [199, 263] on link "Intrepid Urban Adventures - Turkey (5966)" at bounding box center [209, 265] width 254 height 15
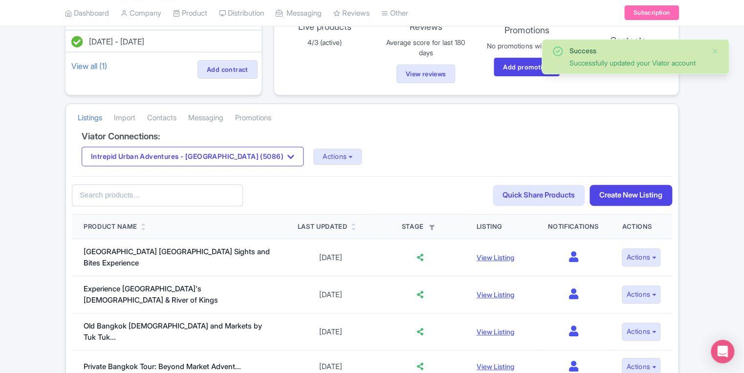
scroll to position [117, 0]
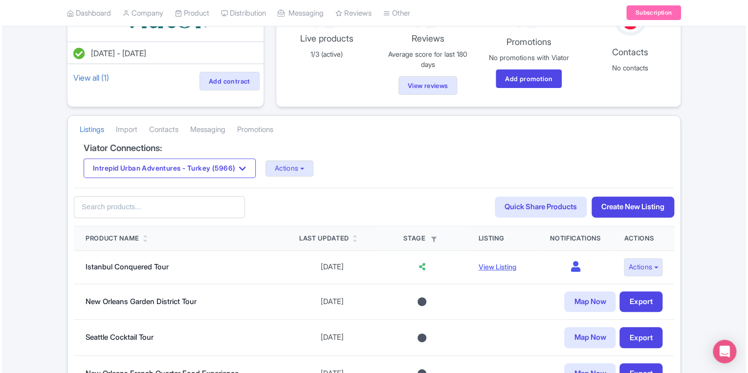
scroll to position [117, 0]
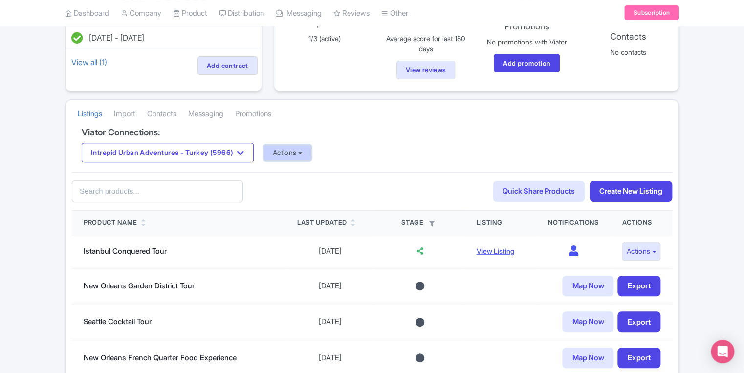
click at [307, 150] on button "Actions" at bounding box center [287, 153] width 48 height 16
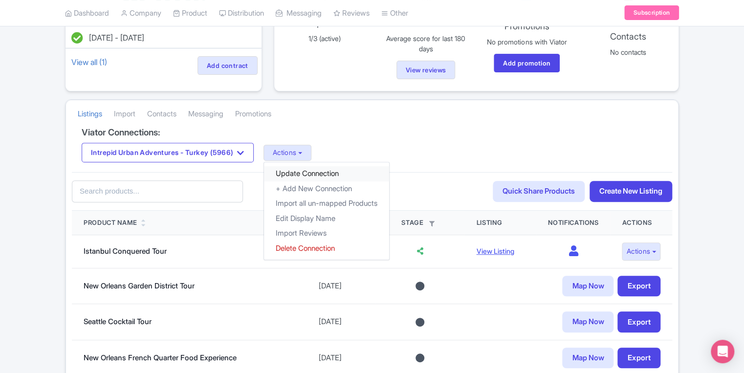
click at [314, 170] on link "Update Connection" at bounding box center [326, 173] width 125 height 15
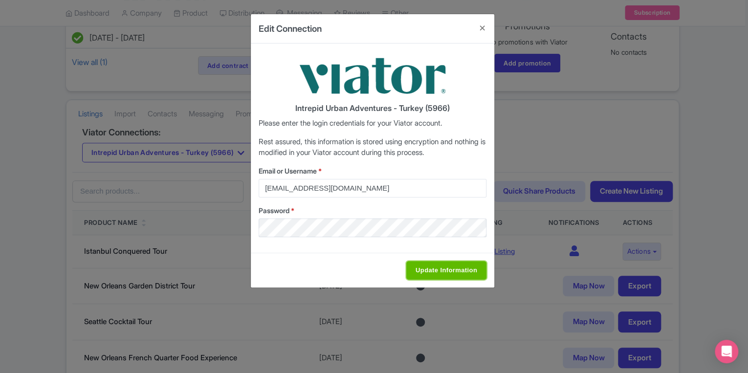
click at [425, 274] on input "Update Information" at bounding box center [446, 270] width 80 height 19
type input "Saving..."
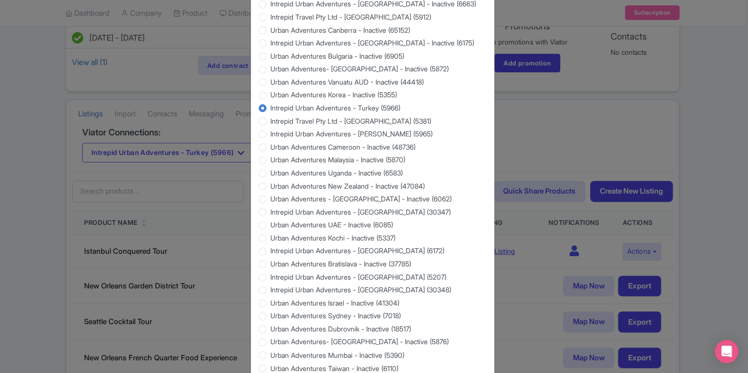
scroll to position [868, 0]
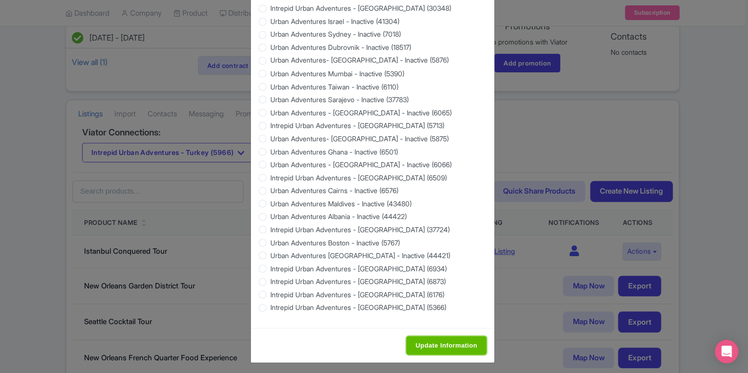
click at [431, 338] on input "Update Information" at bounding box center [446, 345] width 80 height 19
type input "Saving..."
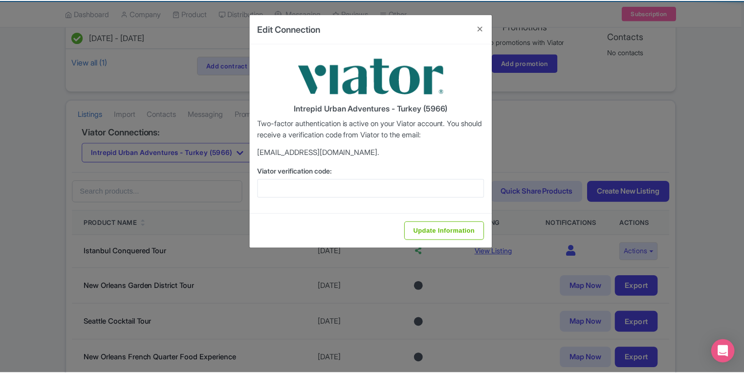
scroll to position [0, 0]
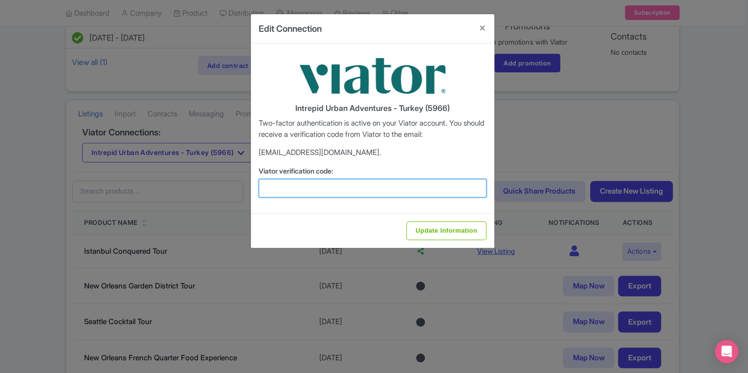
click at [292, 195] on input "Viator verification code:" at bounding box center [372, 188] width 228 height 19
paste input "802985"
type input "802985"
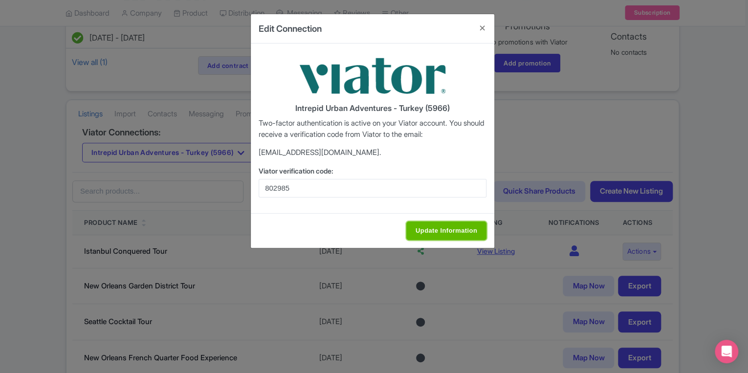
click at [430, 233] on input "Update Information" at bounding box center [446, 230] width 80 height 19
type input "Update Information"
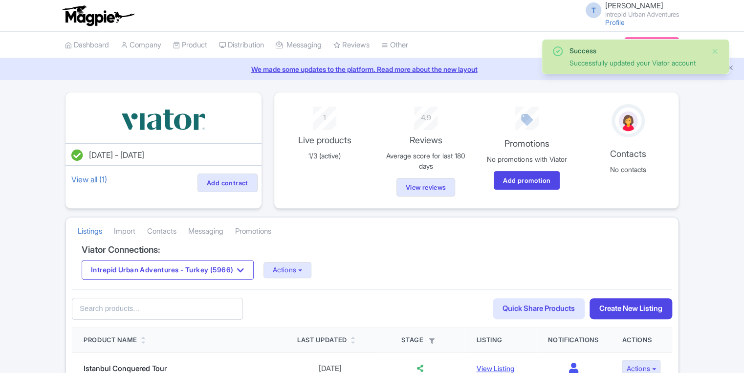
drag, startPoint x: 281, startPoint y: 283, endPoint x: 281, endPoint y: 278, distance: 5.4
click at [281, 282] on div "Viator Connections: Intrepid Urban Adventures - Turkey (5966) Intrepid Urban Ad…" at bounding box center [372, 267] width 600 height 45
click at [283, 272] on button "Actions" at bounding box center [287, 270] width 48 height 16
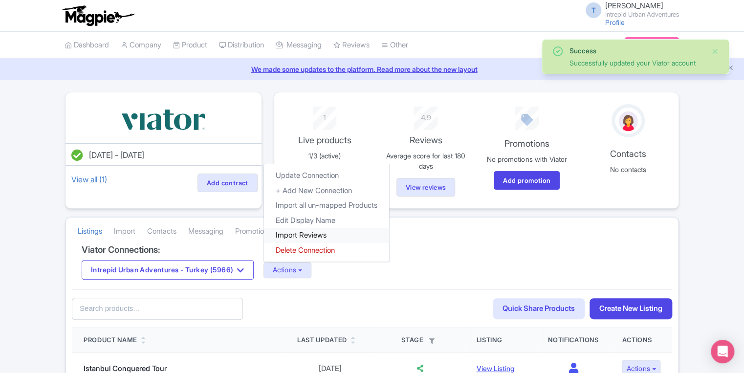
click at [297, 232] on link "Import Reviews" at bounding box center [326, 235] width 125 height 15
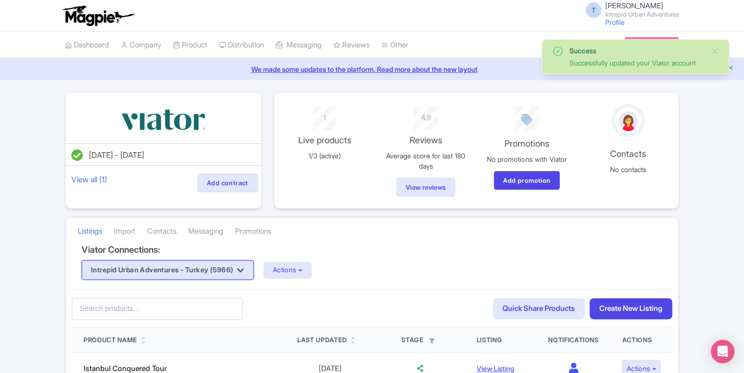
click at [219, 269] on button "Intrepid Urban Adventures - Turkey (5966)" at bounding box center [168, 270] width 172 height 20
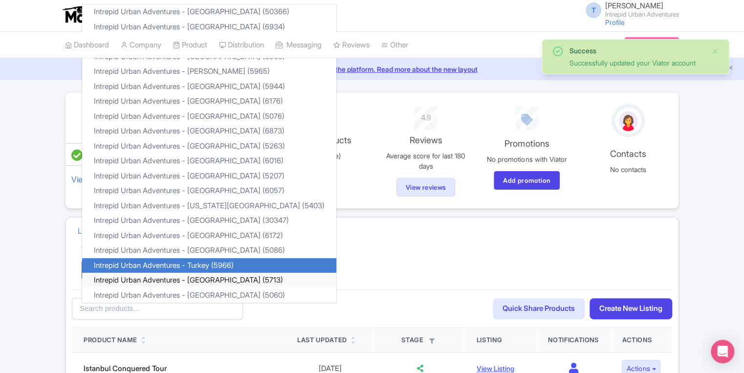
click at [211, 281] on link "Intrepid Urban Adventures - [GEOGRAPHIC_DATA] (5713)" at bounding box center [209, 280] width 254 height 15
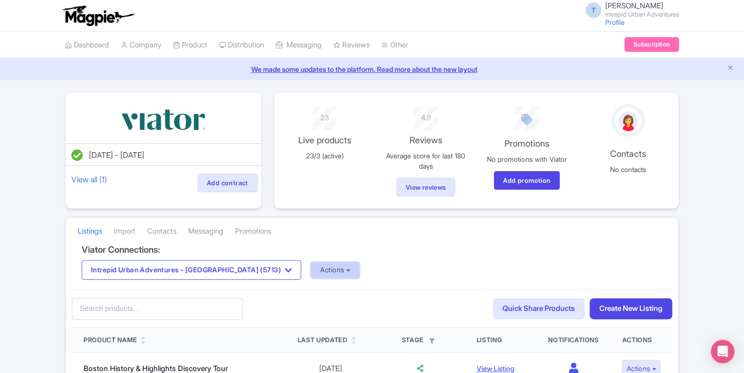
click at [311, 271] on button "Actions" at bounding box center [335, 270] width 48 height 16
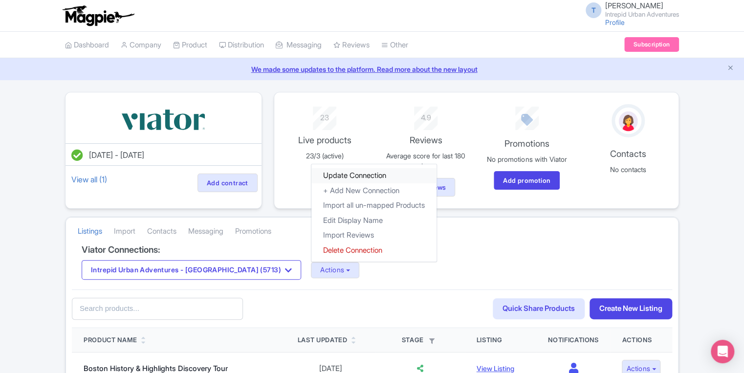
click at [311, 175] on link "Update Connection" at bounding box center [373, 175] width 125 height 15
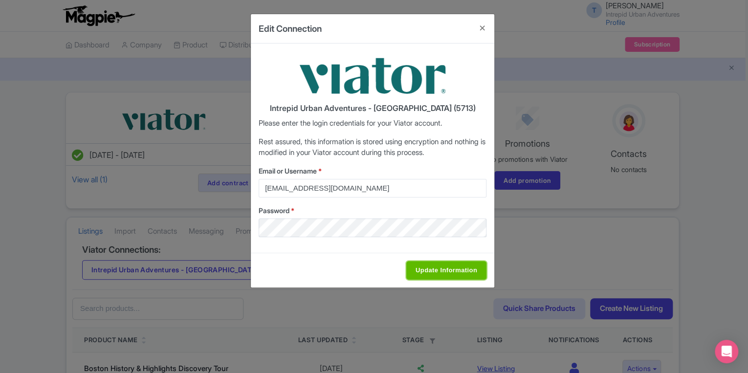
click at [422, 272] on input "Update Information" at bounding box center [446, 270] width 80 height 19
type input "Saving..."
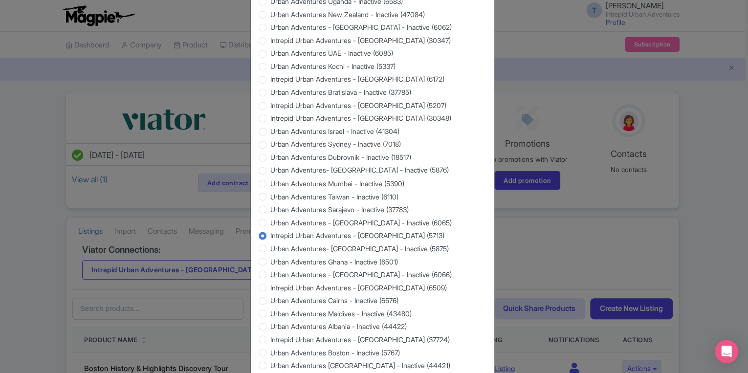
scroll to position [868, 0]
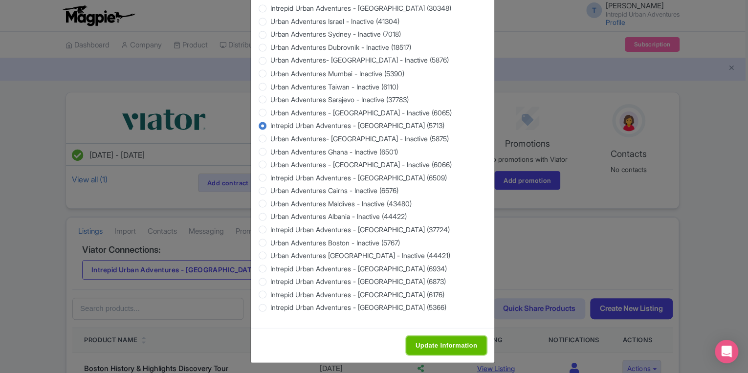
click at [446, 342] on input "Update Information" at bounding box center [446, 345] width 80 height 19
type input "Saving..."
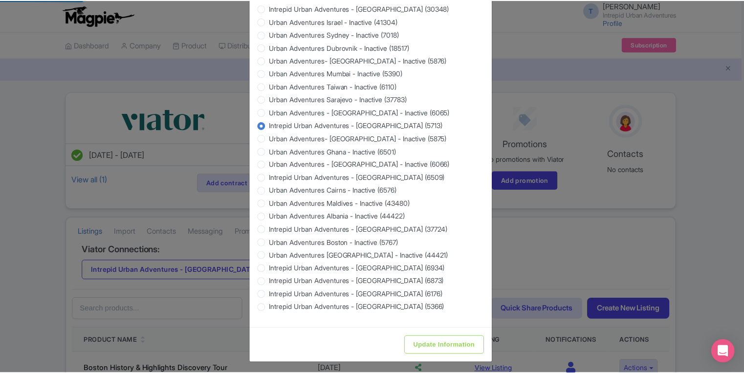
scroll to position [0, 0]
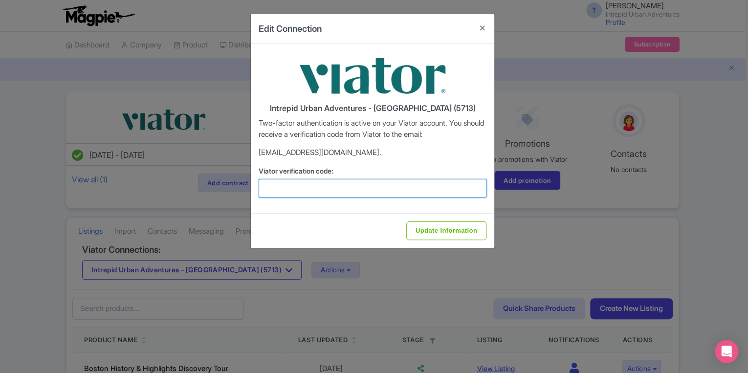
click at [316, 194] on input "Viator verification code:" at bounding box center [372, 188] width 228 height 19
paste input "802985"
click at [286, 193] on input "802985" at bounding box center [372, 188] width 228 height 19
paste input "787787"
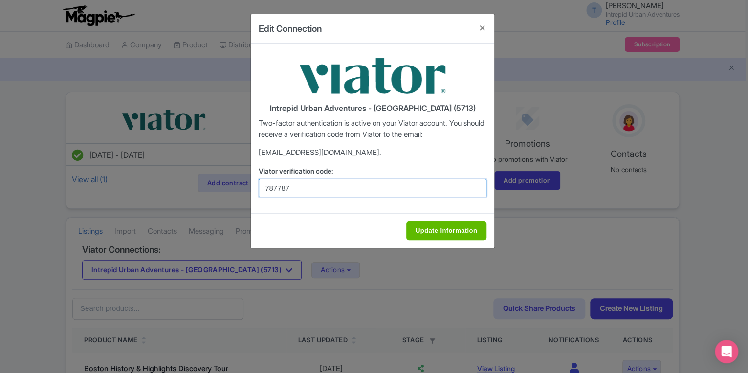
type input "787787"
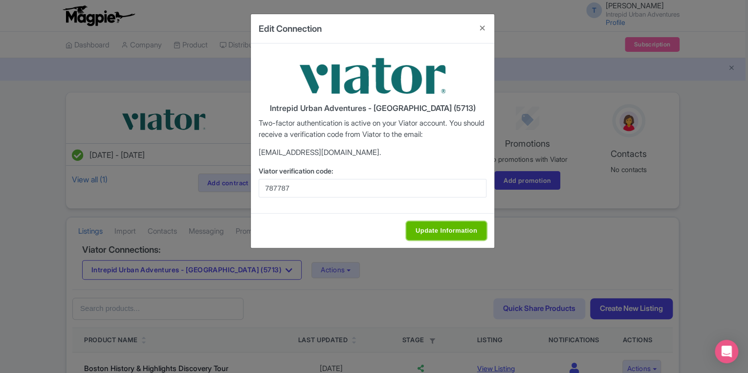
click at [413, 227] on input "Update Information" at bounding box center [446, 230] width 80 height 19
type input "Update Information"
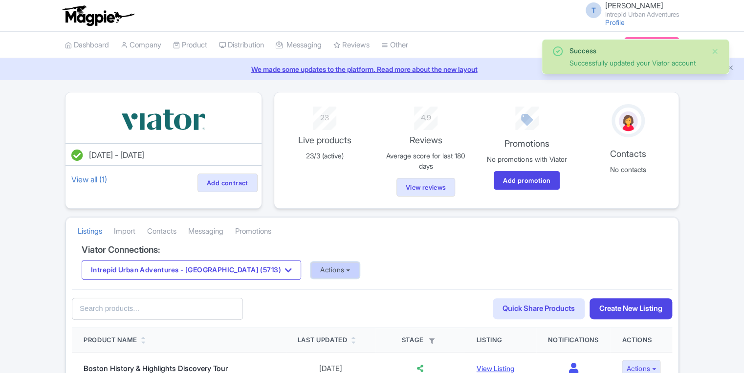
click at [311, 270] on button "Actions" at bounding box center [335, 270] width 48 height 16
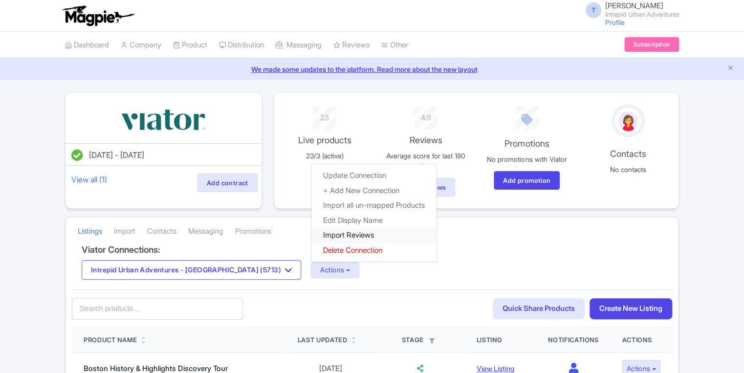
click at [311, 233] on link "Import Reviews" at bounding box center [373, 235] width 125 height 15
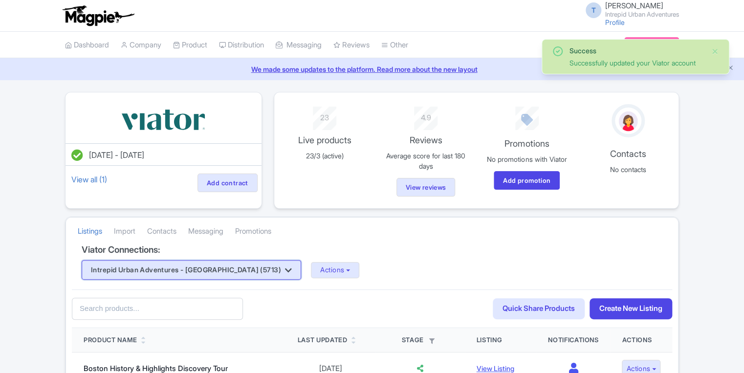
click at [168, 274] on button "Intrepid Urban Adventures - [GEOGRAPHIC_DATA] (5713)" at bounding box center [191, 270] width 219 height 20
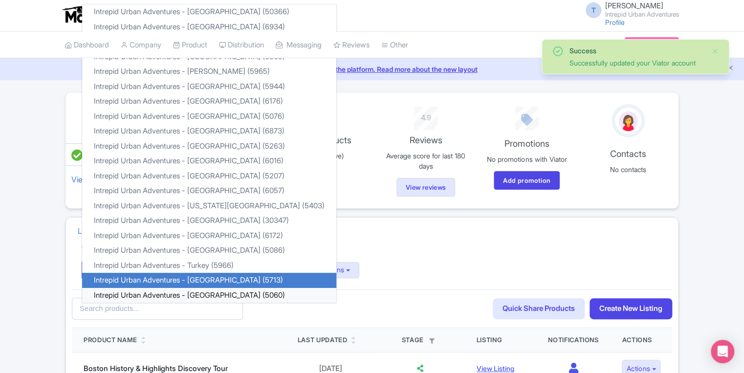
click at [213, 291] on link "Intrepid Urban Adventures - [GEOGRAPHIC_DATA] (5060)" at bounding box center [209, 295] width 254 height 15
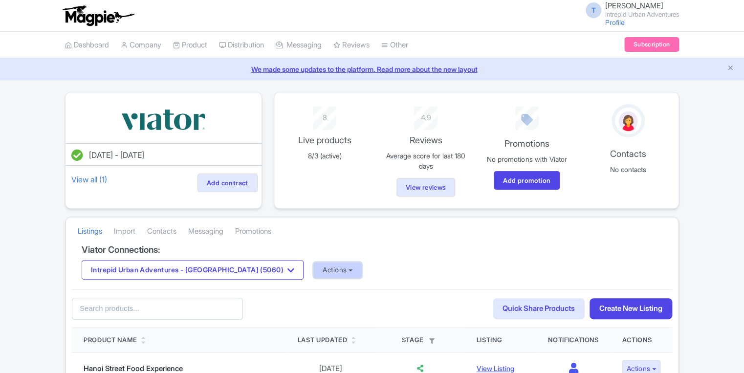
click at [313, 273] on button "Actions" at bounding box center [337, 270] width 48 height 16
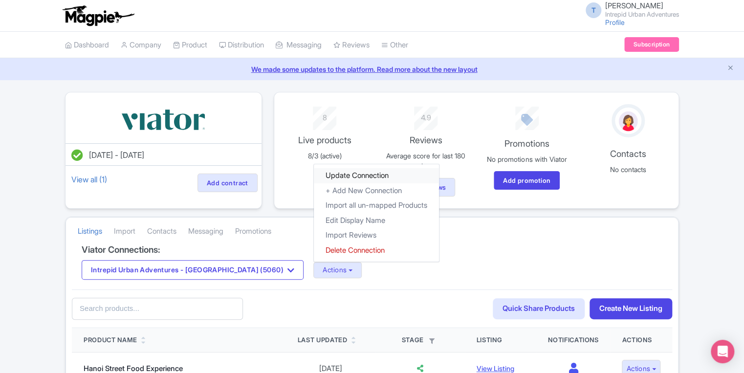
click at [321, 173] on link "Update Connection" at bounding box center [376, 175] width 125 height 15
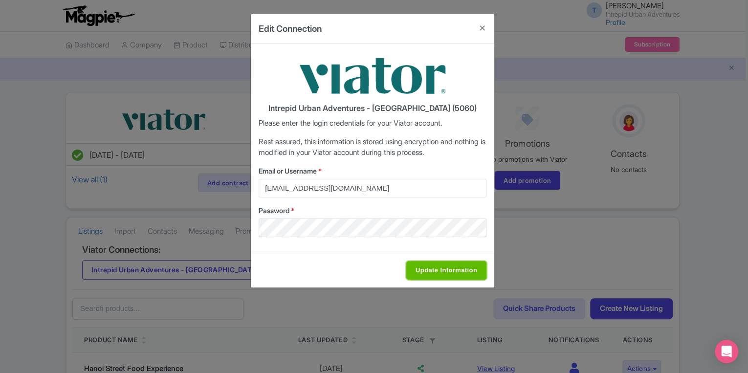
click at [444, 269] on input "Update Information" at bounding box center [446, 270] width 80 height 19
type input "Saving..."
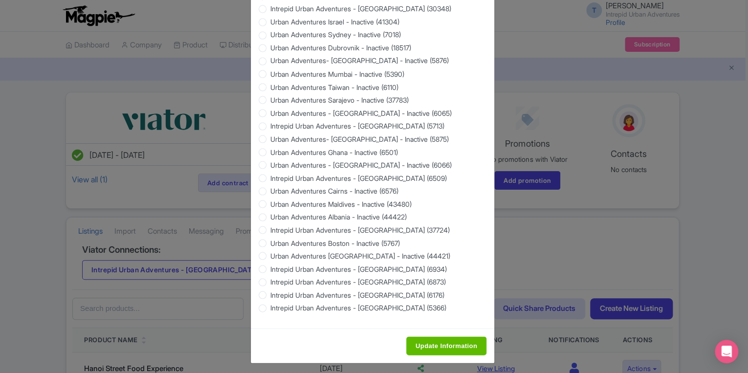
scroll to position [868, 0]
click at [448, 345] on input "Update Information" at bounding box center [446, 345] width 80 height 19
type input "Saving..."
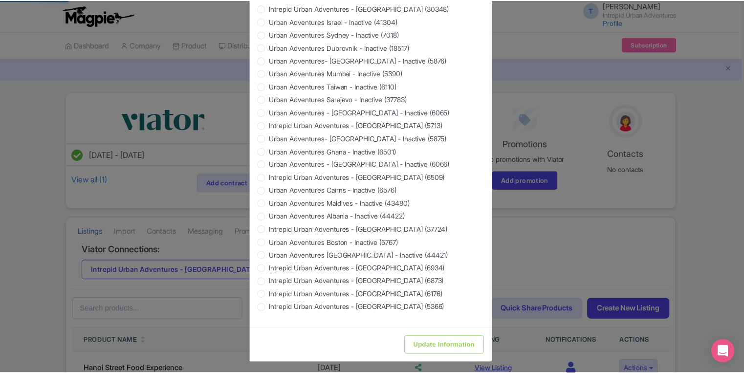
scroll to position [0, 0]
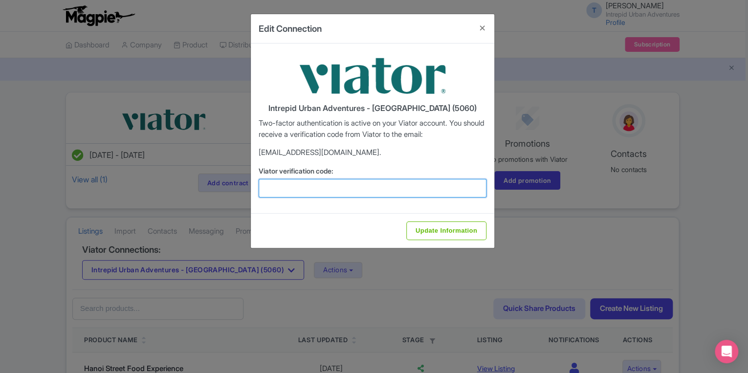
click at [335, 194] on input "Viator verification code:" at bounding box center [372, 188] width 228 height 19
paste input "407615"
type input "407615"
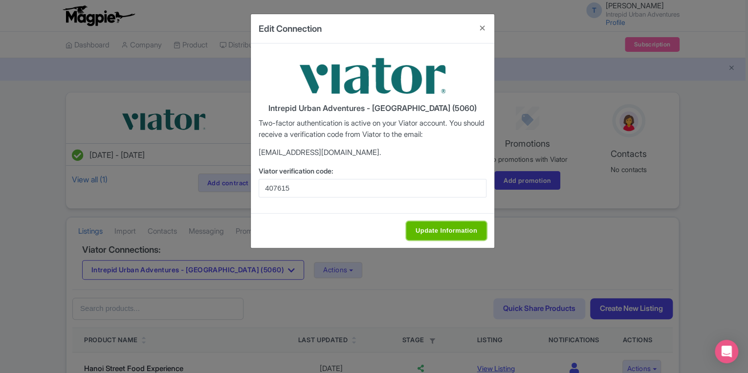
click at [421, 222] on input "Update Information" at bounding box center [446, 230] width 80 height 19
type input "Update Information"
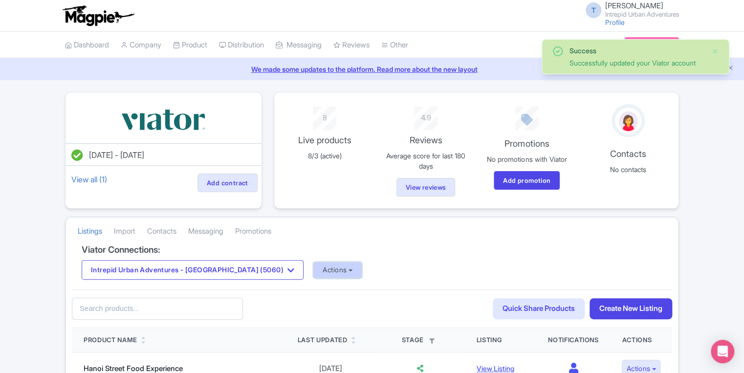
click at [313, 266] on button "Actions" at bounding box center [337, 270] width 48 height 16
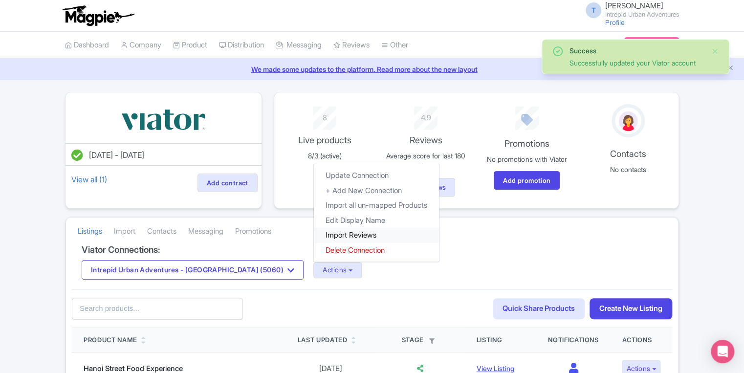
click at [314, 231] on link "Import Reviews" at bounding box center [376, 235] width 125 height 15
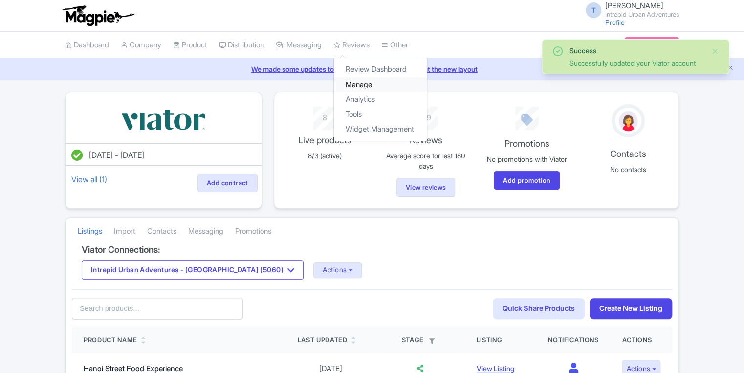
click at [364, 83] on link "Manage" at bounding box center [380, 84] width 93 height 15
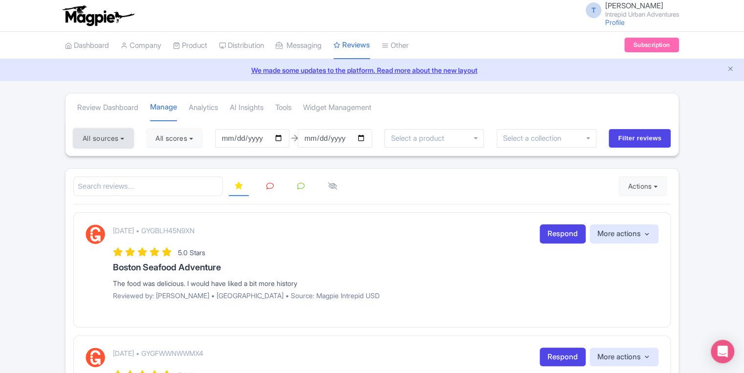
click at [127, 140] on button "All sources" at bounding box center [103, 139] width 60 height 20
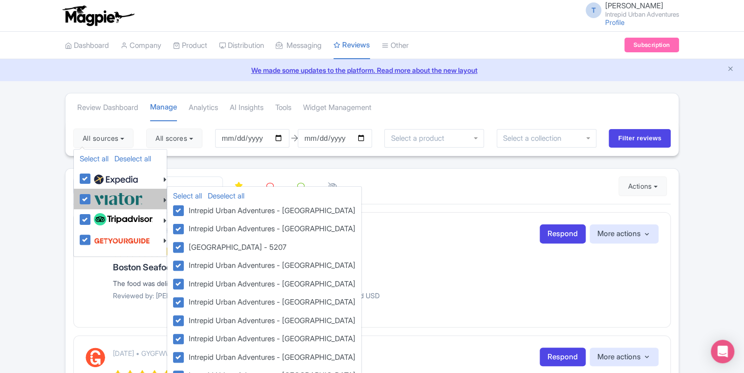
click at [91, 199] on label at bounding box center [116, 199] width 51 height 16
click at [91, 197] on input "checkbox" at bounding box center [94, 194] width 6 height 6
checkbox input "false"
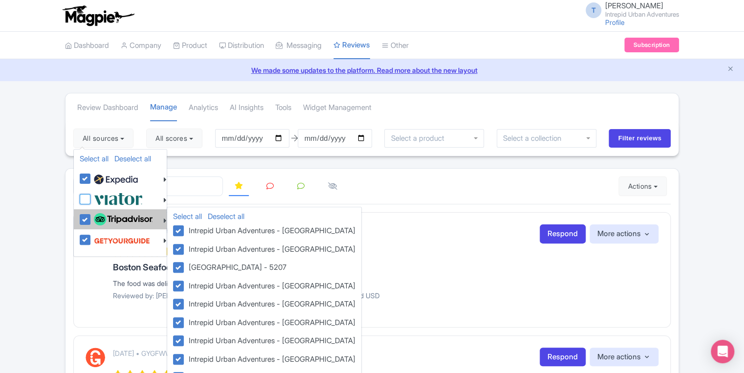
checkbox input "false"
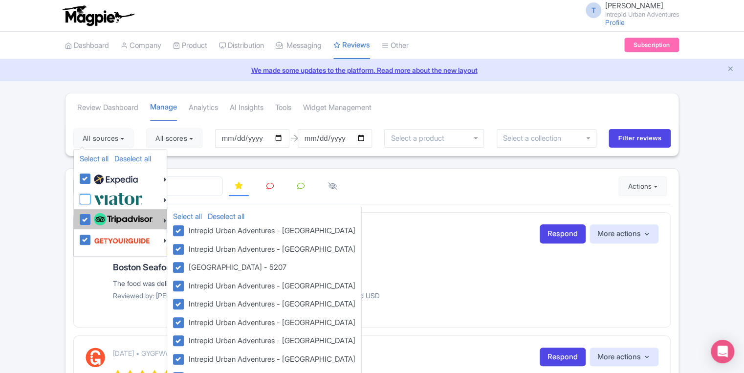
checkbox input "false"
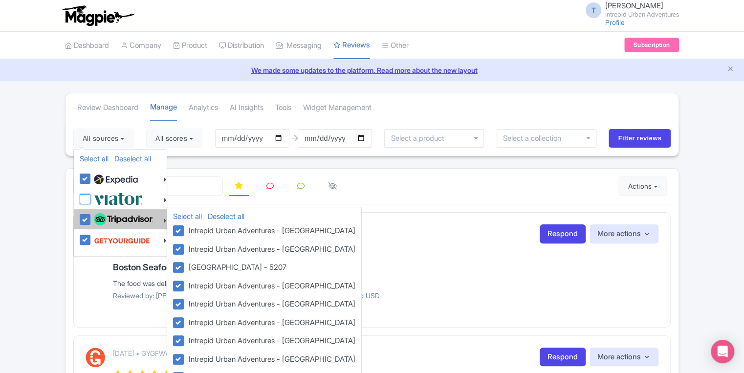
checkbox input "false"
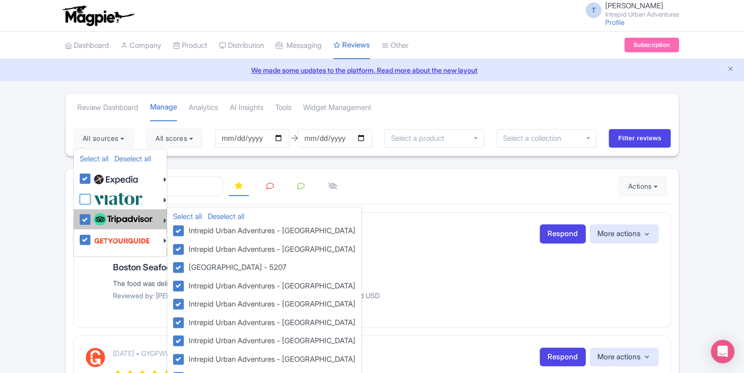
checkbox input "false"
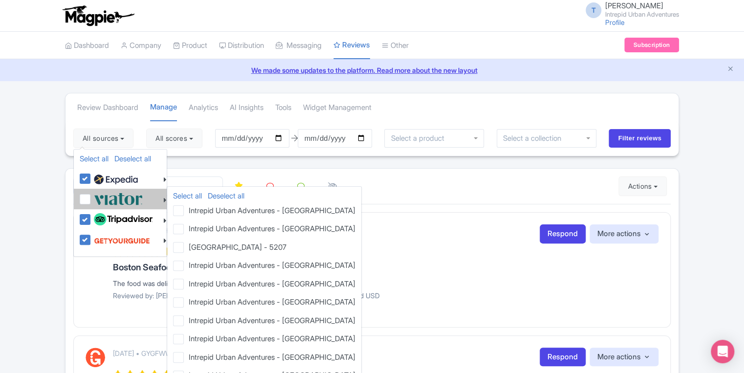
click at [91, 199] on label at bounding box center [116, 199] width 51 height 16
click at [91, 197] on input "checkbox" at bounding box center [94, 194] width 6 height 6
checkbox input "true"
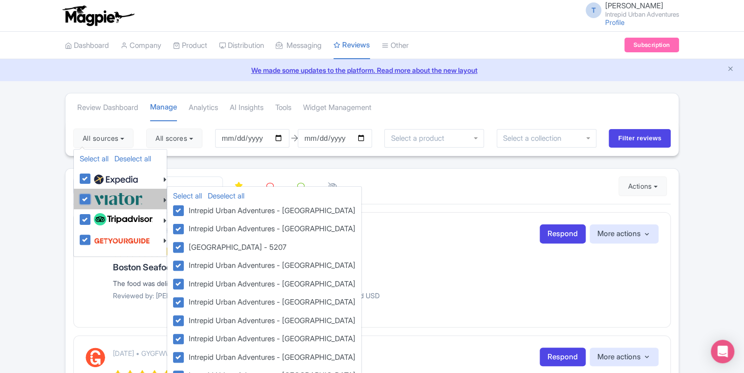
checkbox input "true"
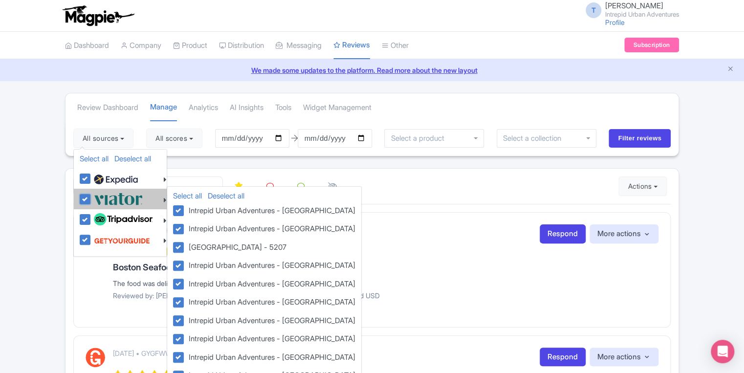
checkbox input "true"
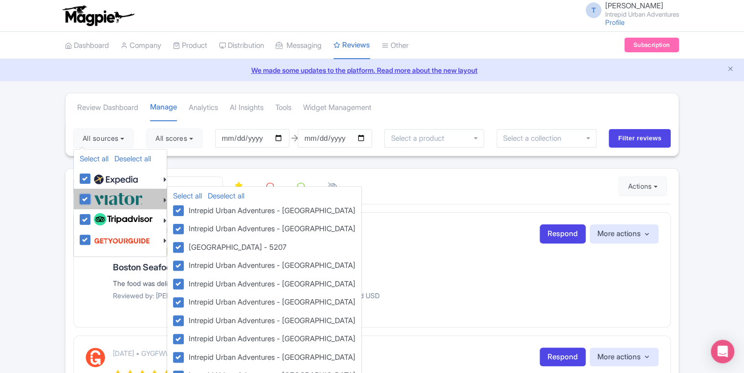
checkbox input "true"
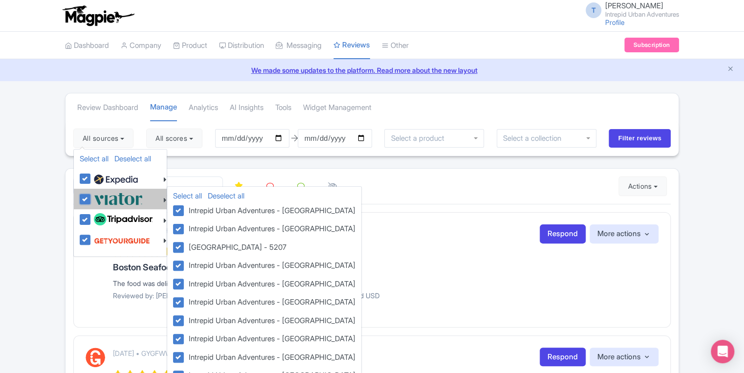
checkbox input "true"
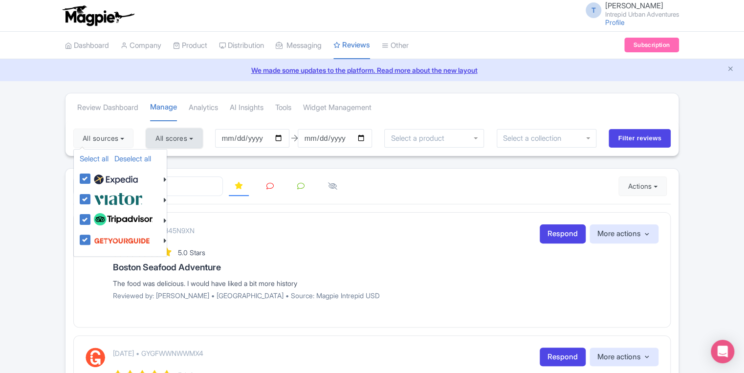
click at [192, 134] on button "All scores" at bounding box center [174, 139] width 56 height 20
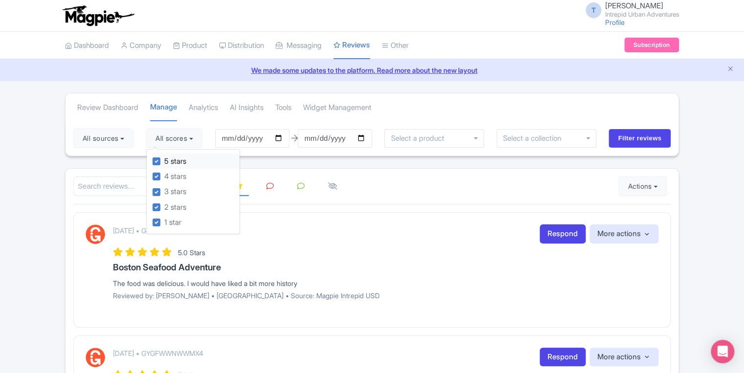
click at [164, 160] on label "5 stars" at bounding box center [175, 161] width 22 height 11
click at [164, 160] on input "5 stars" at bounding box center [167, 158] width 6 height 6
checkbox input "false"
click at [164, 172] on label "4 stars" at bounding box center [175, 176] width 22 height 11
click at [164, 172] on input "4 stars" at bounding box center [167, 174] width 6 height 6
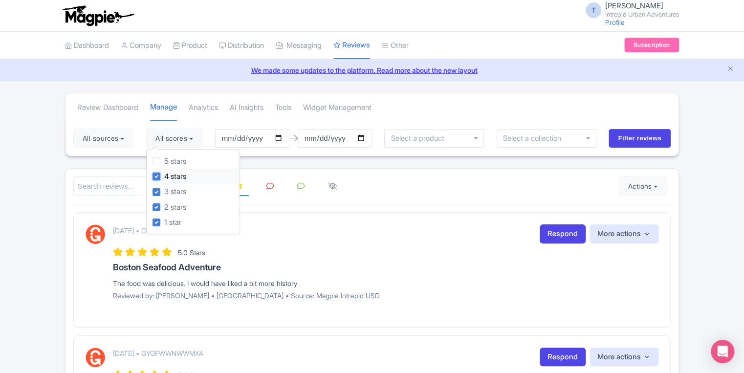
checkbox input "false"
click at [645, 134] on input "Filter reviews" at bounding box center [639, 138] width 62 height 19
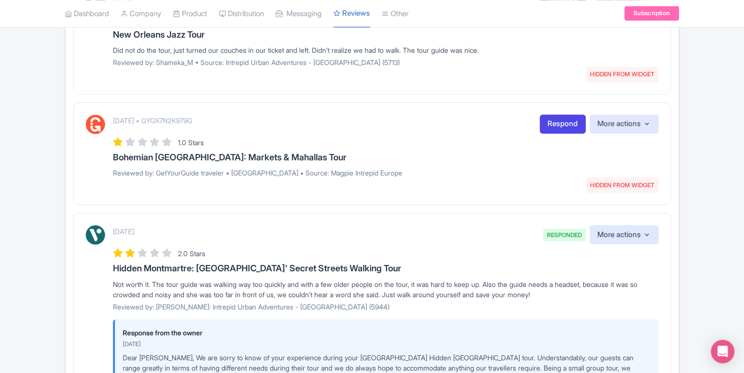
scroll to position [821, 0]
